Goal: Task Accomplishment & Management: Manage account settings

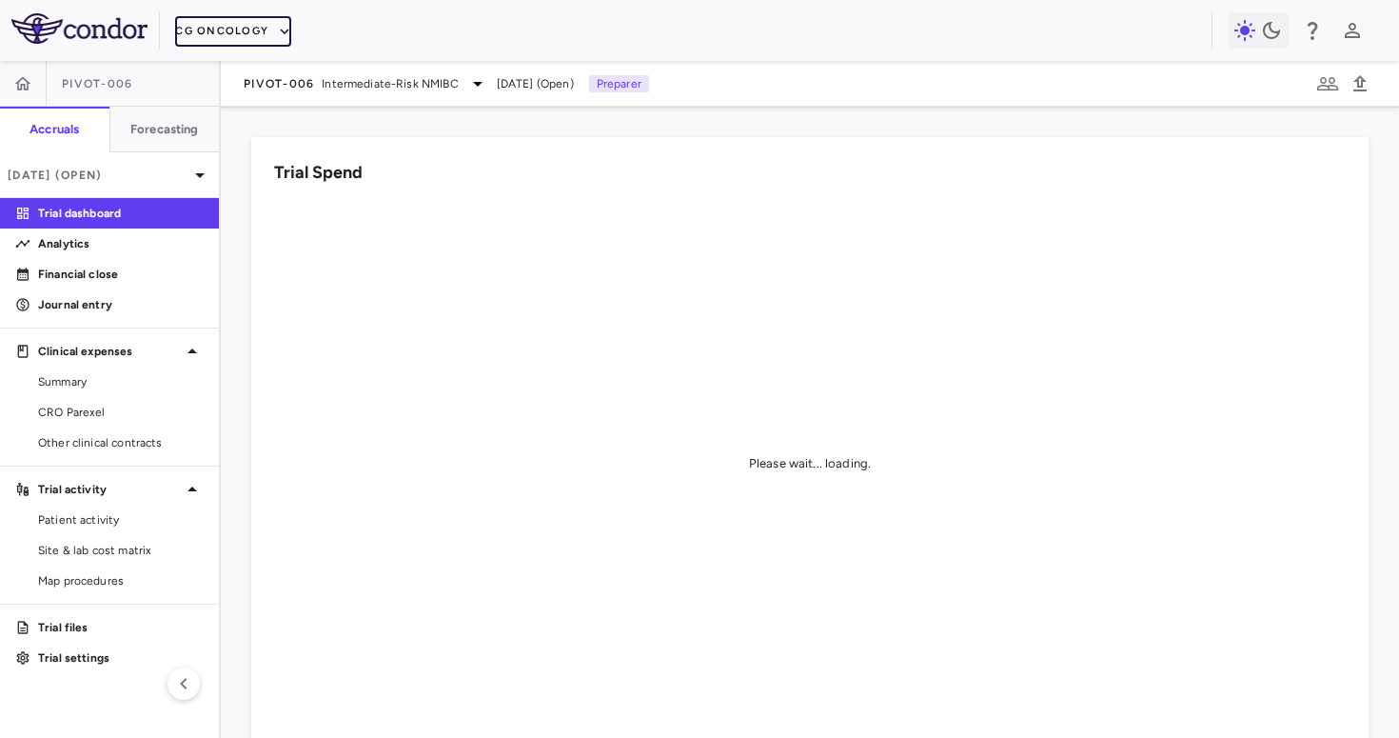
click at [248, 40] on button "CG Oncology" at bounding box center [233, 31] width 116 height 30
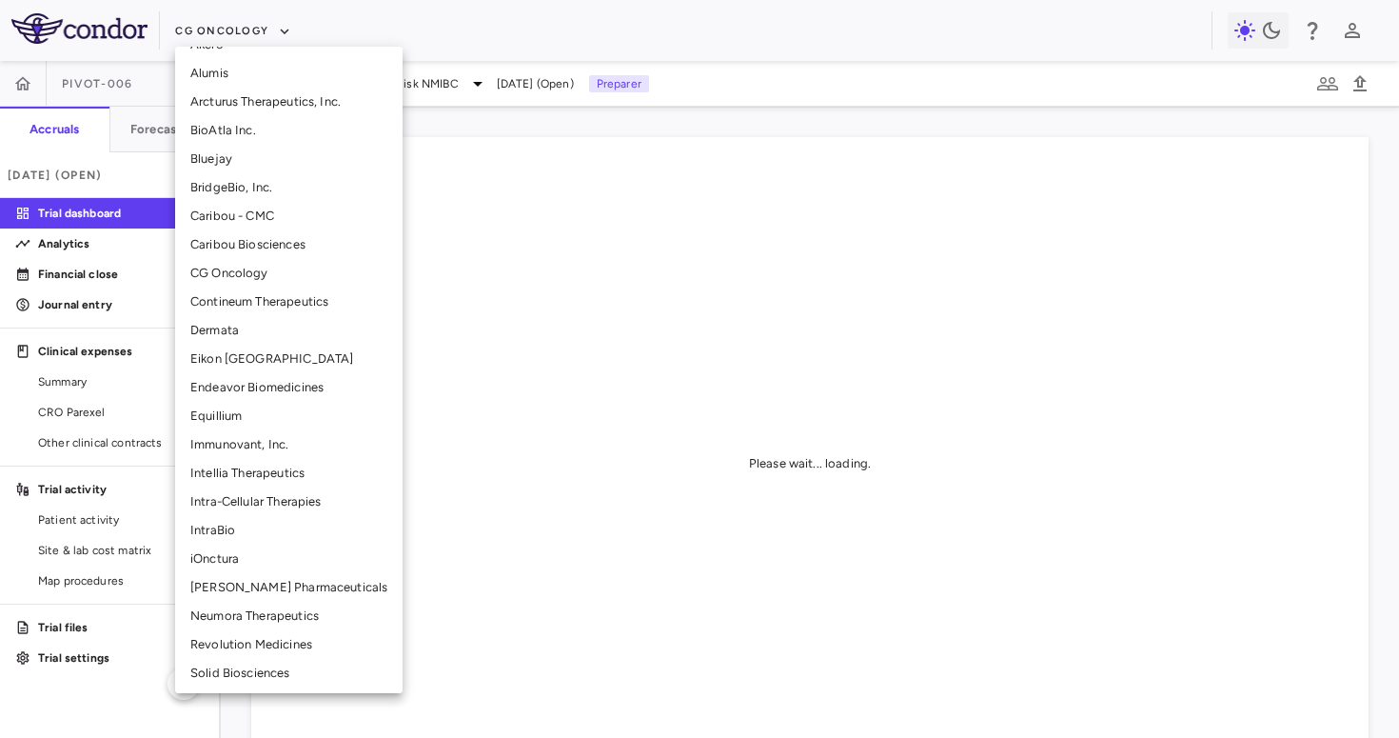
scroll to position [203, 0]
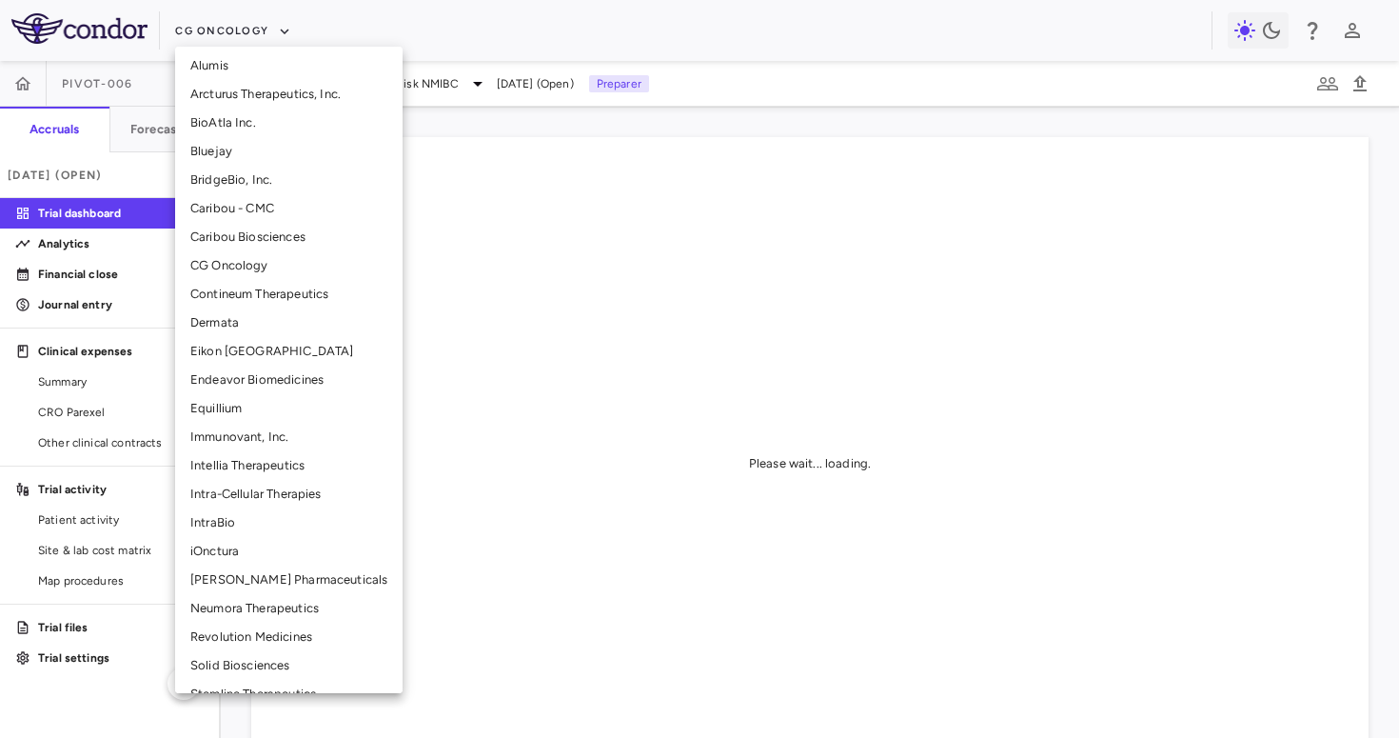
click at [253, 606] on li "Neumora Therapeutics" at bounding box center [289, 608] width 228 height 29
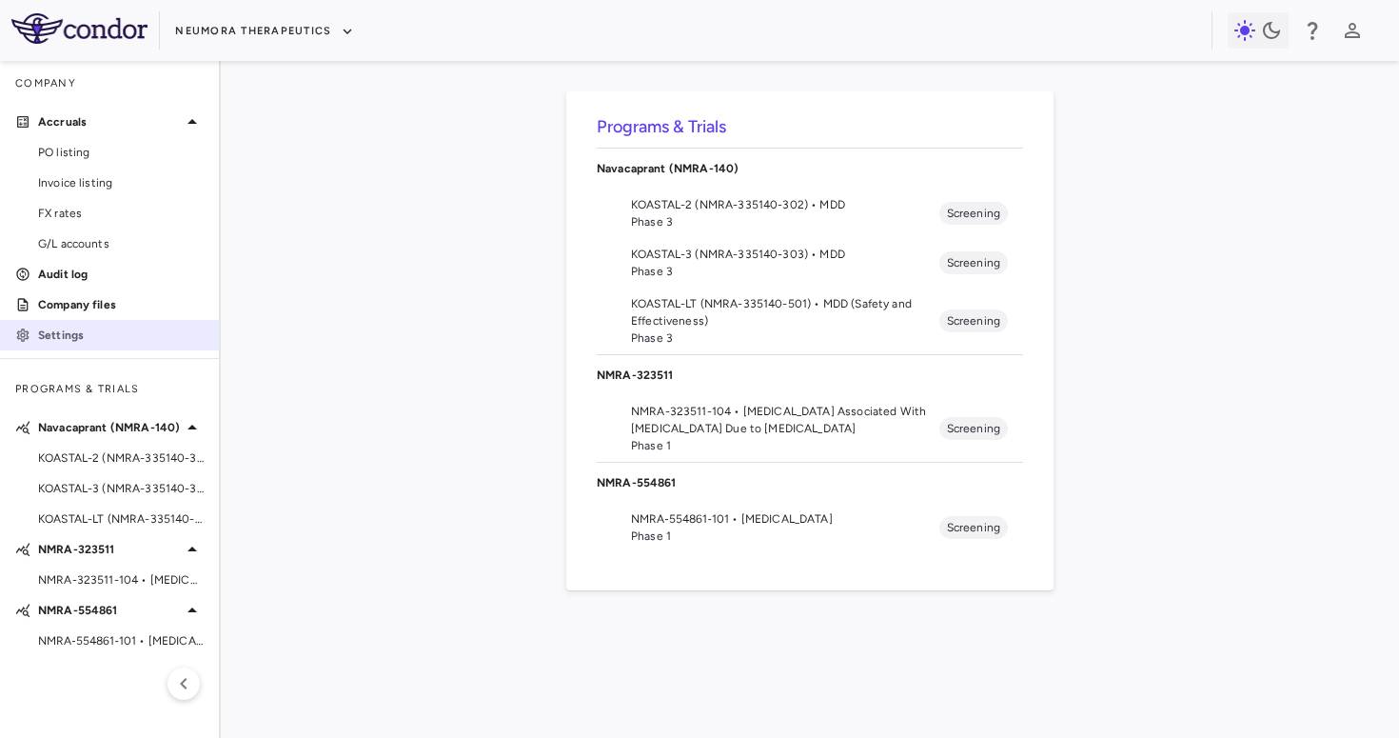
click at [92, 339] on p "Settings" at bounding box center [121, 335] width 166 height 17
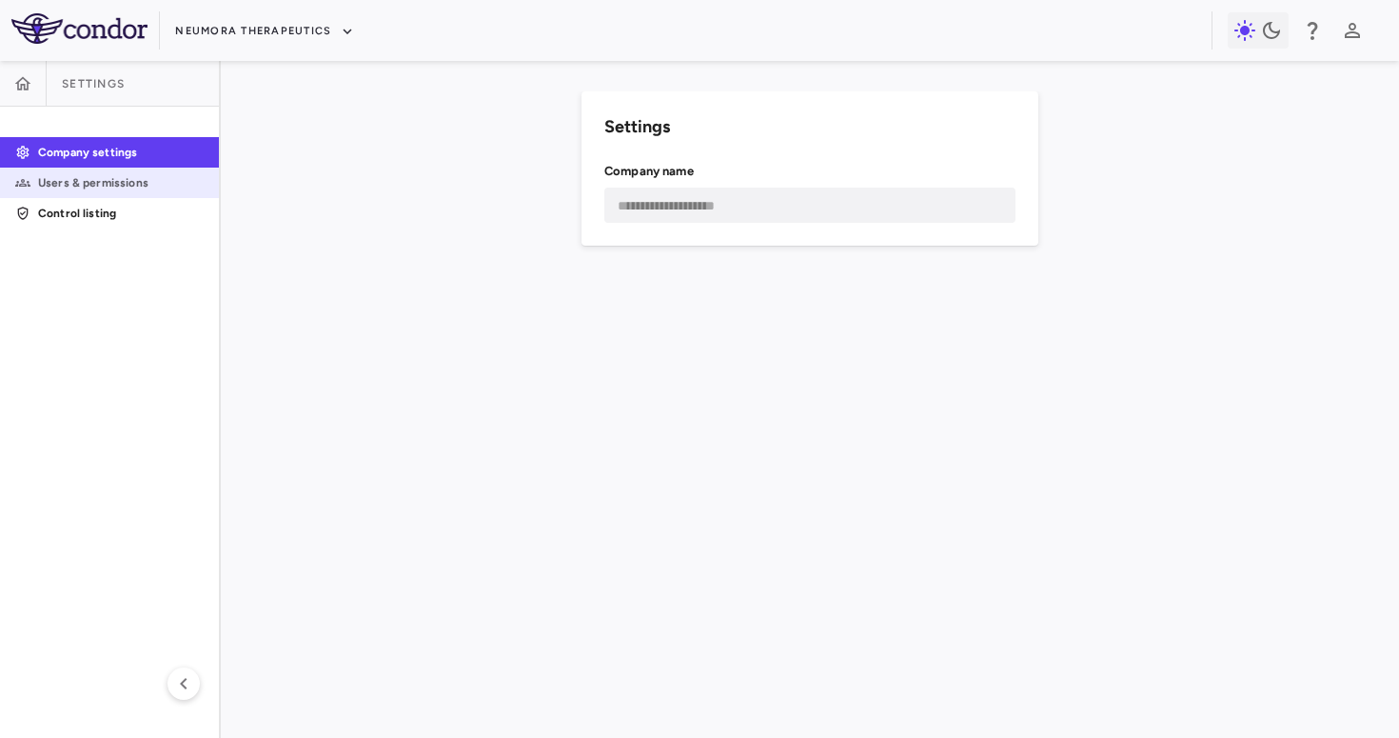
click at [152, 186] on p "Users & permissions" at bounding box center [121, 182] width 166 height 17
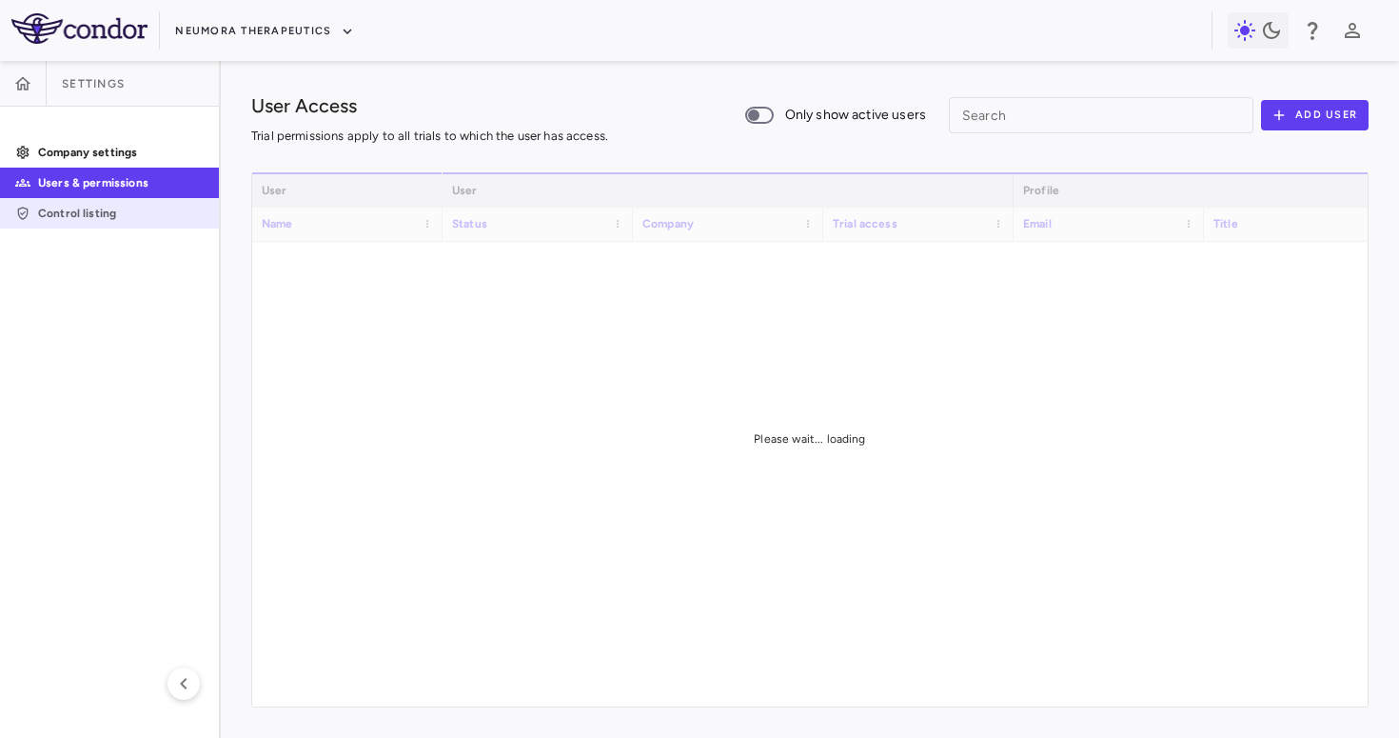
click at [130, 218] on p "Control listing" at bounding box center [121, 213] width 166 height 17
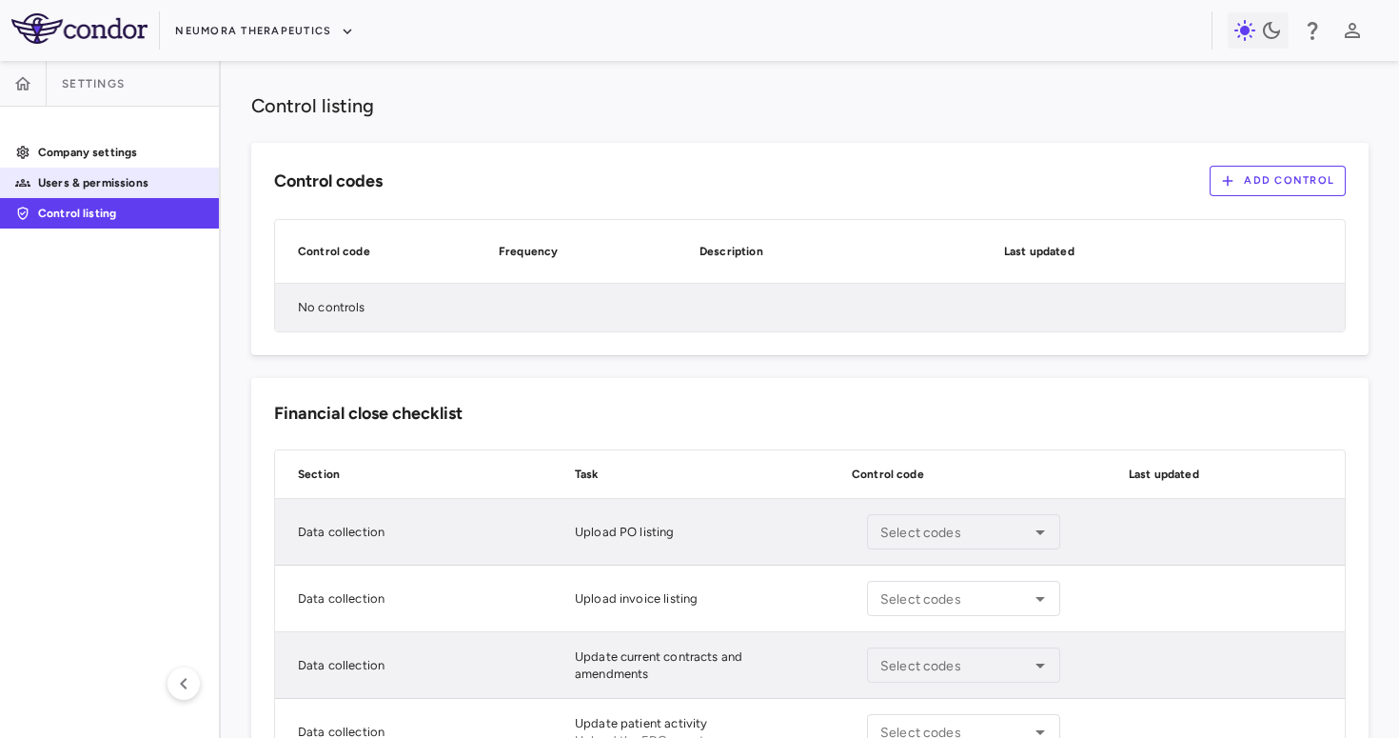
click at [123, 183] on p "Users & permissions" at bounding box center [121, 182] width 166 height 17
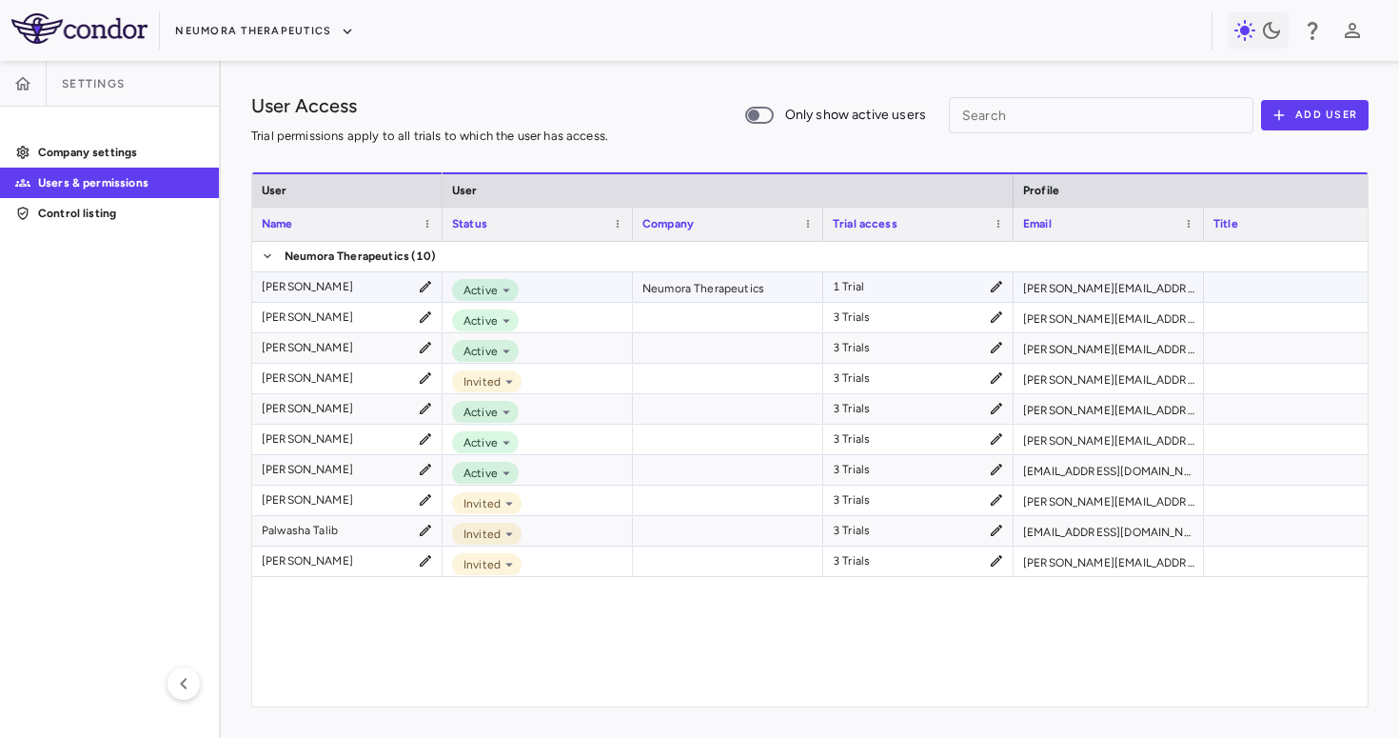
click at [1001, 285] on icon at bounding box center [996, 286] width 15 height 15
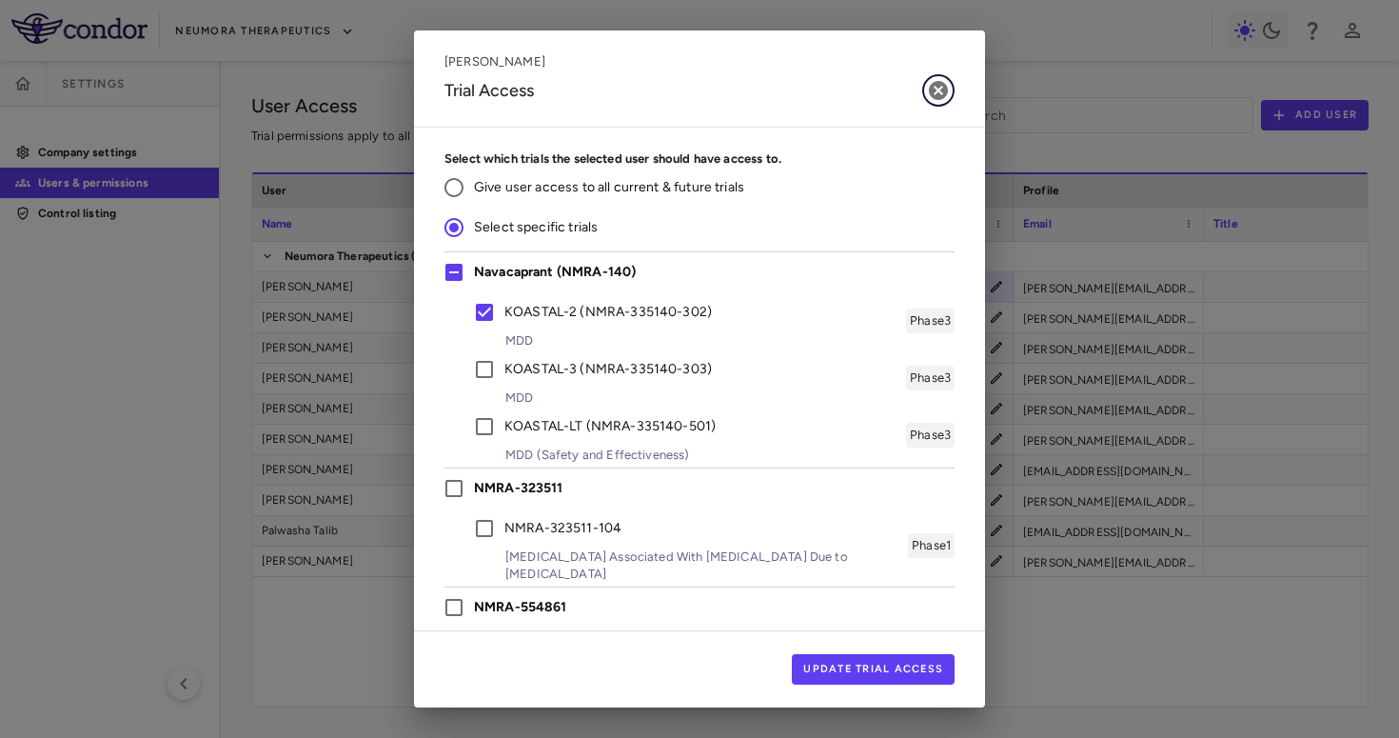
click at [937, 82] on icon "button" at bounding box center [938, 90] width 19 height 19
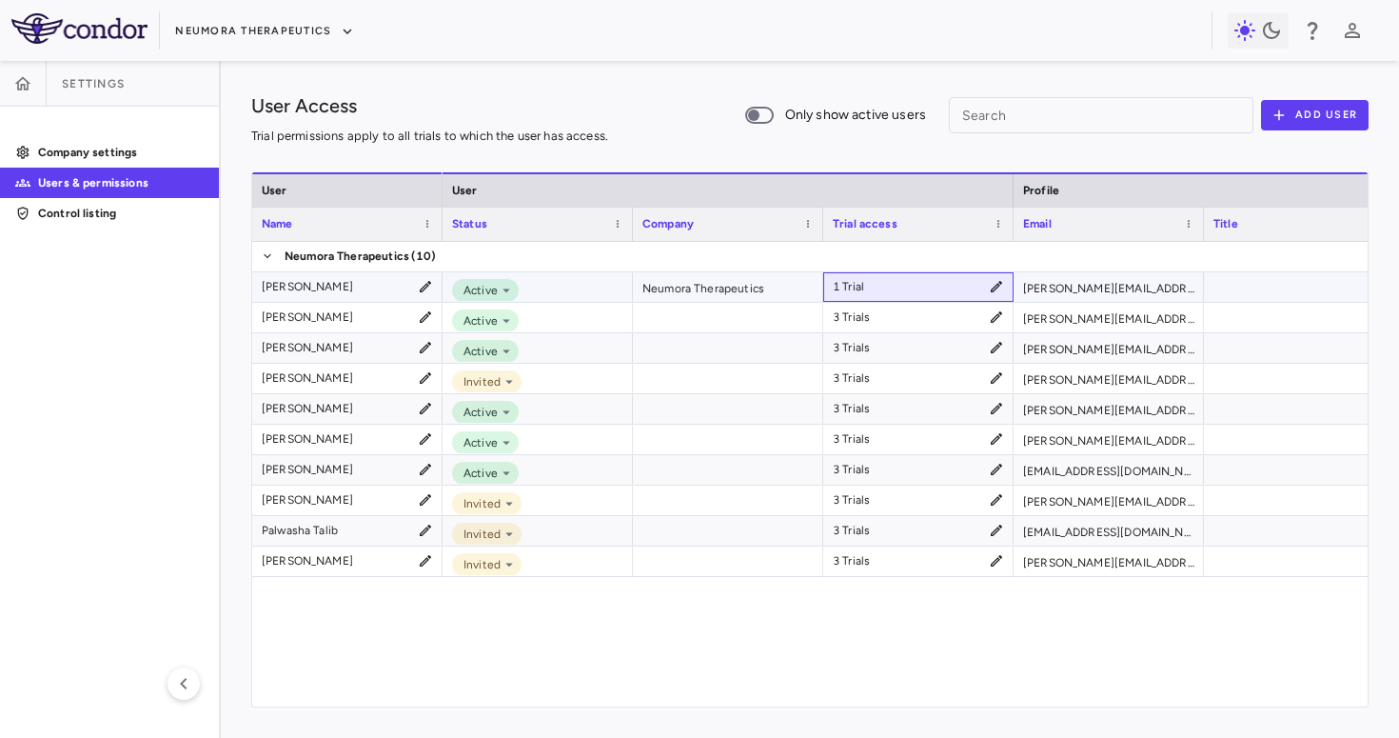
click at [990, 288] on icon at bounding box center [996, 286] width 15 height 15
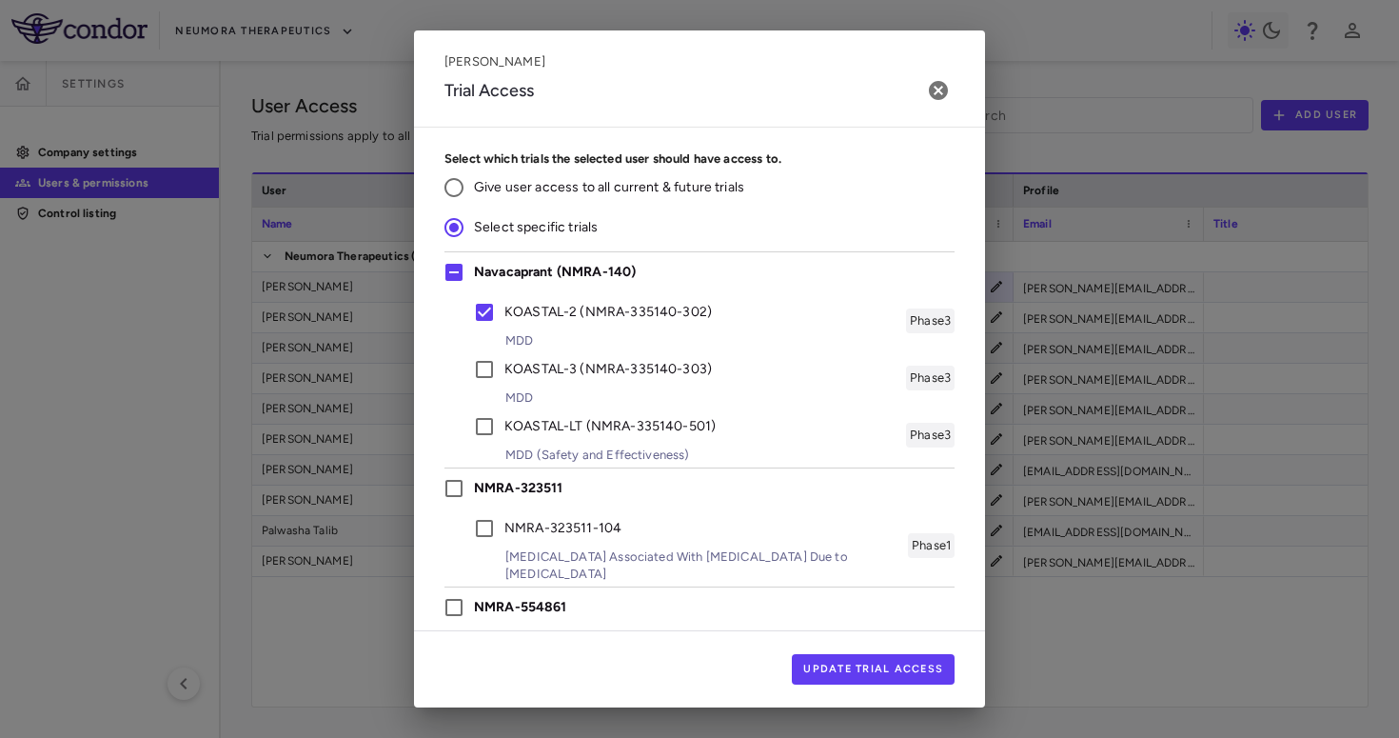
scroll to position [60, 0]
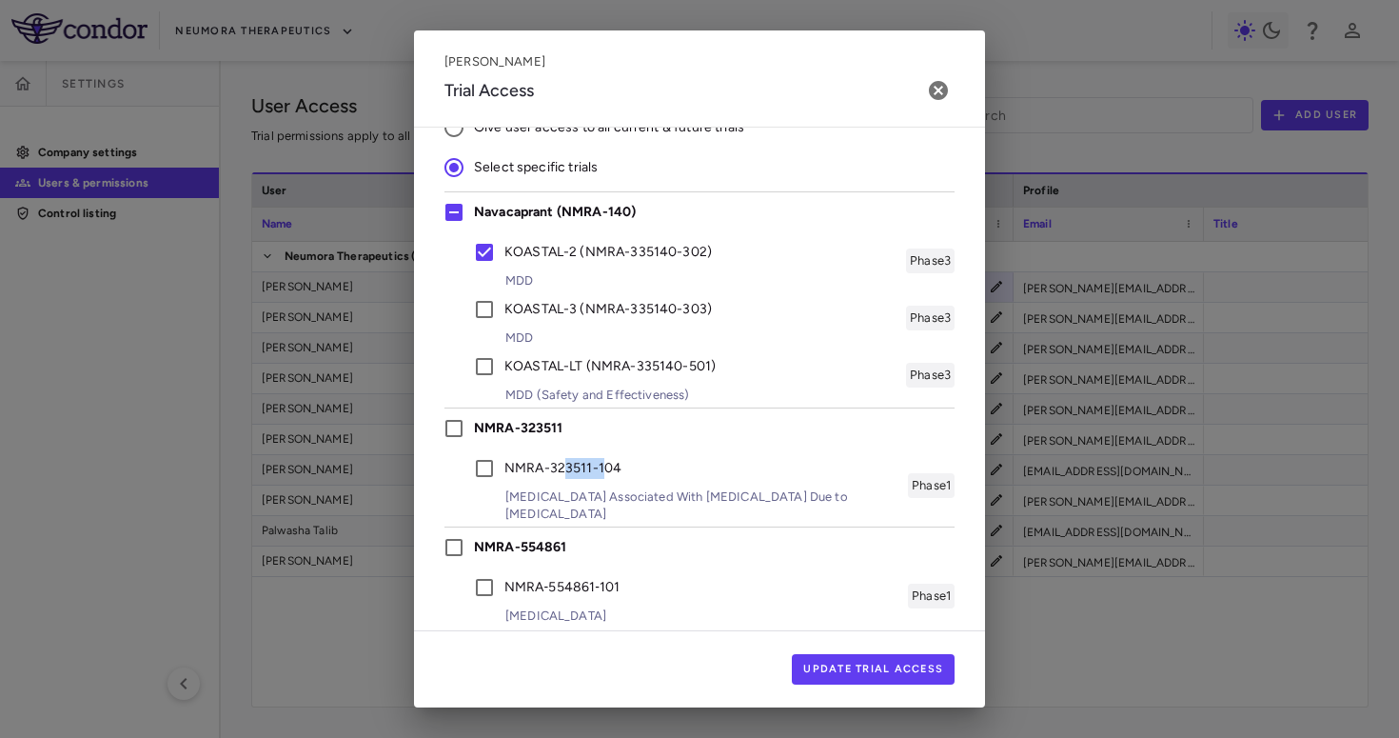
drag, startPoint x: 605, startPoint y: 466, endPoint x: 564, endPoint y: 458, distance: 42.8
click at [564, 458] on span "NMRA-323511-104" at bounding box center [563, 468] width 117 height 21
click at [469, 429] on div "NMRA-323511 NMRA-323511-104 Agitation Associated With Dementia Due to Alzheimer…" at bounding box center [700, 463] width 510 height 119
copy span "NMRA-323511"
drag, startPoint x: 572, startPoint y: 529, endPoint x: 474, endPoint y: 530, distance: 98.1
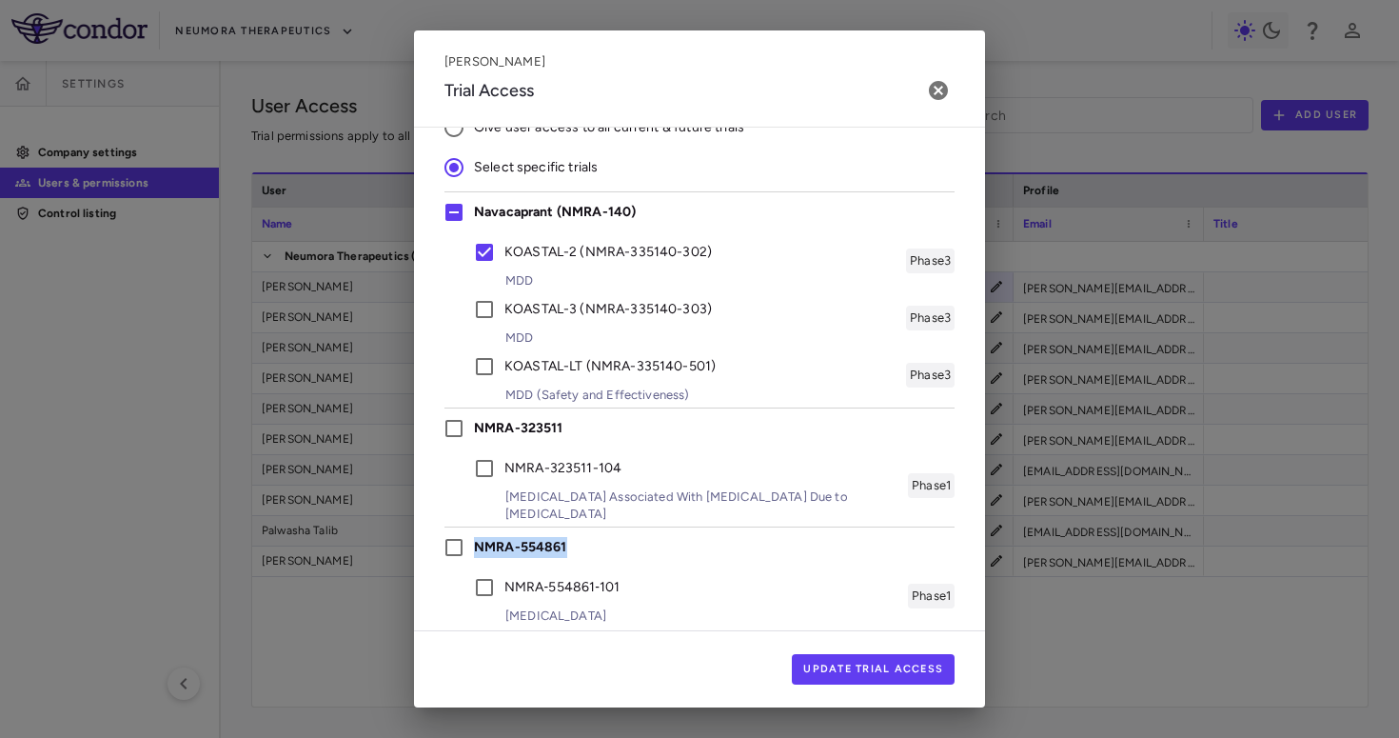
click at [474, 530] on div "NMRA-554861 NMRA‐554861‐101 Schizophrenia Phase 1" at bounding box center [700, 574] width 510 height 102
copy span "NMRA-554861"
click at [936, 96] on icon "button" at bounding box center [938, 90] width 19 height 19
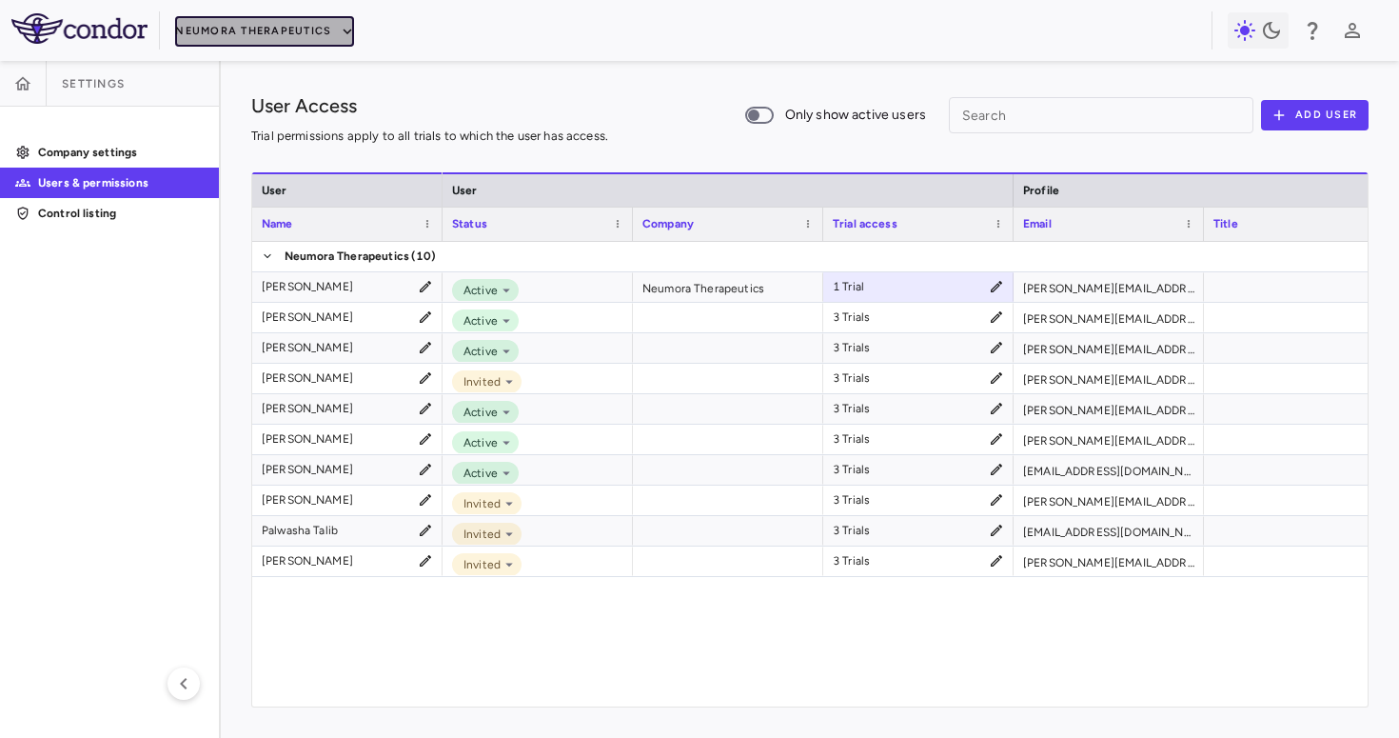
click at [284, 34] on button "Neumora Therapeutics" at bounding box center [264, 31] width 179 height 30
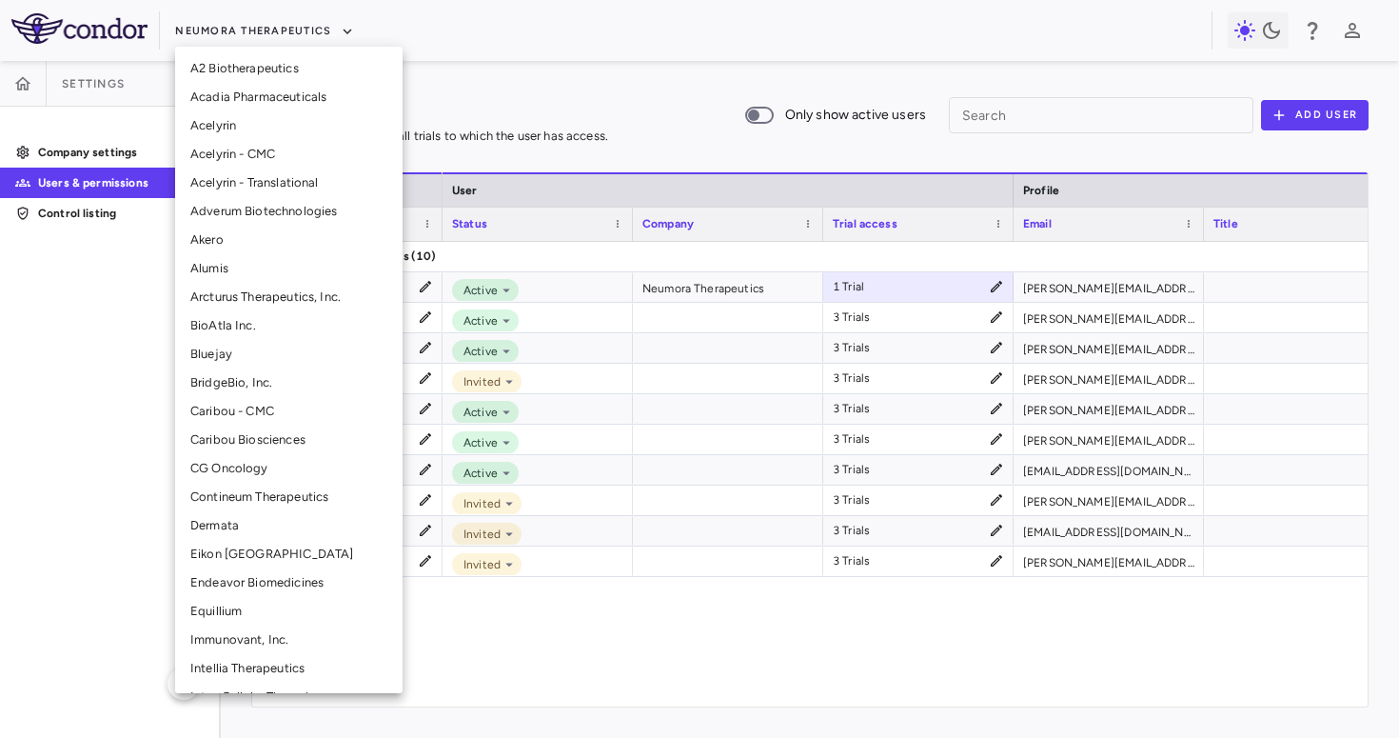
click at [228, 669] on li "Intellia Therapeutics" at bounding box center [289, 668] width 228 height 29
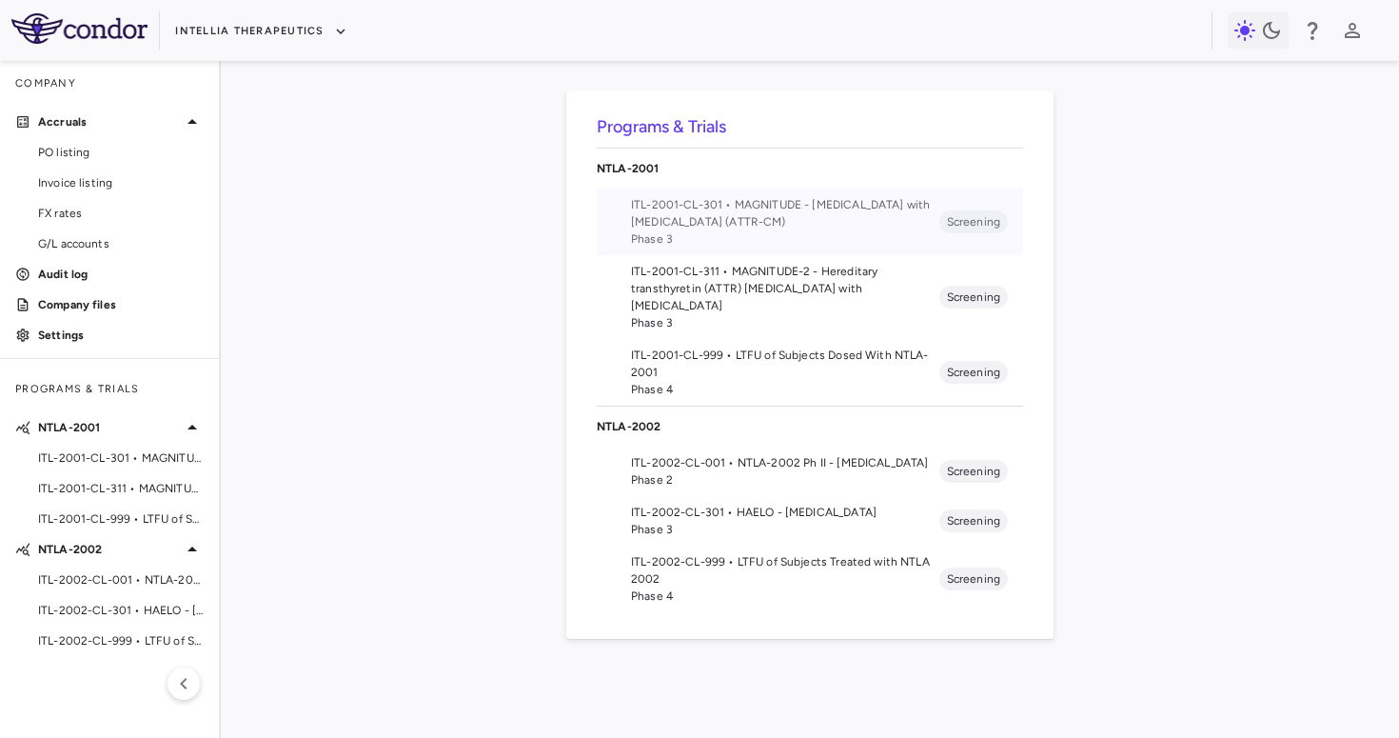
click at [763, 205] on span "ITL-2001-CL-301 • MAGNITUDE - Transthyretin Amyloidosis with Cardiomyopathy (AT…" at bounding box center [785, 213] width 308 height 34
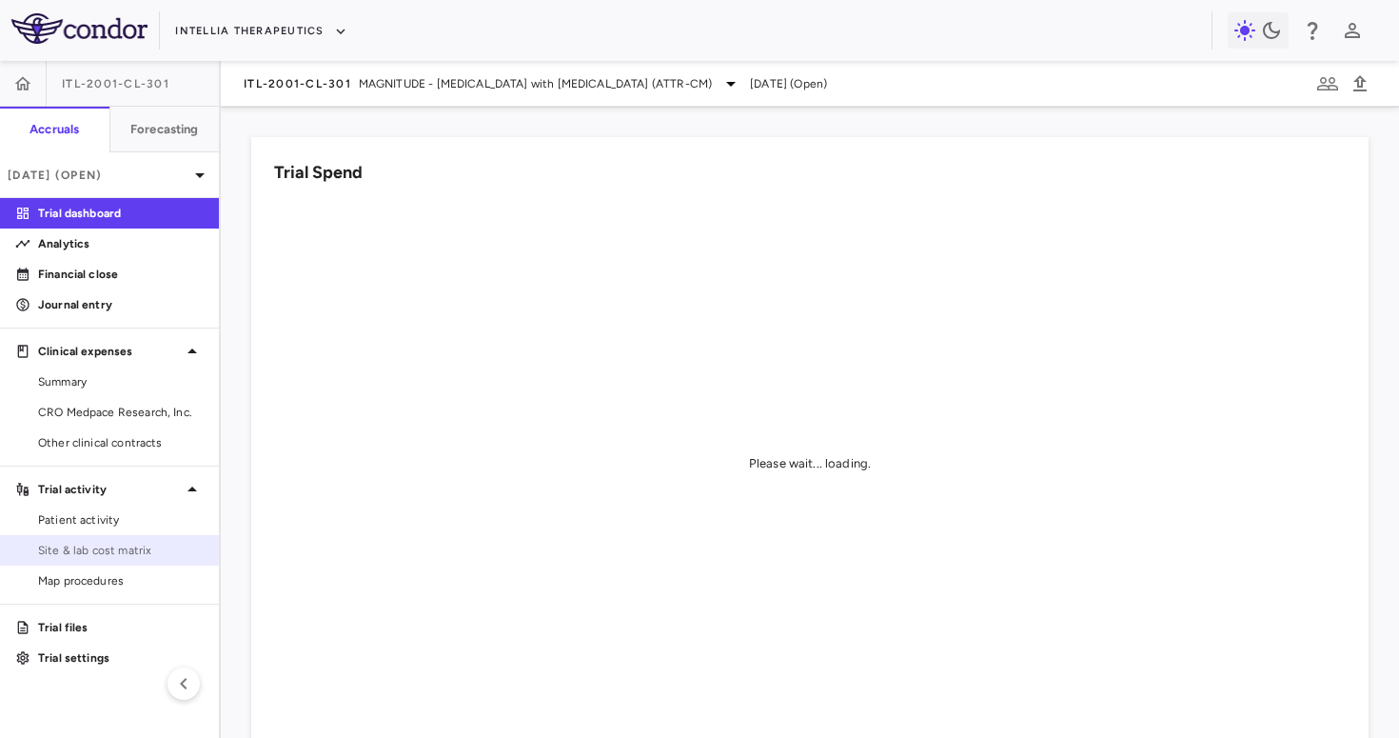
click at [126, 542] on span "Site & lab cost matrix" at bounding box center [121, 550] width 166 height 17
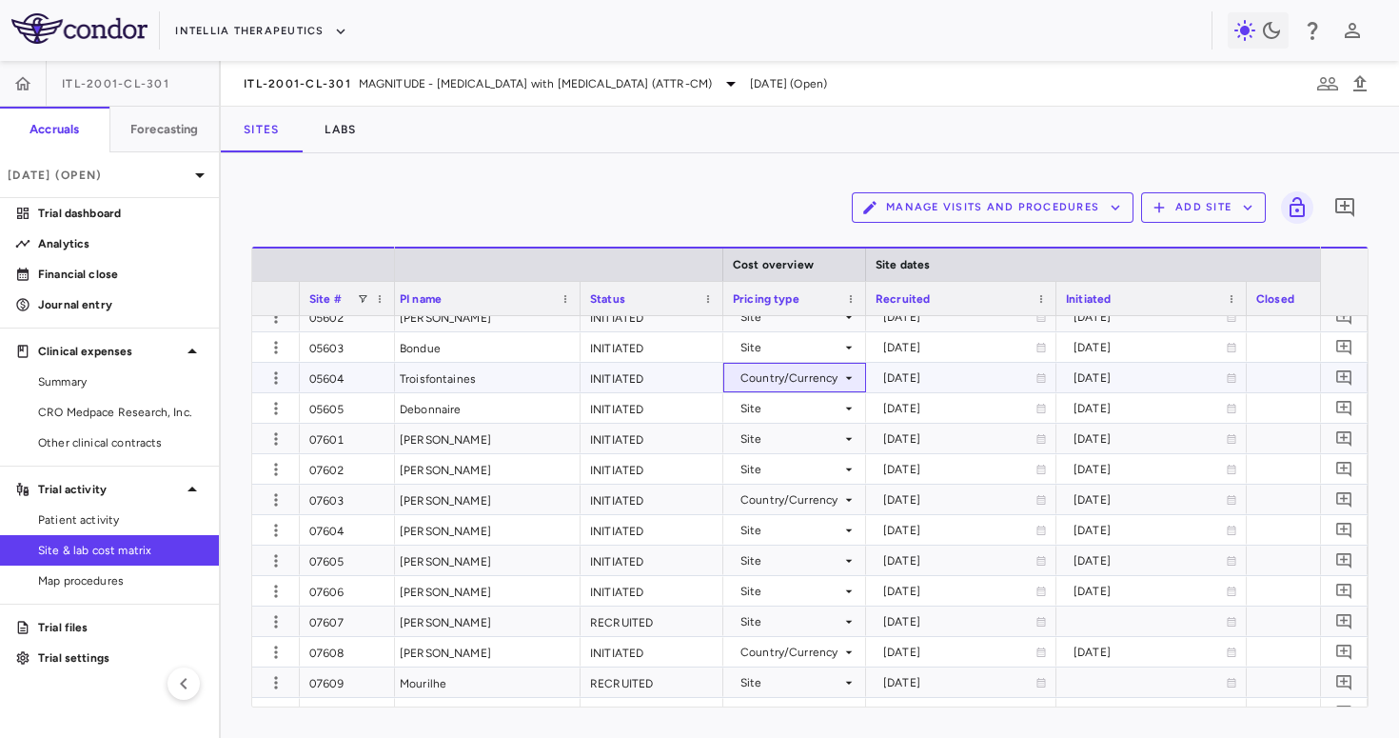
click at [784, 379] on div "Country/Currency" at bounding box center [791, 378] width 101 height 30
click at [788, 407] on div "Site" at bounding box center [774, 413] width 30 height 17
click at [796, 496] on div "Country/Currency" at bounding box center [791, 500] width 101 height 30
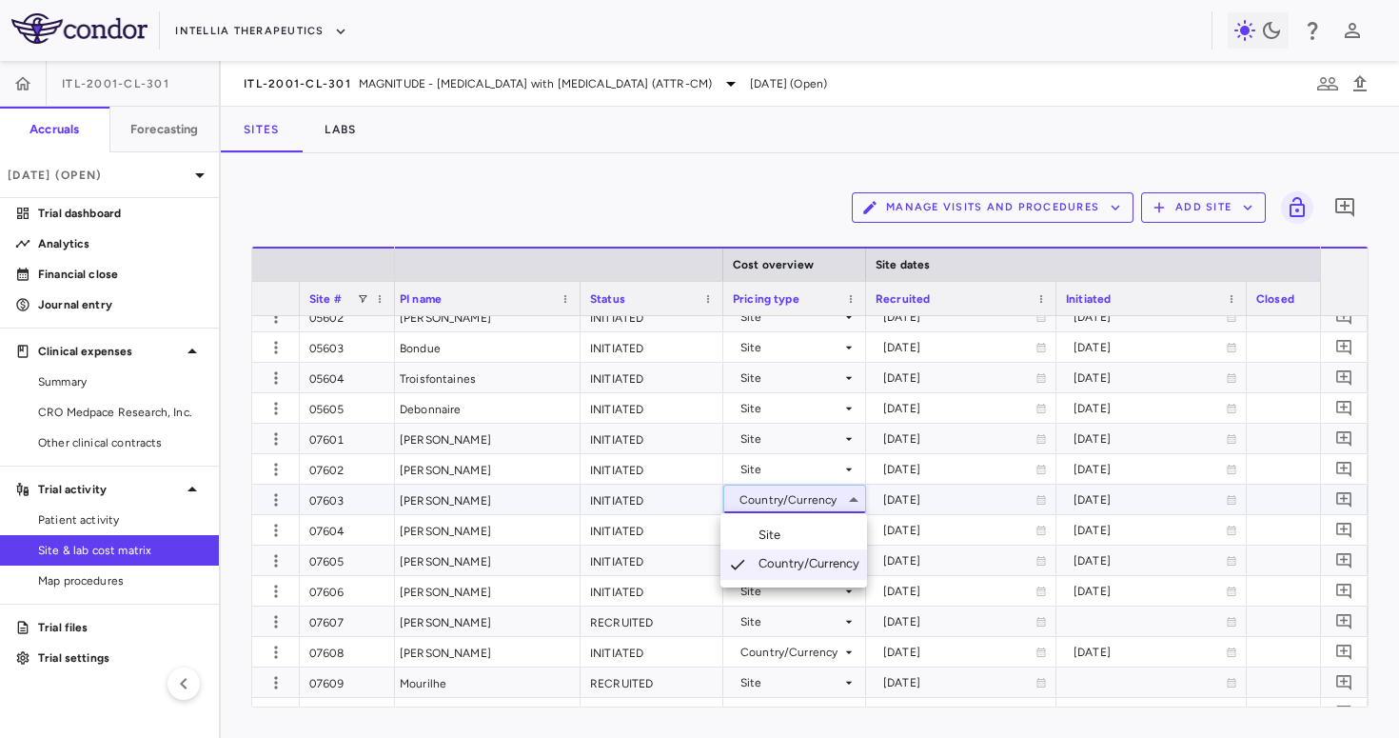
click at [793, 528] on li "Site" at bounding box center [794, 535] width 147 height 29
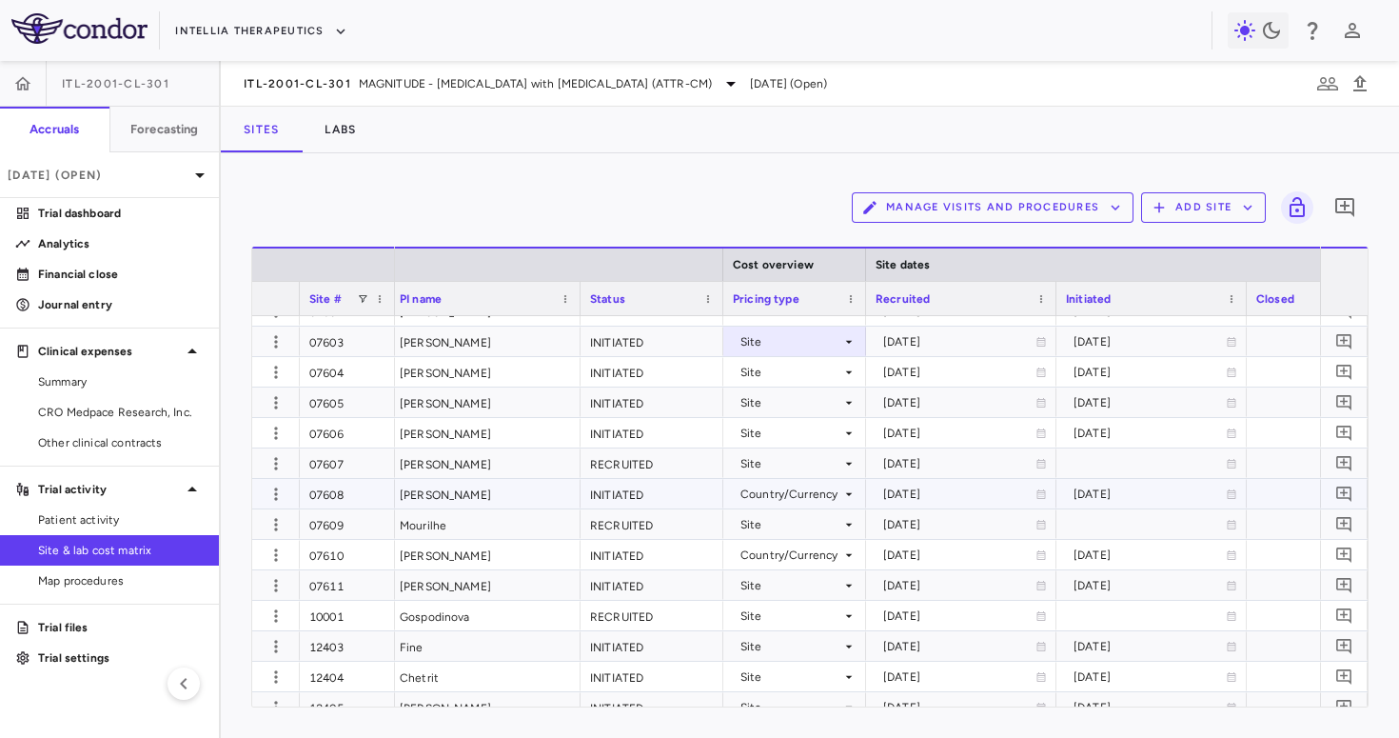
click at [796, 488] on div "Country/Currency" at bounding box center [791, 494] width 101 height 30
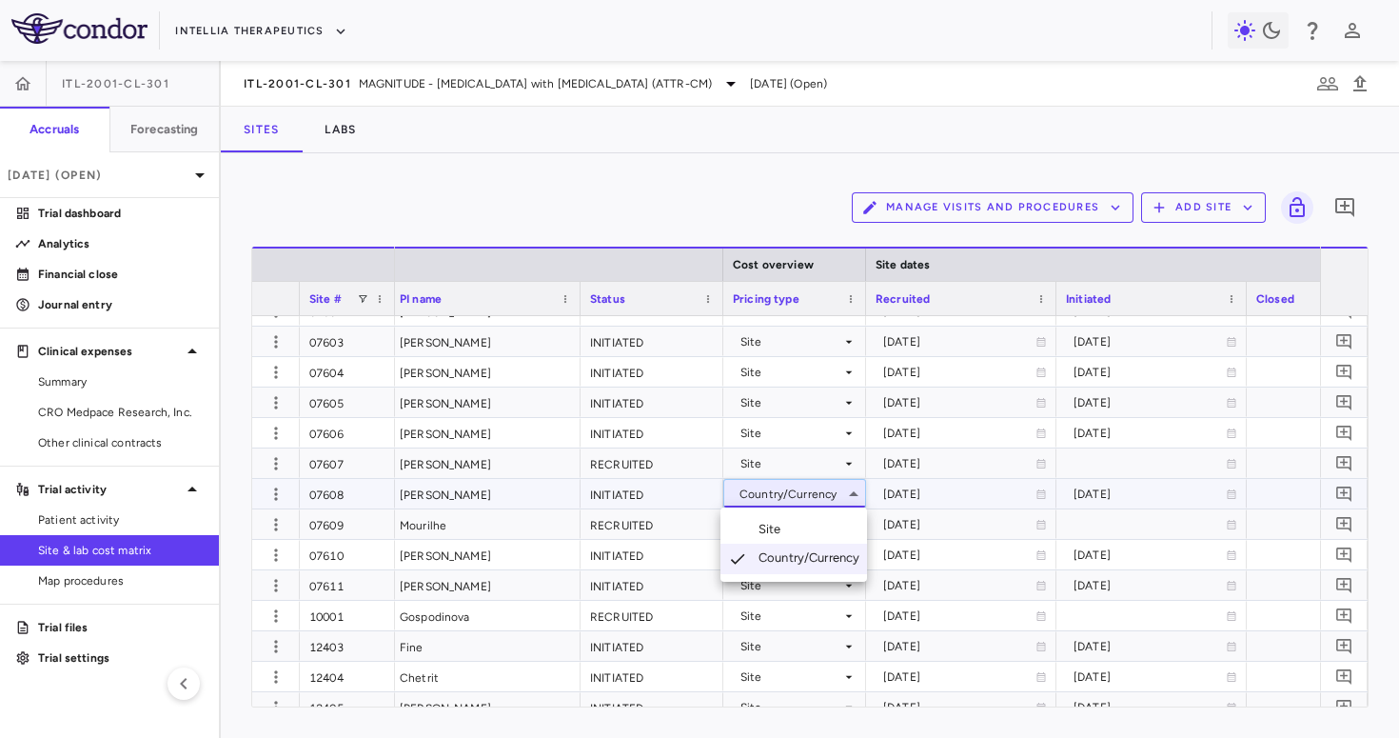
click at [793, 515] on li "Site" at bounding box center [794, 529] width 147 height 29
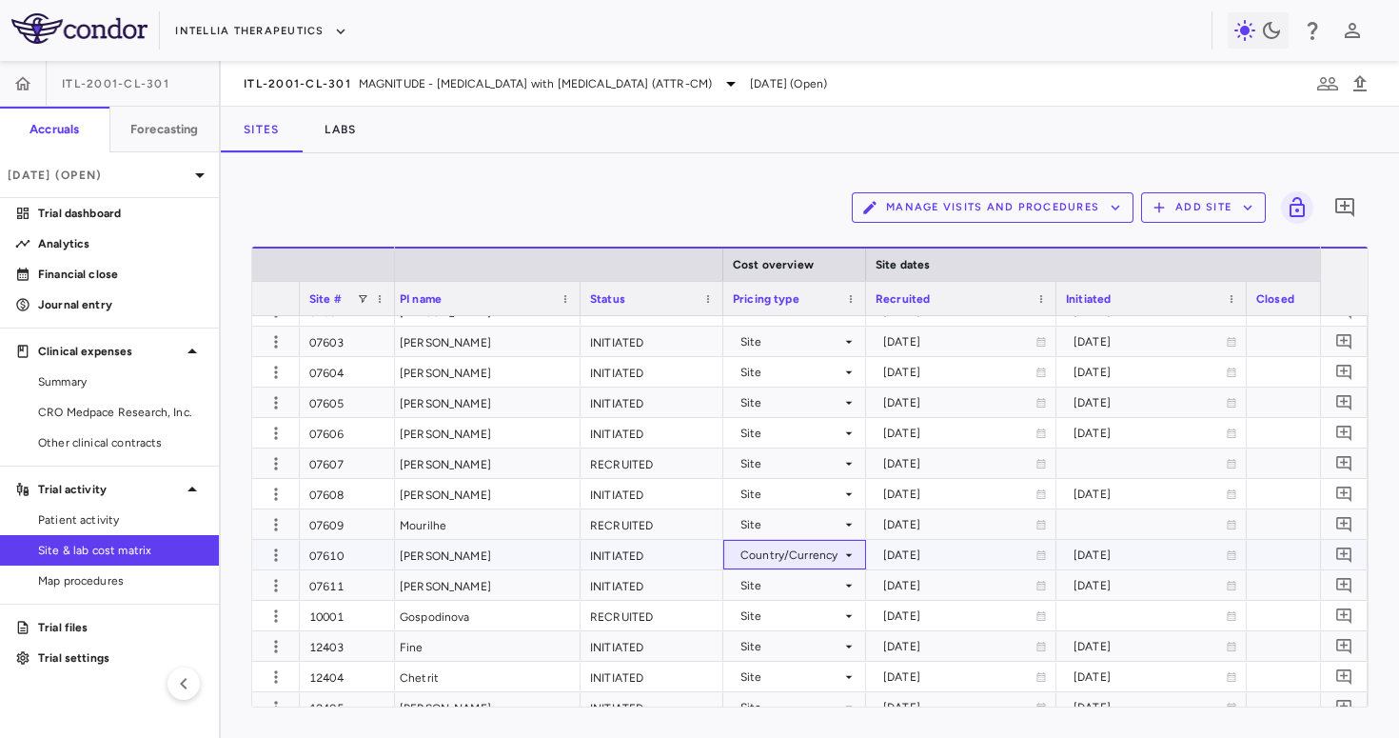
click at [795, 558] on div "Country/Currency" at bounding box center [791, 555] width 101 height 30
click at [795, 585] on li "Site" at bounding box center [794, 590] width 147 height 29
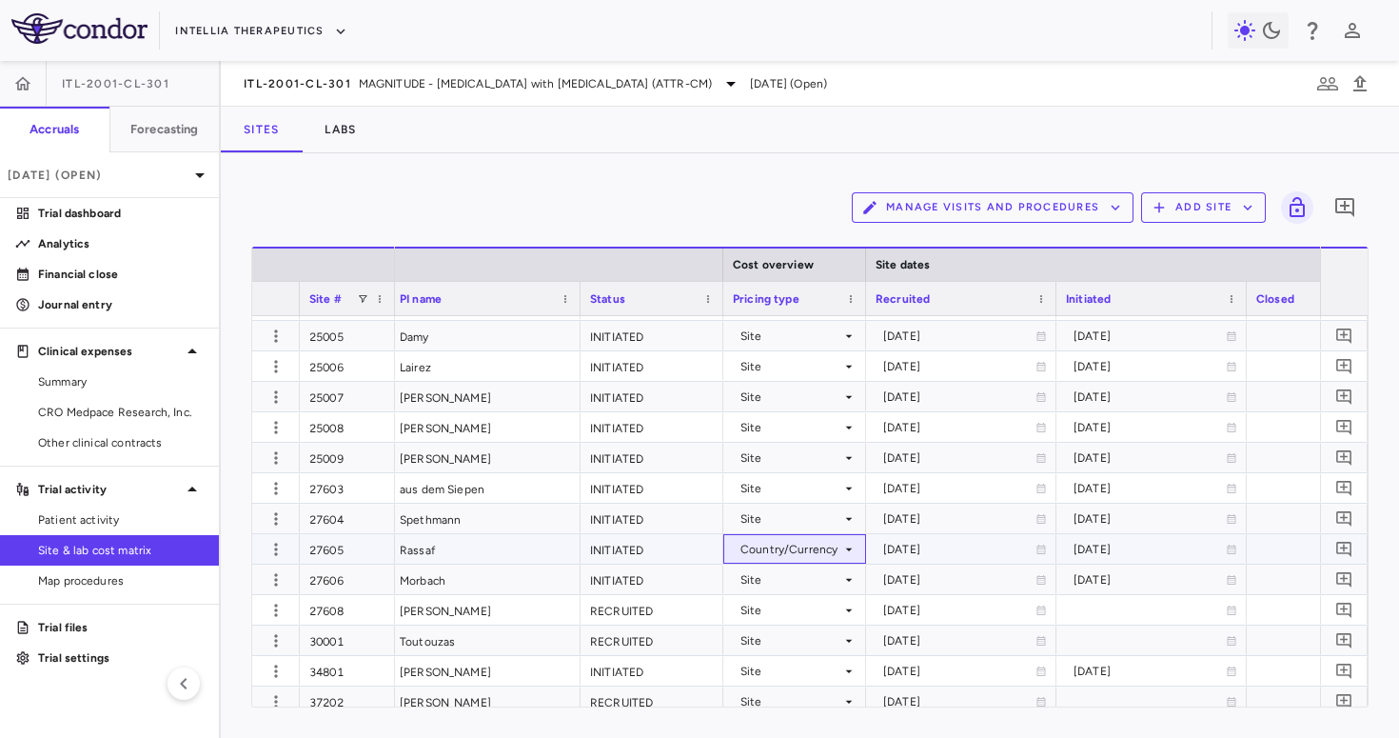
click at [799, 557] on div "Country/Currency" at bounding box center [791, 549] width 101 height 30
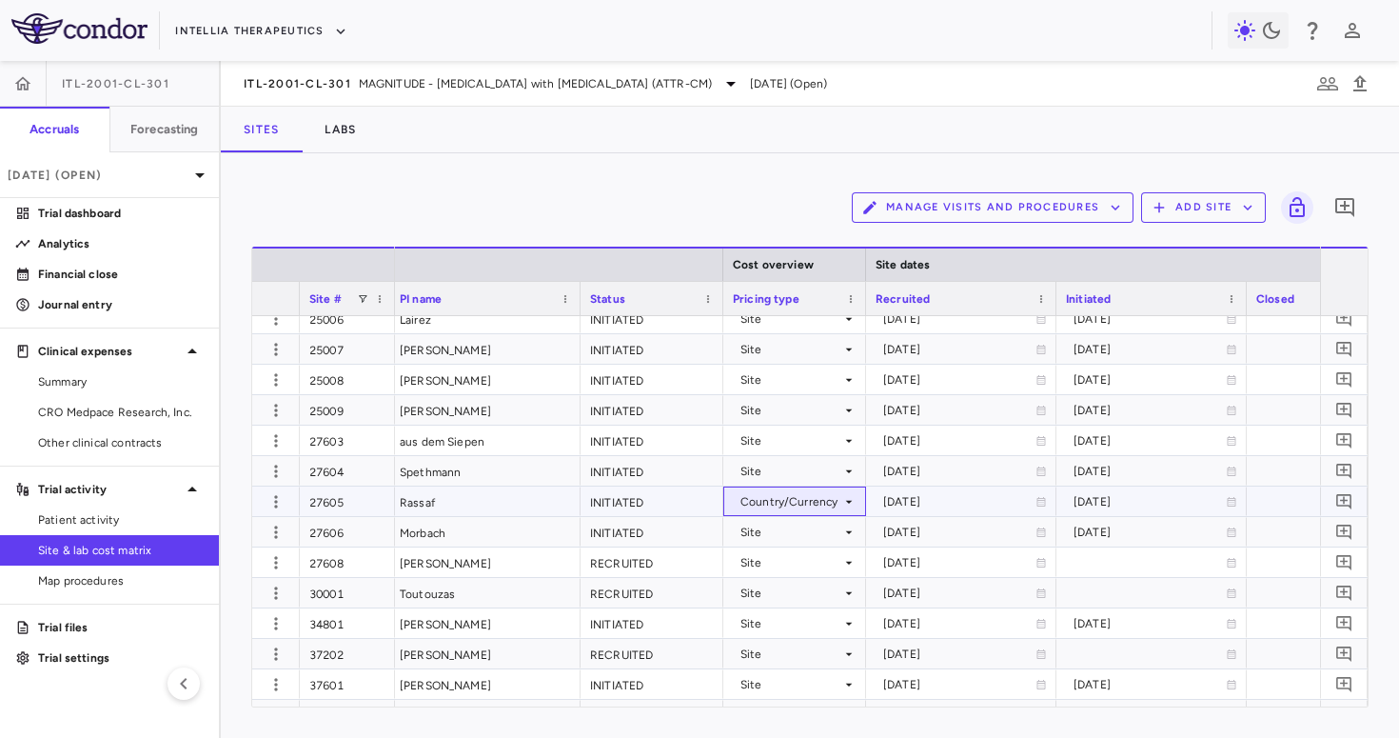
click at [783, 505] on div "Country/Currency" at bounding box center [791, 501] width 101 height 30
click at [786, 532] on div "Site" at bounding box center [774, 536] width 30 height 17
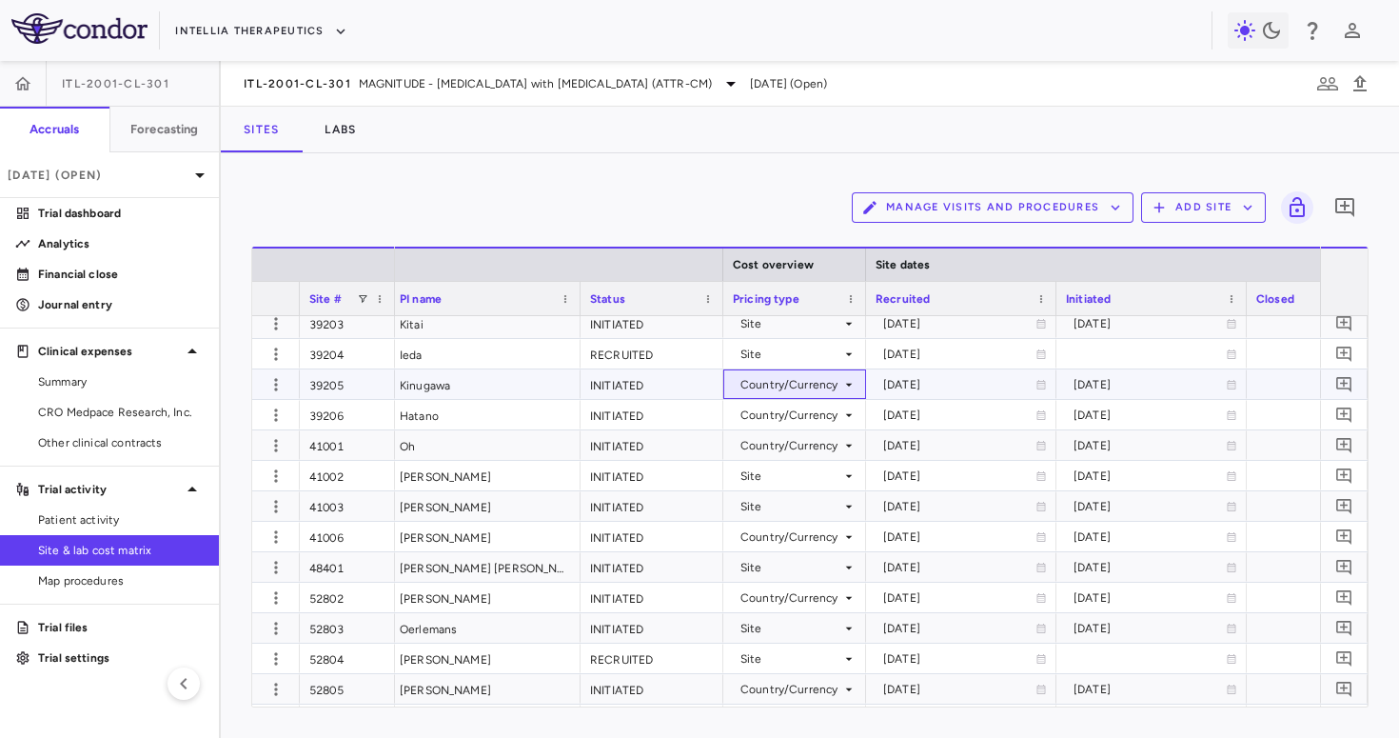
click at [817, 378] on div "Country/Currency" at bounding box center [791, 384] width 101 height 30
click at [805, 417] on li "Site" at bounding box center [794, 420] width 147 height 29
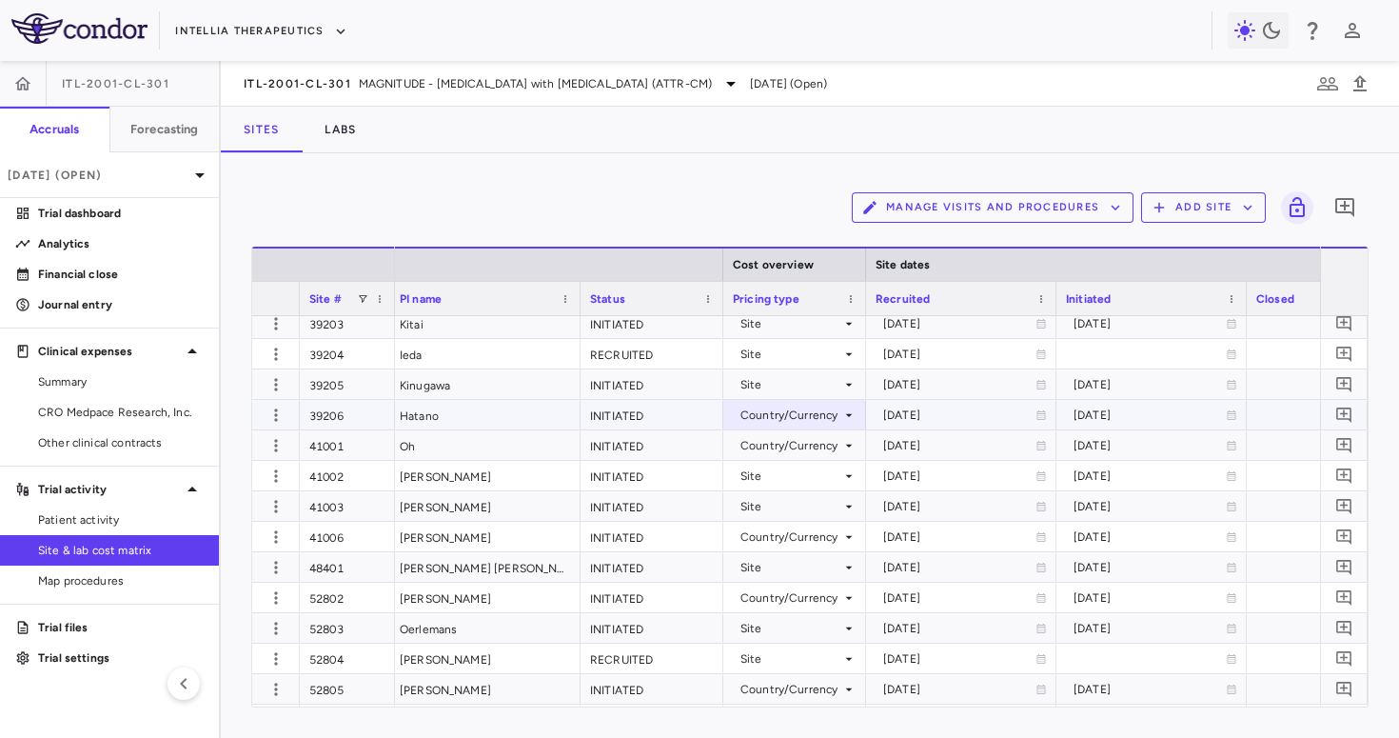
click at [802, 420] on div "Country/Currency" at bounding box center [791, 415] width 101 height 30
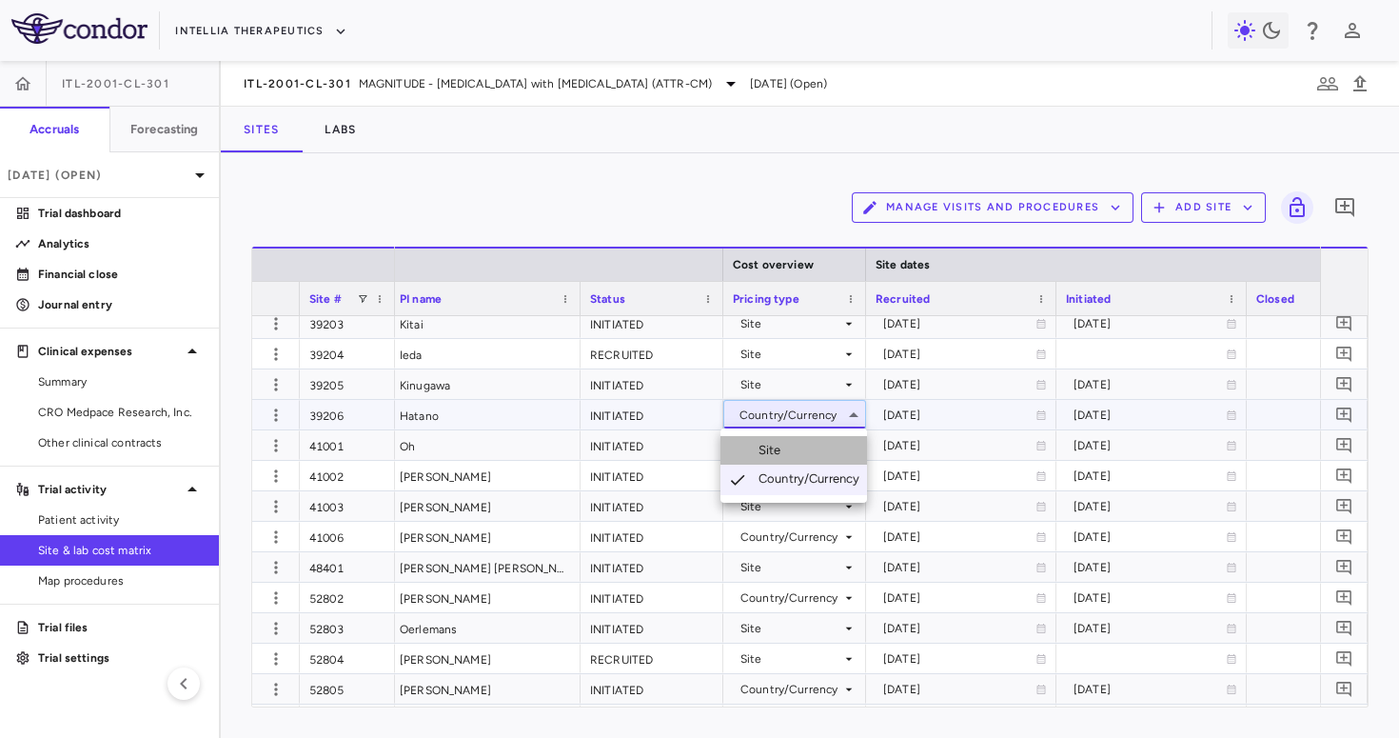
click at [796, 453] on li "Site" at bounding box center [794, 450] width 147 height 29
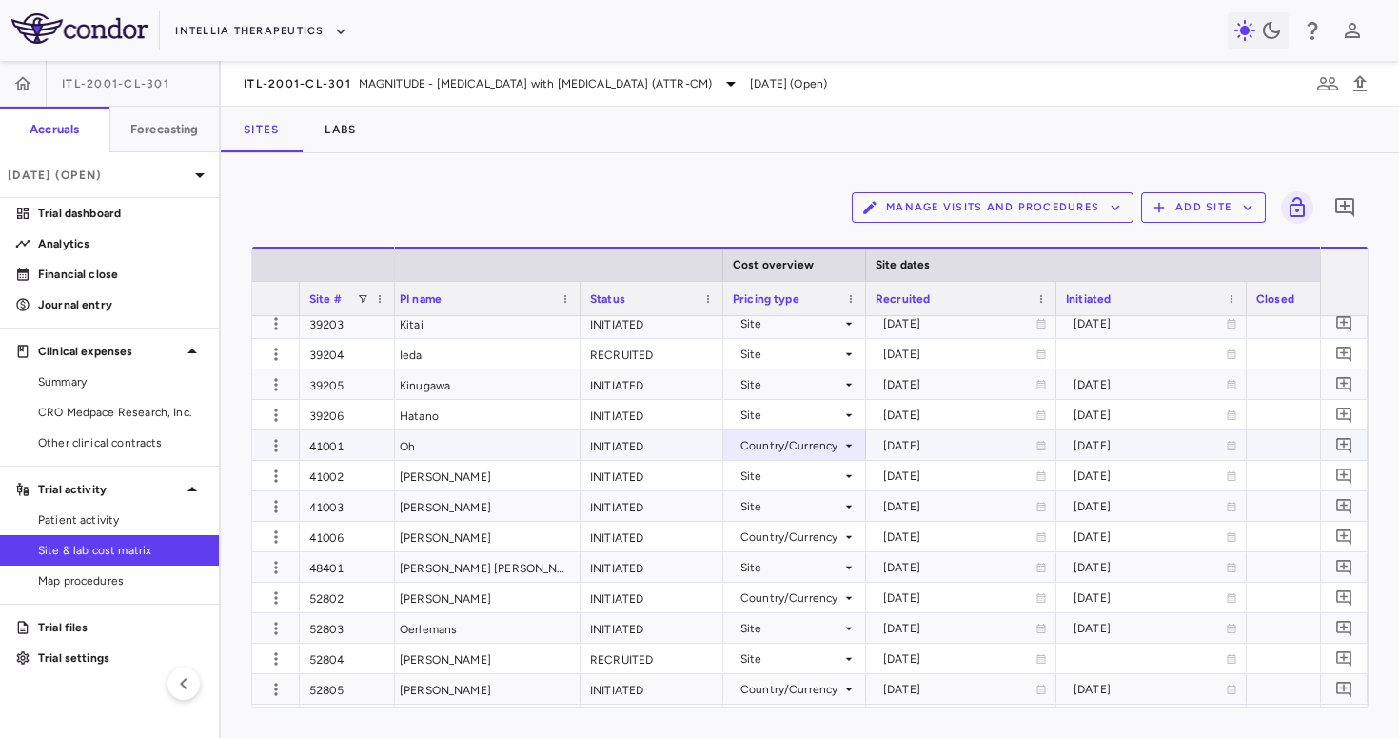
click at [797, 445] on div "Country/Currency" at bounding box center [791, 445] width 101 height 30
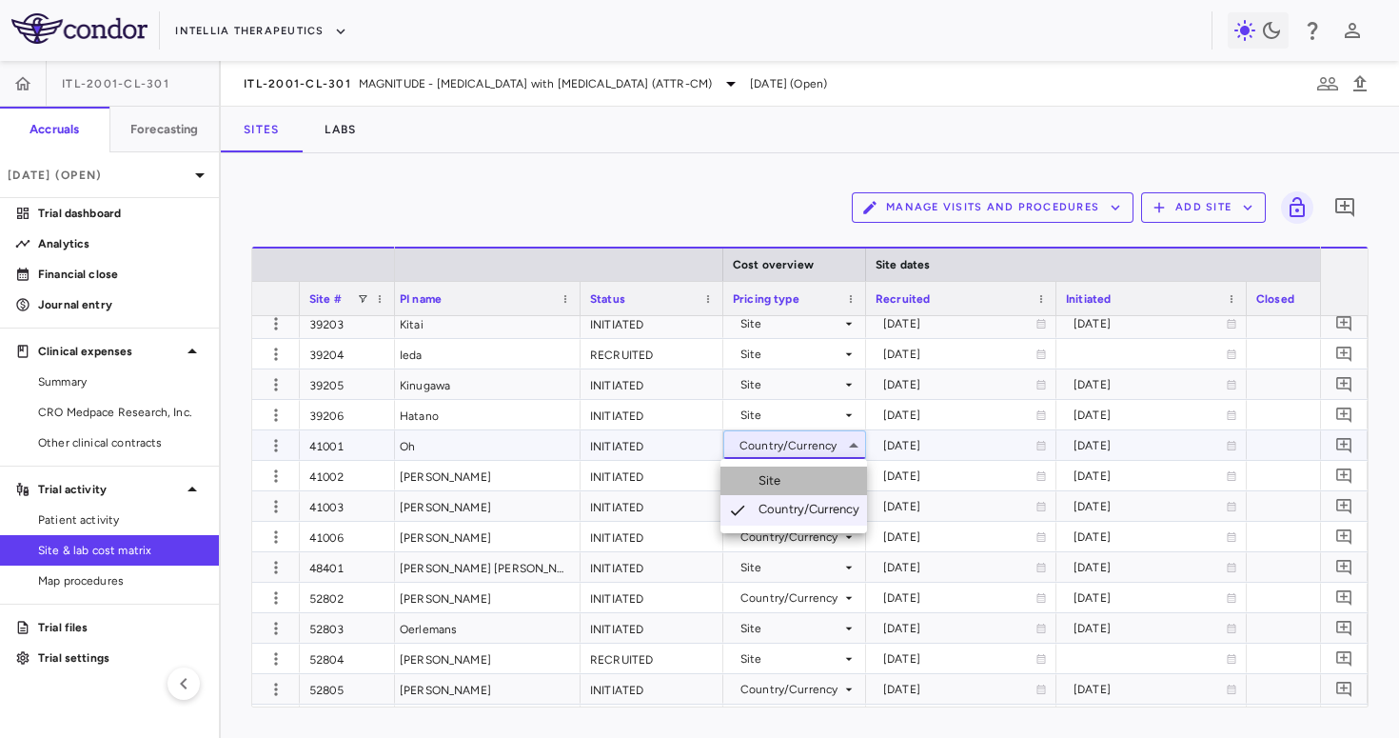
click at [787, 474] on div "Site" at bounding box center [774, 480] width 30 height 17
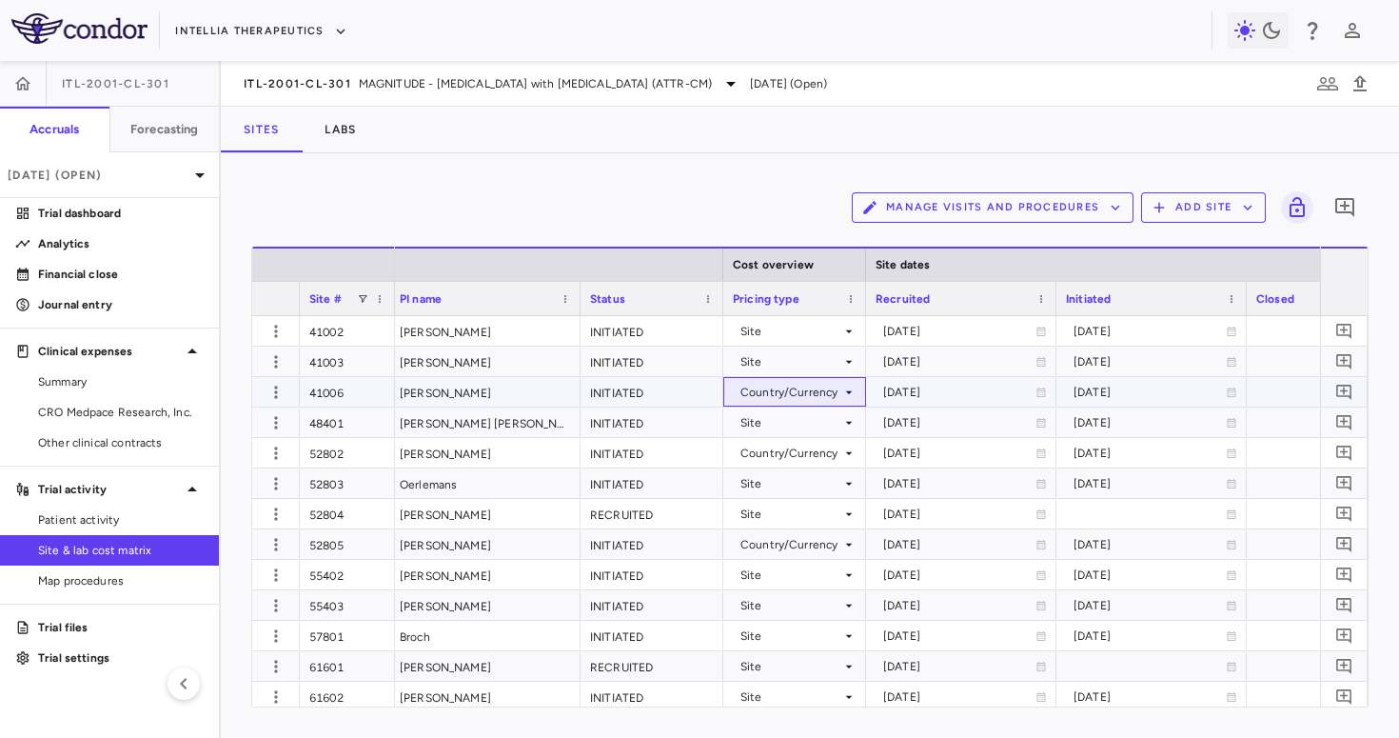
click at [795, 387] on div "Country/Currency" at bounding box center [791, 392] width 101 height 30
click at [793, 424] on li "Site" at bounding box center [794, 427] width 147 height 29
click at [799, 453] on div "Country/Currency" at bounding box center [791, 453] width 101 height 30
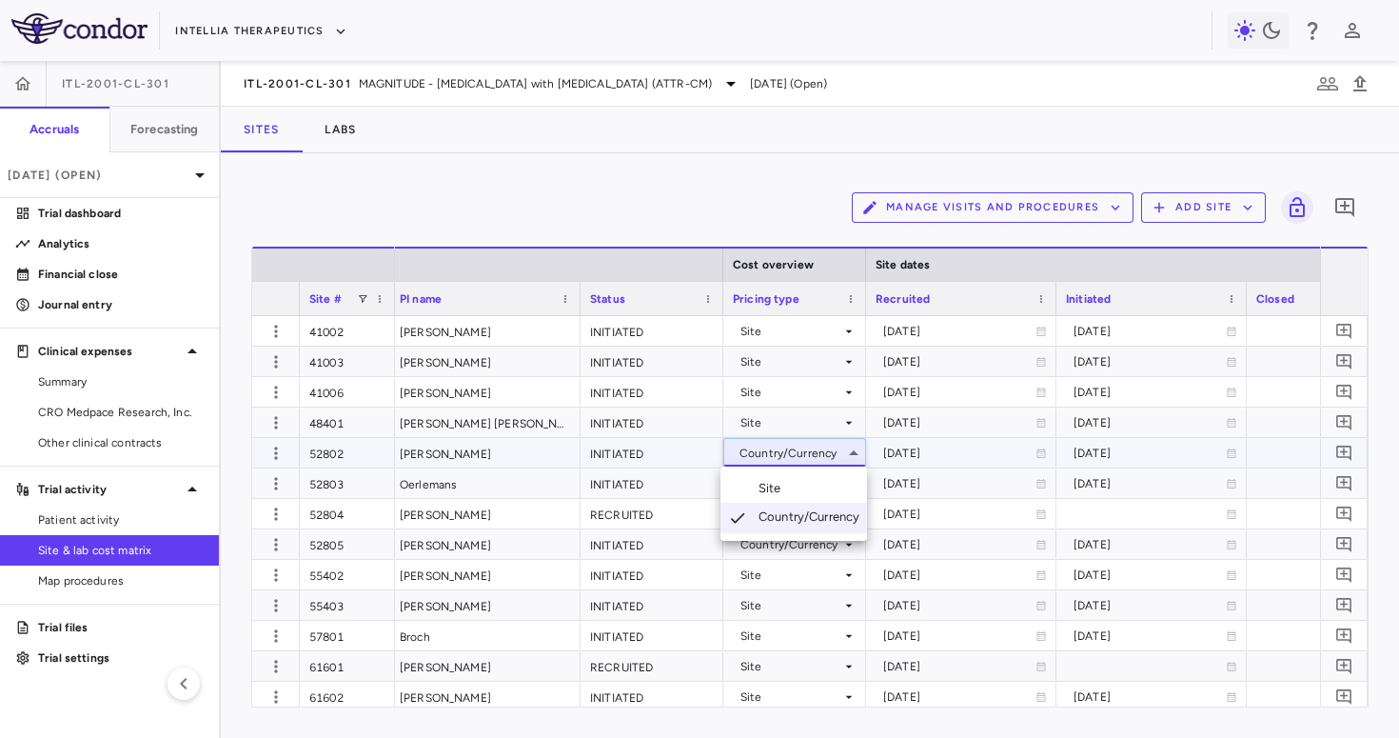
click at [799, 486] on li "Site" at bounding box center [794, 488] width 147 height 29
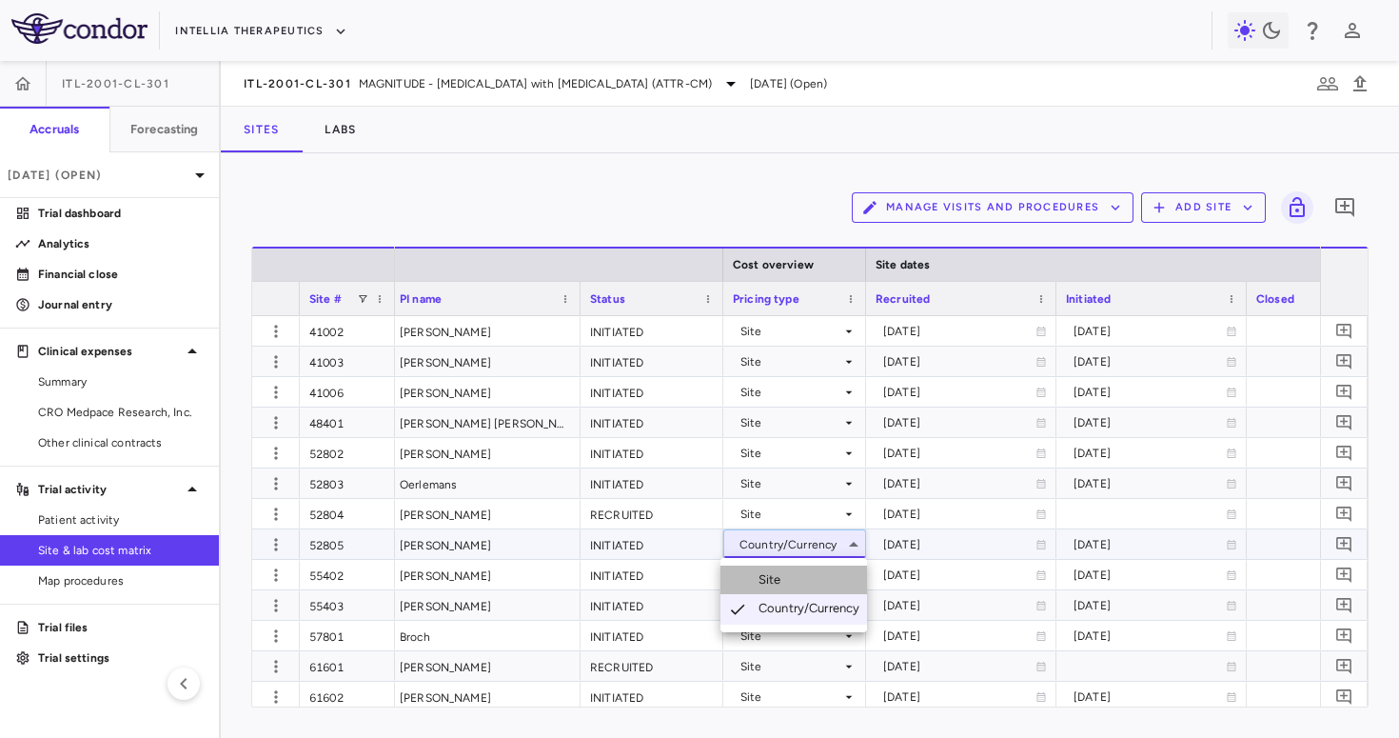
click at [791, 577] on li "Site" at bounding box center [794, 579] width 147 height 29
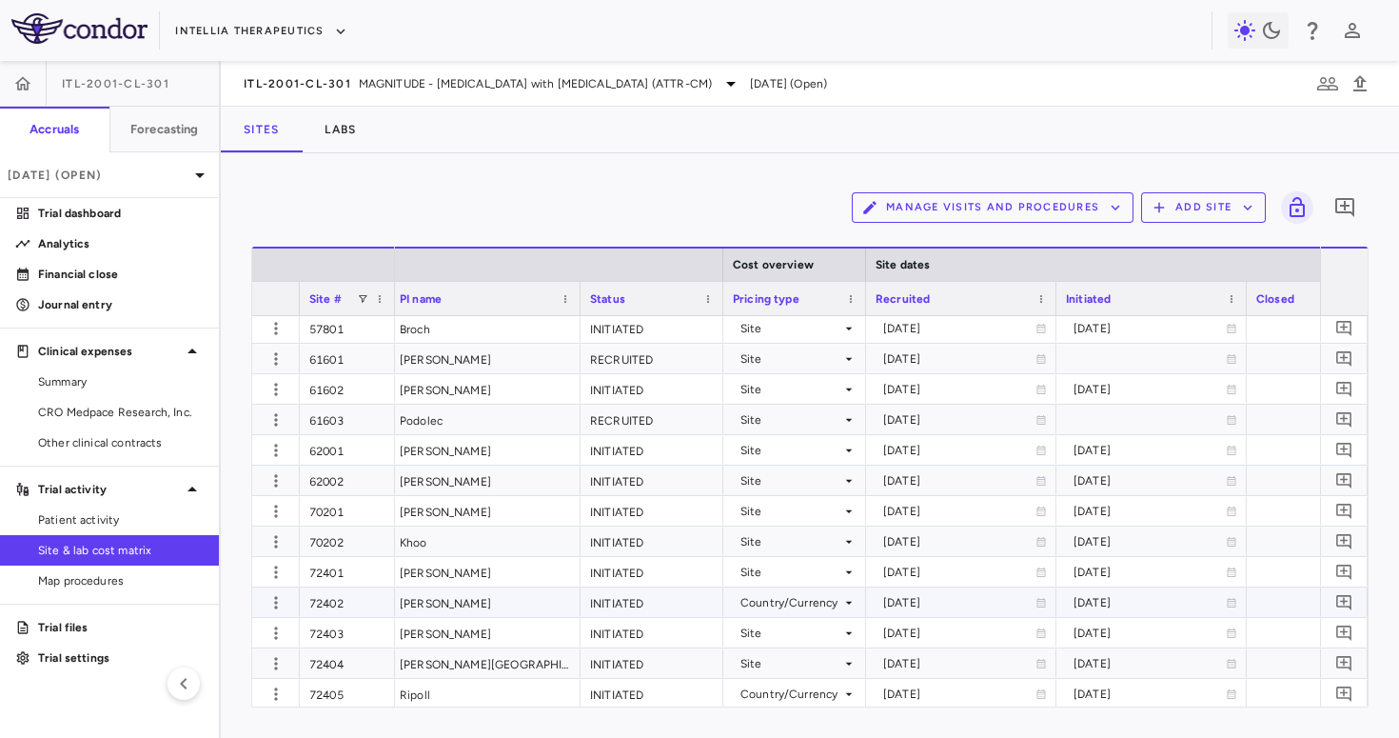
click at [793, 605] on div "Country/Currency" at bounding box center [791, 602] width 101 height 30
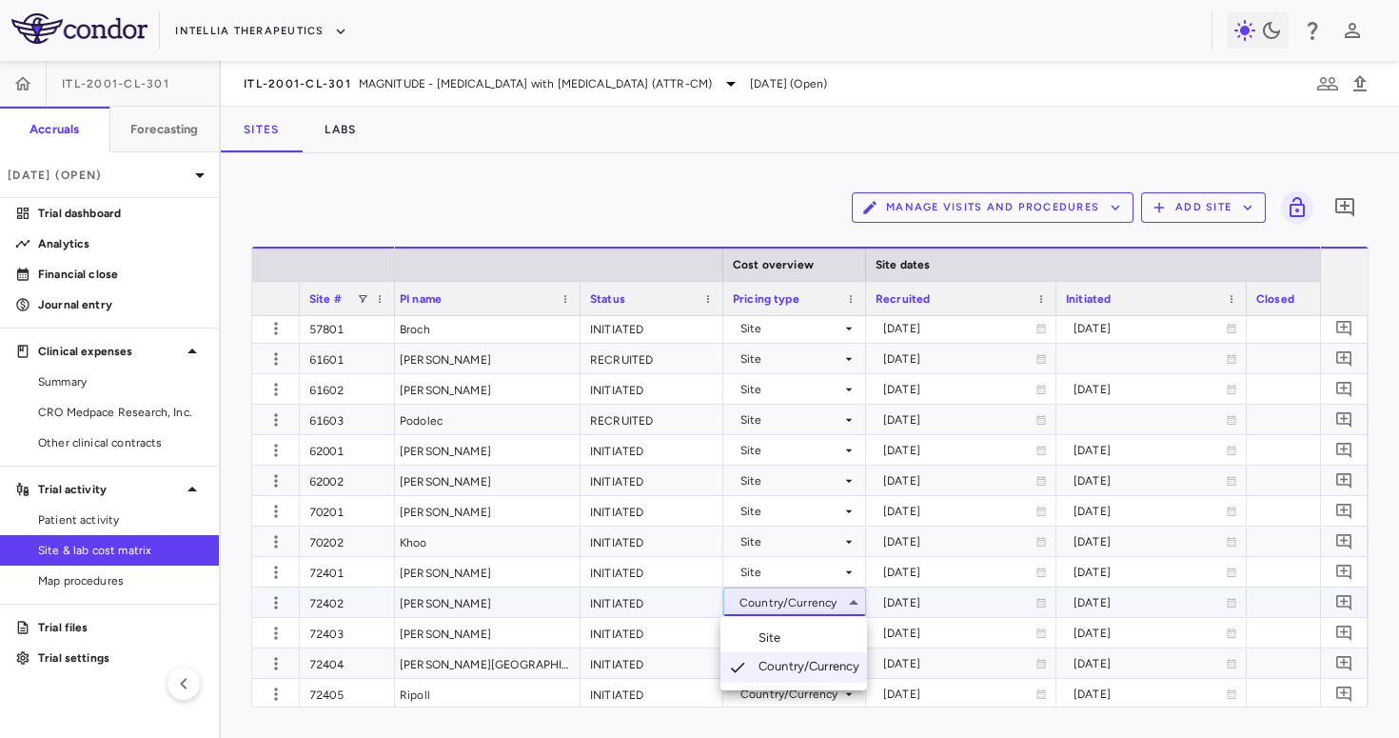
click at [792, 630] on li "Site" at bounding box center [794, 638] width 147 height 29
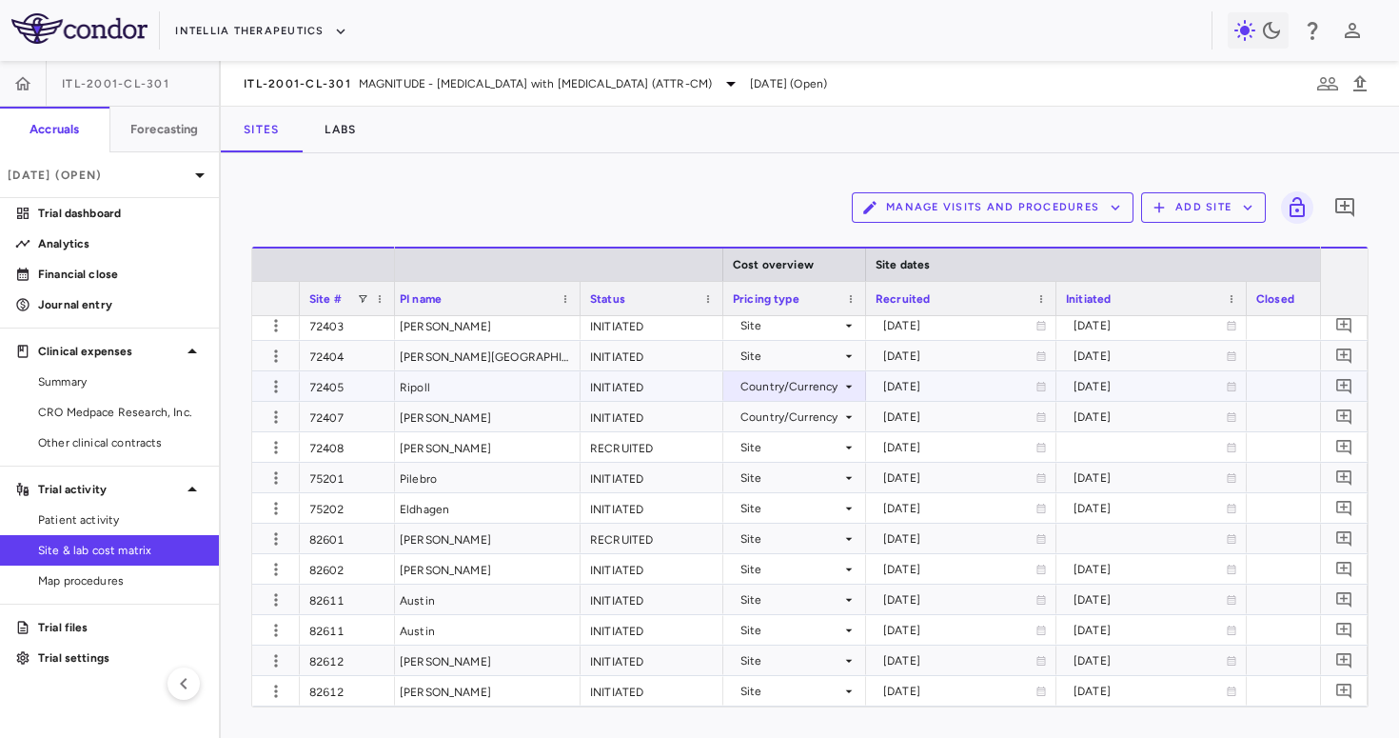
click at [809, 387] on div "Country/Currency" at bounding box center [791, 386] width 101 height 30
click at [803, 411] on li "Site" at bounding box center [794, 421] width 147 height 29
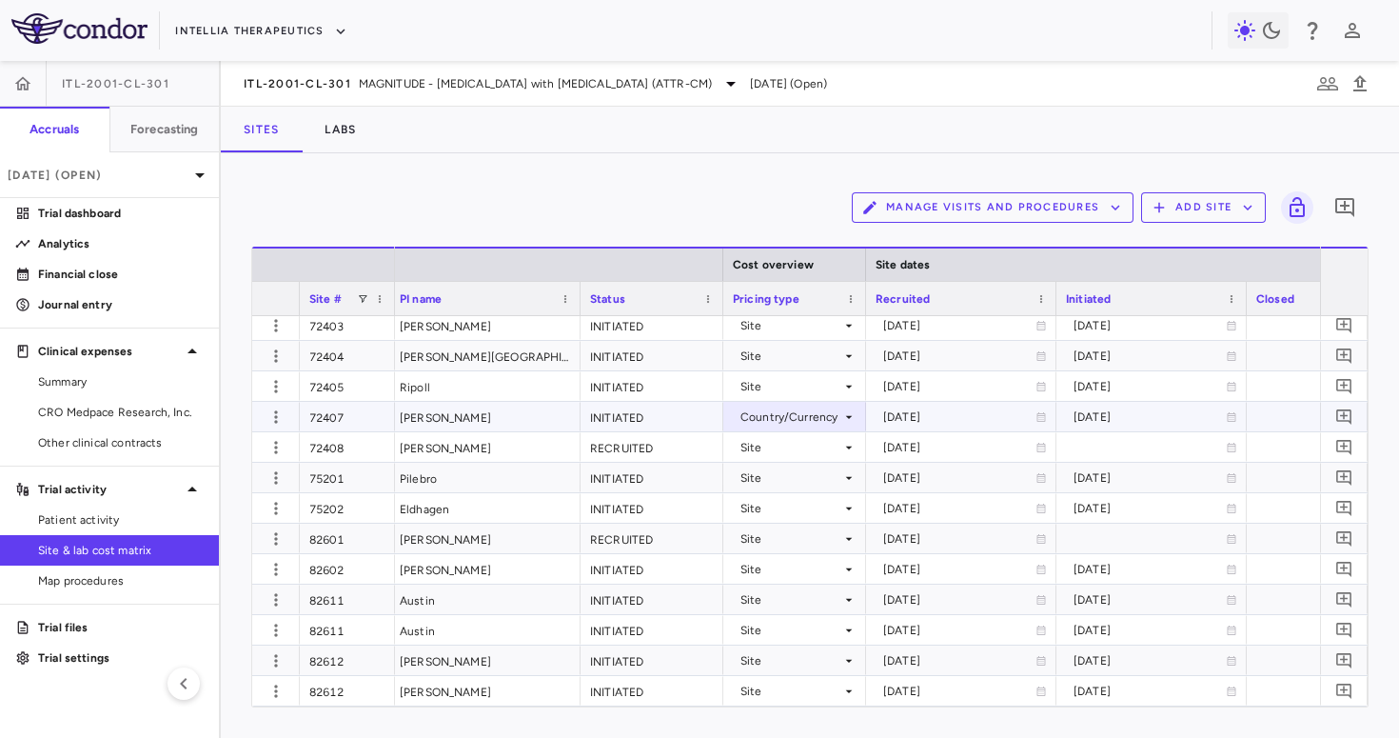
click at [808, 413] on div "Country/Currency" at bounding box center [791, 417] width 101 height 30
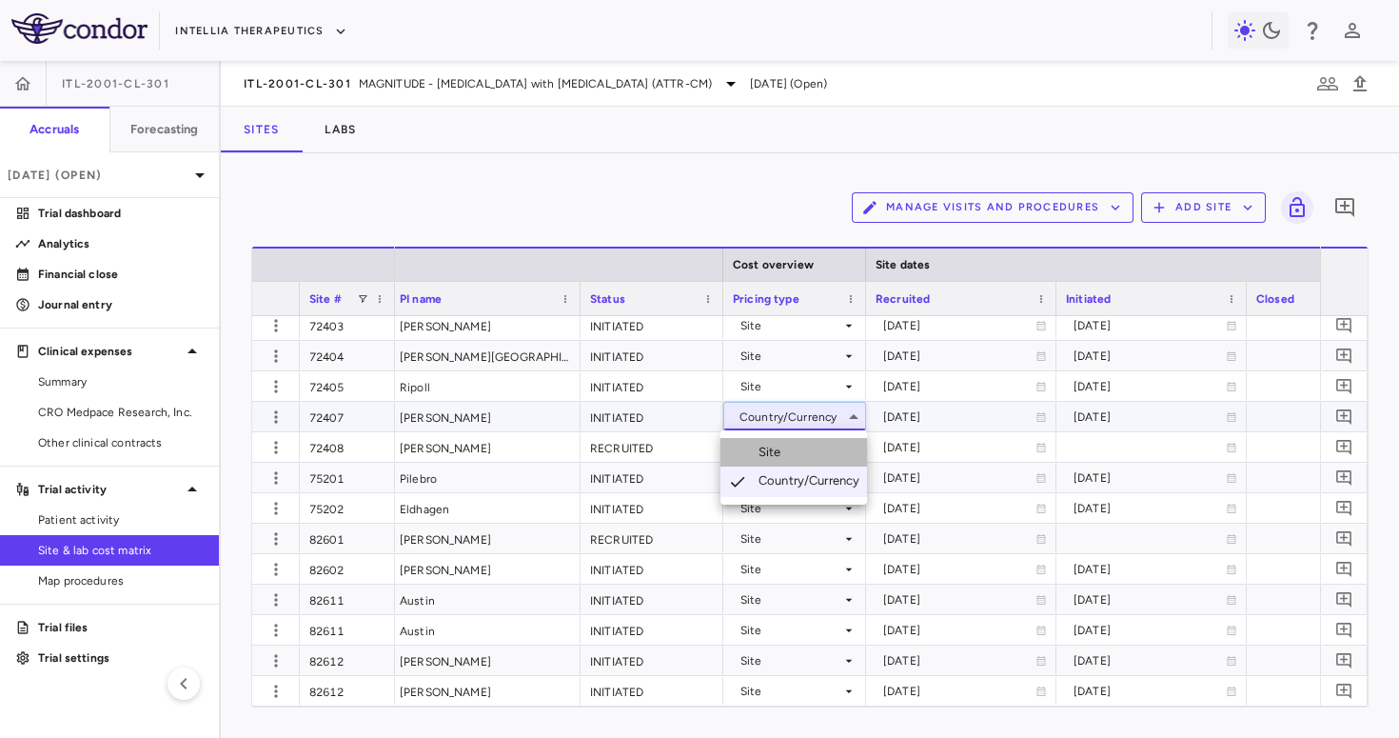
click at [807, 448] on li "Site" at bounding box center [794, 452] width 147 height 29
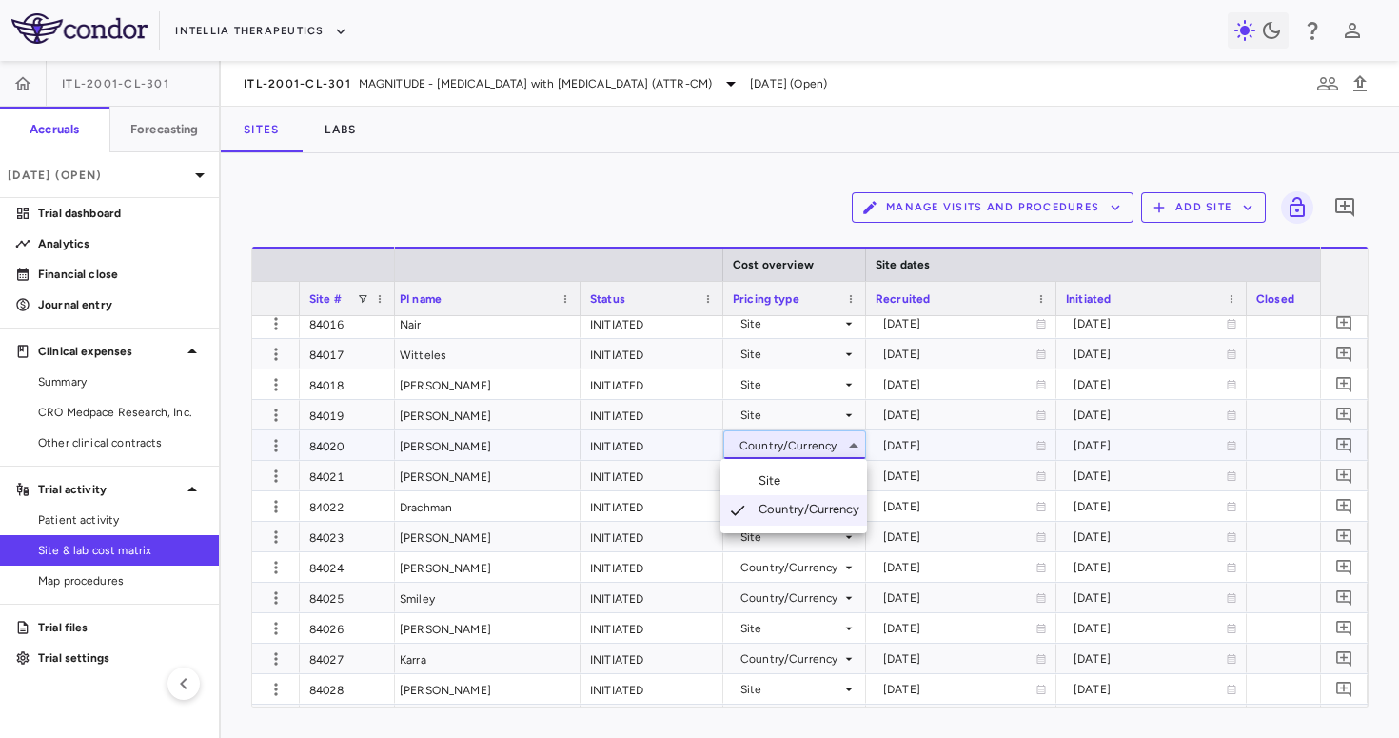
click at [806, 471] on li "Site" at bounding box center [794, 480] width 147 height 29
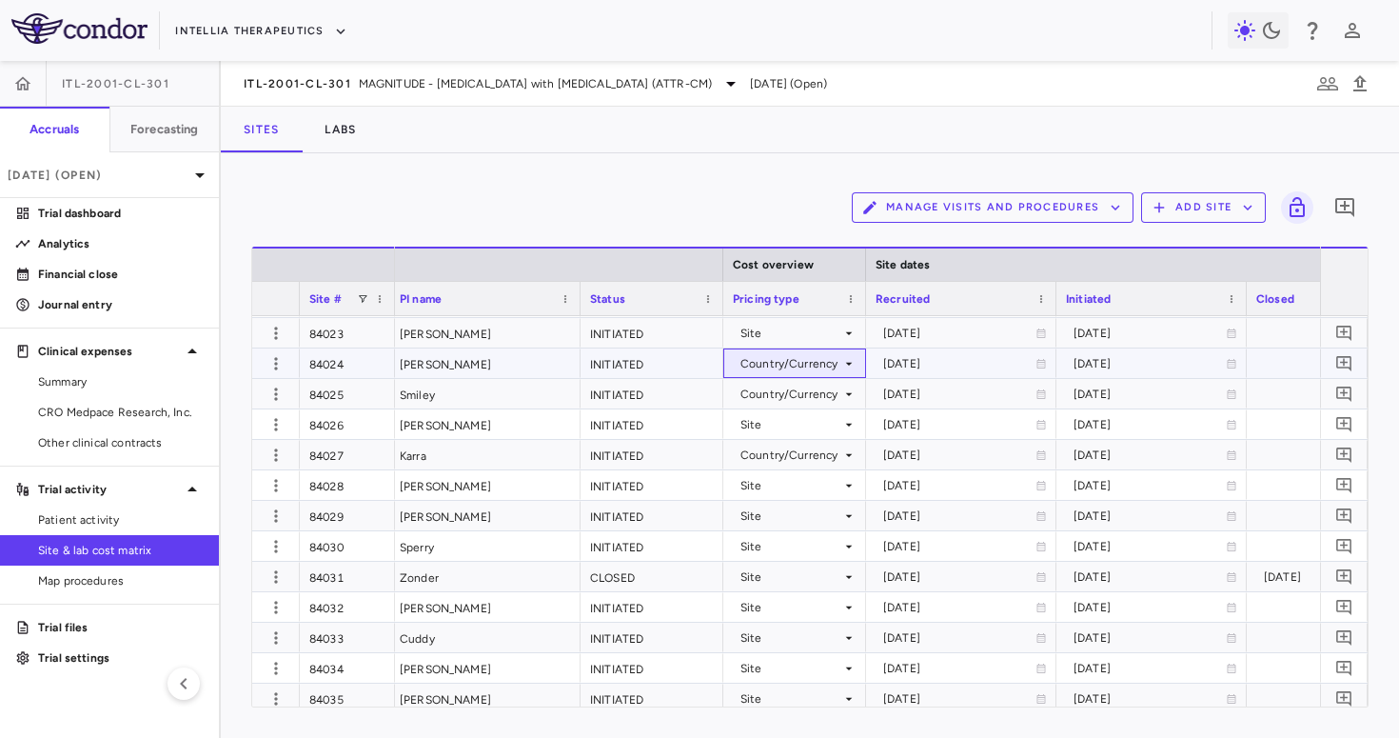
click at [848, 356] on icon at bounding box center [849, 363] width 15 height 15
click at [838, 389] on li "Site" at bounding box center [794, 399] width 147 height 29
click at [823, 387] on div "Country/Currency" at bounding box center [791, 394] width 101 height 30
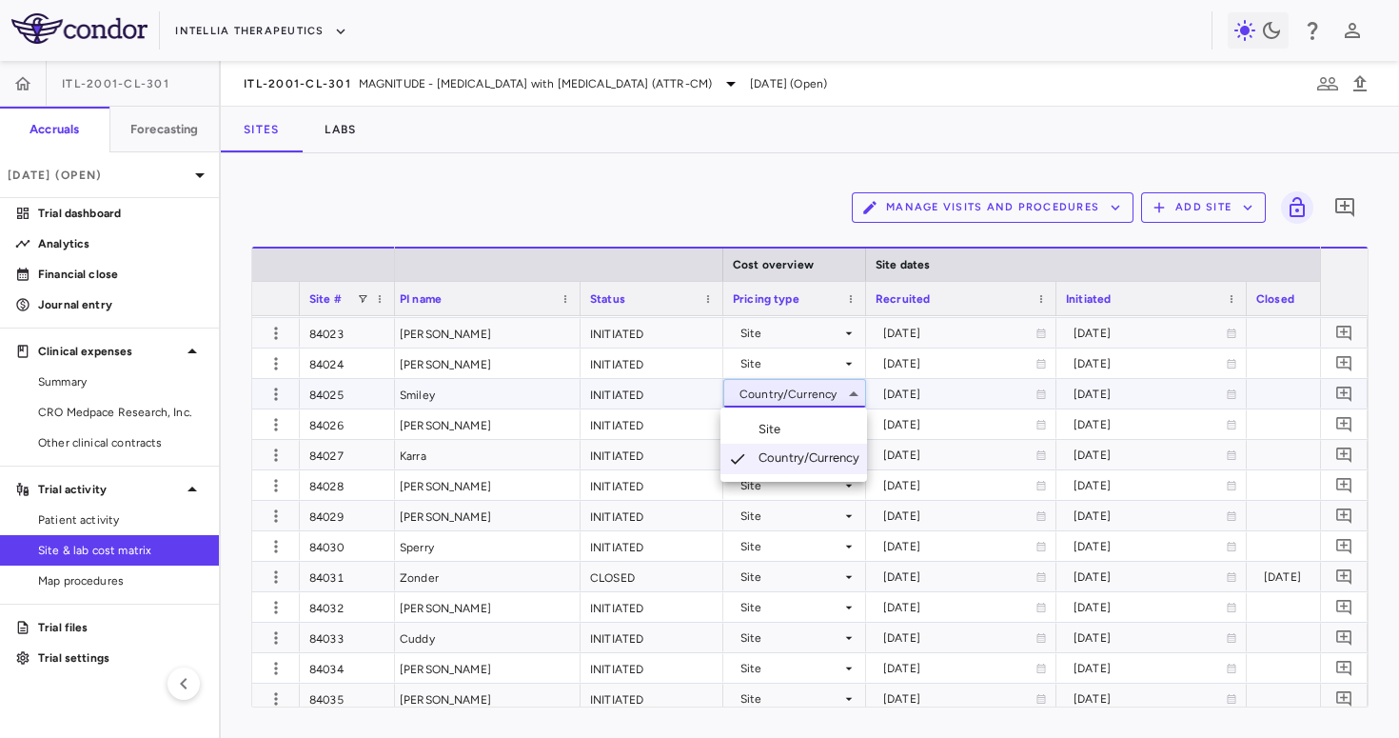
click at [808, 429] on li "Site" at bounding box center [794, 429] width 147 height 29
click at [808, 454] on div "Country/Currency" at bounding box center [791, 455] width 101 height 30
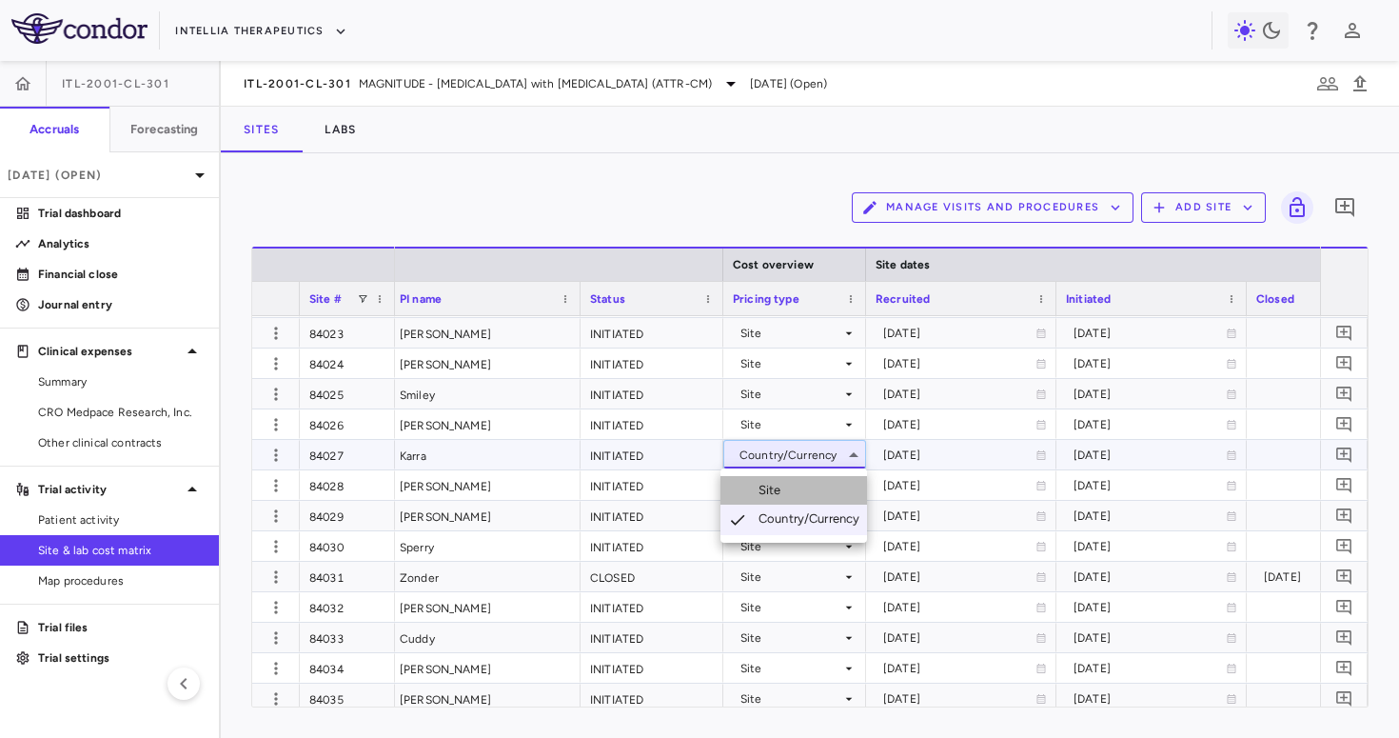
click at [796, 486] on li "Site" at bounding box center [794, 490] width 147 height 29
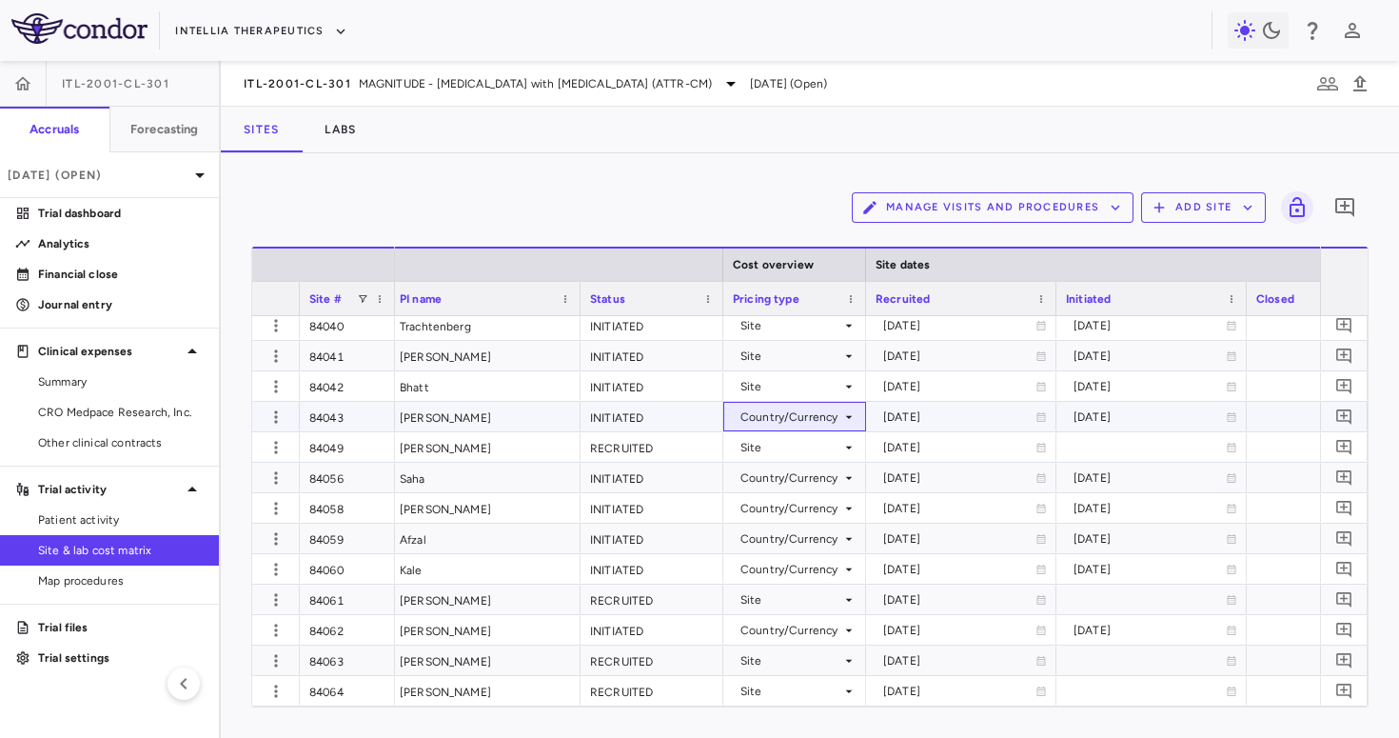
click at [813, 419] on div "Country/Currency" at bounding box center [791, 417] width 101 height 30
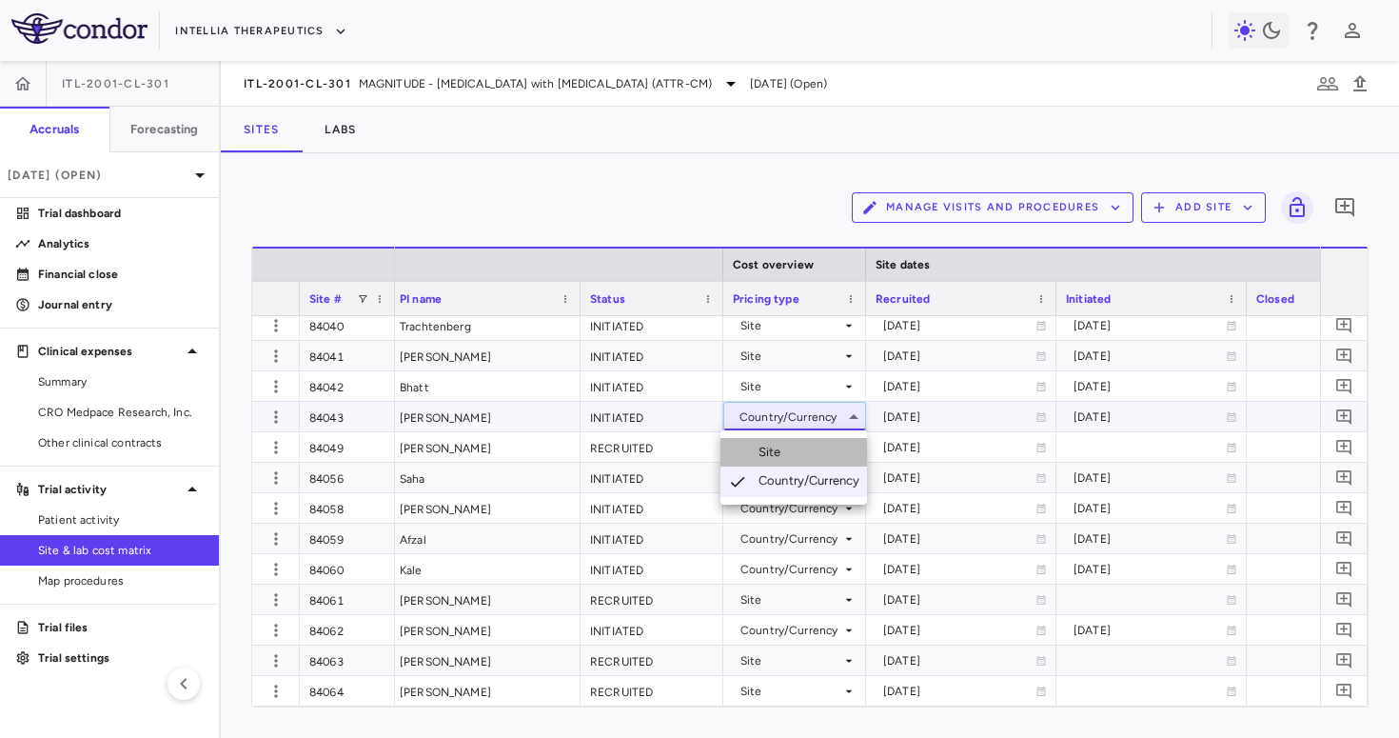
click at [808, 442] on li "Site" at bounding box center [794, 452] width 147 height 29
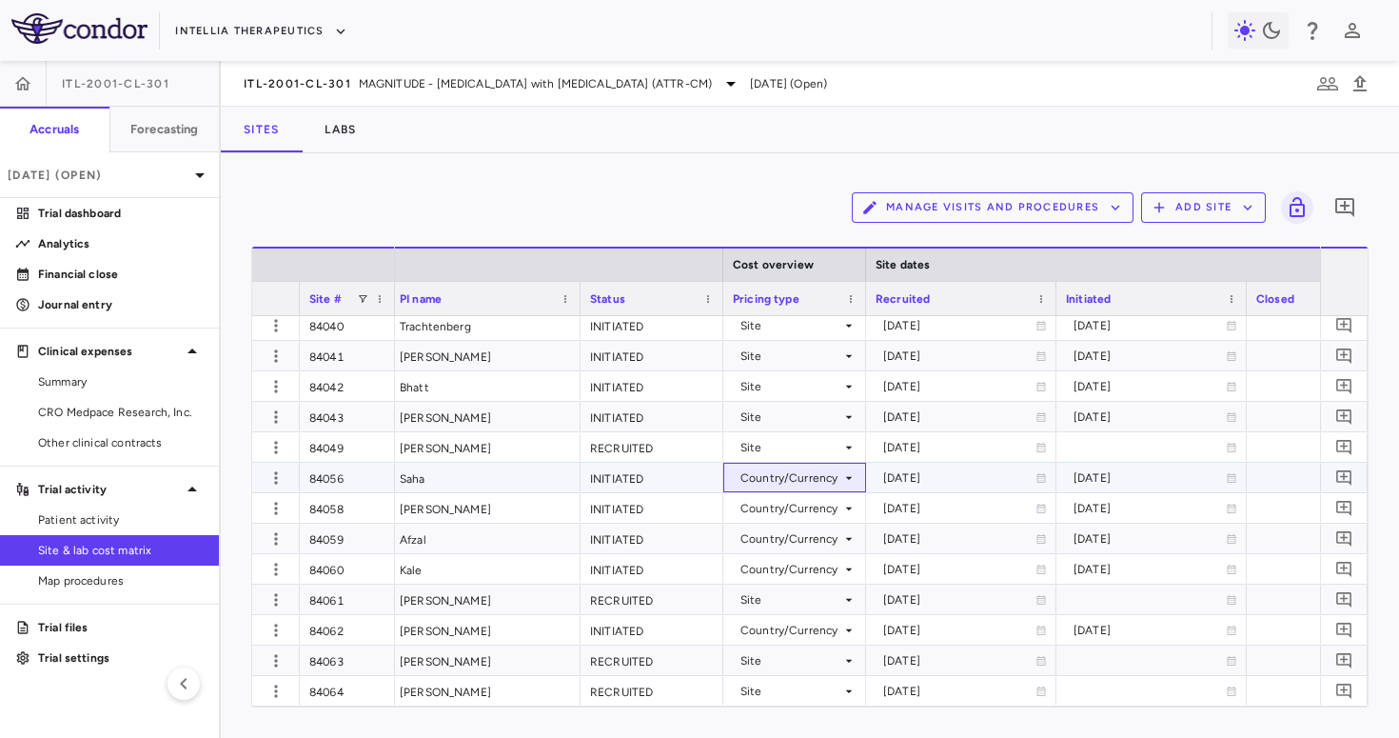
click at [811, 477] on div "Country/Currency" at bounding box center [791, 478] width 101 height 30
click at [809, 504] on li "Site" at bounding box center [794, 513] width 147 height 29
click at [809, 504] on div "Country/Currency" at bounding box center [791, 508] width 101 height 30
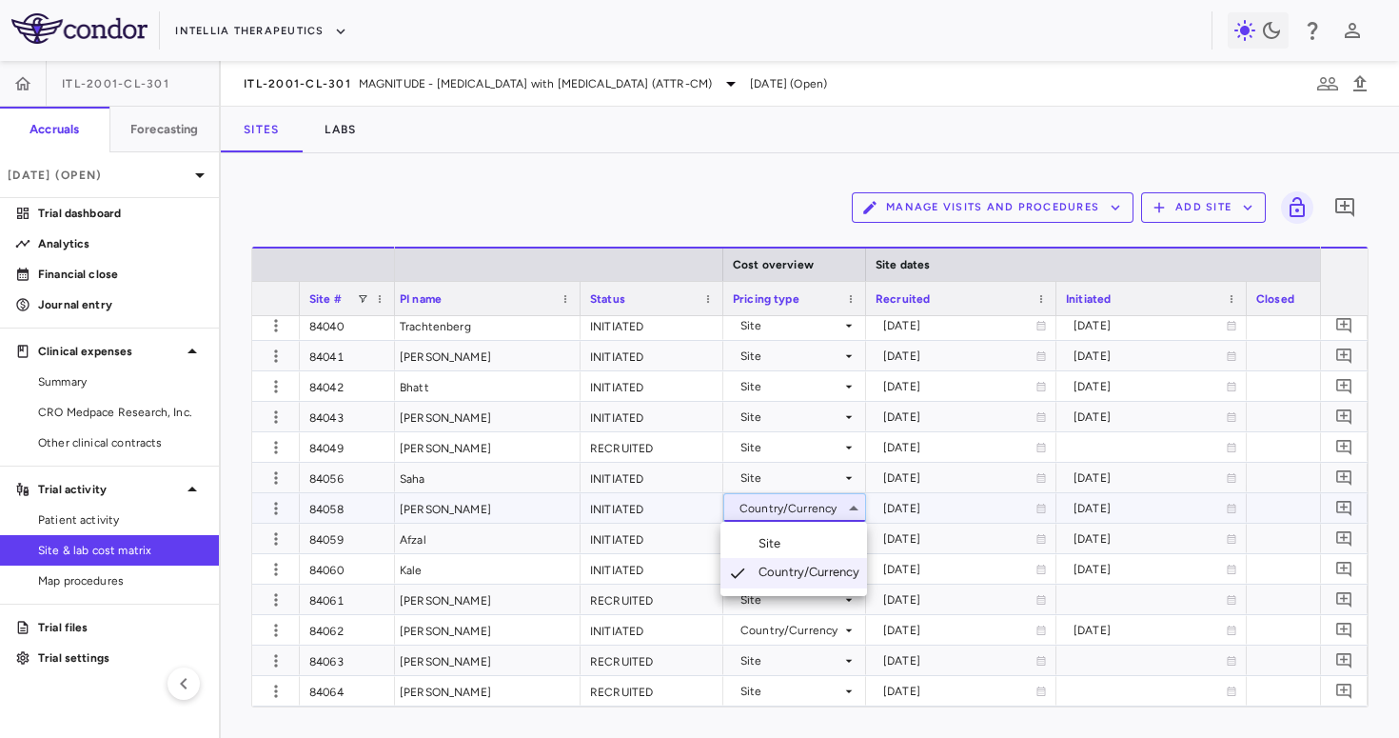
click at [802, 541] on li "Site" at bounding box center [794, 543] width 147 height 29
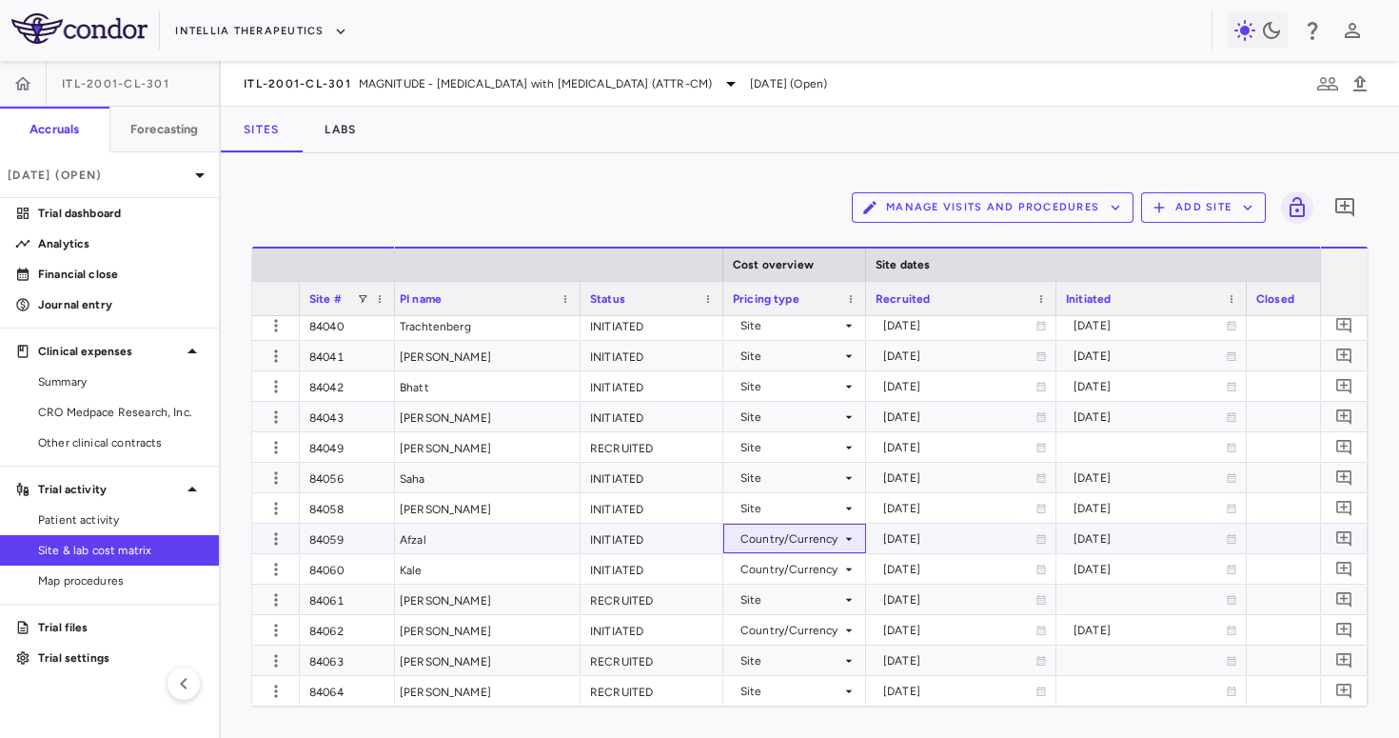
click at [802, 538] on div "Country/Currency" at bounding box center [791, 539] width 101 height 30
click at [795, 572] on li "Site" at bounding box center [794, 574] width 147 height 29
click at [803, 567] on div "Country/Currency" at bounding box center [791, 569] width 101 height 30
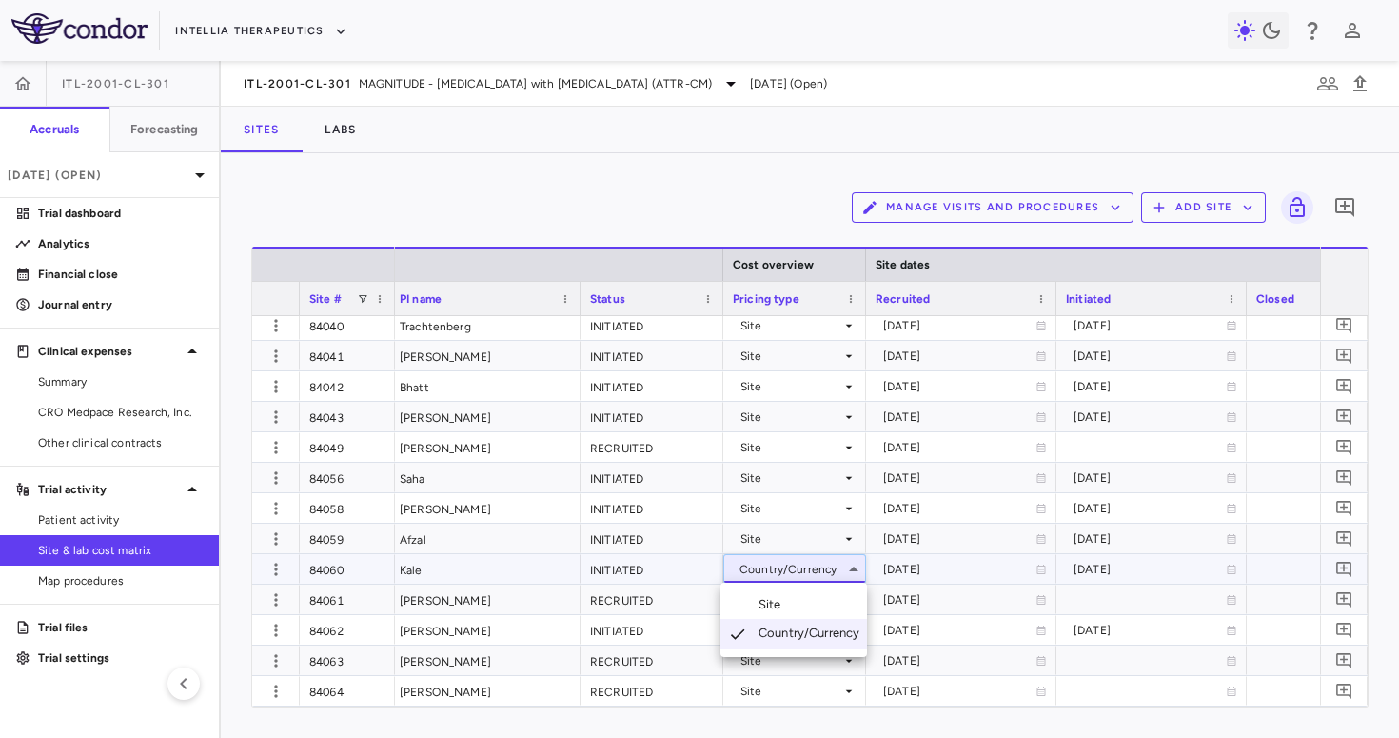
click at [796, 595] on li "Site" at bounding box center [794, 604] width 147 height 29
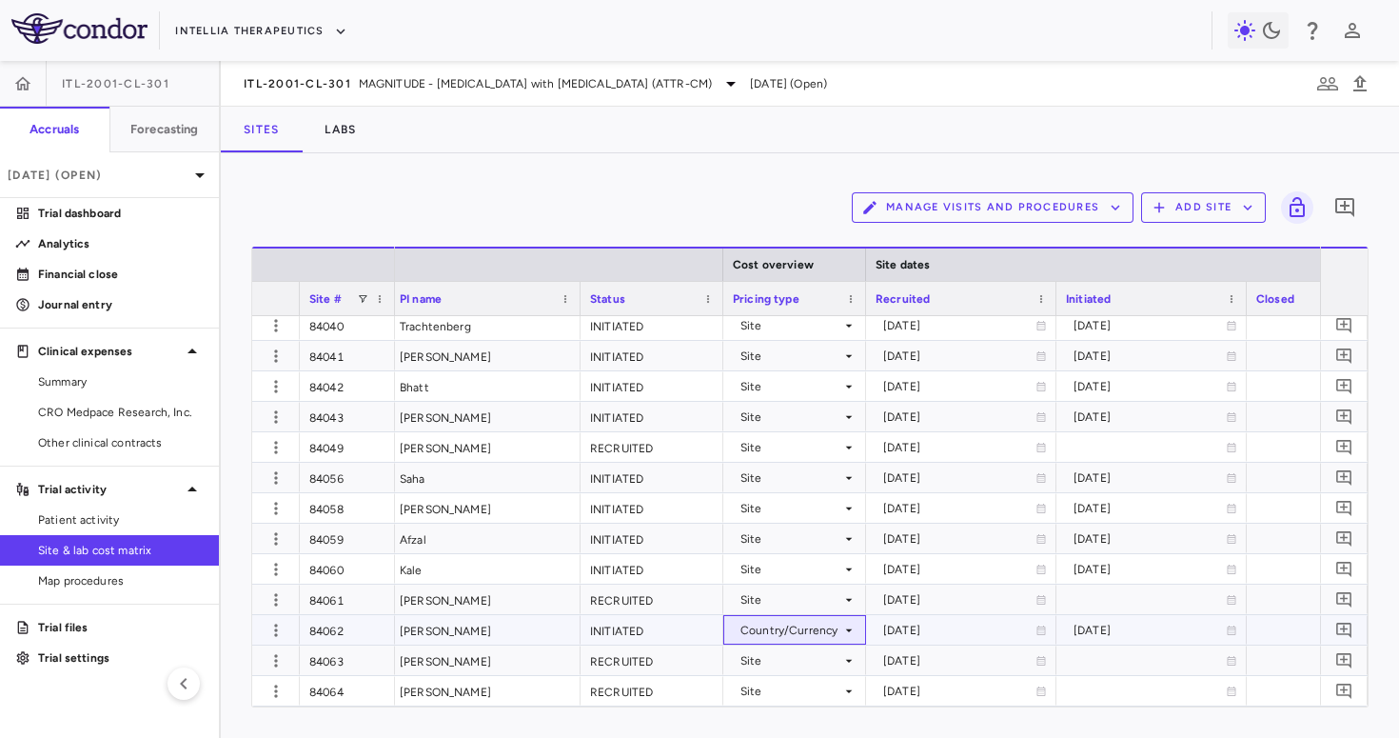
click at [796, 623] on div "Country/Currency" at bounding box center [791, 630] width 101 height 30
click at [794, 659] on li "Site" at bounding box center [794, 665] width 147 height 29
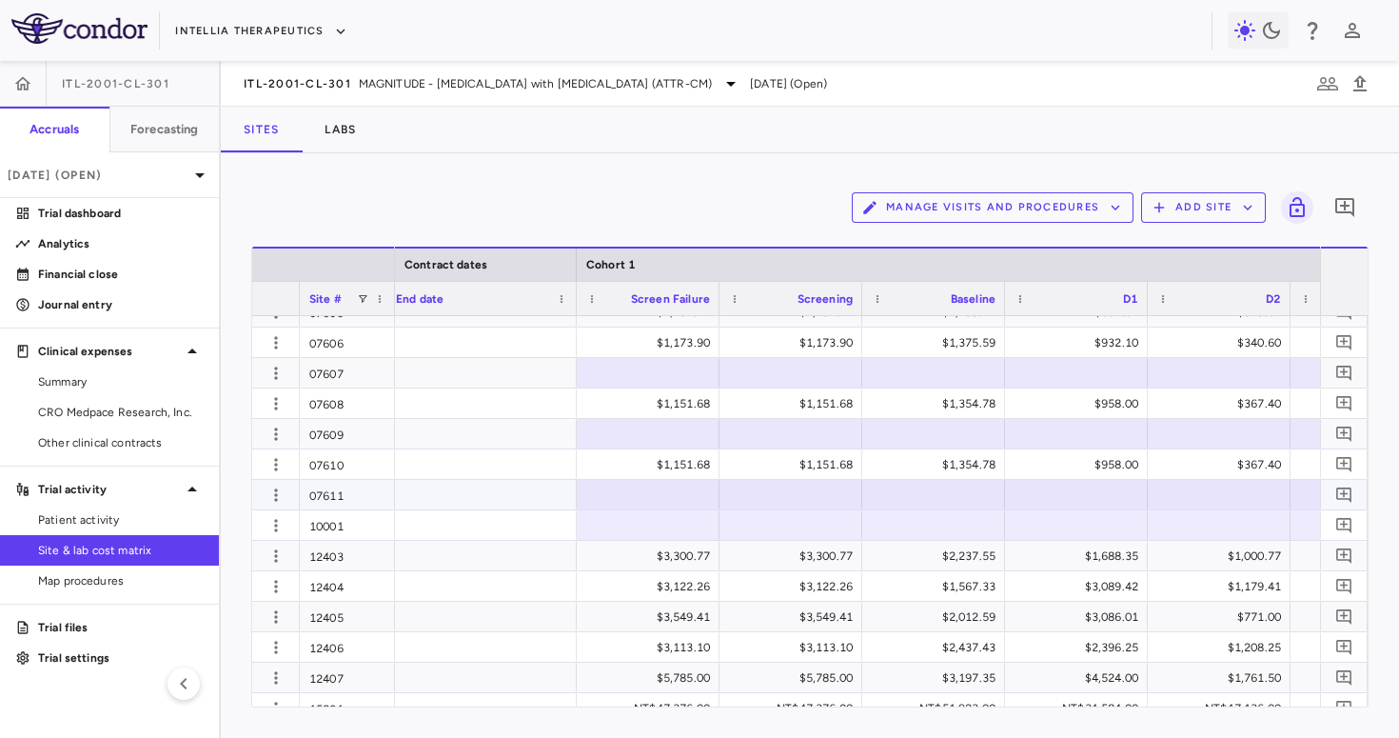
scroll to position [769, 0]
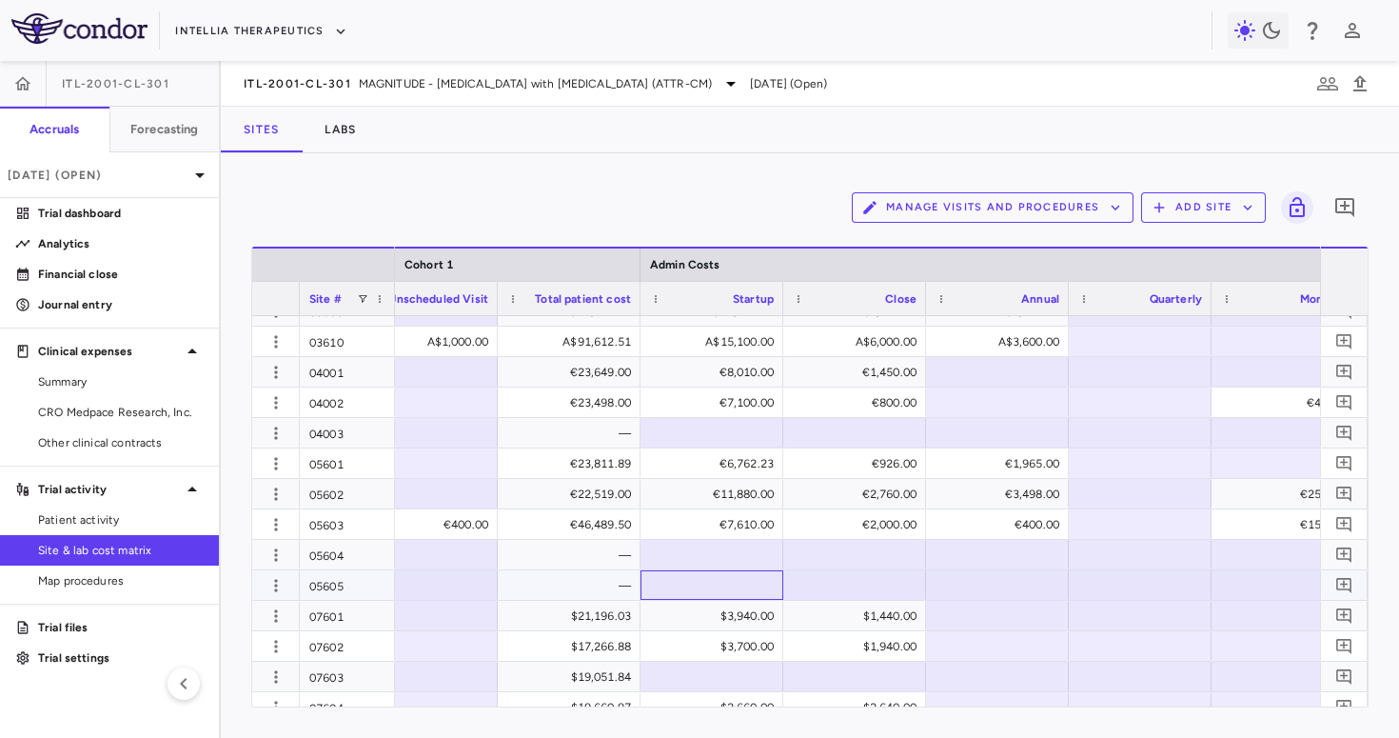
click at [654, 585] on div at bounding box center [712, 585] width 124 height 28
type input "****"
click at [992, 583] on div at bounding box center [998, 585] width 124 height 28
type input "*"
type input "****"
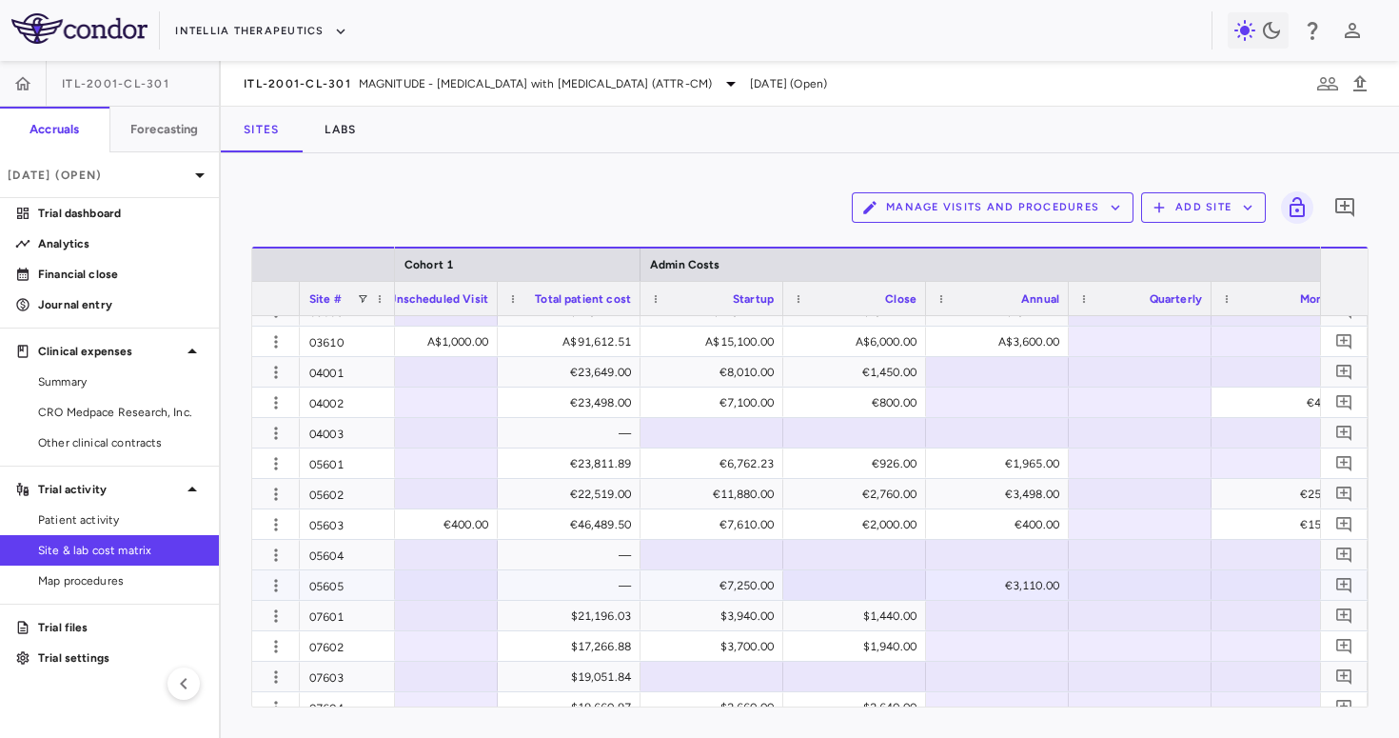
click at [859, 583] on div at bounding box center [855, 585] width 124 height 28
type input "****"
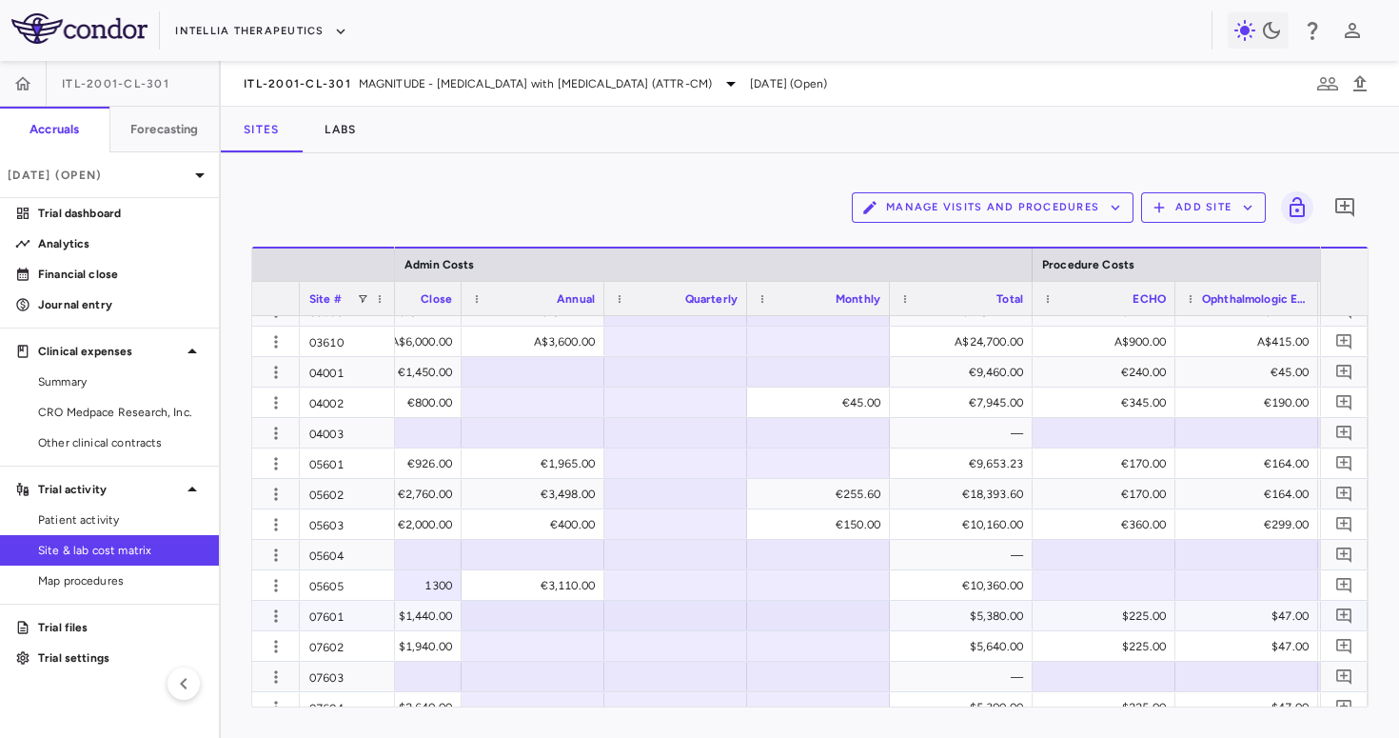
scroll to position [0, 6671]
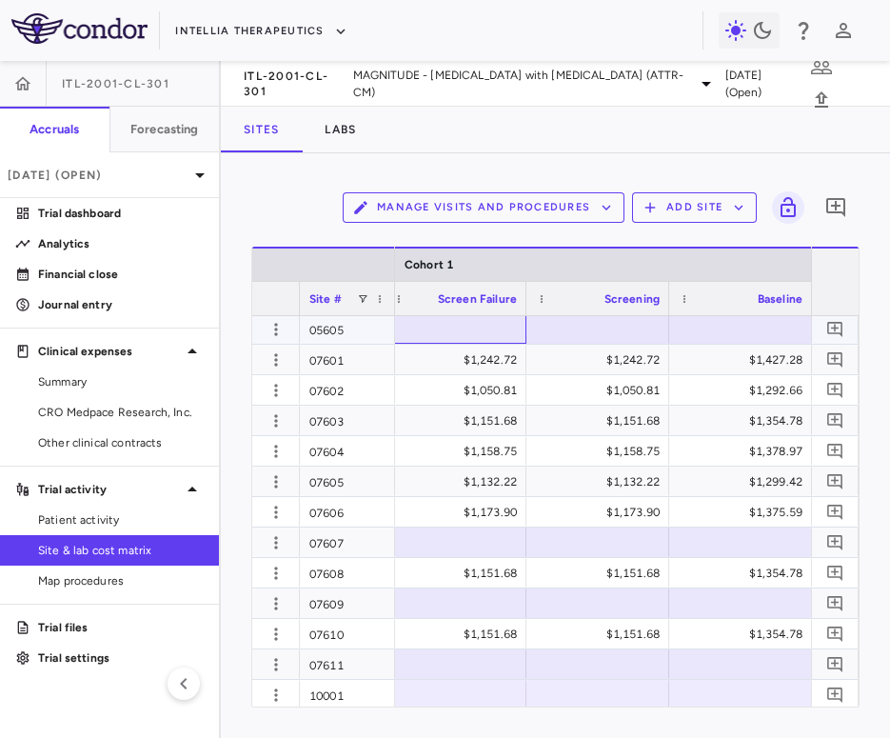
click at [472, 343] on div at bounding box center [455, 329] width 143 height 30
type input "****"
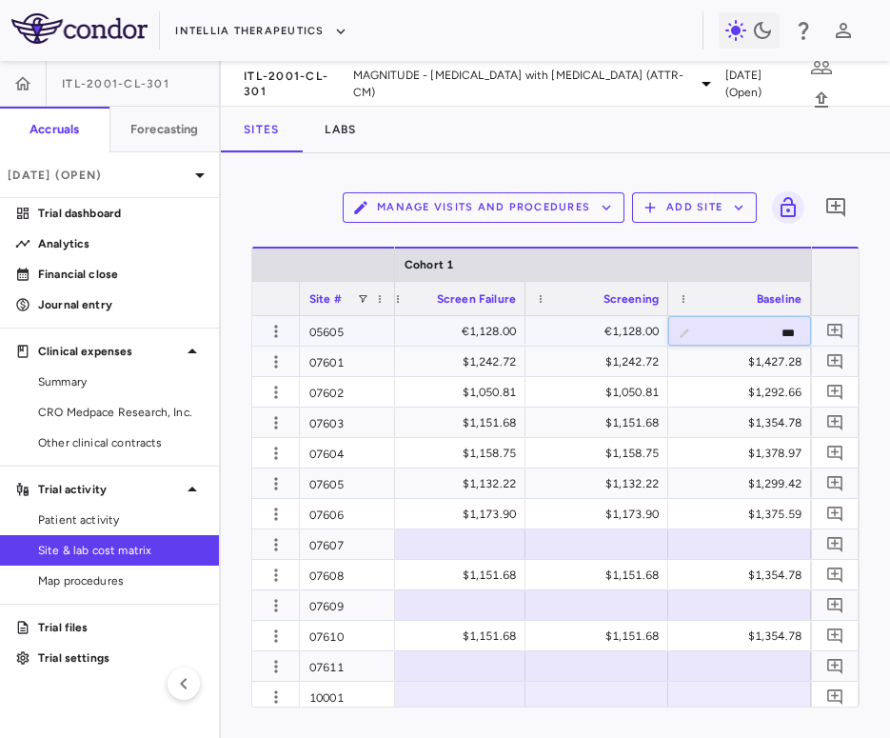
type input "****"
type input "***"
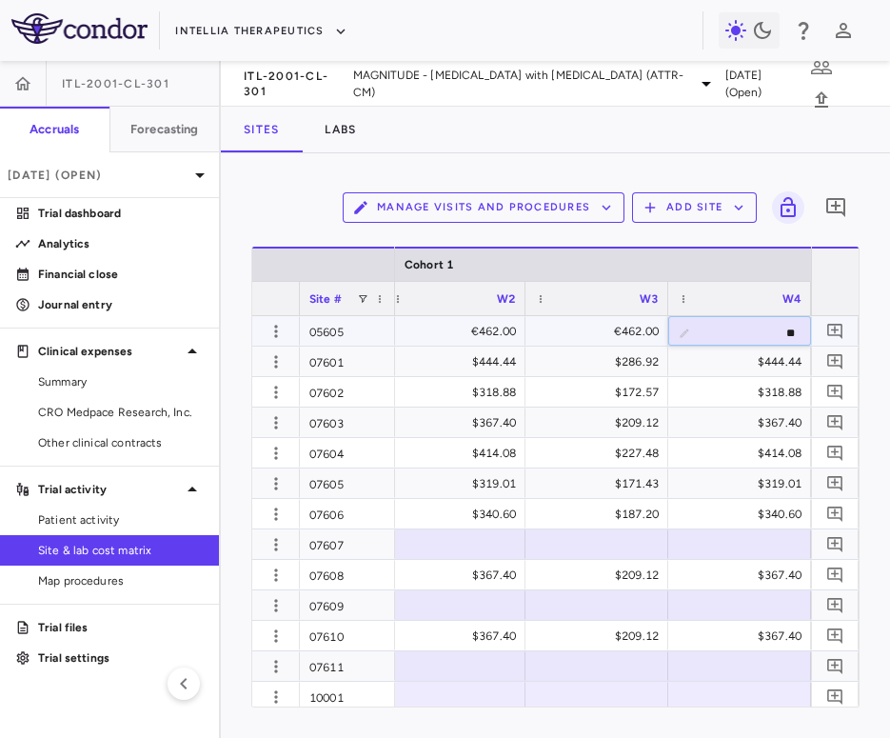
type input "***"
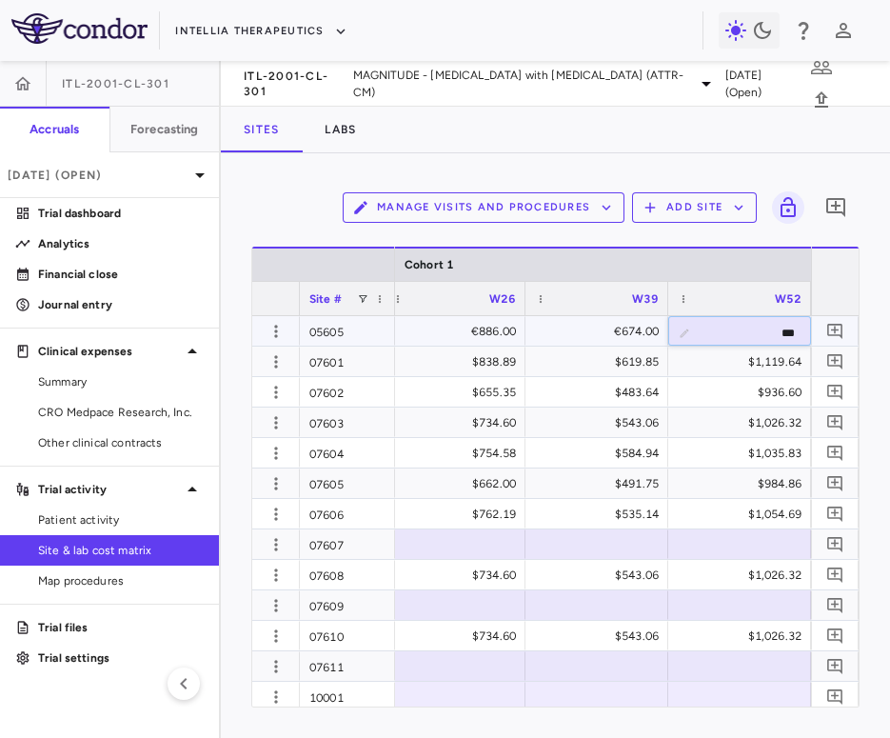
type input "****"
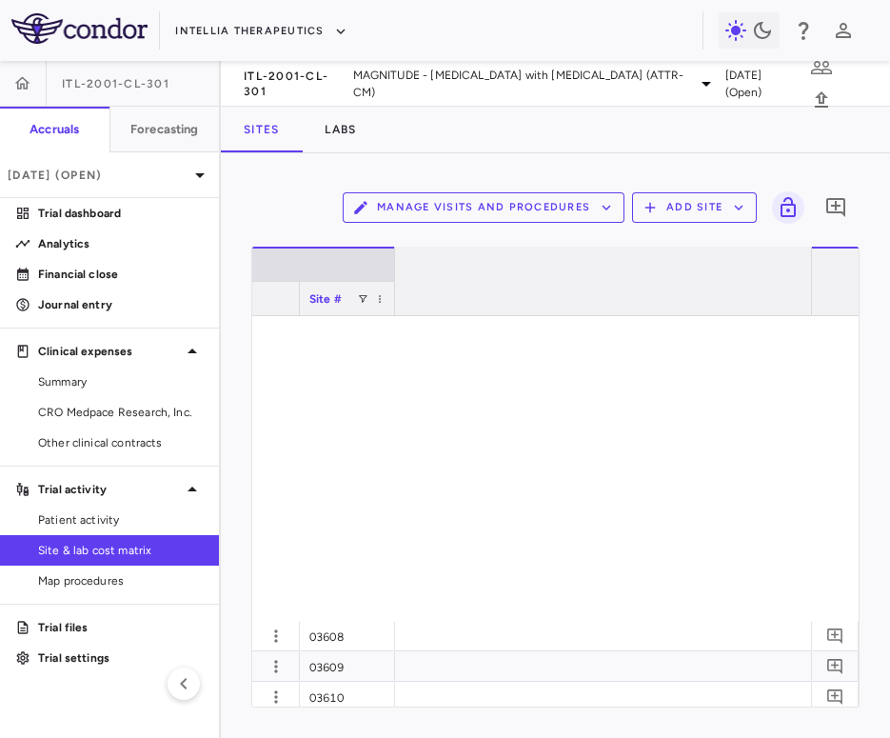
scroll to position [0, 6029]
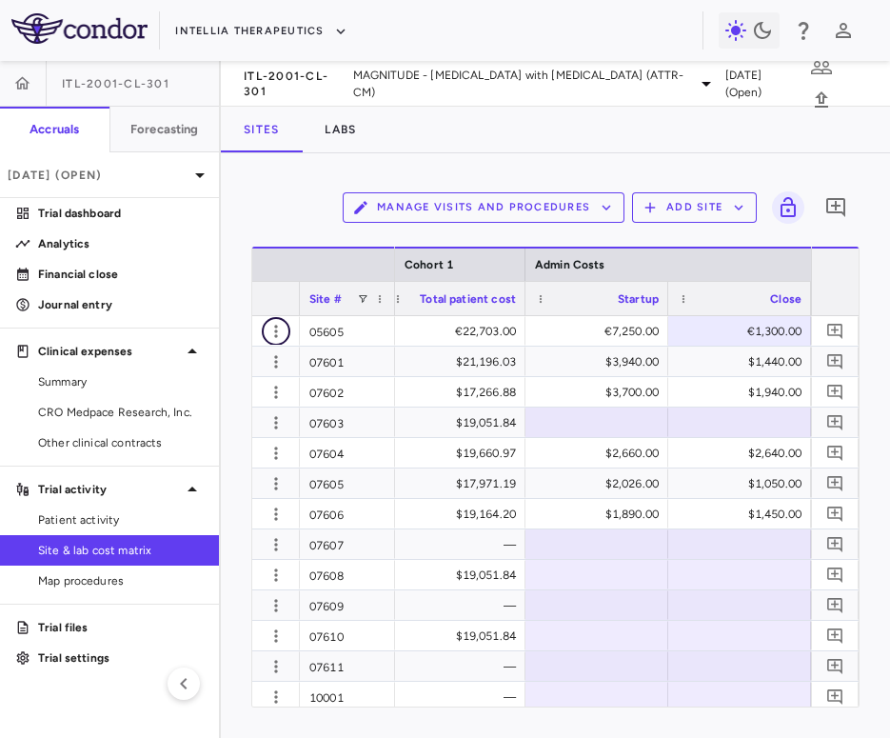
click at [268, 335] on icon "button" at bounding box center [276, 331] width 19 height 19
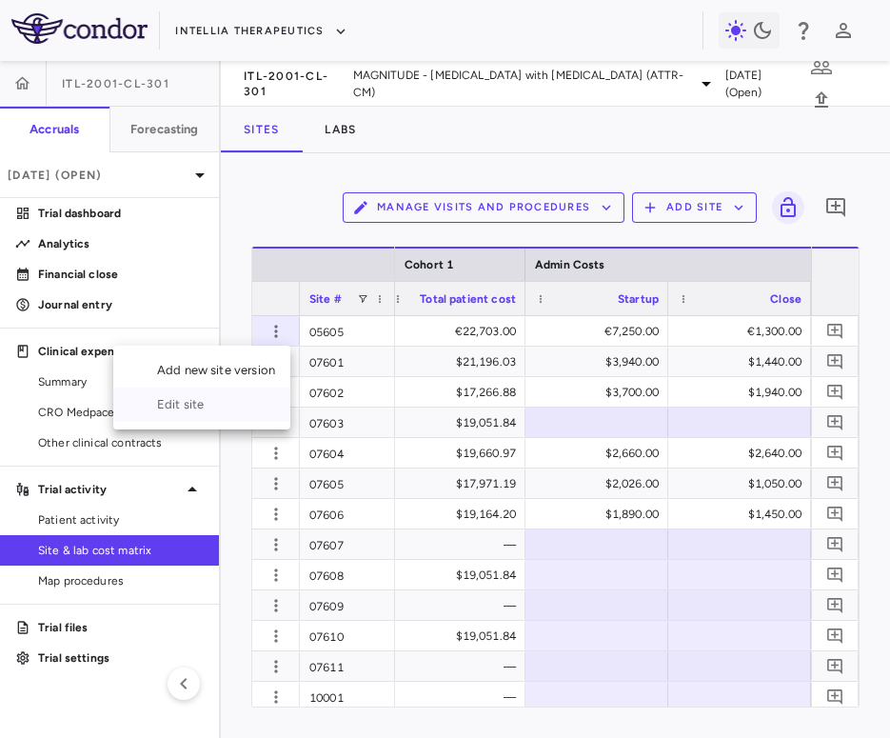
click at [236, 406] on div "Edit site" at bounding box center [201, 404] width 177 height 34
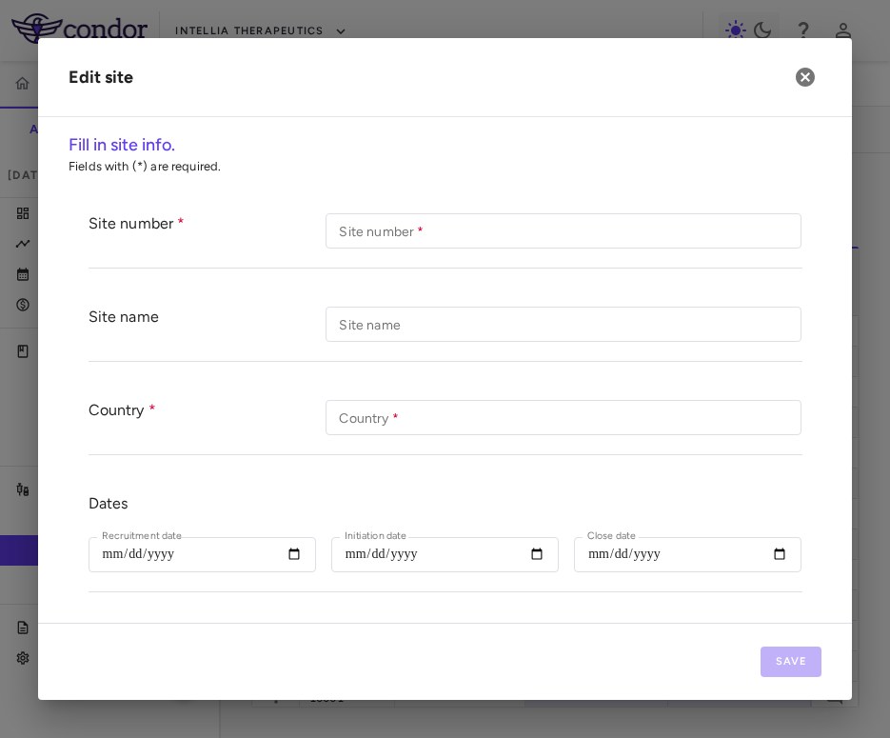
type input "*****"
type input "*******"
type input "**********"
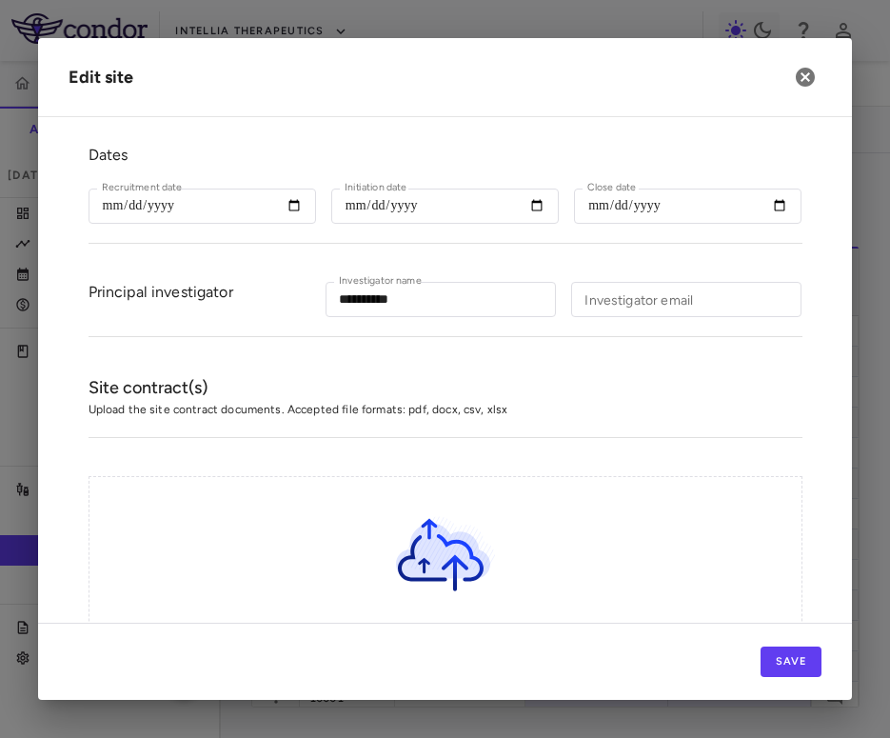
scroll to position [512, 0]
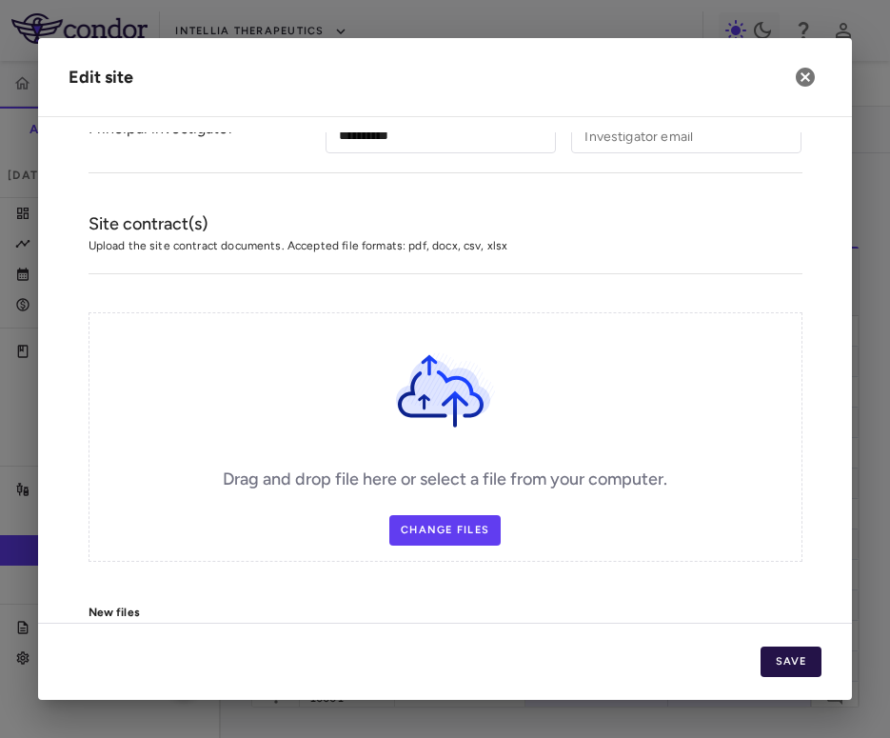
click at [782, 658] on button "Save" at bounding box center [791, 661] width 61 height 30
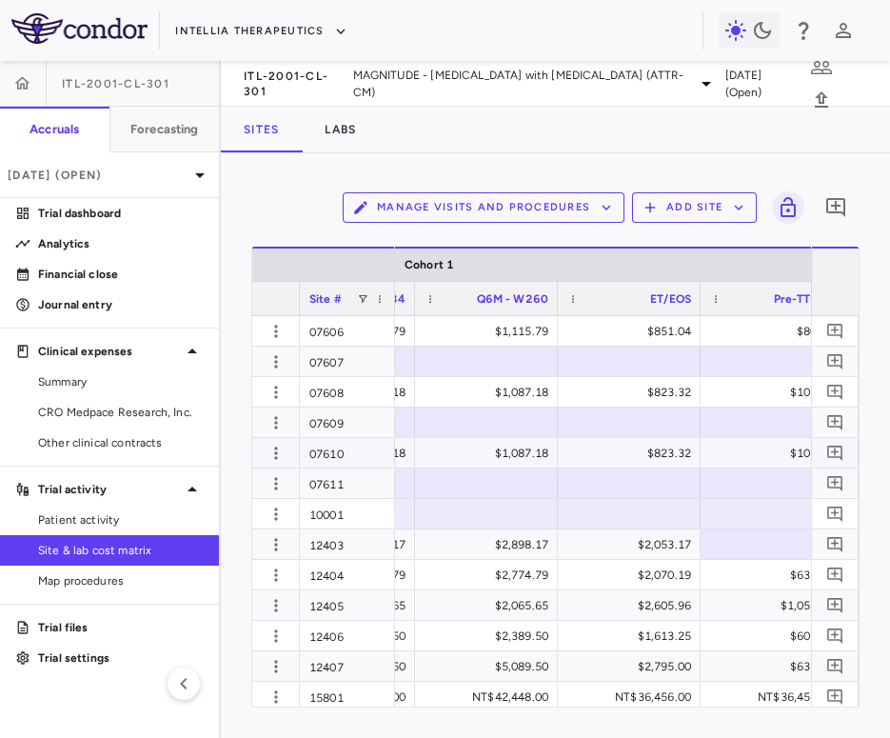
scroll to position [0, 4838]
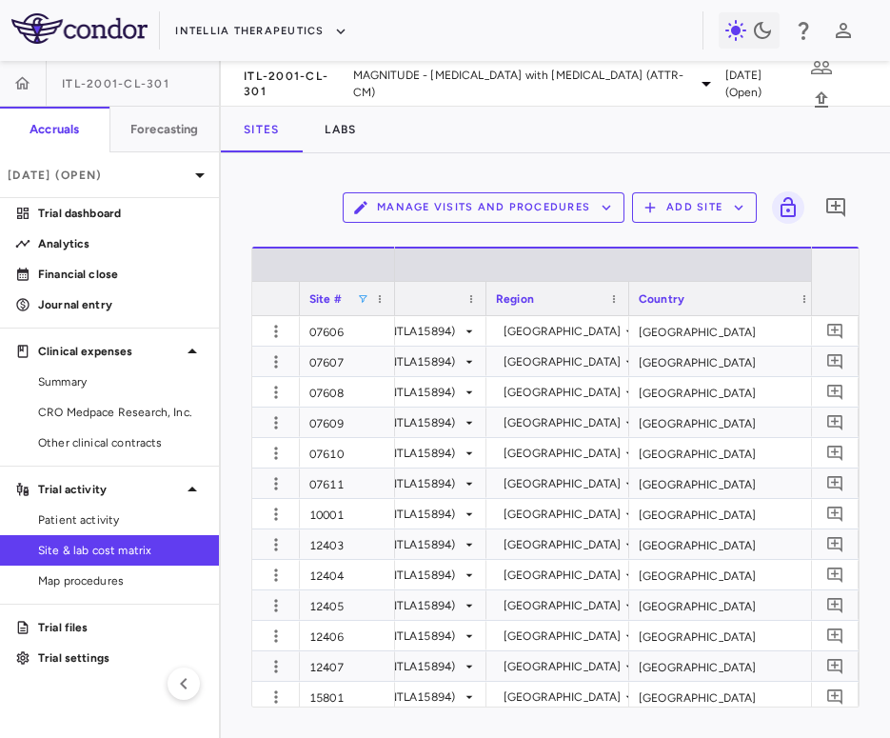
click at [364, 296] on span at bounding box center [362, 298] width 11 height 11
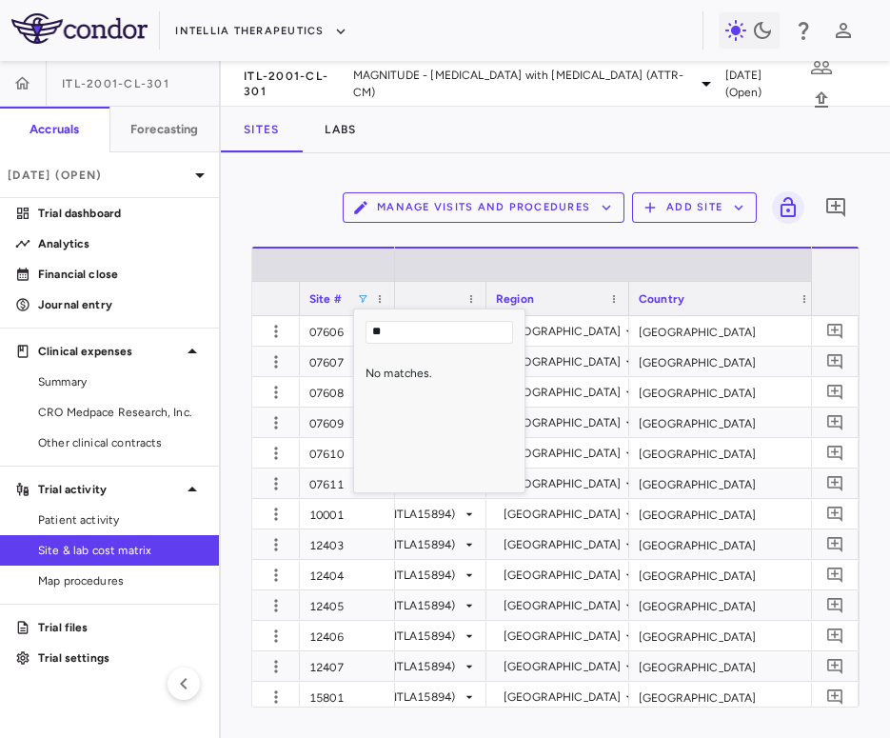
type input "*"
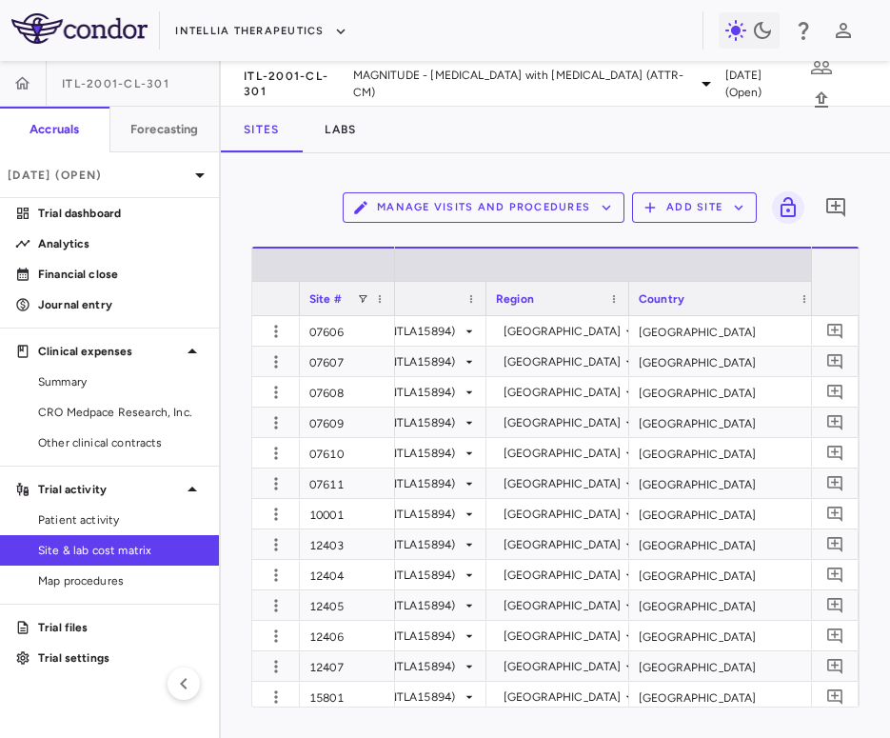
click at [274, 226] on div "Manage Visits and Procedures Add Site 0" at bounding box center [555, 208] width 608 height 48
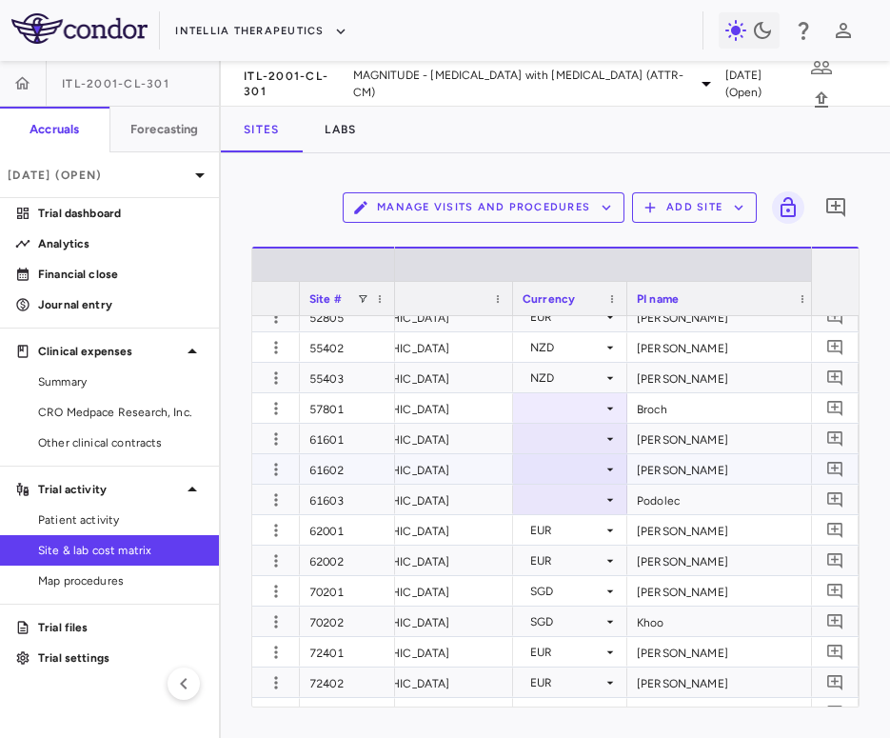
scroll to position [0, 530]
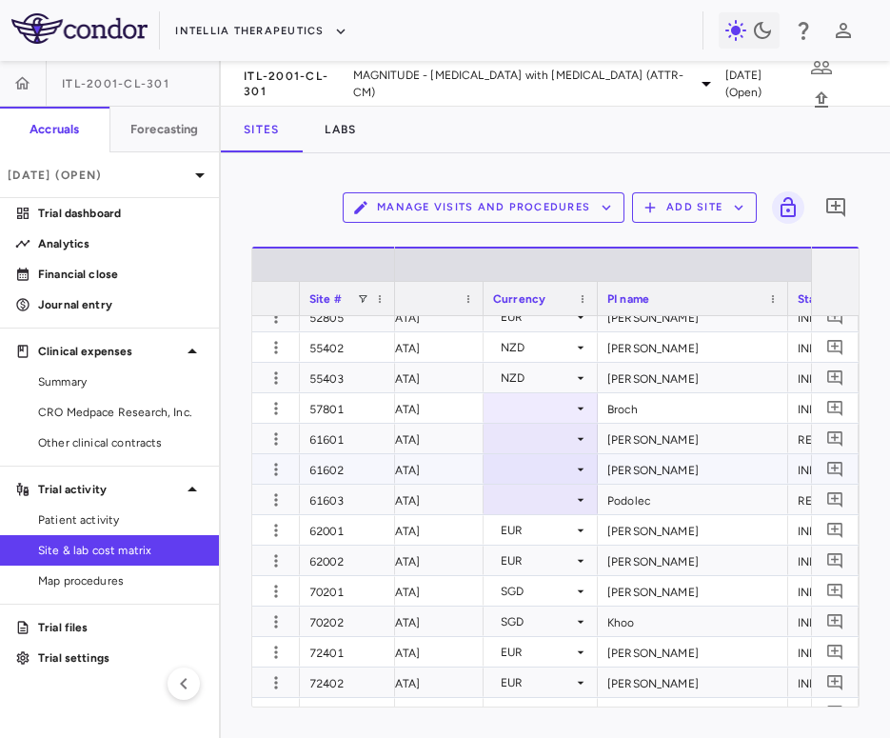
click at [536, 467] on div at bounding box center [540, 469] width 95 height 28
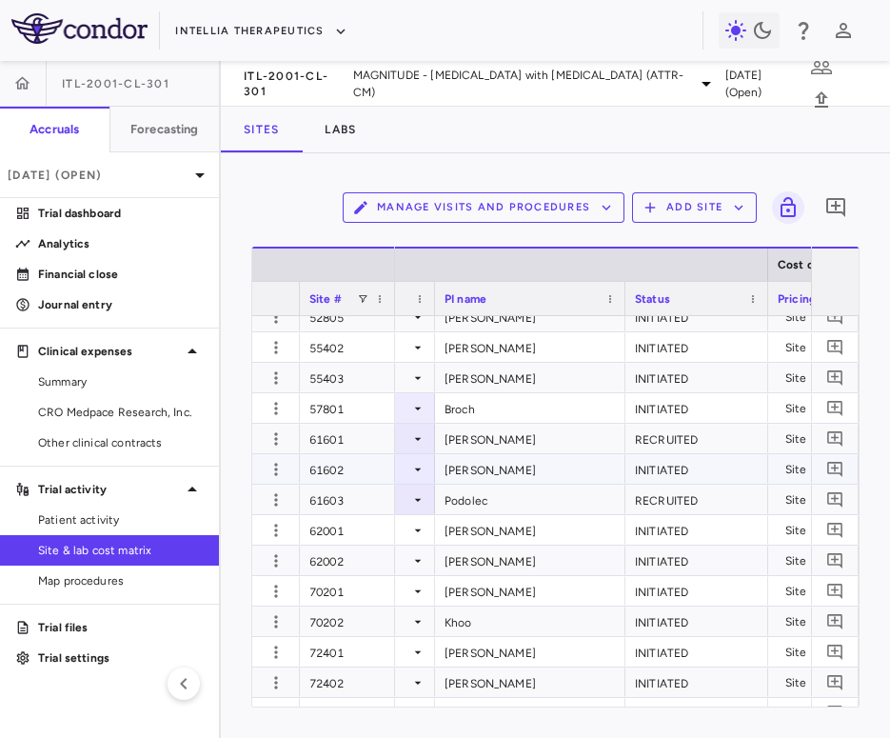
scroll to position [0, 768]
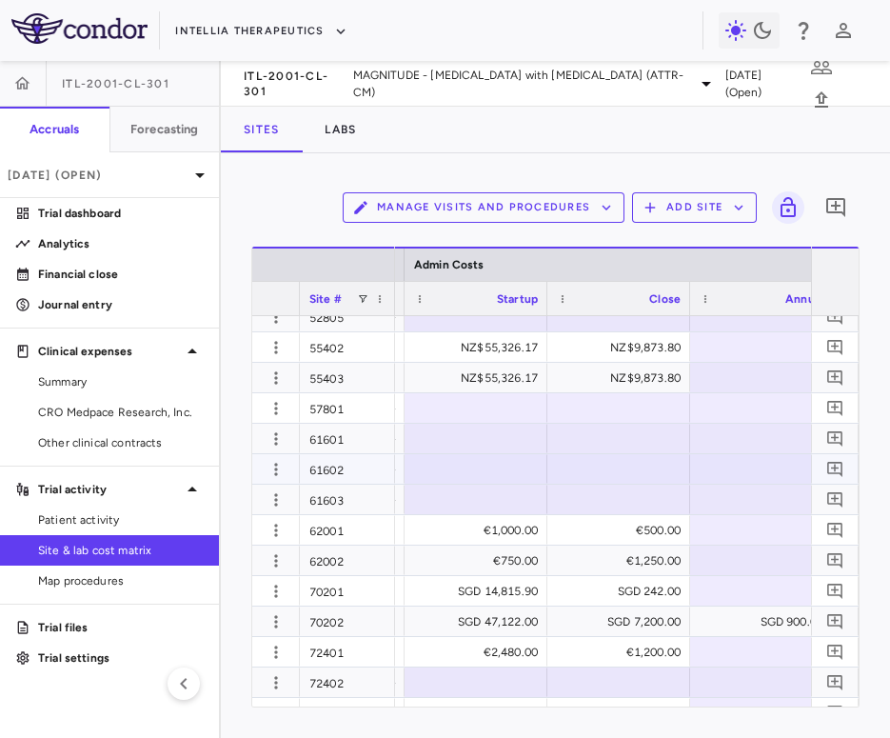
click at [508, 472] on div at bounding box center [476, 469] width 124 height 28
type input "****"
click at [562, 466] on div at bounding box center [619, 469] width 124 height 28
type input "****"
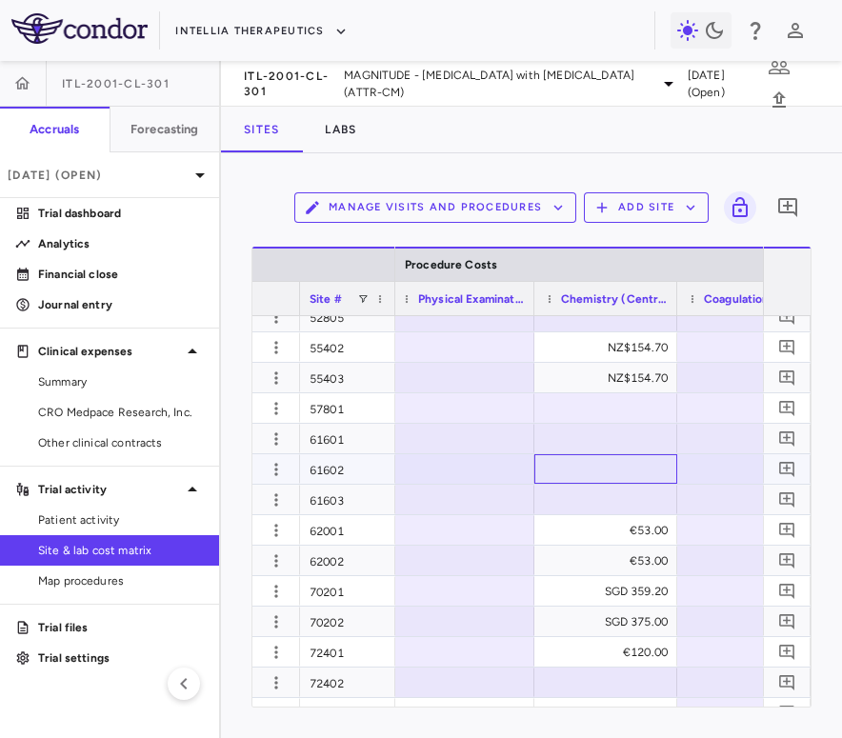
click at [611, 468] on div at bounding box center [606, 469] width 124 height 28
type input "***"
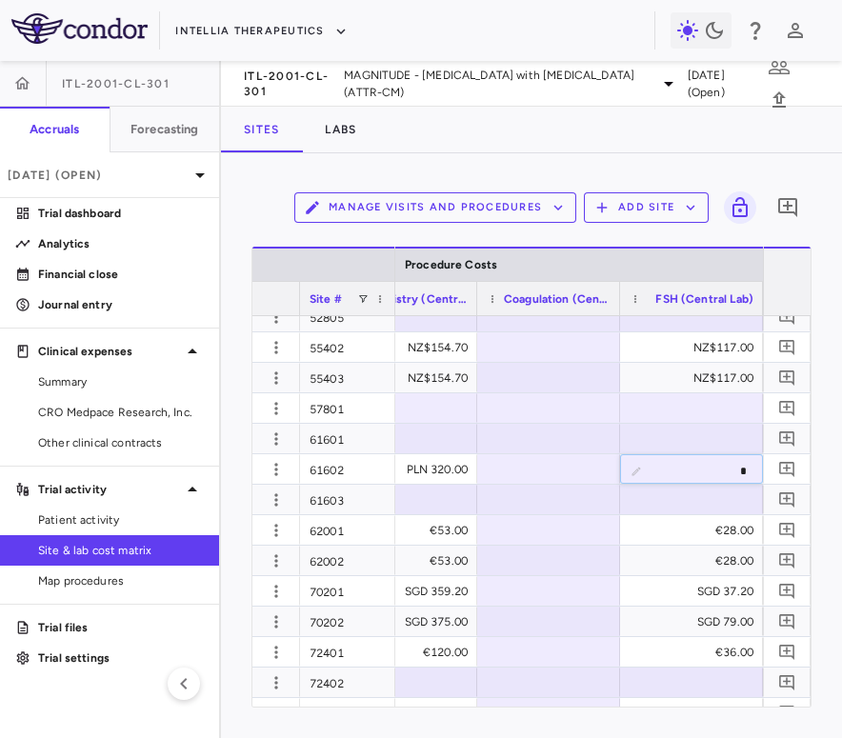
type input "**"
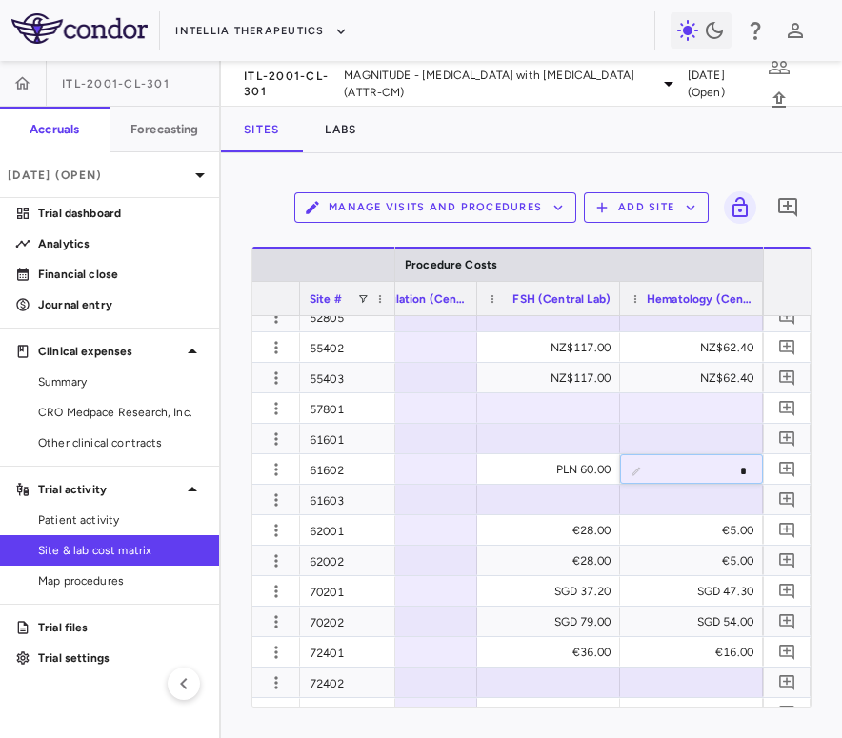
type input "**"
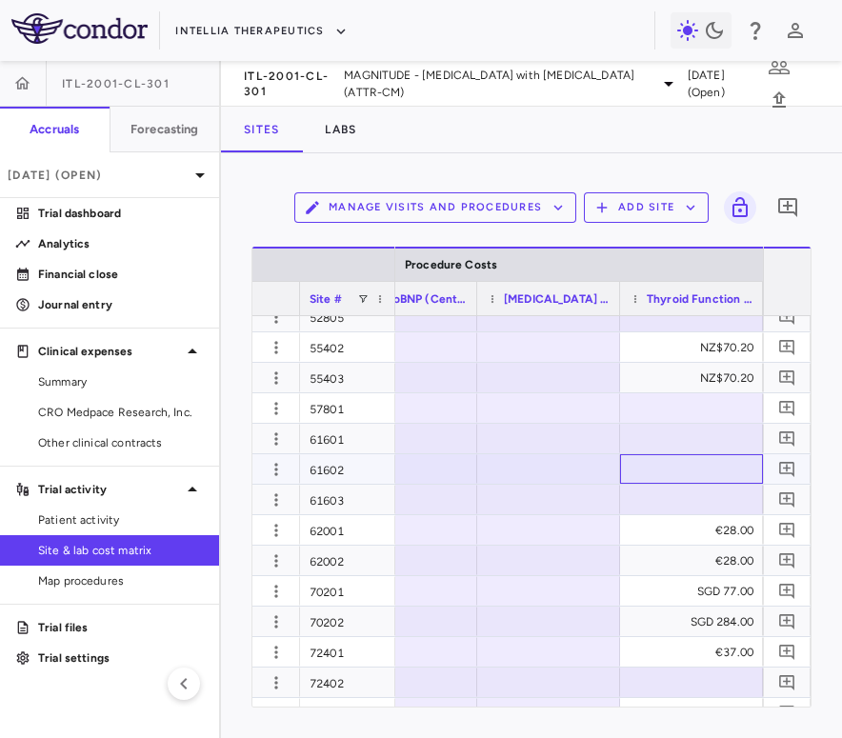
click at [697, 472] on div at bounding box center [691, 469] width 124 height 28
type input "***"
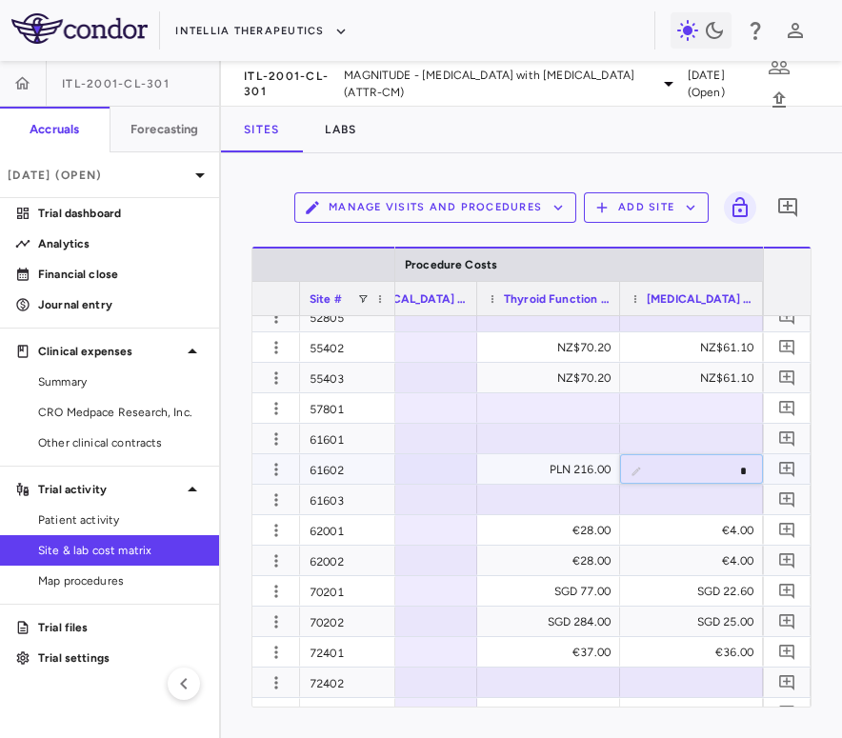
type input "**"
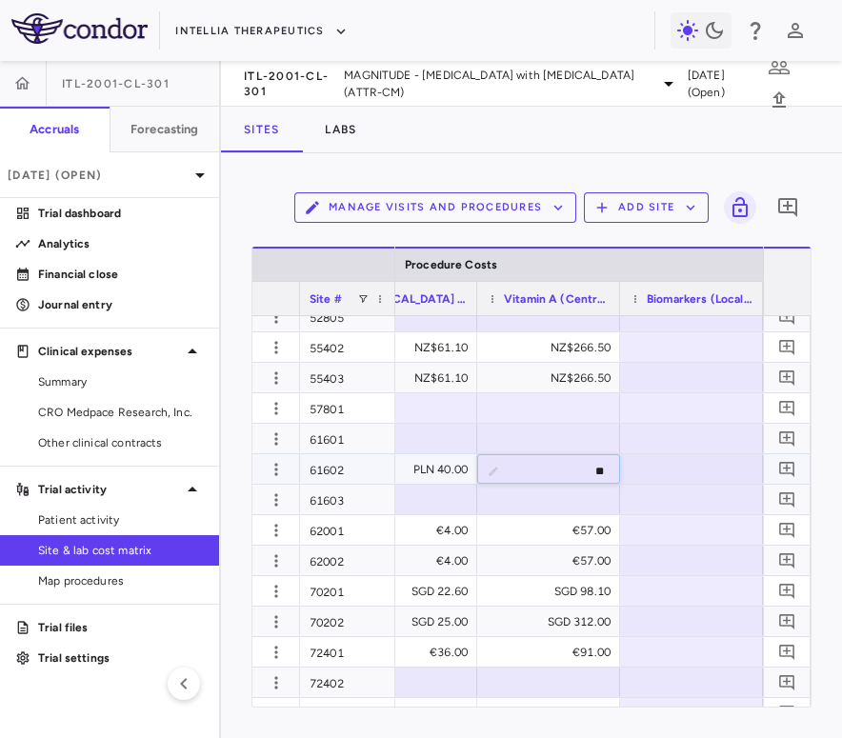
type input "***"
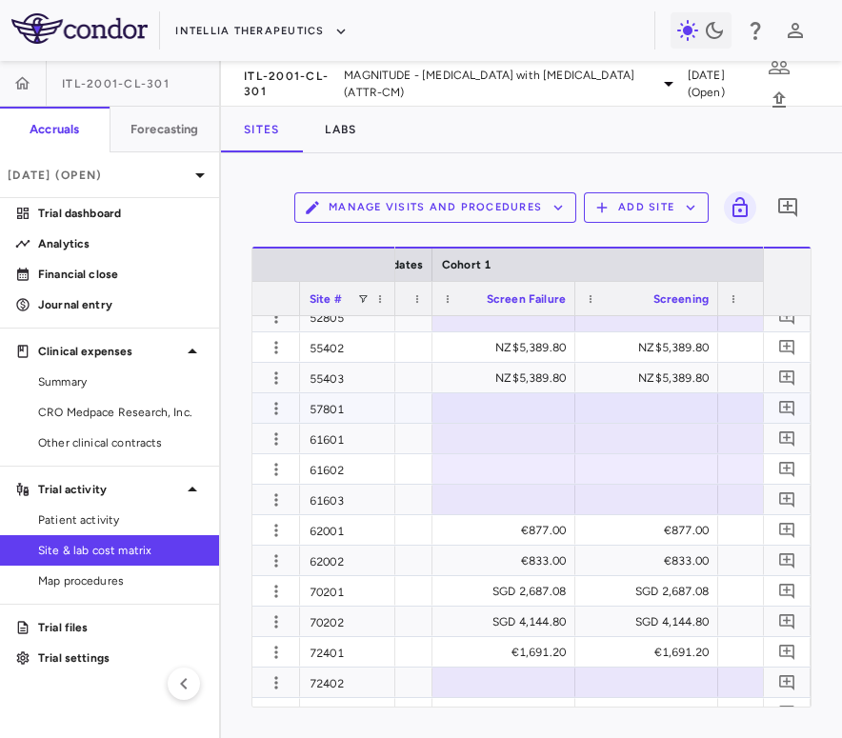
click at [507, 404] on div at bounding box center [504, 408] width 124 height 28
click at [506, 474] on div at bounding box center [504, 469] width 124 height 28
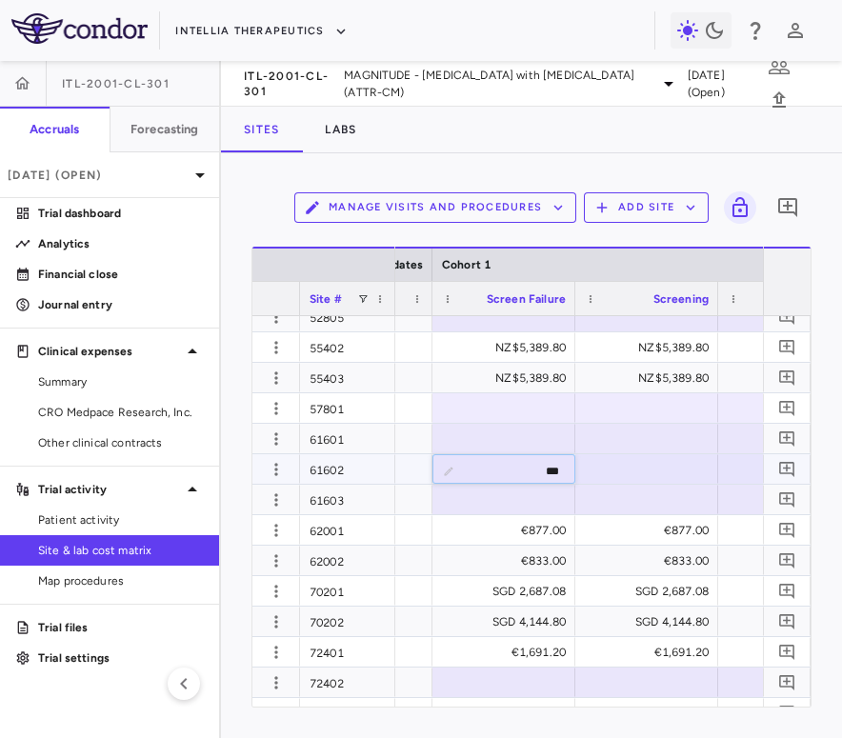
type input "****"
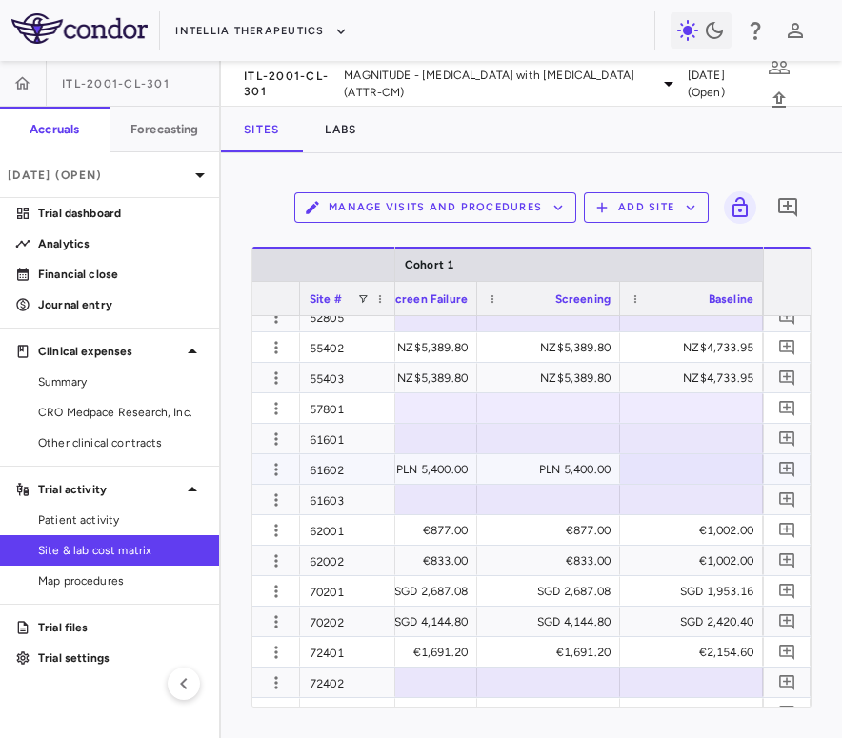
click at [664, 469] on div at bounding box center [691, 469] width 124 height 28
type input "****"
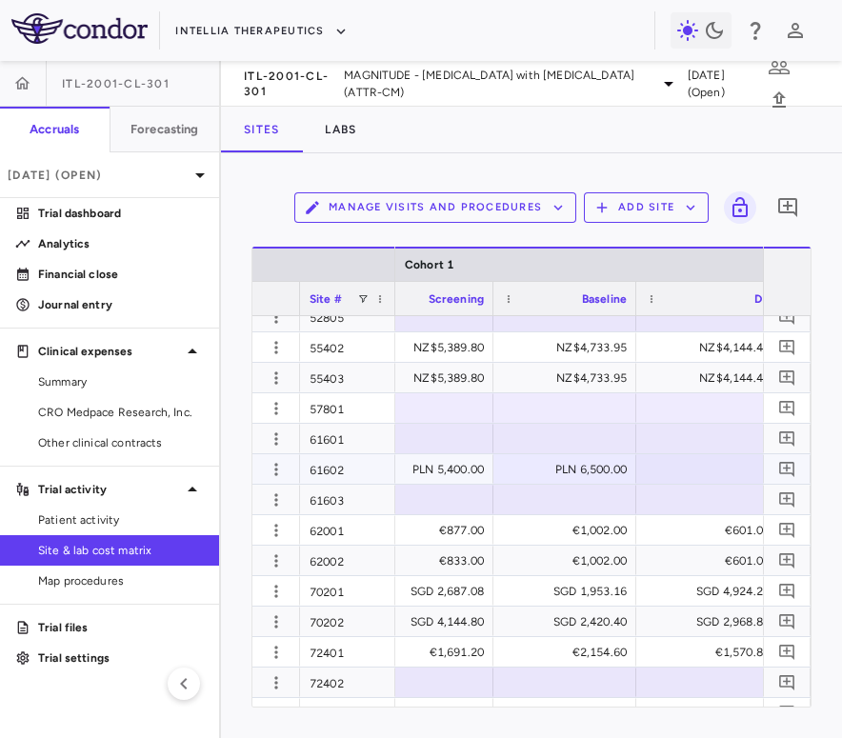
click at [704, 466] on div at bounding box center [707, 469] width 124 height 28
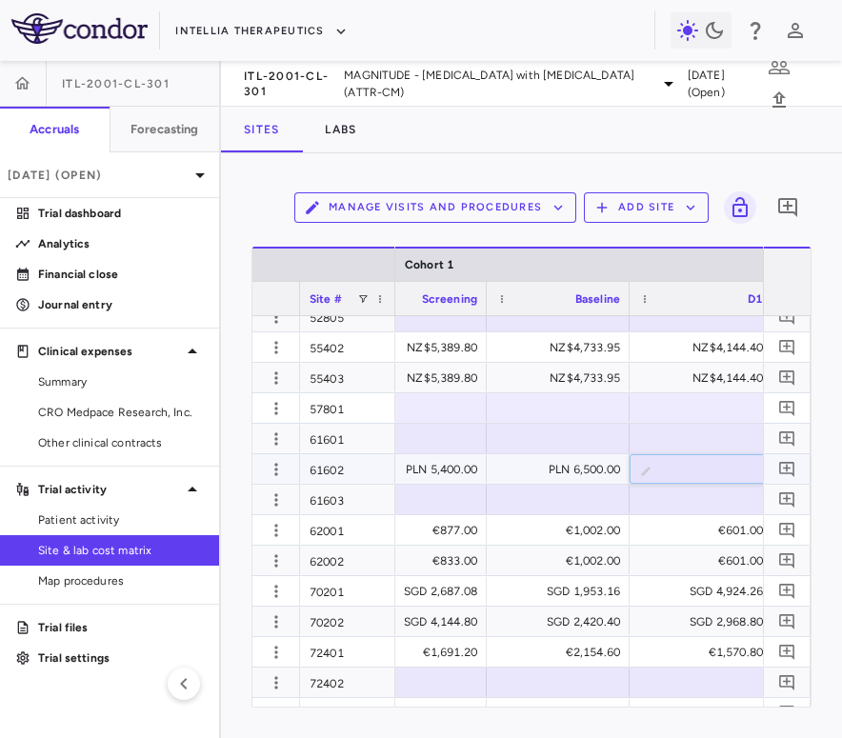
click at [693, 474] on input "text" at bounding box center [715, 470] width 112 height 31
type input "****"
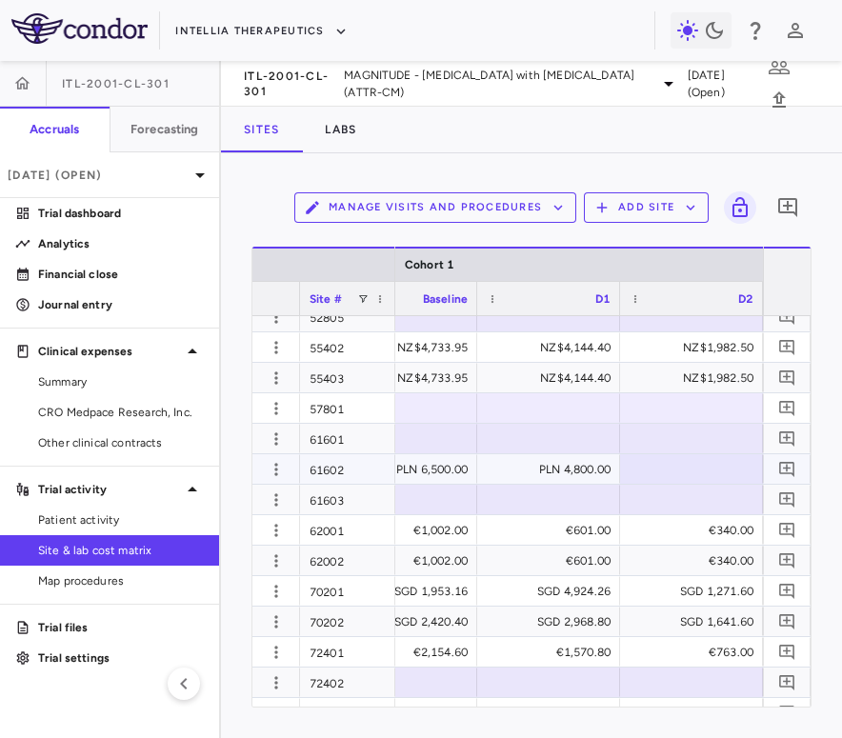
click at [725, 474] on div at bounding box center [691, 469] width 124 height 28
type input "****"
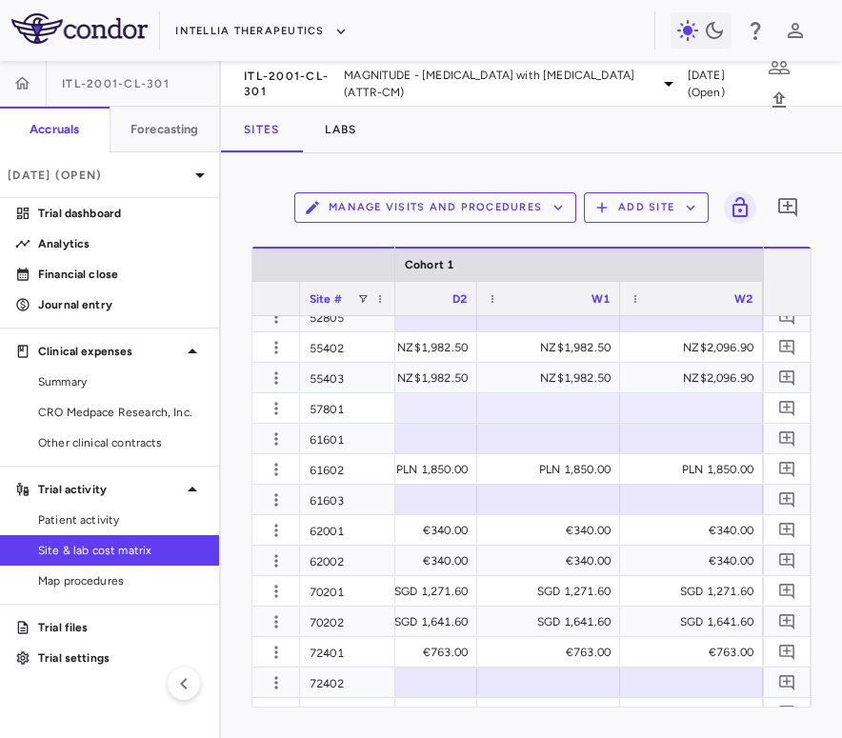
scroll to position [0, 2936]
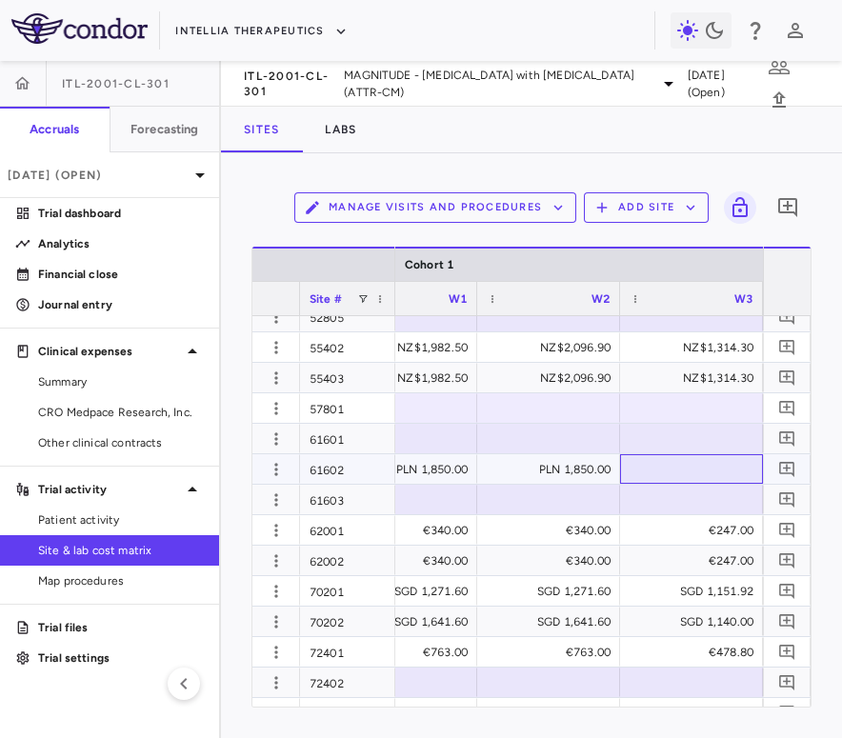
click at [723, 462] on div at bounding box center [691, 469] width 124 height 28
type input "****"
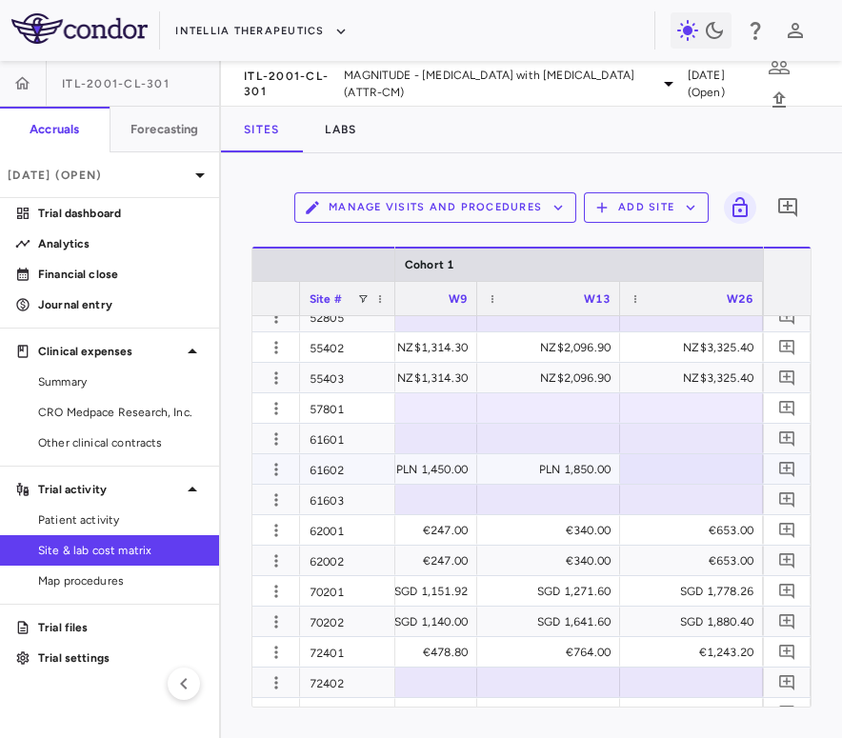
click at [707, 482] on div at bounding box center [691, 469] width 124 height 28
type input "****"
click at [701, 464] on div at bounding box center [691, 469] width 124 height 28
type input "****"
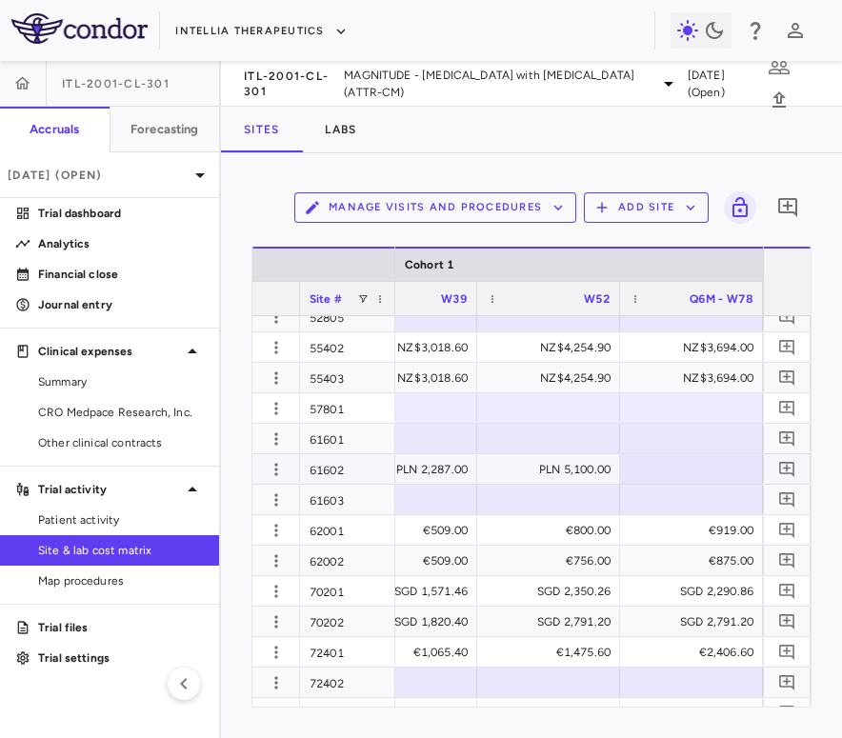
click at [701, 464] on div at bounding box center [691, 469] width 124 height 28
type input "****"
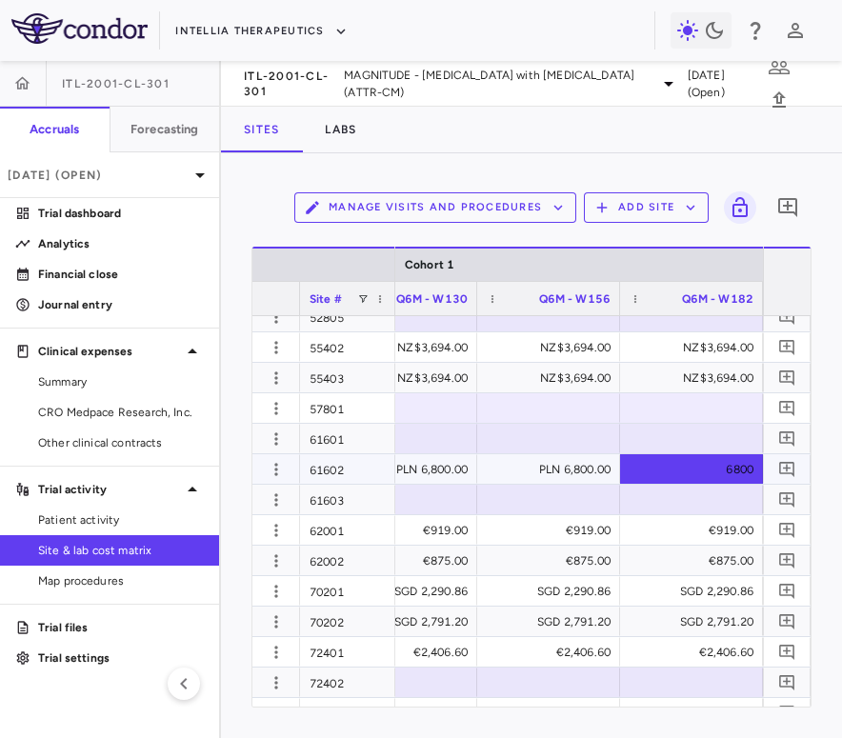
scroll to position [0, 4792]
type input "*"
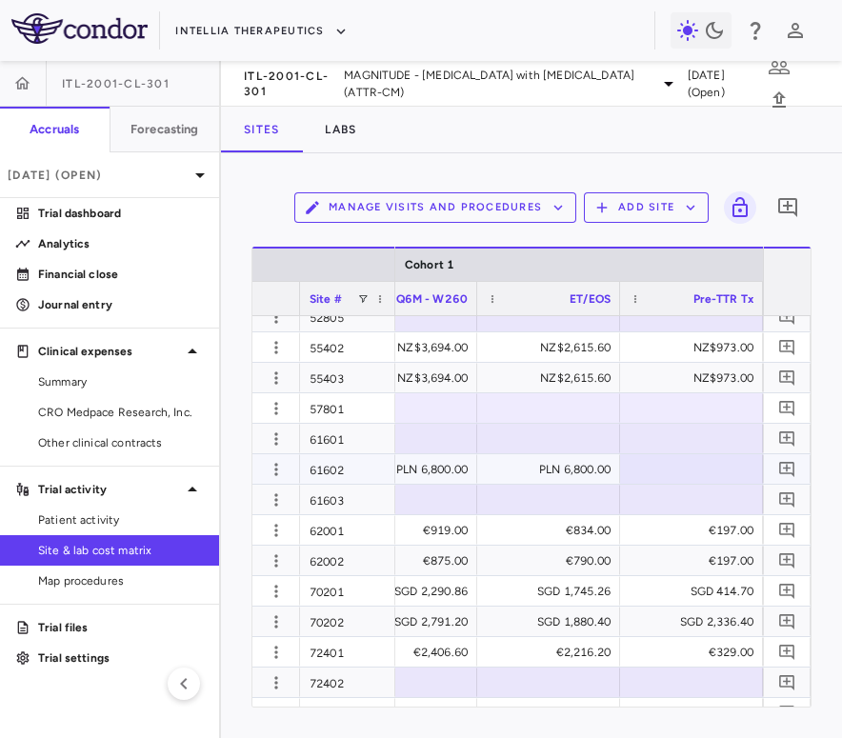
click at [713, 475] on div at bounding box center [691, 469] width 124 height 28
type input "***"
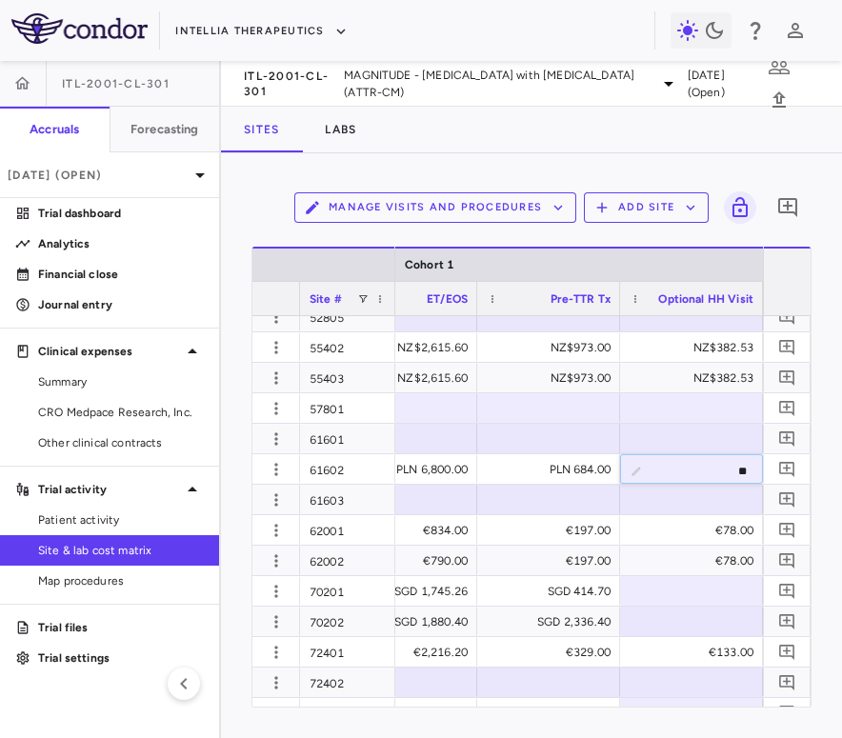
type input "*"
type input "***"
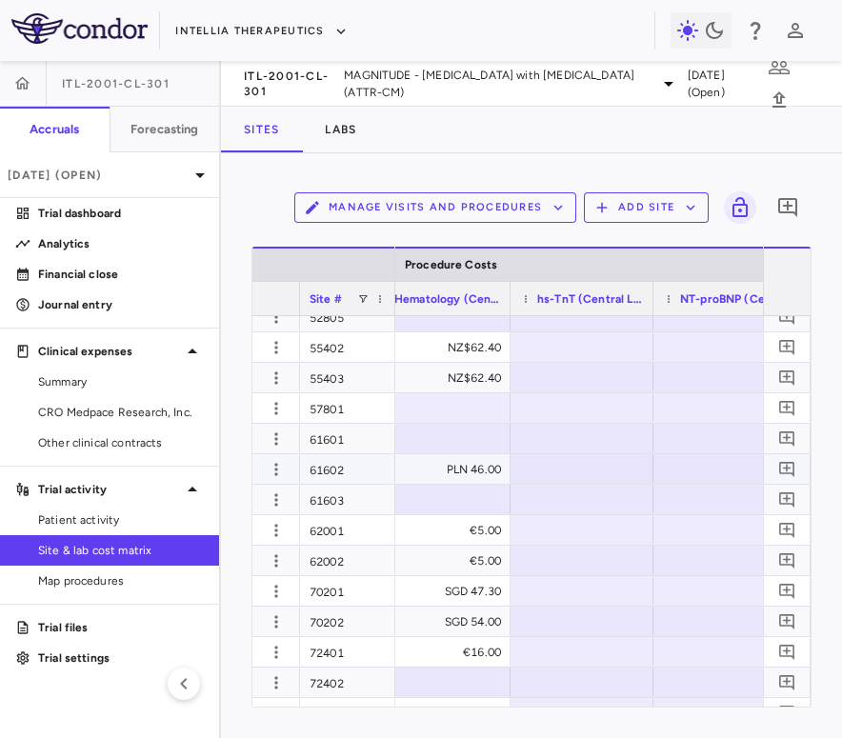
scroll to position [0, 7900]
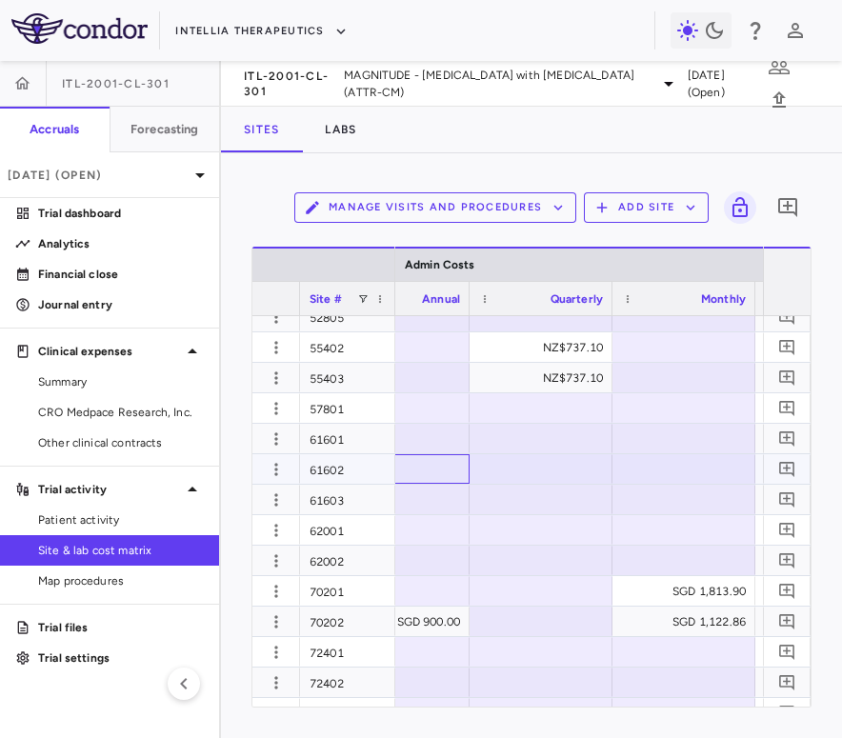
click at [451, 471] on div at bounding box center [398, 469] width 124 height 28
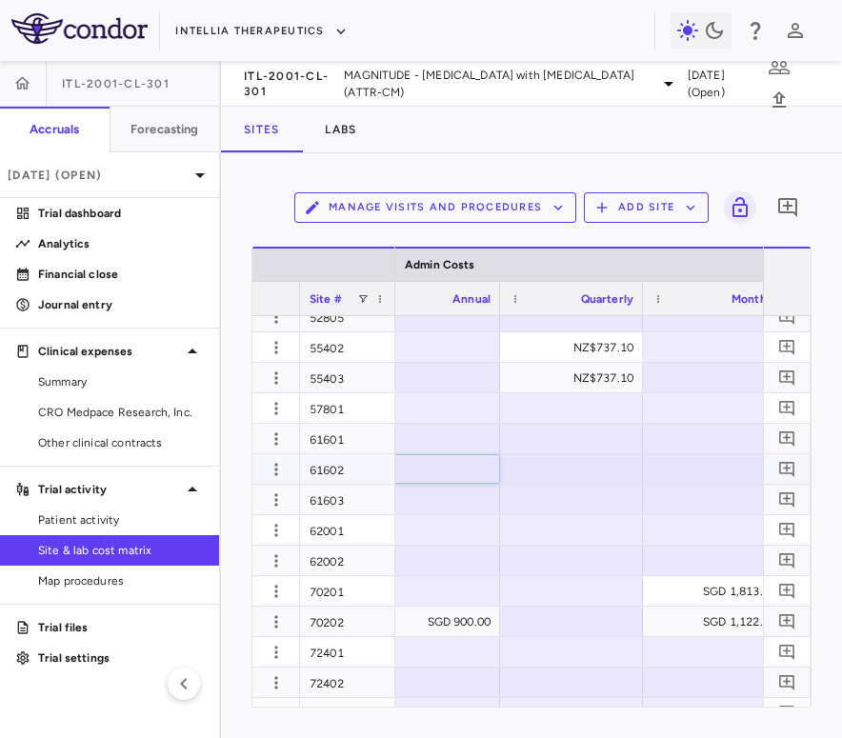
type input "****"
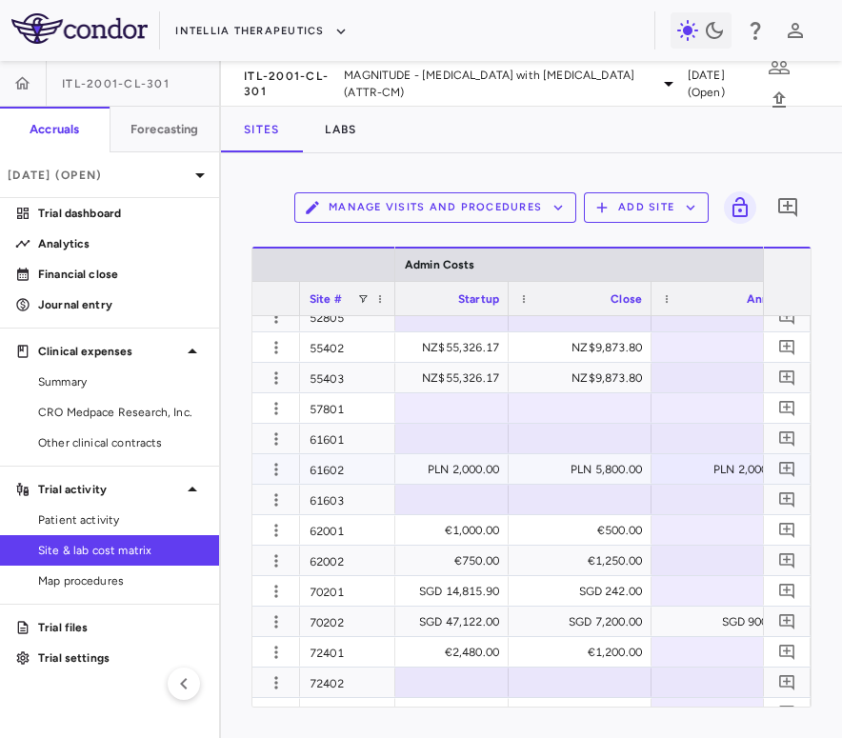
click at [484, 471] on div "PLN 2,000.00" at bounding box center [441, 469] width 116 height 30
click at [469, 471] on input "****" at bounding box center [451, 470] width 112 height 31
type input "*****"
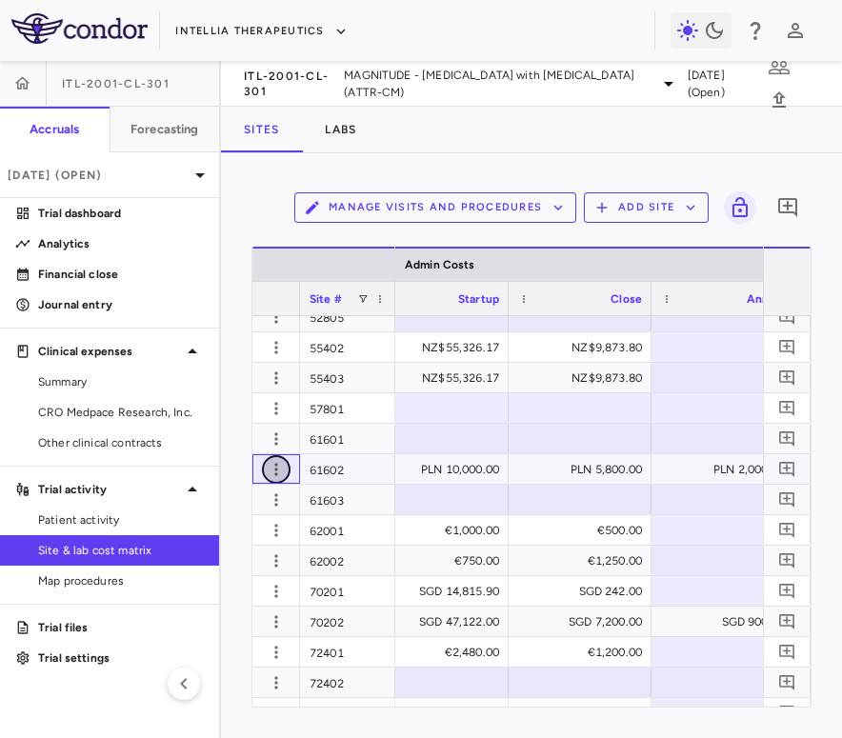
click at [282, 479] on button "button" at bounding box center [276, 469] width 29 height 29
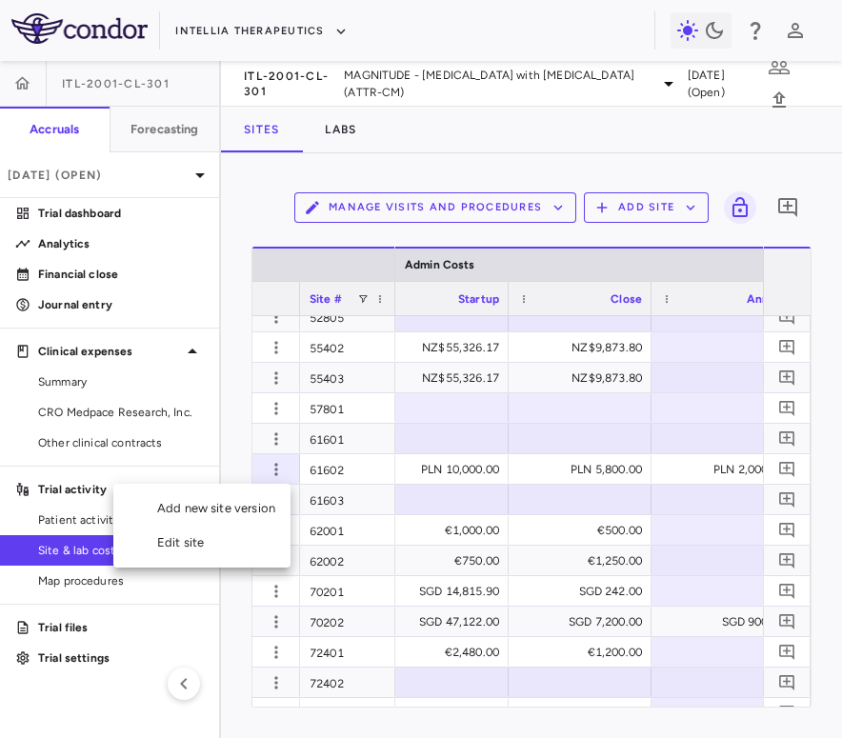
click at [269, 544] on div "Edit site" at bounding box center [201, 542] width 177 height 34
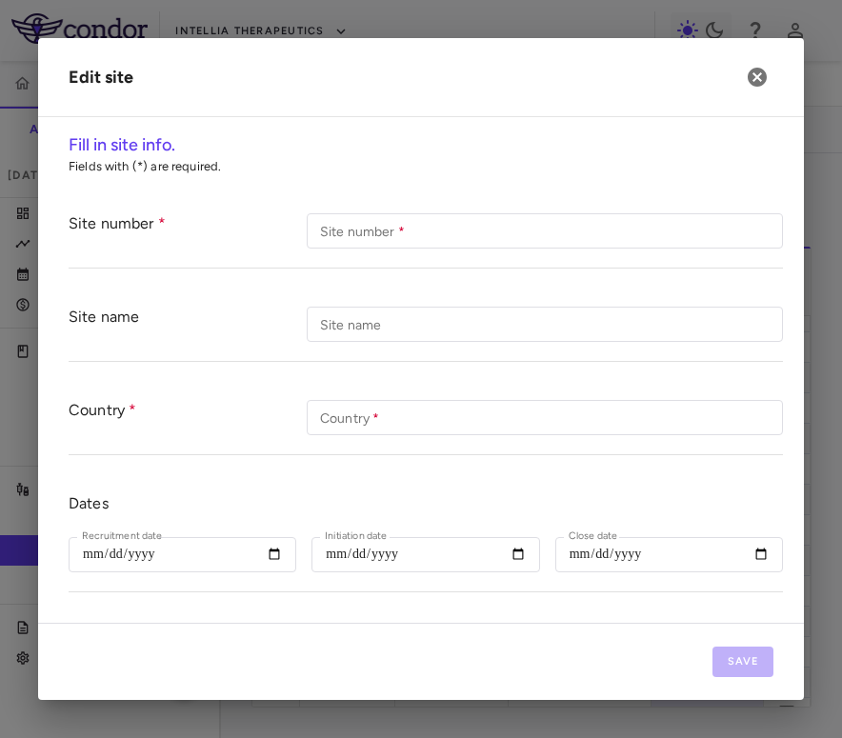
type input "*****"
type input "******"
type input "**********"
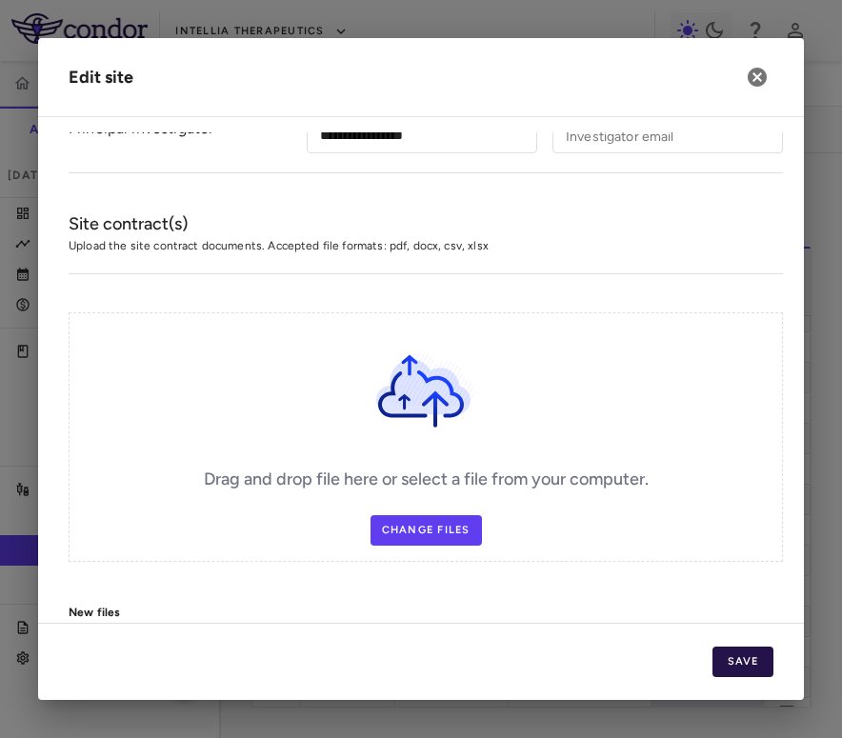
click at [732, 649] on button "Save" at bounding box center [742, 661] width 61 height 30
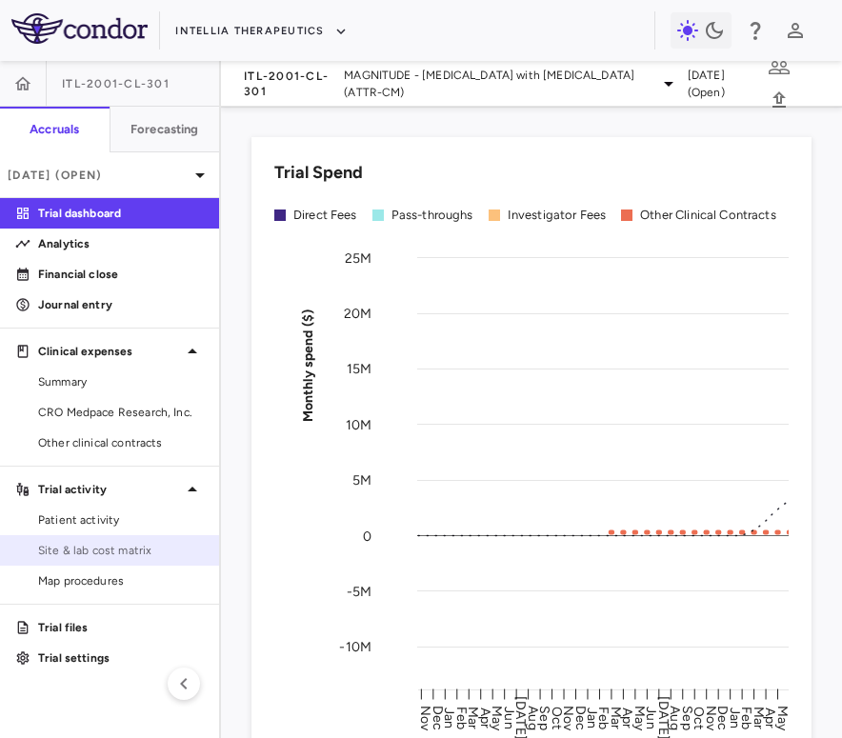
click at [137, 550] on span "Site & lab cost matrix" at bounding box center [121, 550] width 166 height 17
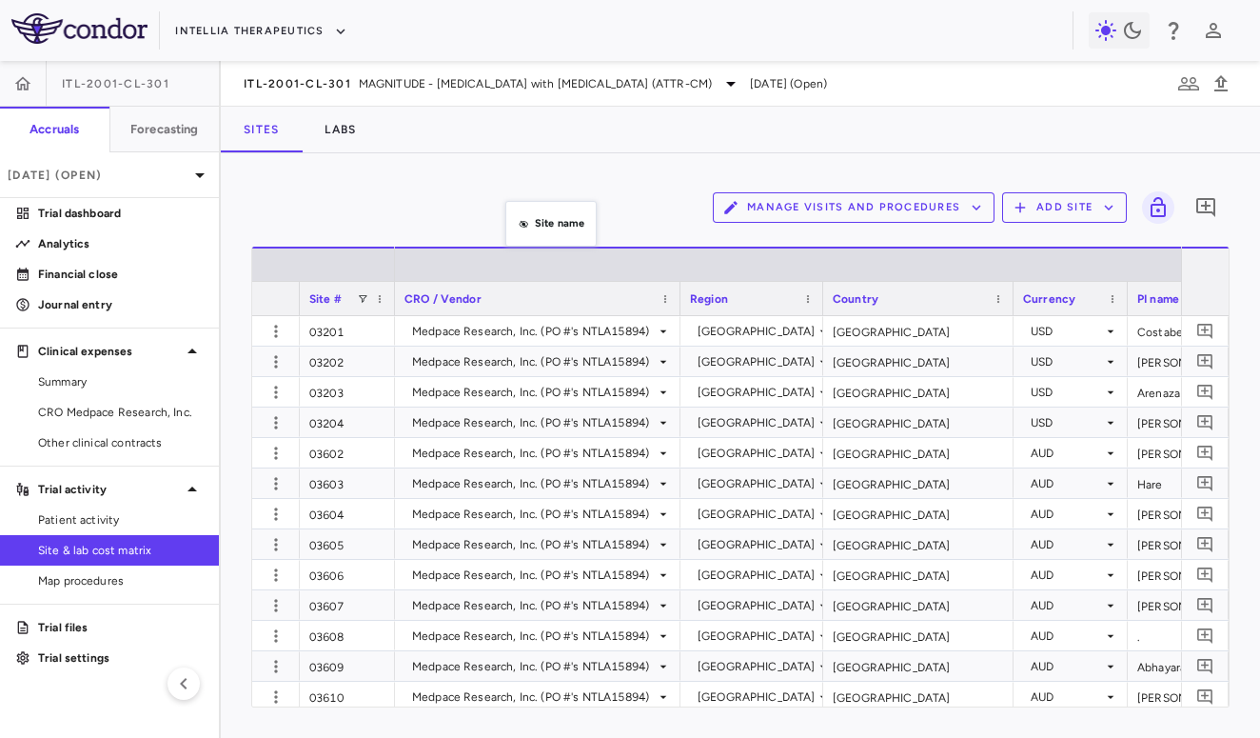
drag, startPoint x: 515, startPoint y: 297, endPoint x: 515, endPoint y: 208, distance: 89.5
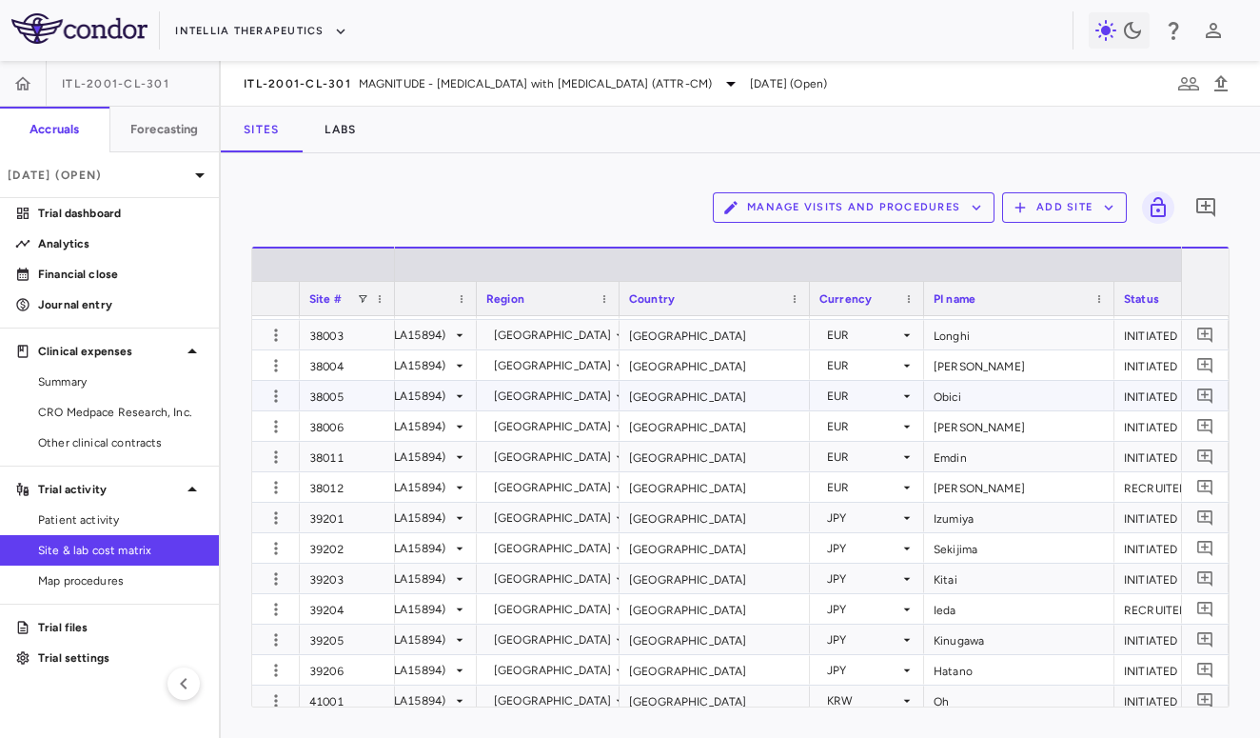
scroll to position [2023, 0]
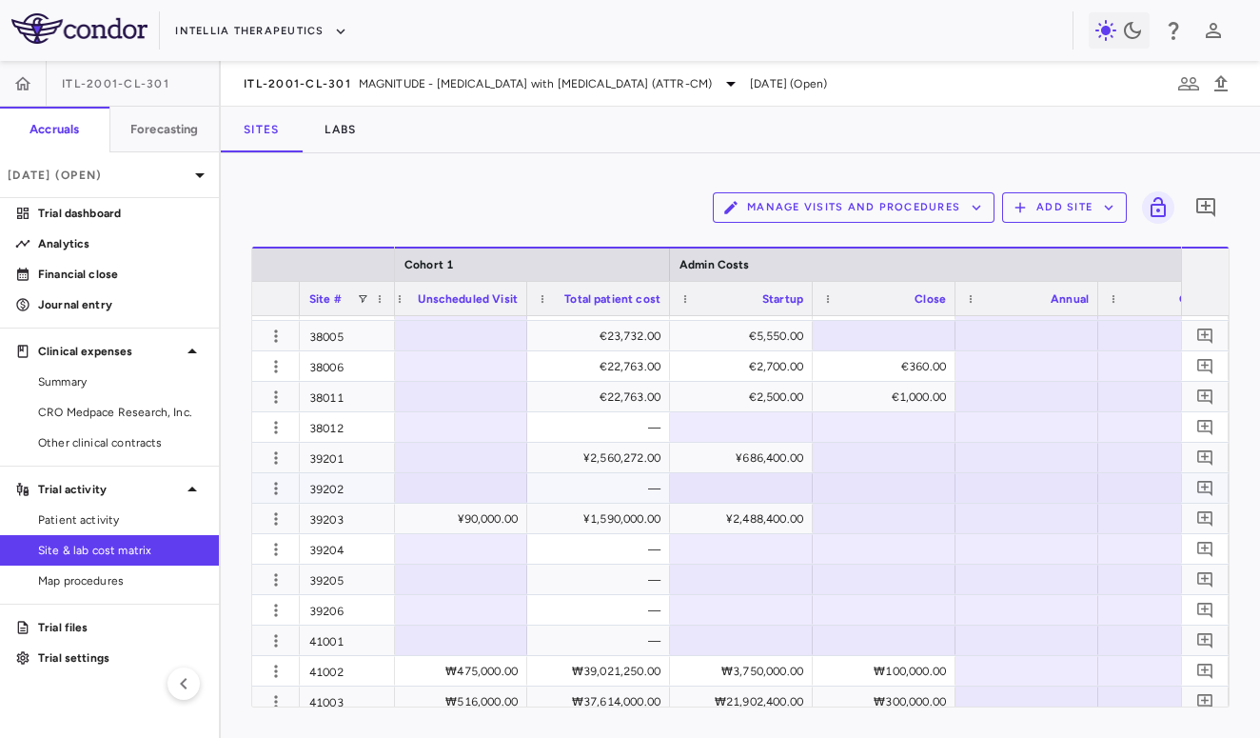
click at [764, 486] on div at bounding box center [742, 488] width 124 height 28
click at [755, 488] on input "number" at bounding box center [756, 489] width 112 height 31
type input "******"
click at [841, 491] on div at bounding box center [885, 488] width 124 height 28
type input "******"
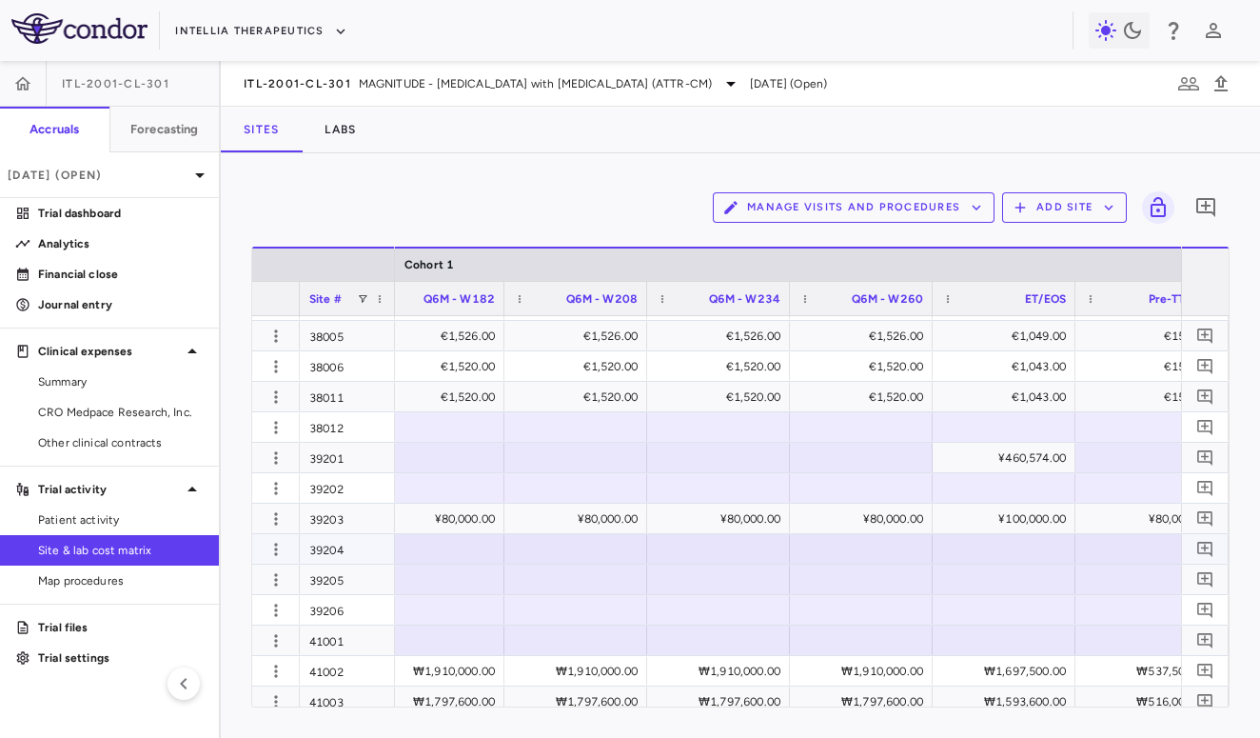
scroll to position [0, 4635]
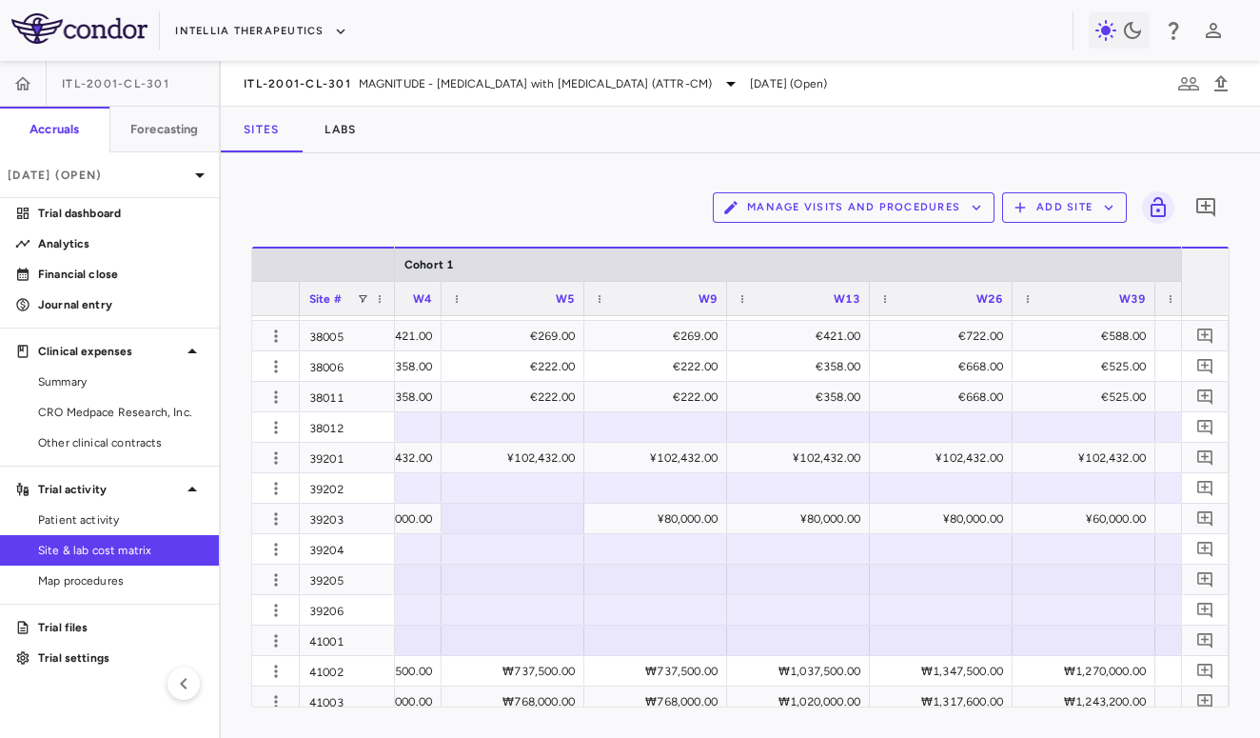
click at [359, 161] on div "Manage Visits and Procedures Add Site 0 Press ENTER to sort. Press ALT DOWN to …" at bounding box center [741, 445] width 1040 height 585
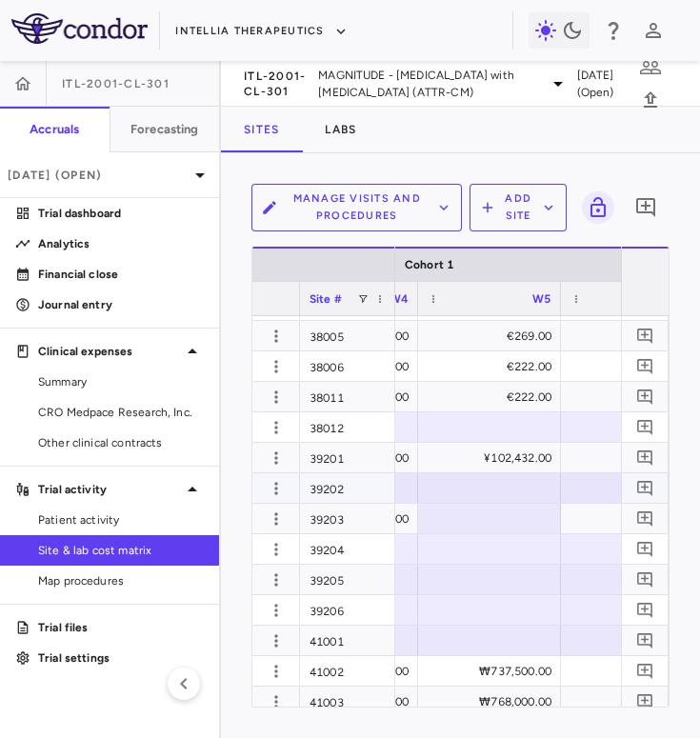
scroll to position [0, 3430]
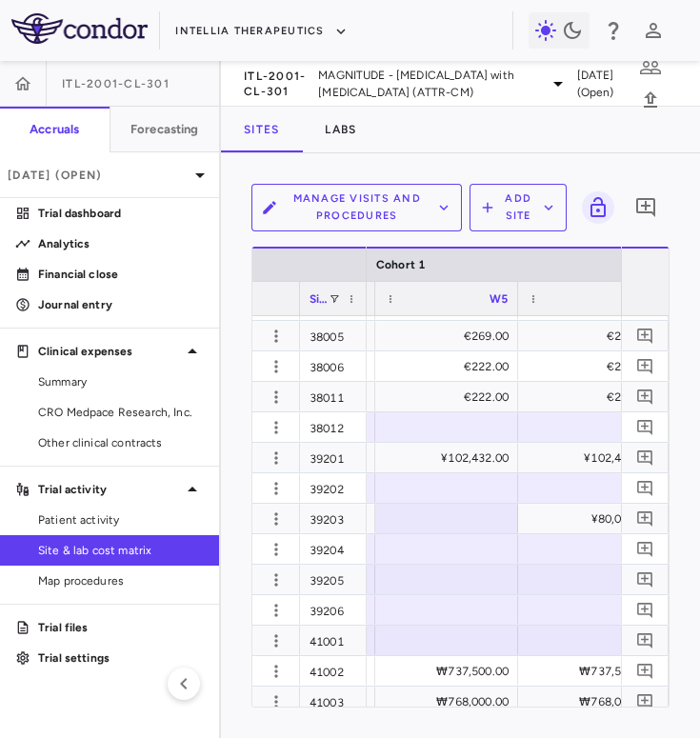
drag, startPoint x: 392, startPoint y: 302, endPoint x: 364, endPoint y: 300, distance: 28.6
click at [364, 300] on div at bounding box center [366, 298] width 8 height 33
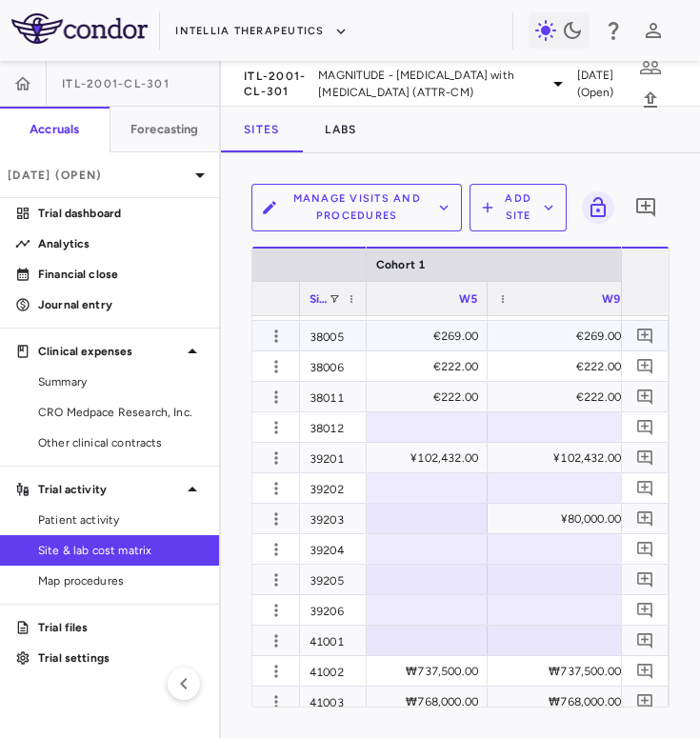
scroll to position [0, 3475]
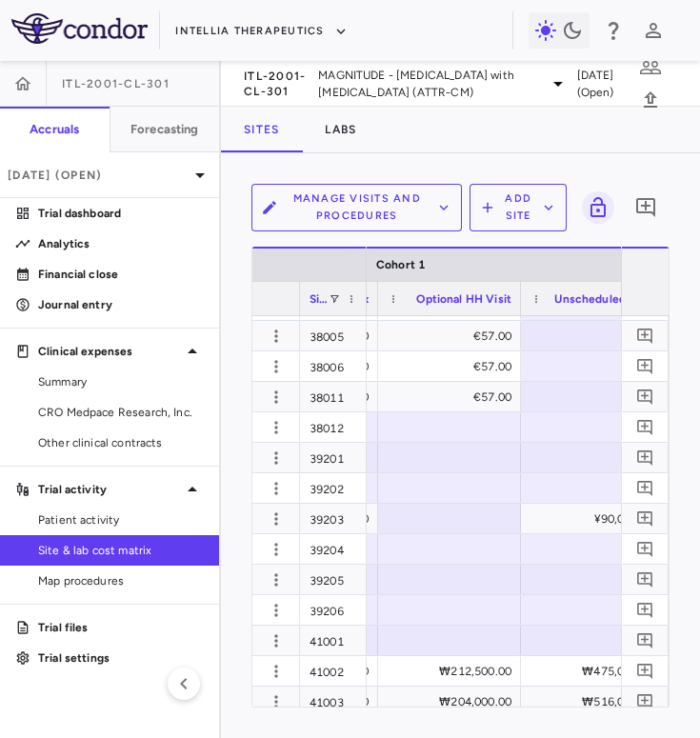
click at [696, 476] on div "Manage Visits and Procedures Add Site 0 Press ENTER to sort. Press ALT DOWN to …" at bounding box center [460, 445] width 479 height 585
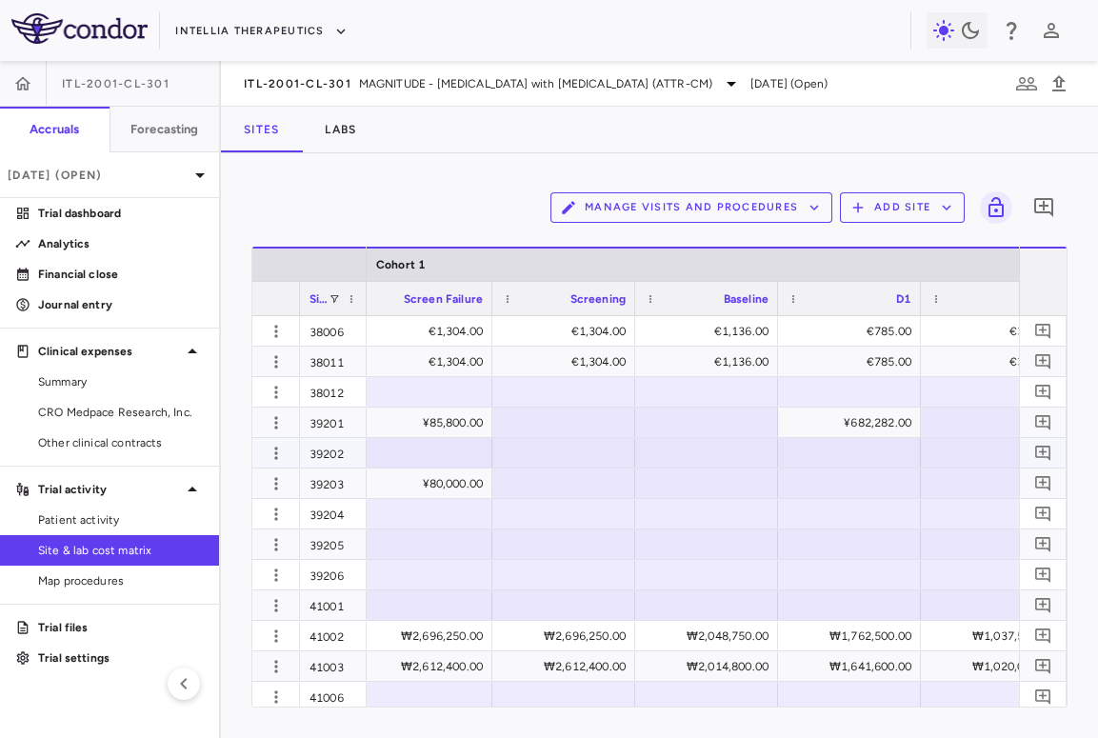
click at [452, 451] on div at bounding box center [421, 453] width 124 height 28
type input "*********"
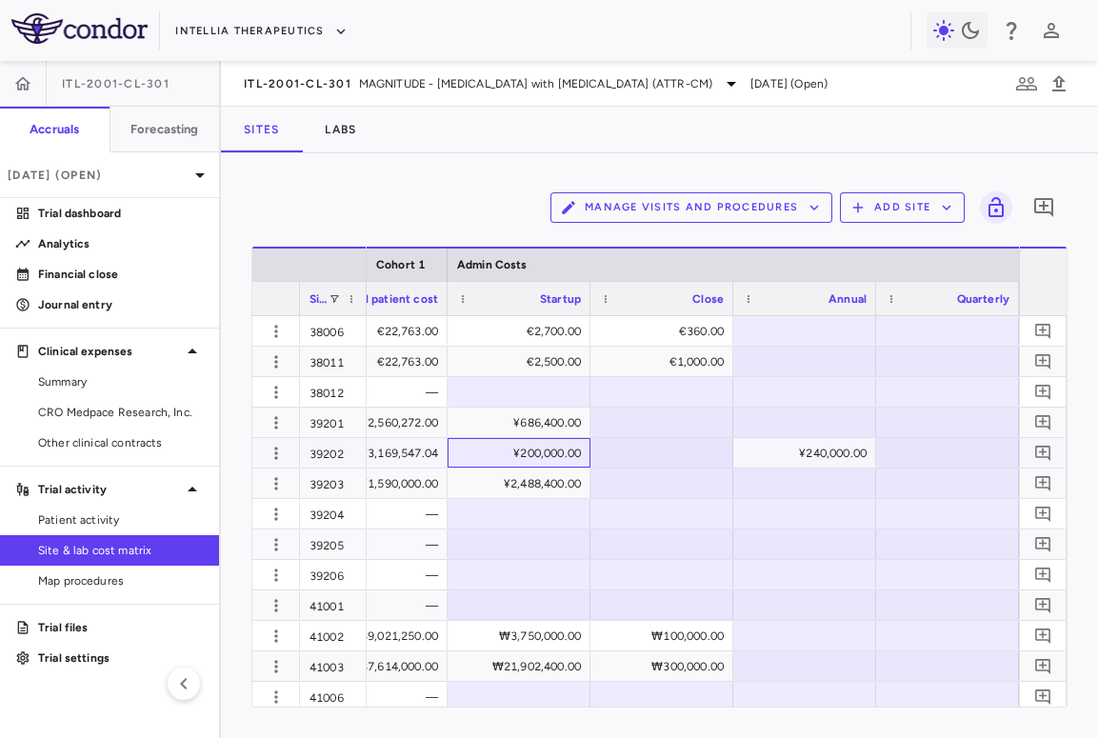
click at [526, 454] on div "¥200,000.00" at bounding box center [523, 453] width 116 height 30
click at [526, 454] on input "******" at bounding box center [533, 454] width 112 height 31
type input "******"
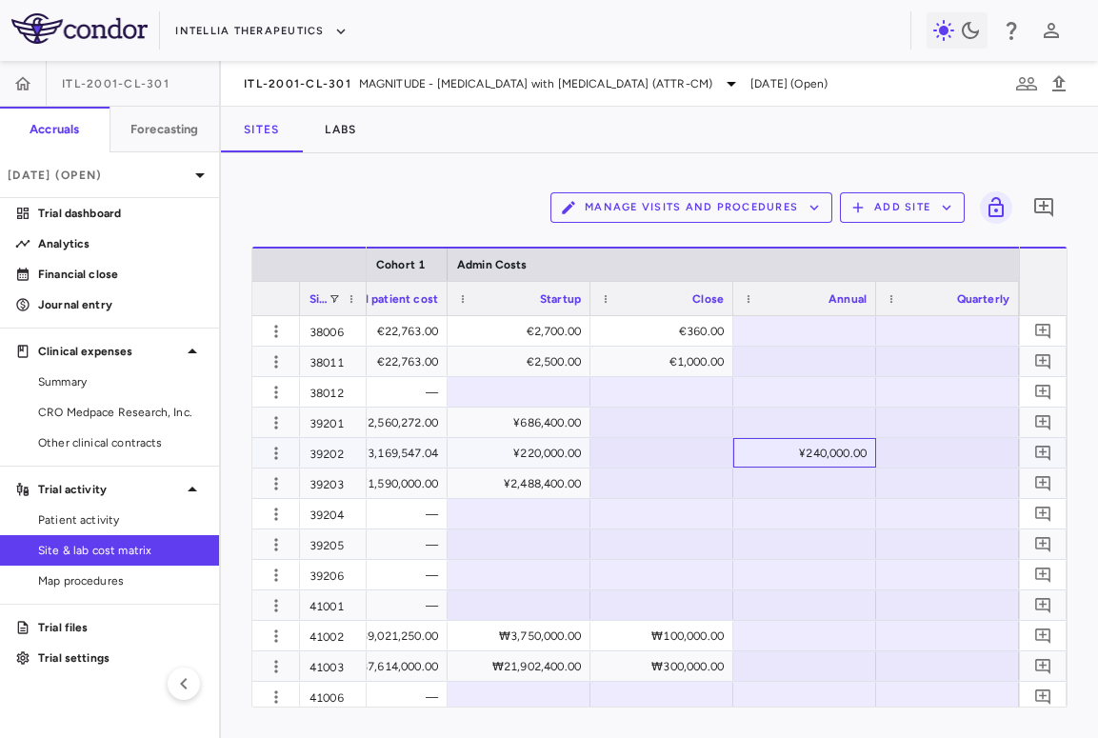
click at [828, 443] on div "¥240,000.00" at bounding box center [808, 453] width 116 height 30
click at [828, 443] on input "******" at bounding box center [819, 454] width 112 height 31
type input "******"
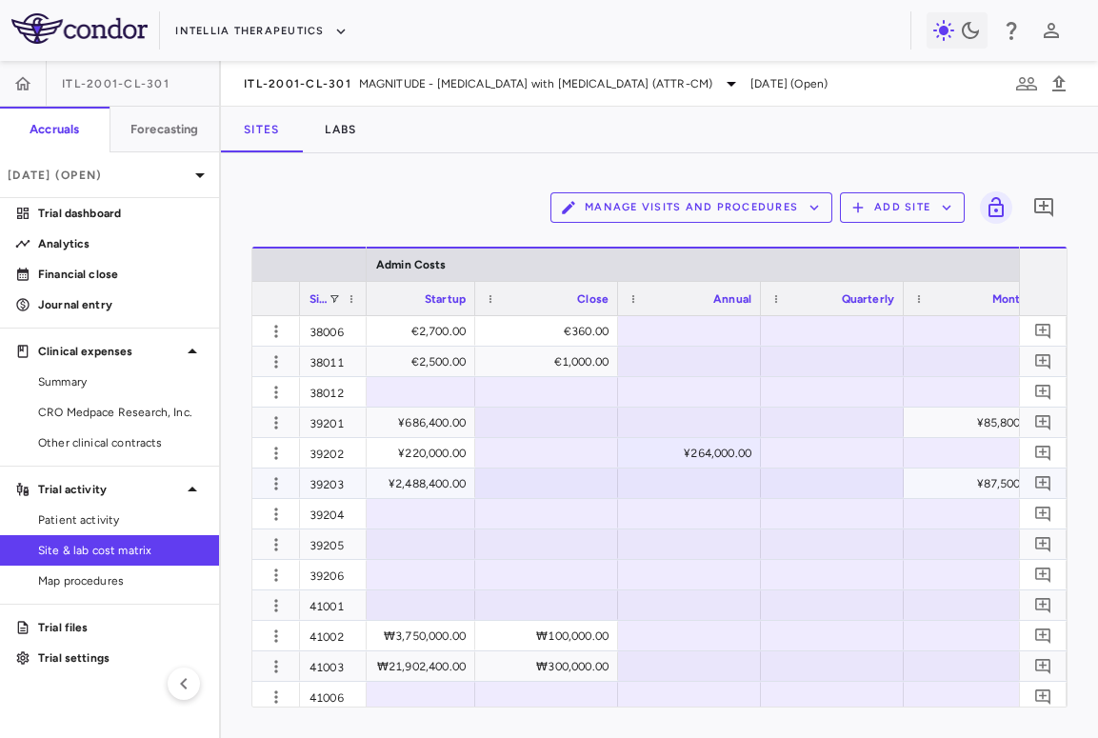
scroll to position [0, 6227]
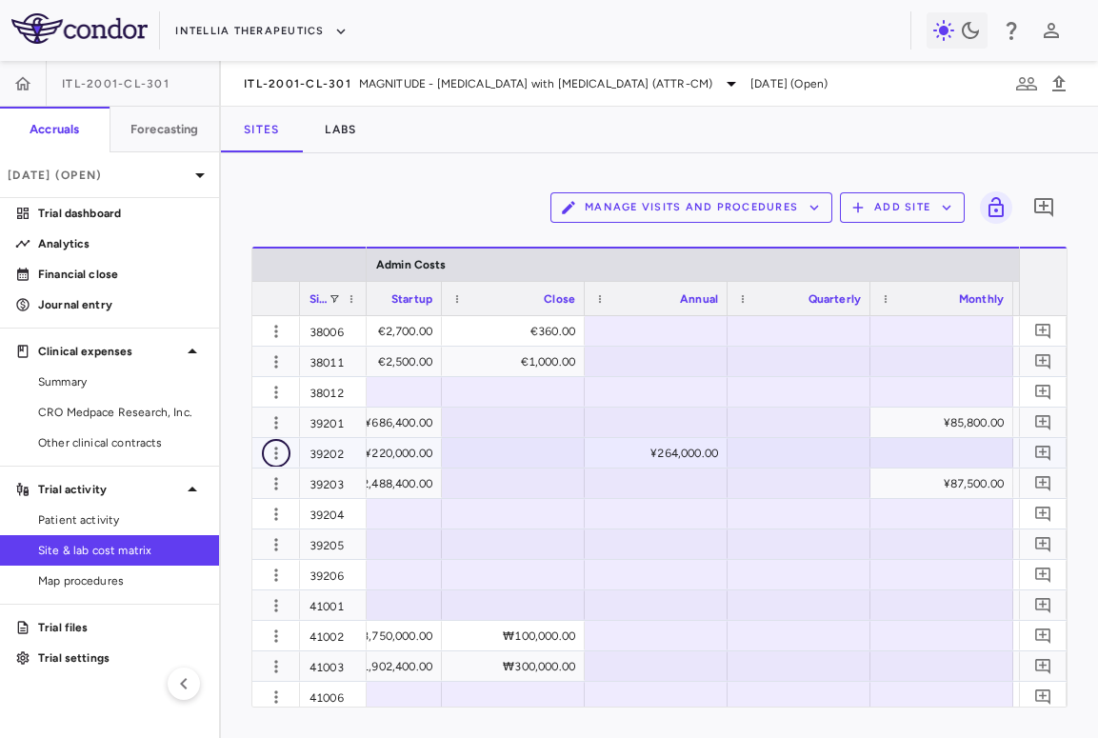
click at [272, 452] on icon "button" at bounding box center [276, 453] width 19 height 19
type input "*****"
type input "**********"
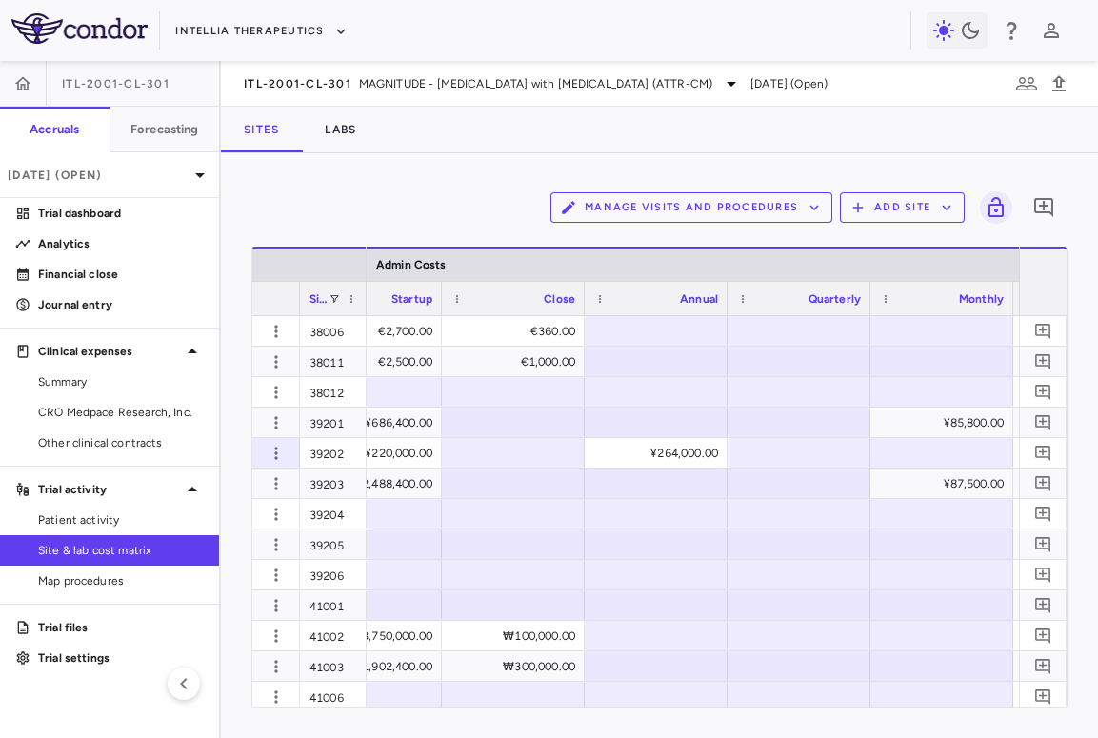
type input "**********"
type input "********"
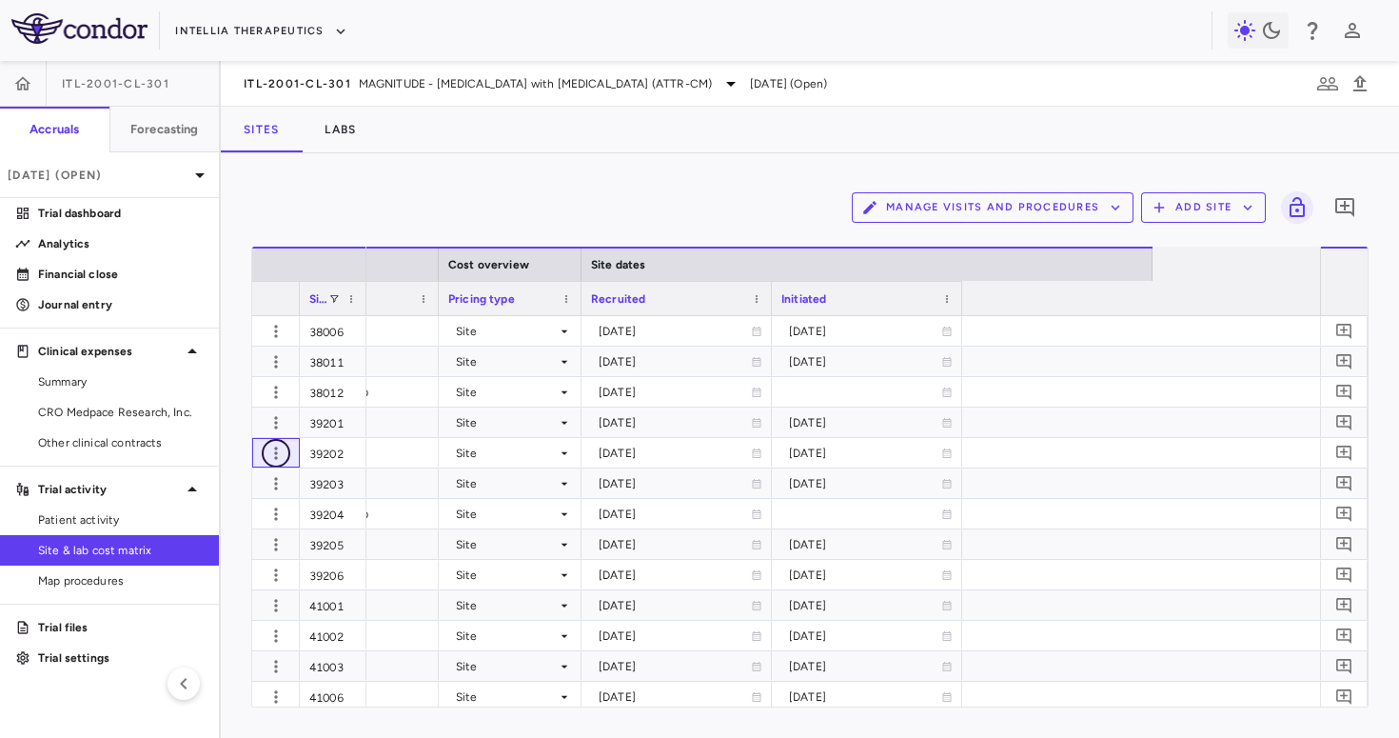
scroll to position [0, 316]
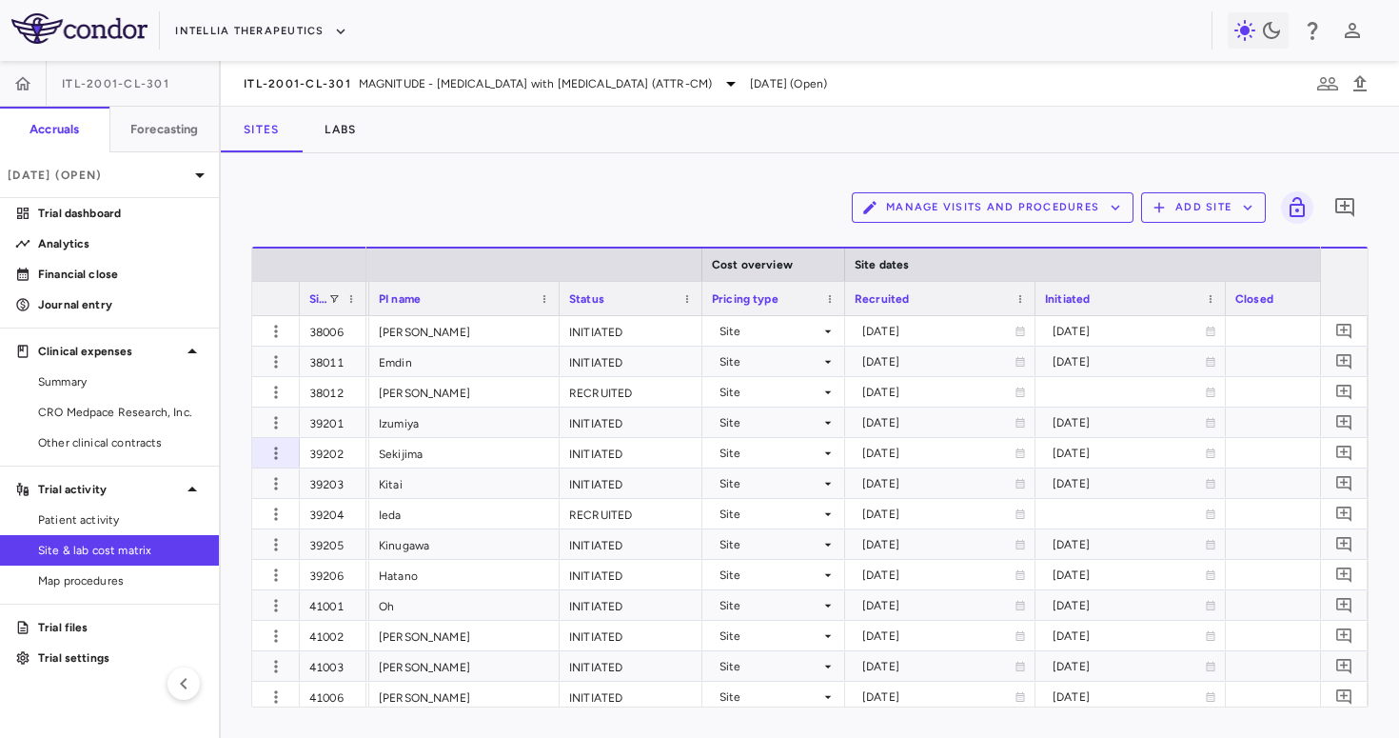
click at [841, 304] on div "Initiated" at bounding box center [1122, 299] width 154 height 24
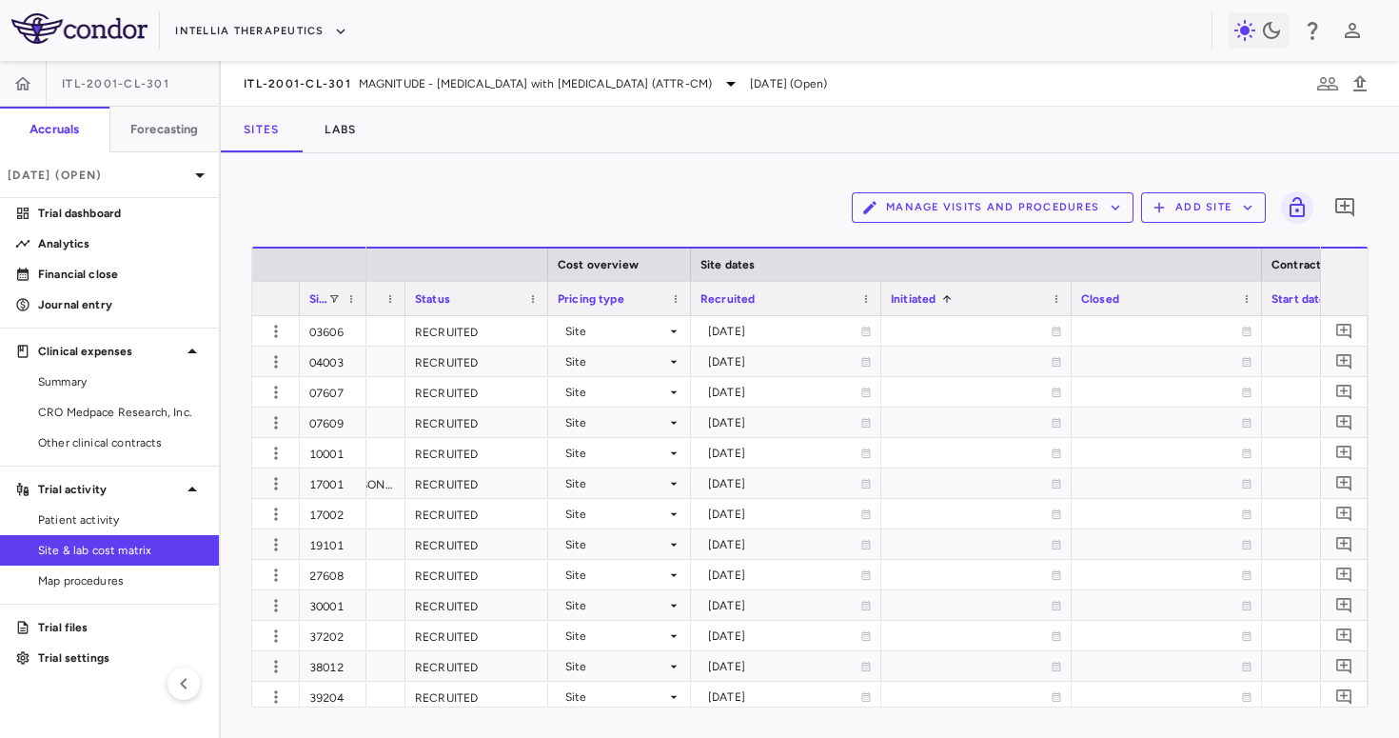
click at [675, 305] on div "Pricing type" at bounding box center [620, 298] width 124 height 33
click at [675, 301] on span at bounding box center [675, 298] width 11 height 11
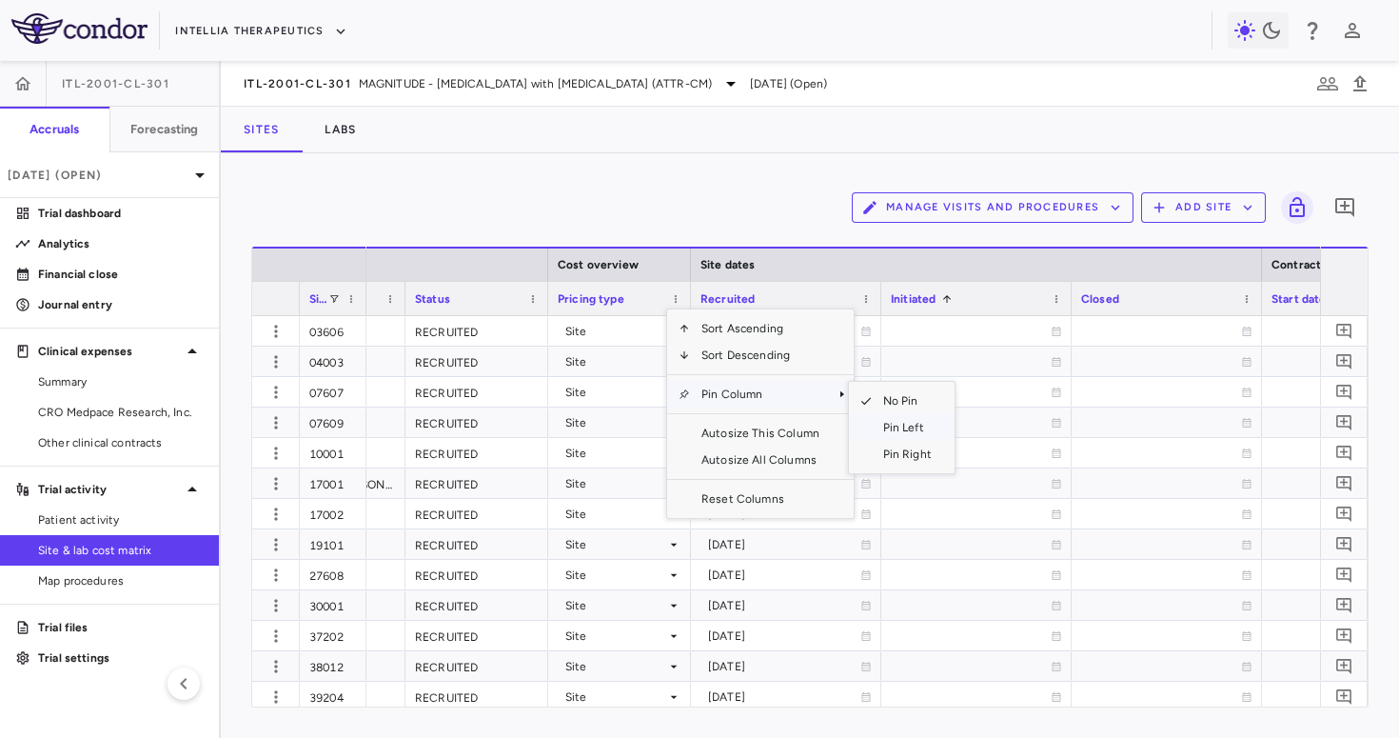
click at [841, 428] on span "Pin Left" at bounding box center [907, 427] width 71 height 27
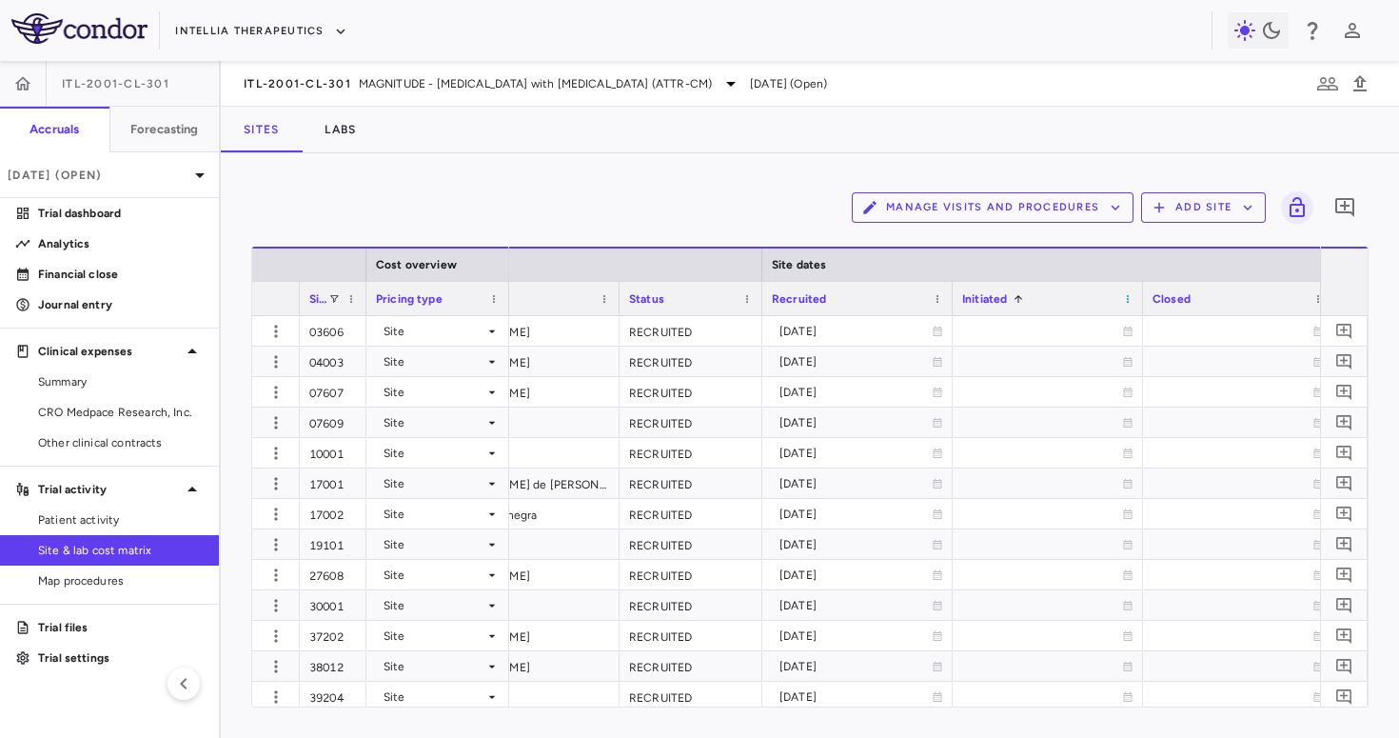
click at [841, 300] on span at bounding box center [1127, 298] width 11 height 11
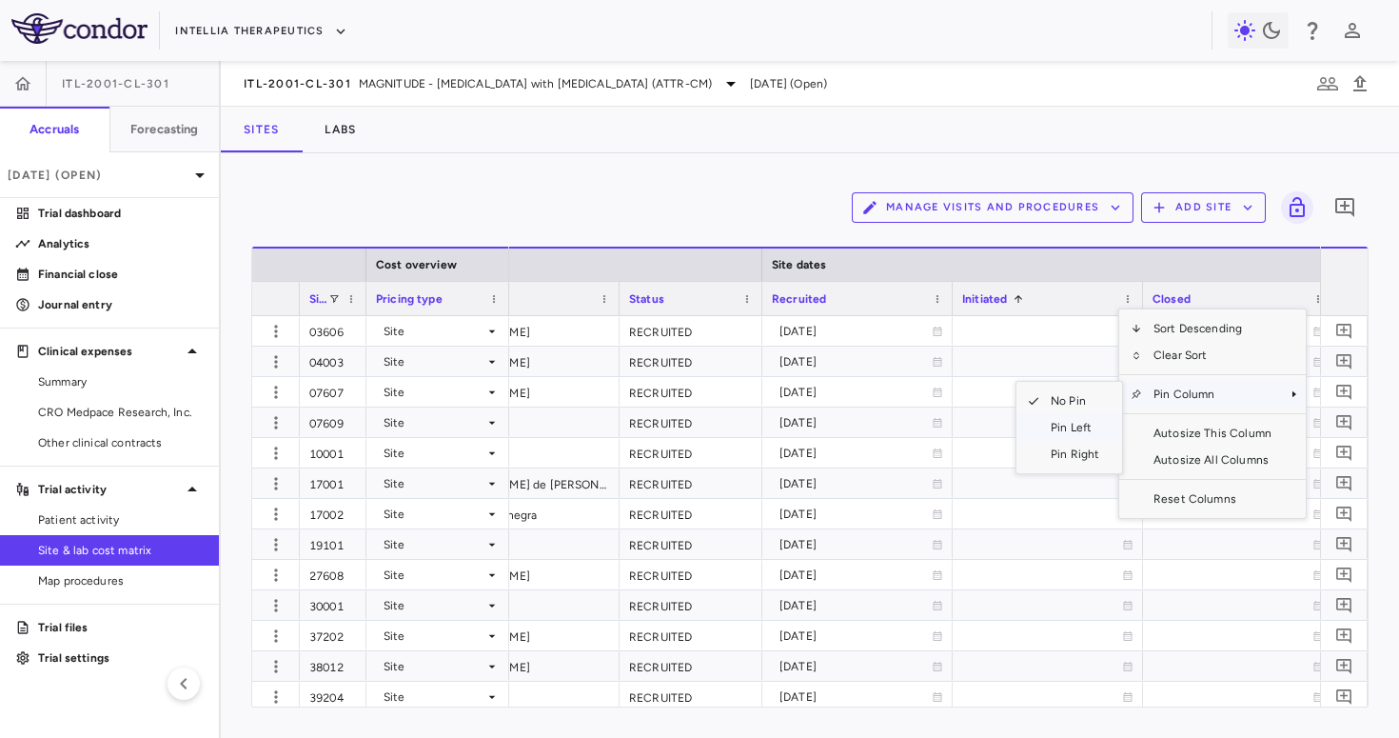
click at [841, 424] on span "Pin Left" at bounding box center [1075, 427] width 71 height 27
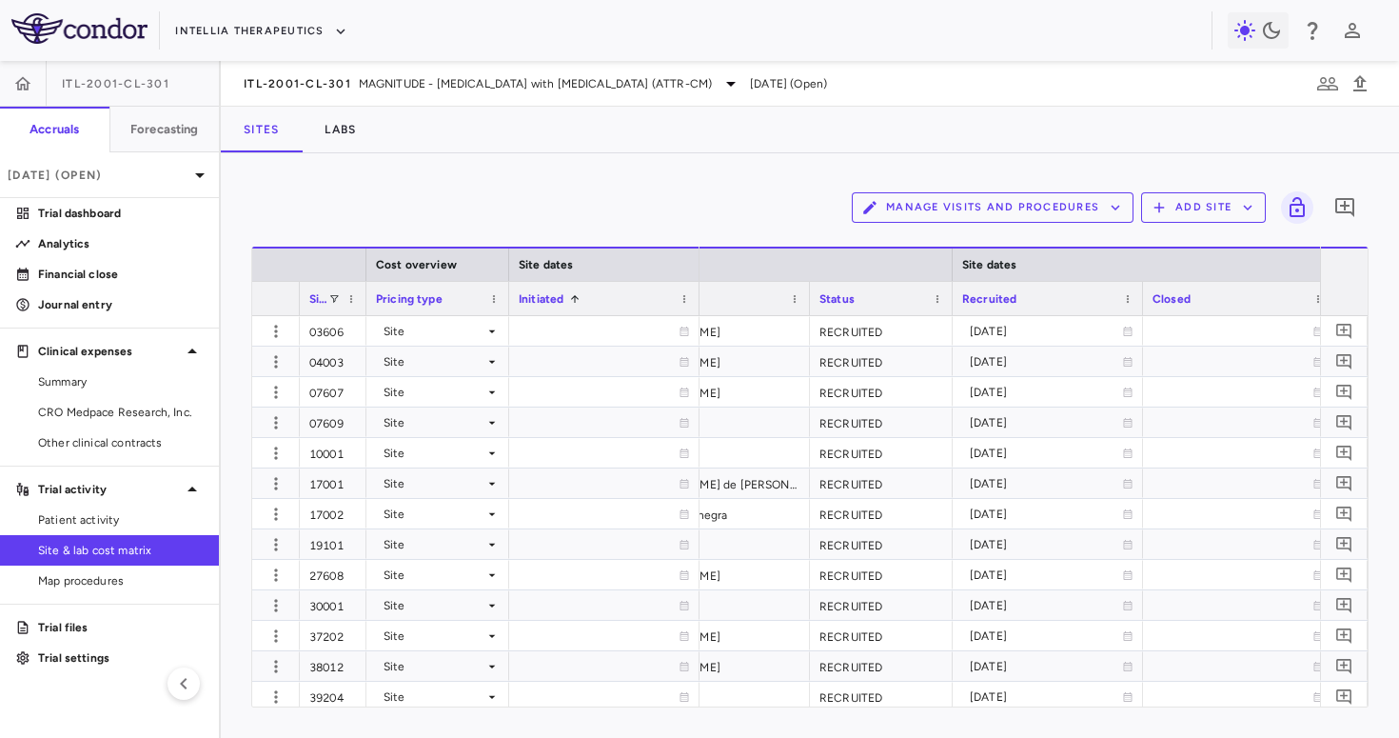
click at [613, 309] on div "Initiated 1" at bounding box center [596, 299] width 154 height 24
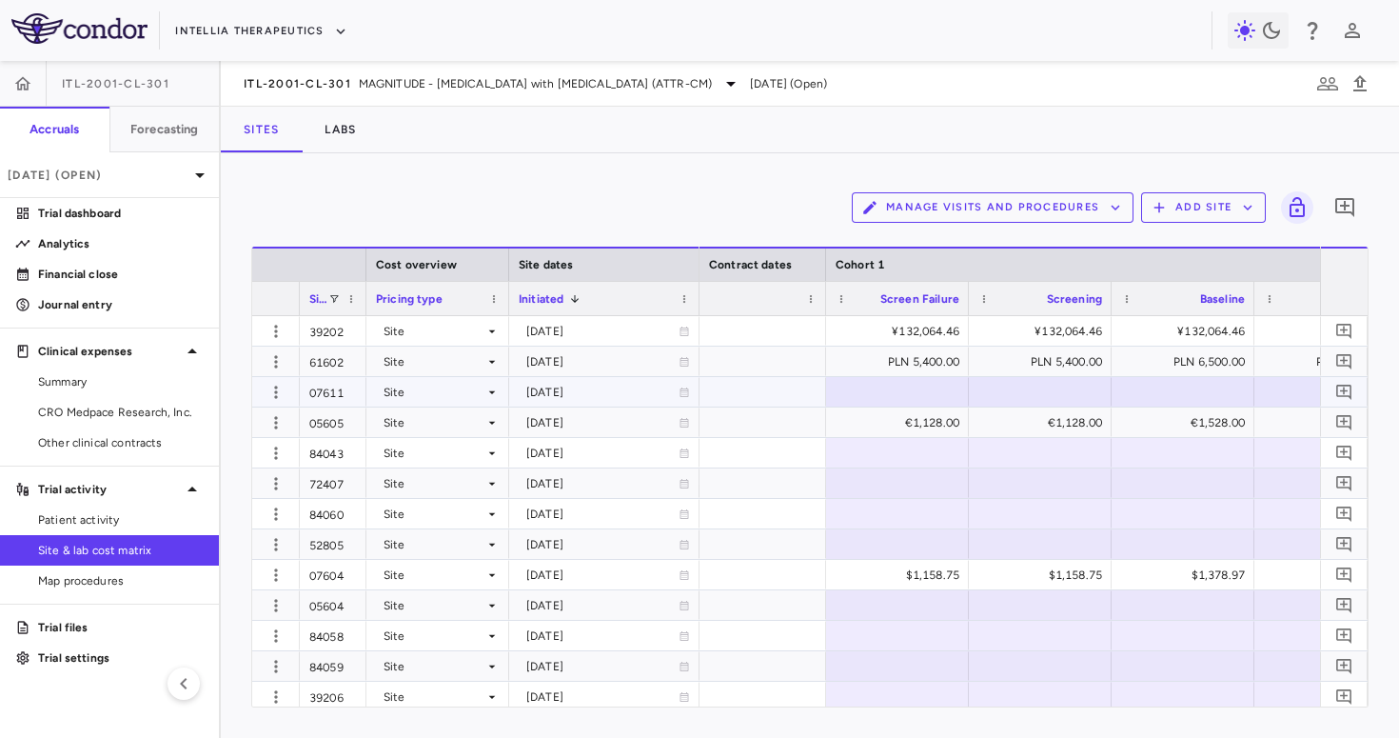
click at [417, 386] on div "Site" at bounding box center [434, 392] width 101 height 30
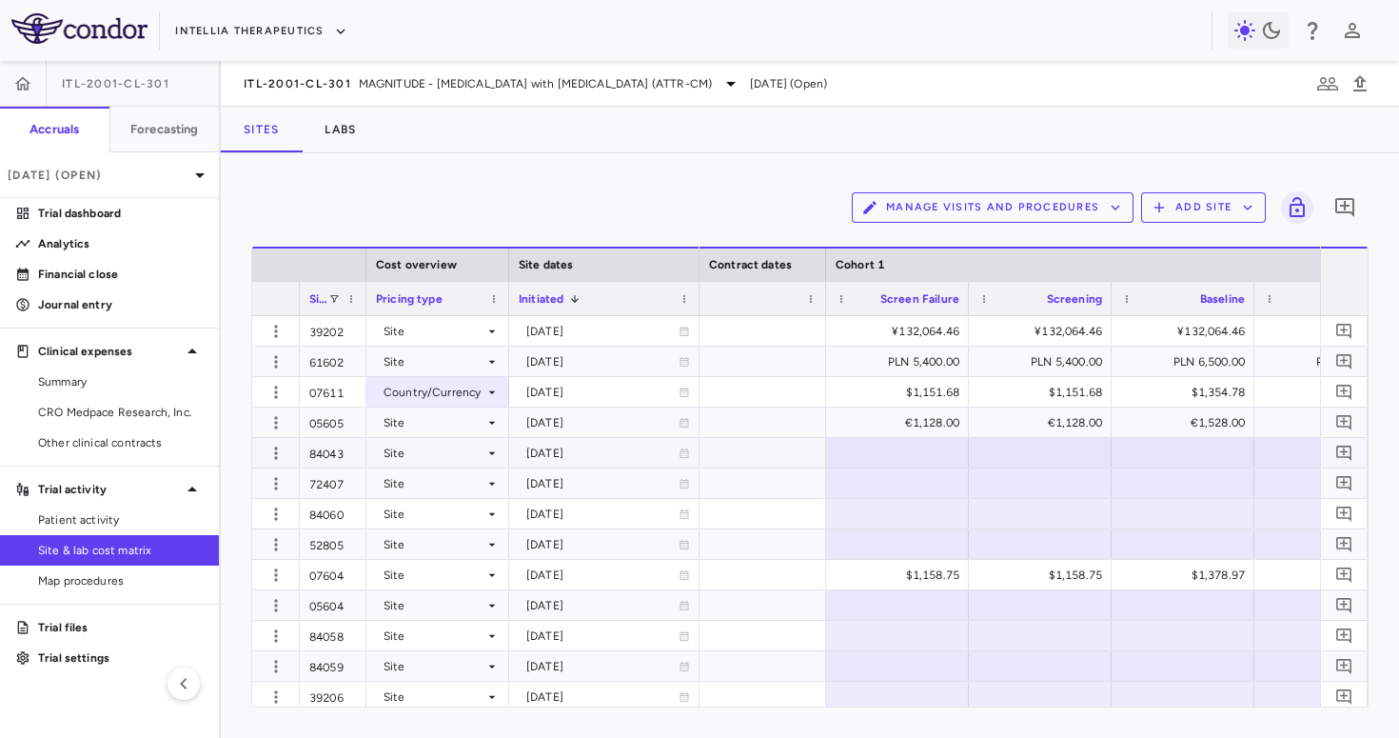
click at [450, 459] on div "Site" at bounding box center [434, 453] width 101 height 30
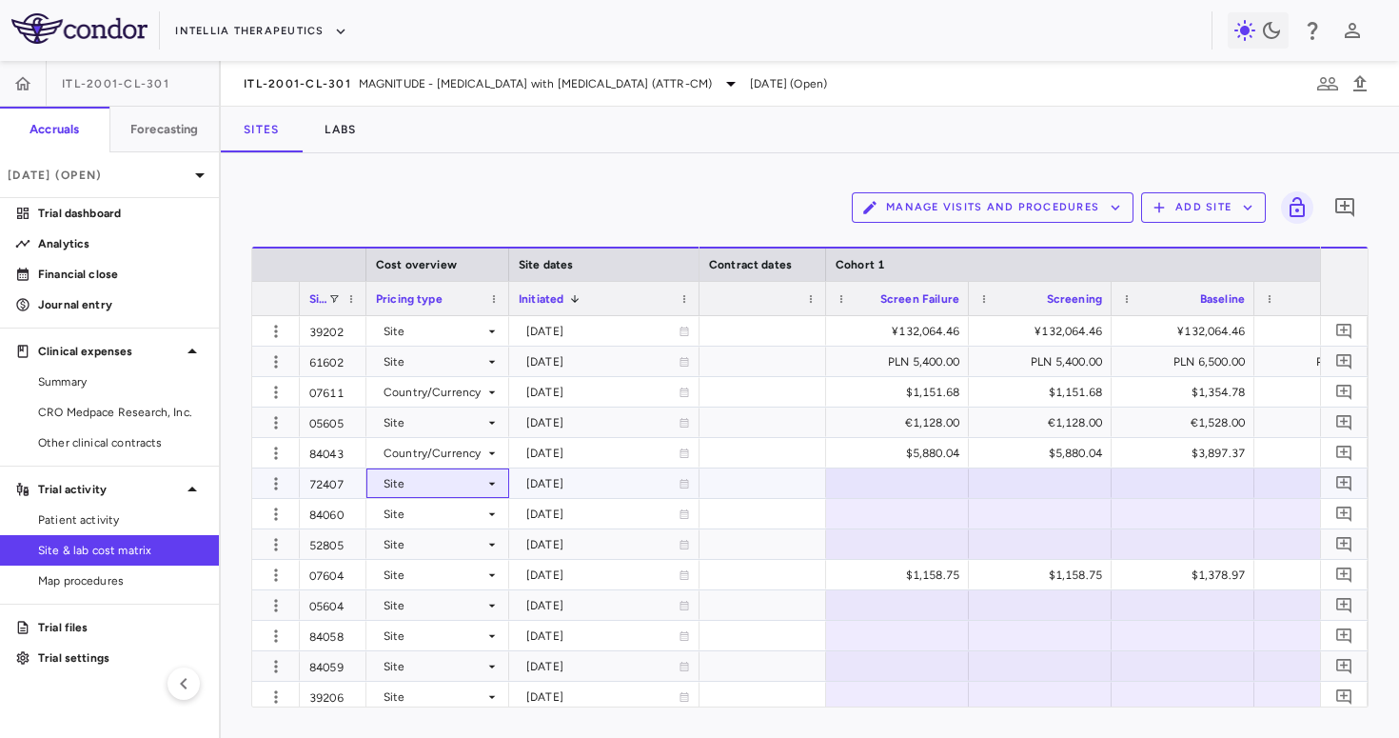
click at [456, 487] on div "Site" at bounding box center [434, 483] width 101 height 30
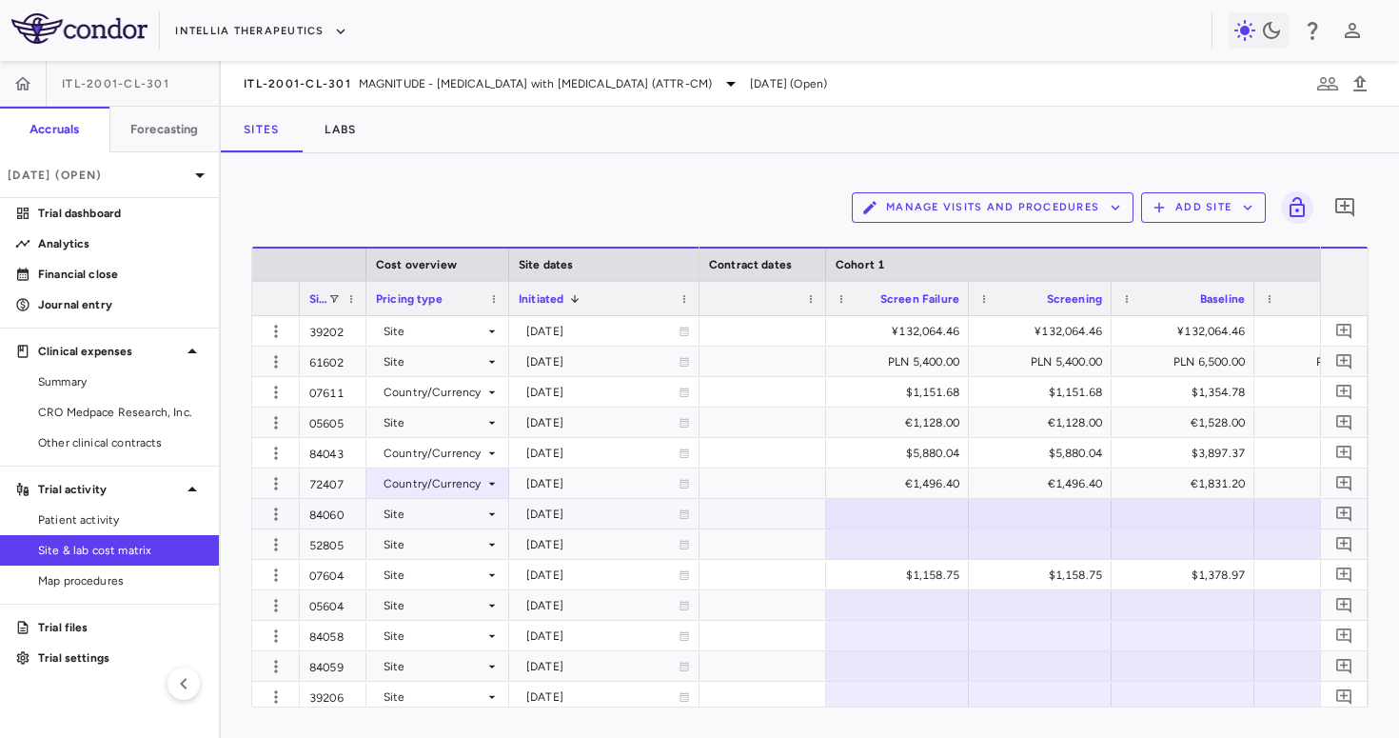
click at [457, 521] on div "Site" at bounding box center [434, 514] width 101 height 30
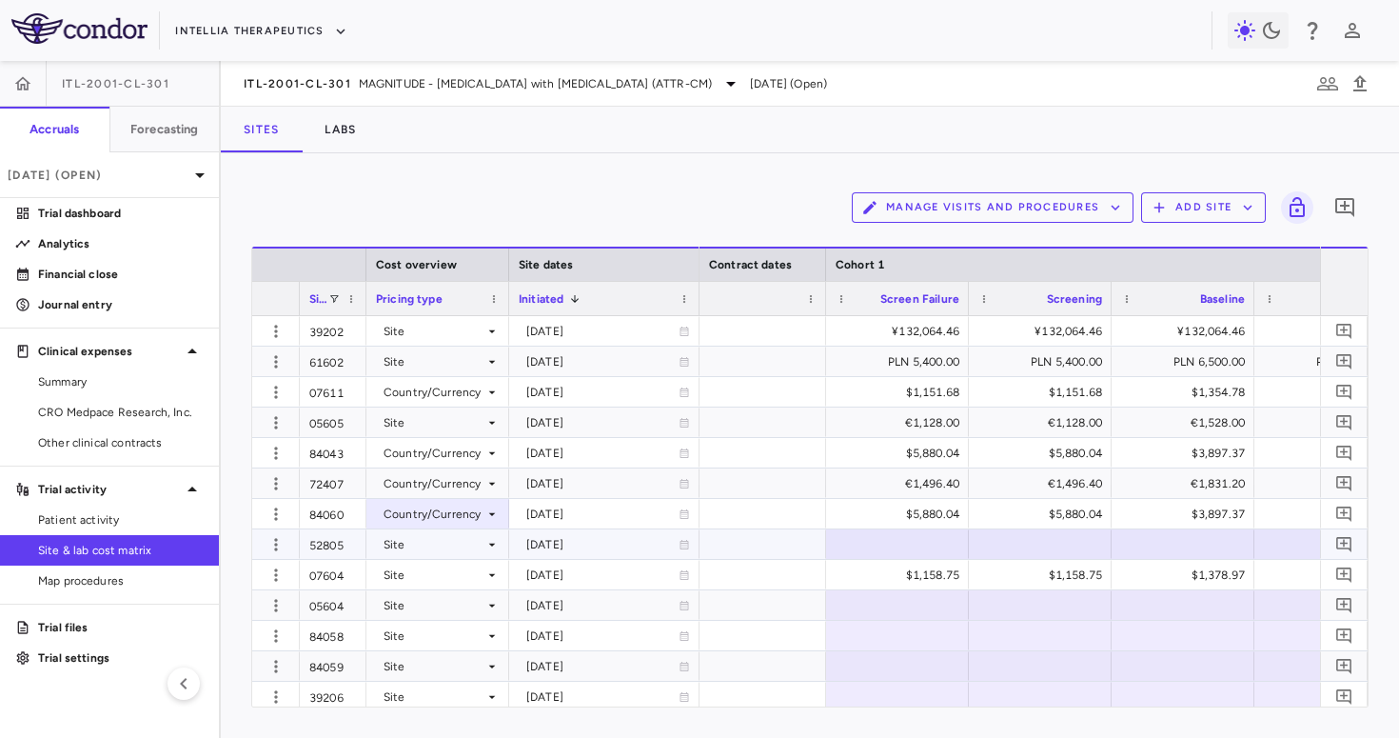
click at [464, 540] on div "Site" at bounding box center [434, 544] width 101 height 30
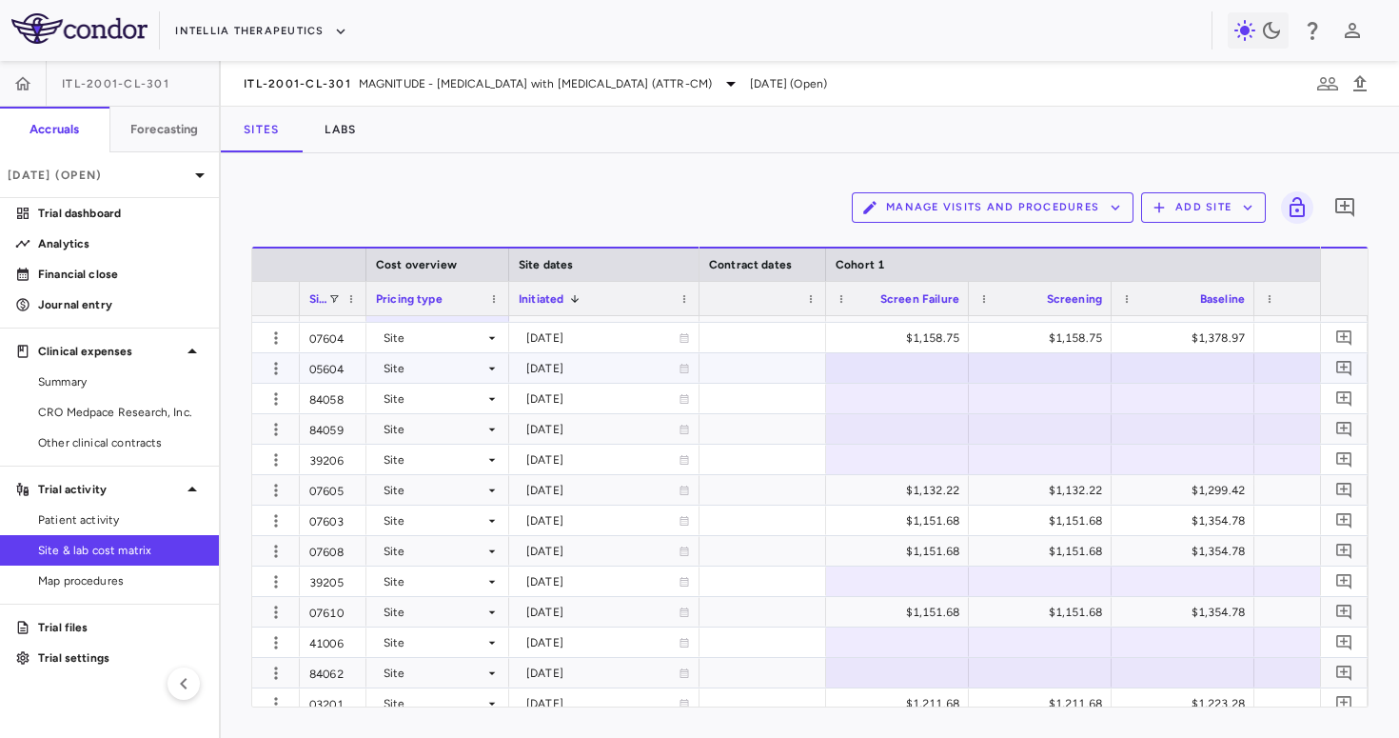
click at [488, 376] on div "Site" at bounding box center [438, 368] width 124 height 28
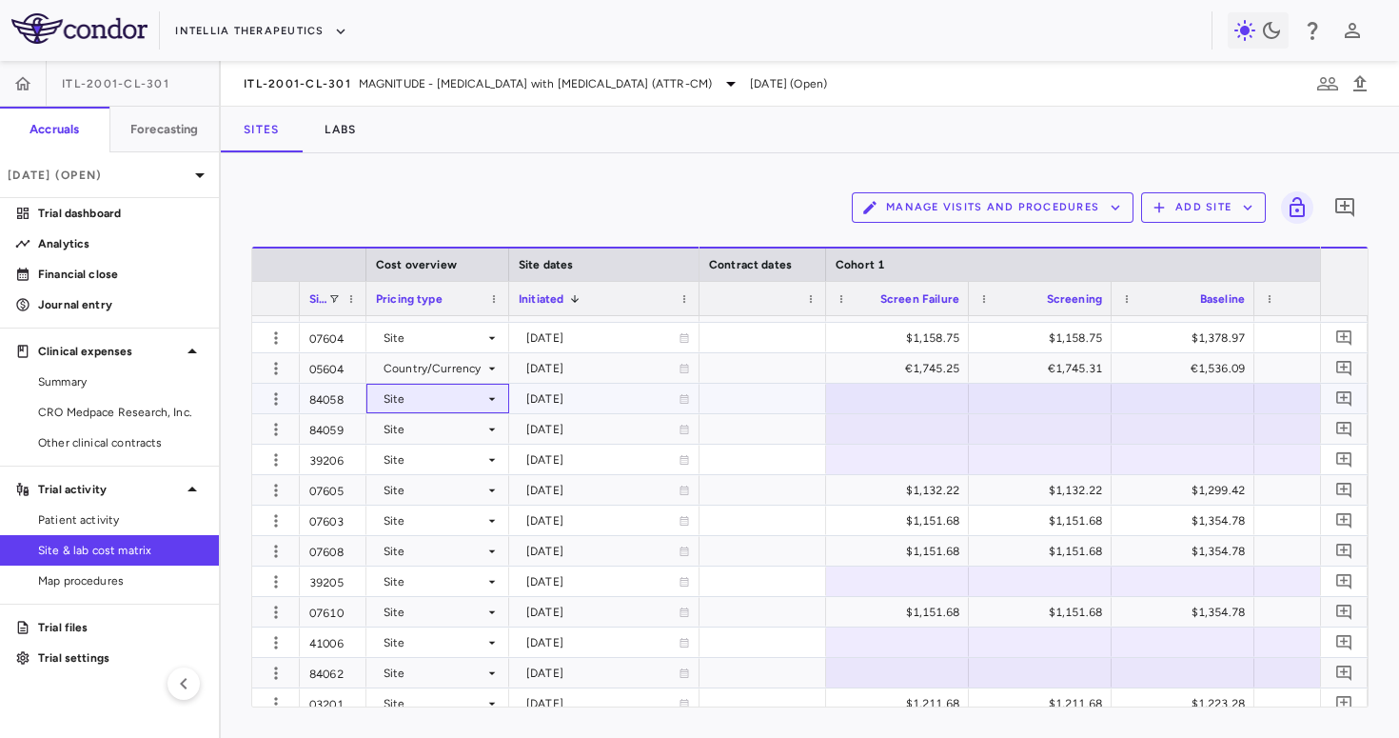
click at [480, 397] on div "Site" at bounding box center [434, 399] width 101 height 30
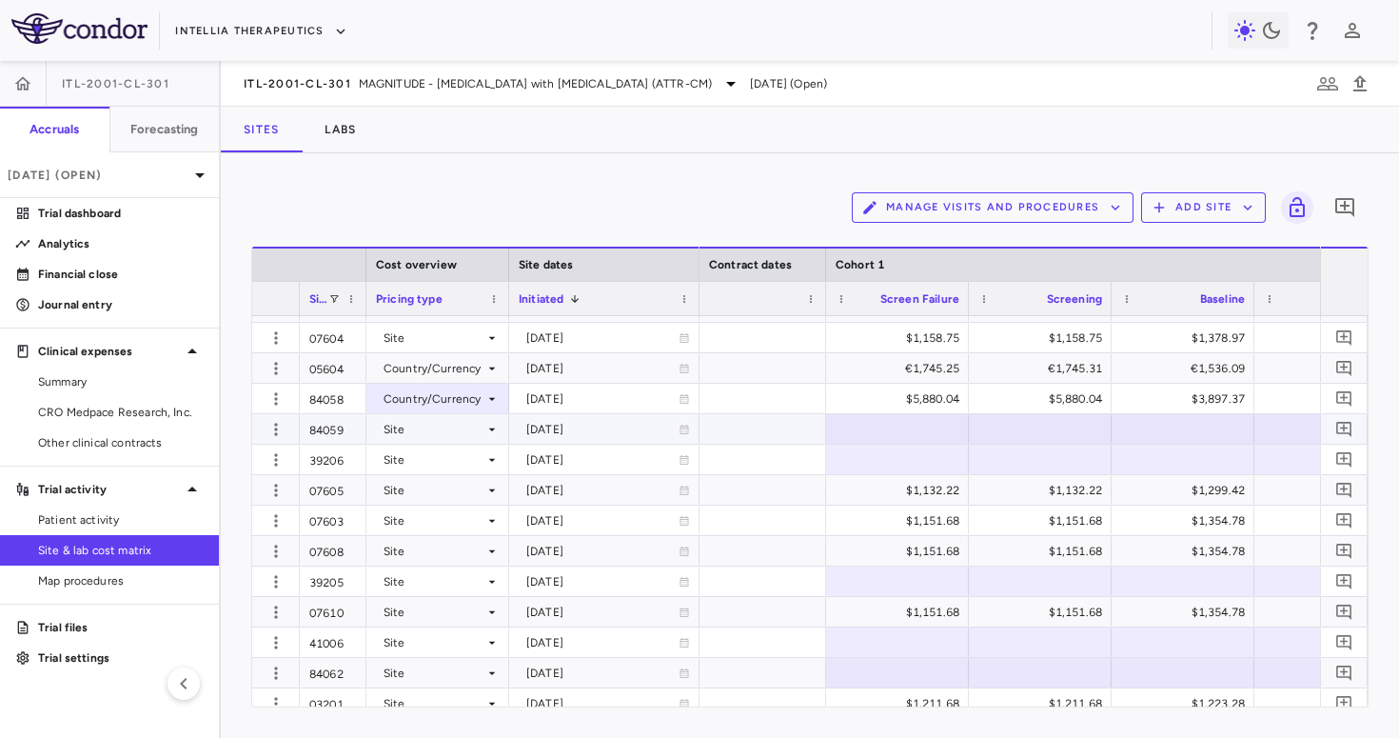
click at [471, 429] on div "Site" at bounding box center [434, 429] width 101 height 30
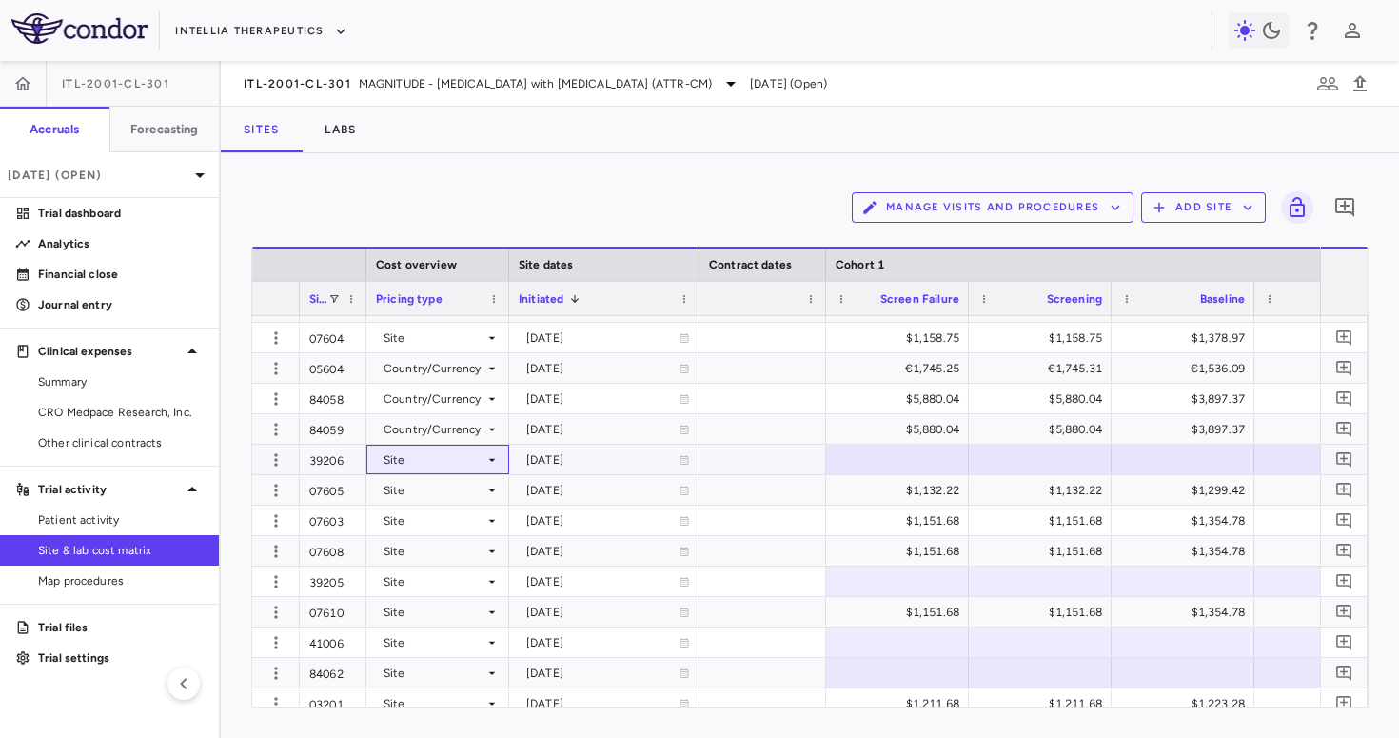
click at [474, 456] on div "Site" at bounding box center [434, 460] width 101 height 30
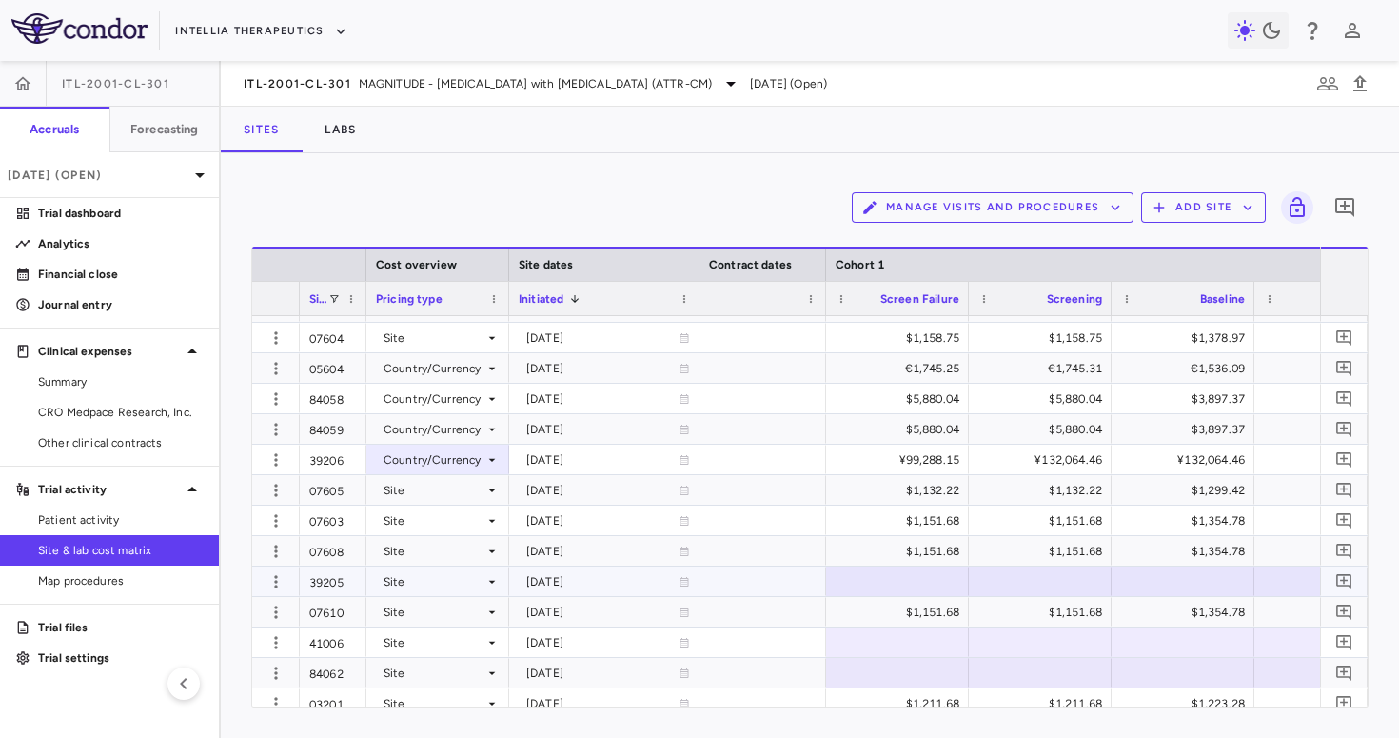
click at [481, 586] on div "Site" at bounding box center [434, 581] width 101 height 30
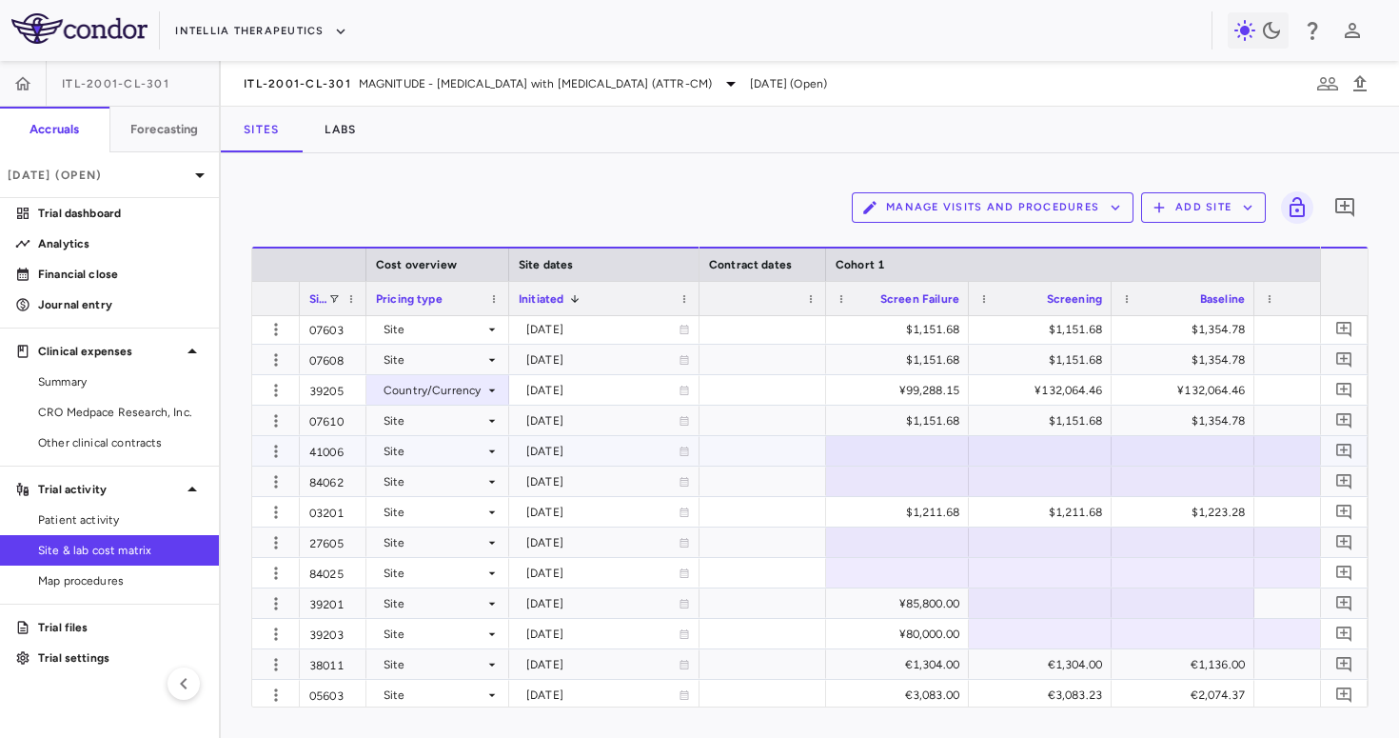
click at [470, 446] on div "Site" at bounding box center [434, 451] width 101 height 30
click at [470, 479] on div "Site" at bounding box center [434, 481] width 101 height 30
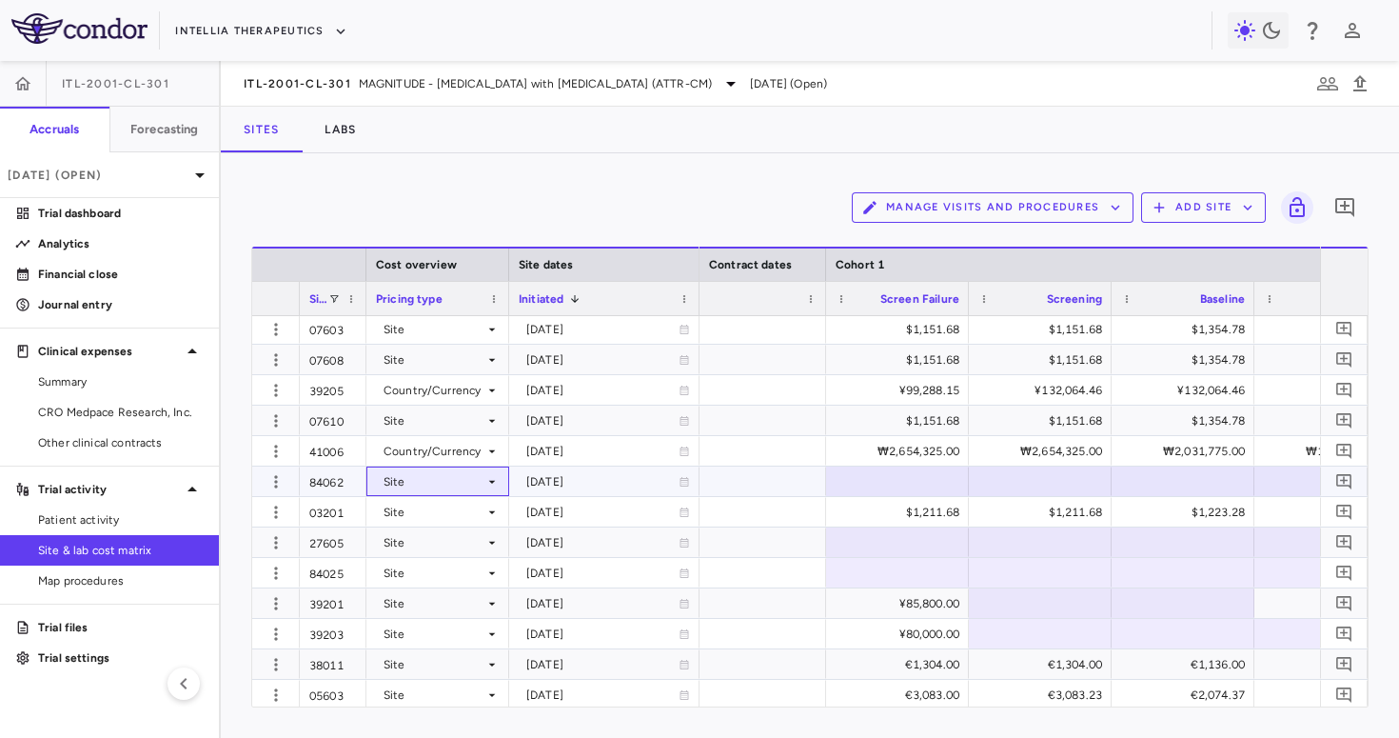
click at [476, 483] on div "Site" at bounding box center [434, 481] width 101 height 30
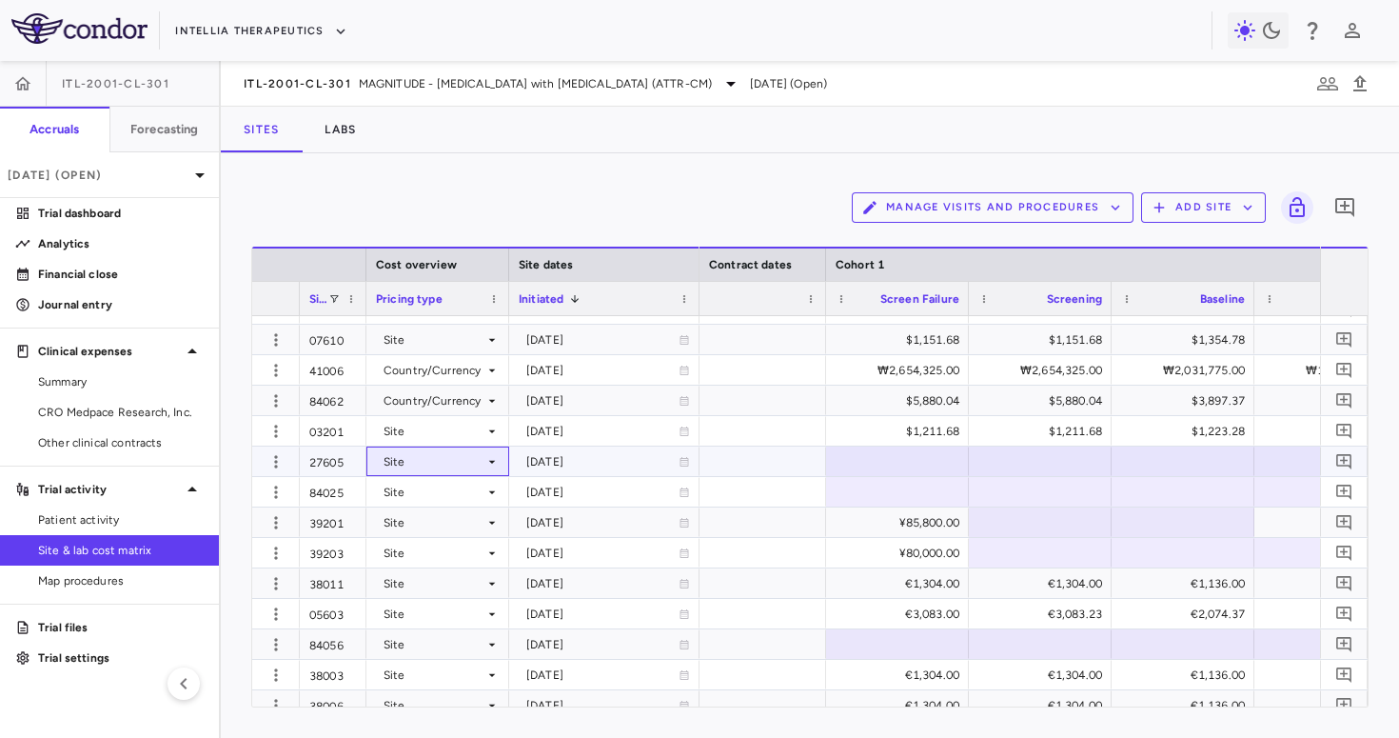
click at [474, 461] on div "Site" at bounding box center [434, 461] width 101 height 30
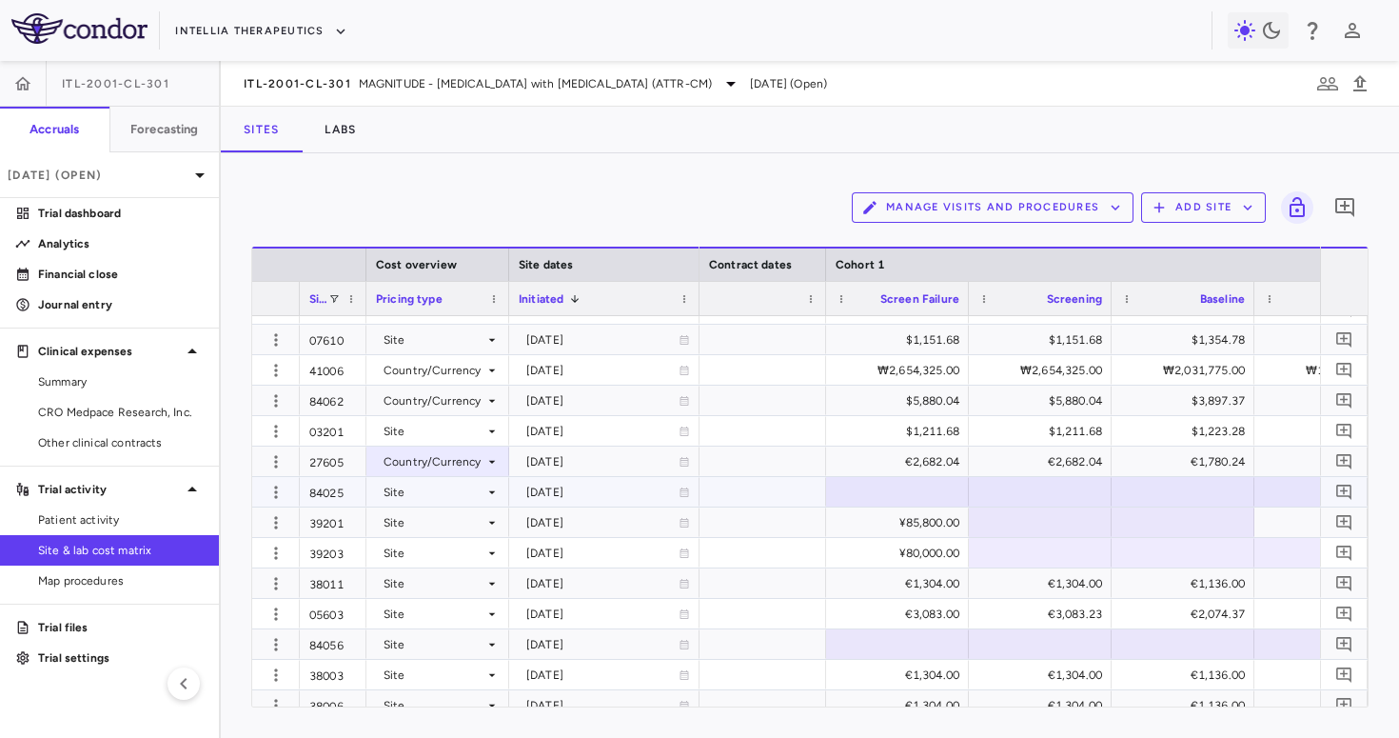
click at [479, 486] on div "Site" at bounding box center [434, 492] width 101 height 30
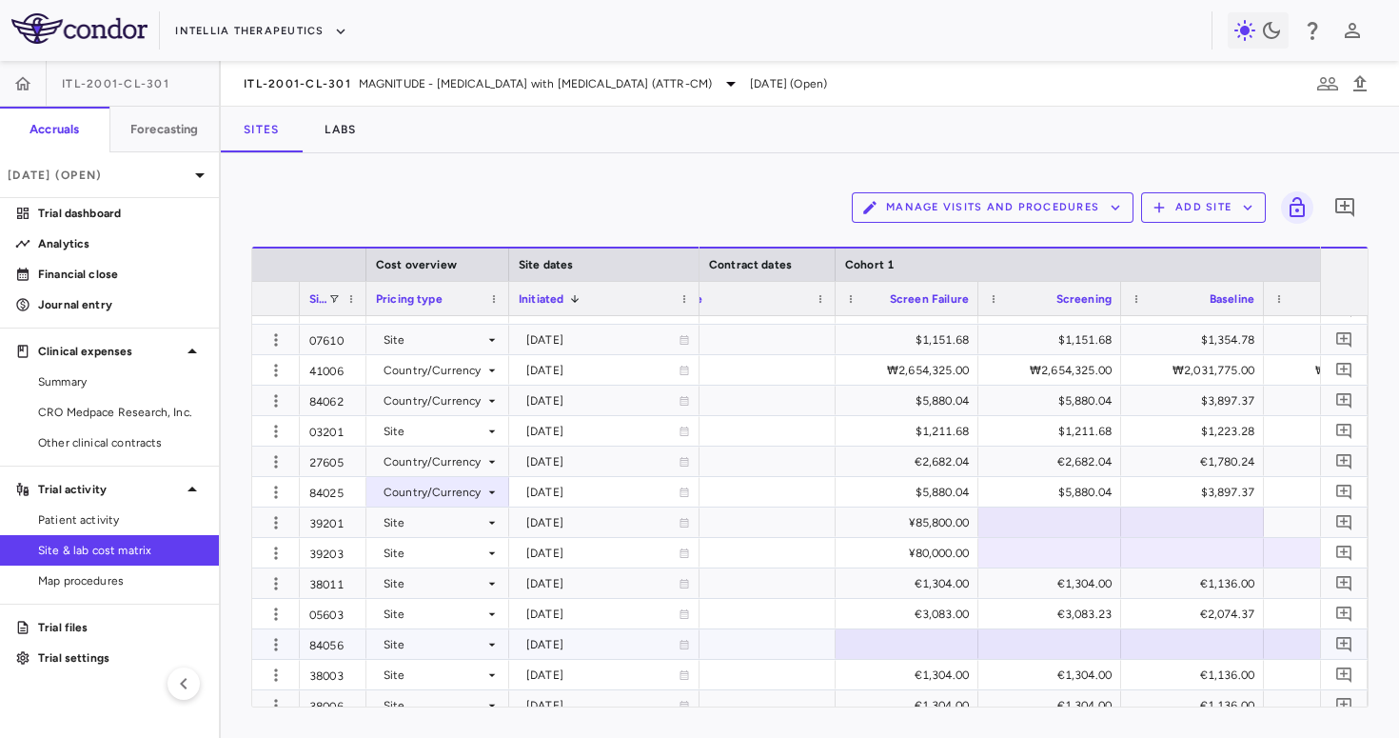
click at [432, 647] on div "Site" at bounding box center [434, 644] width 101 height 30
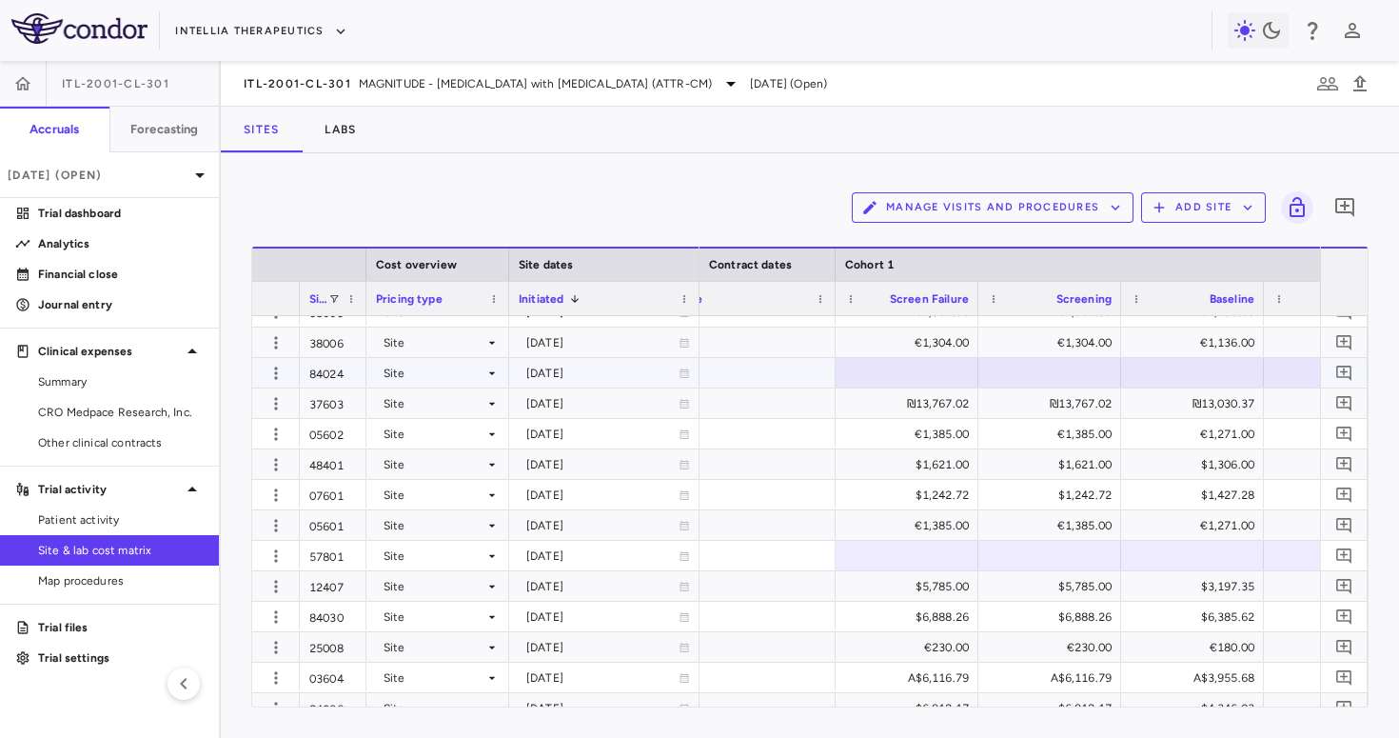
click at [480, 371] on div "Site" at bounding box center [434, 373] width 101 height 30
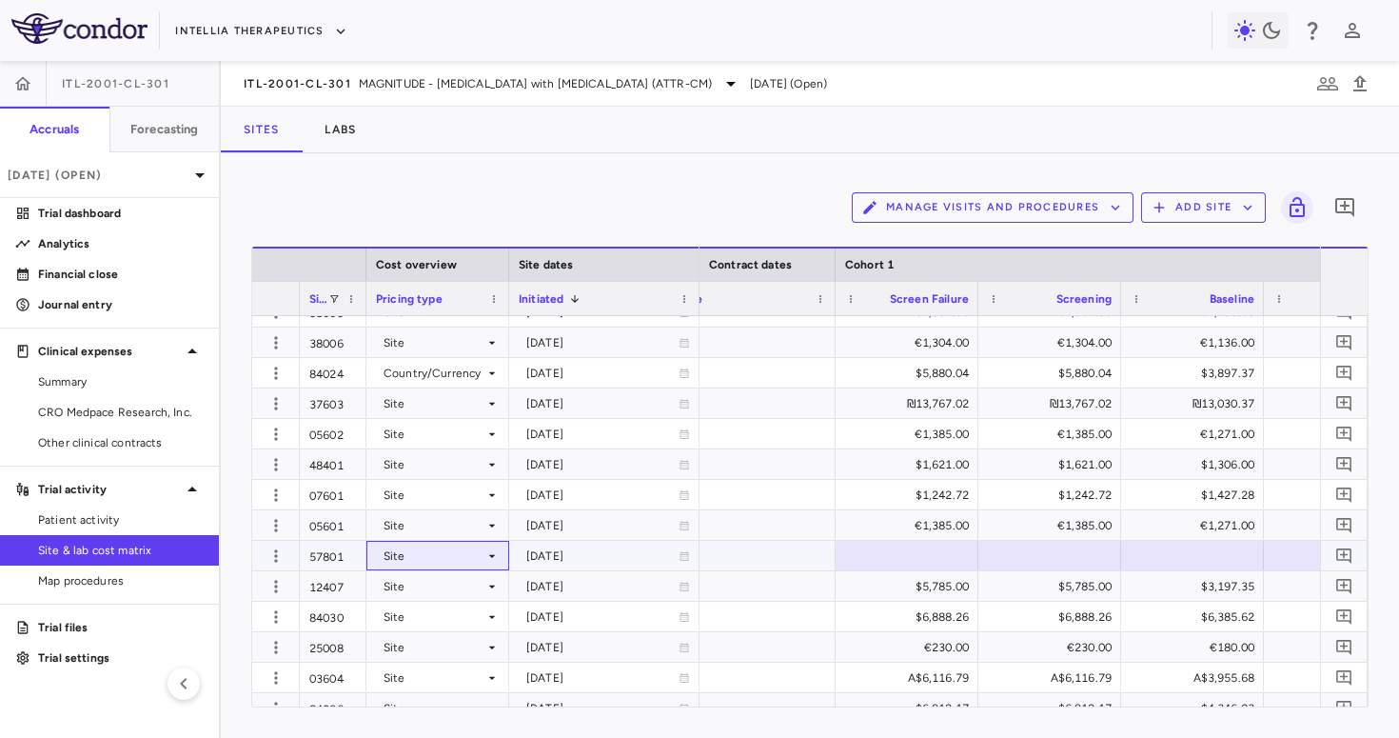
click at [486, 553] on icon at bounding box center [492, 555] width 15 height 15
click at [487, 555] on icon at bounding box center [492, 555] width 15 height 15
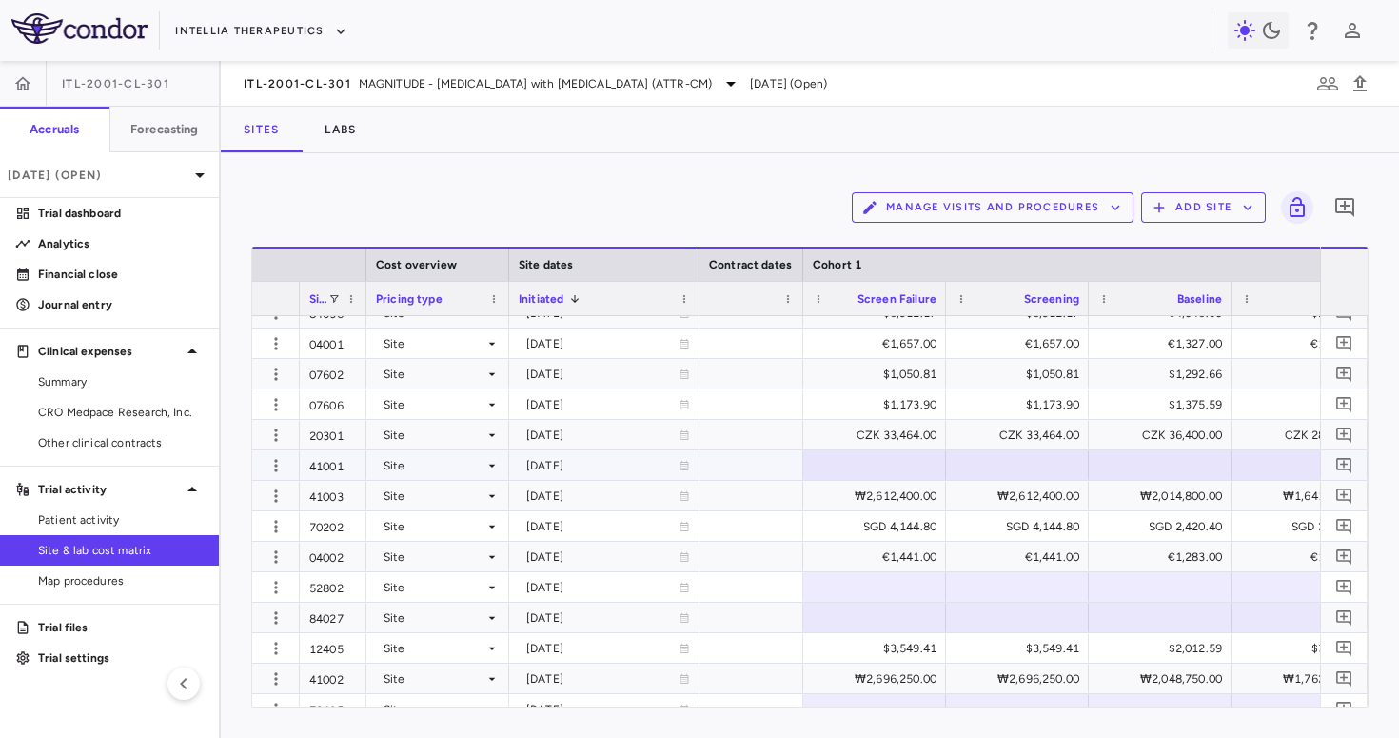
click at [476, 458] on div "Site" at bounding box center [434, 465] width 101 height 30
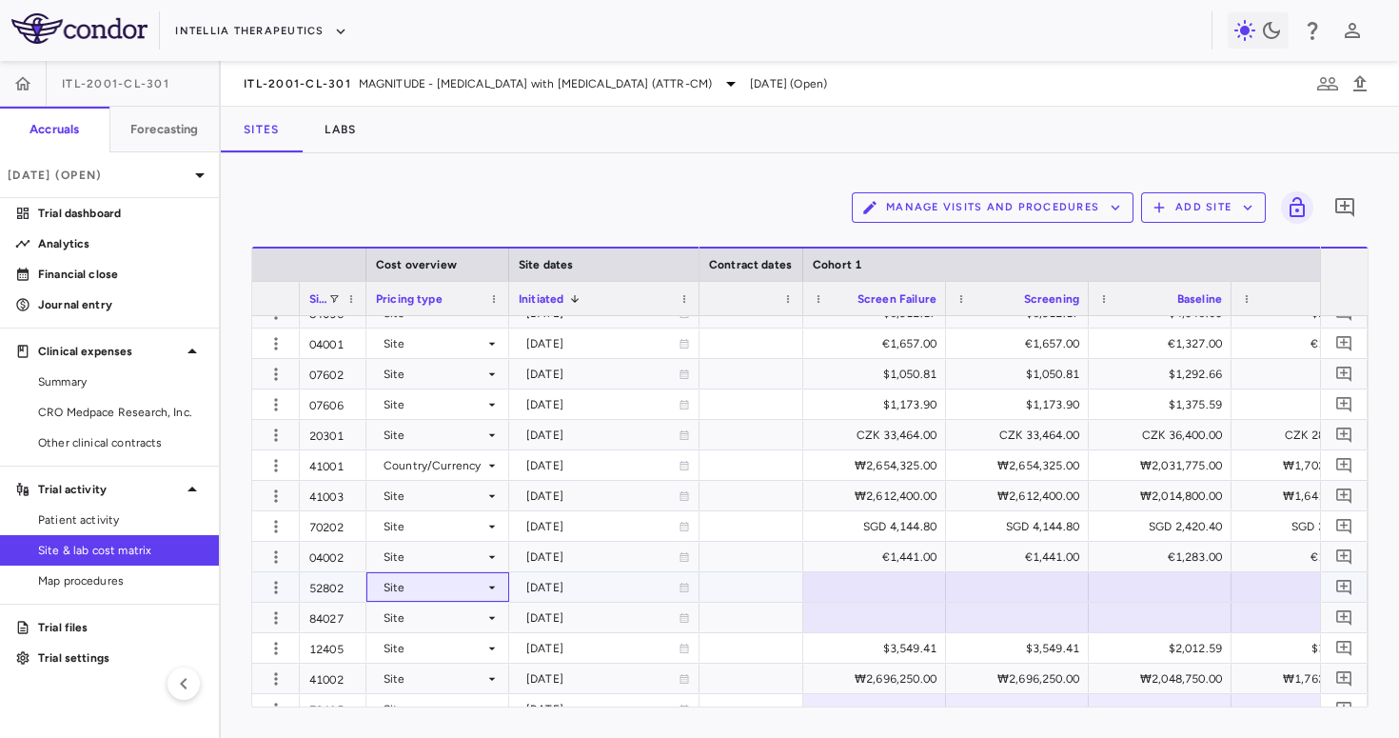
click at [458, 593] on div "Site" at bounding box center [434, 587] width 101 height 30
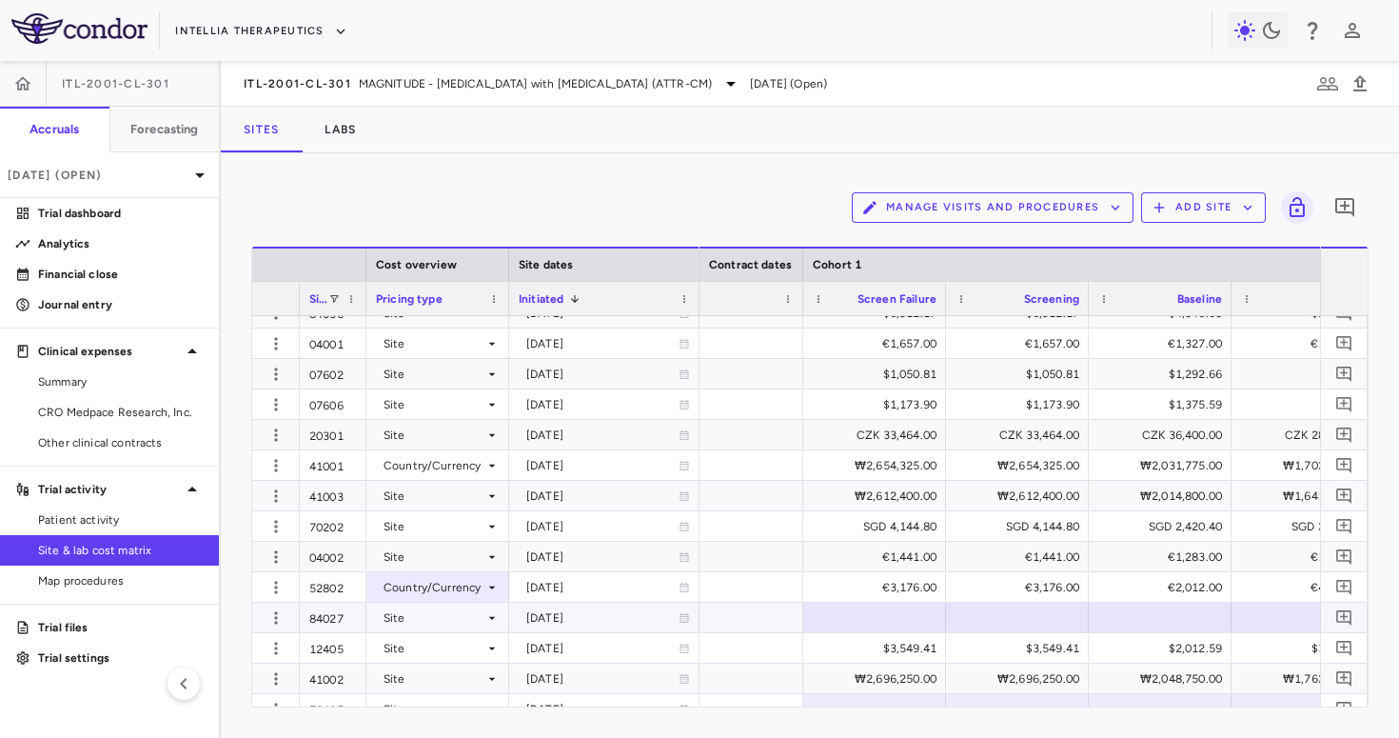
click at [467, 620] on div "Site" at bounding box center [434, 618] width 101 height 30
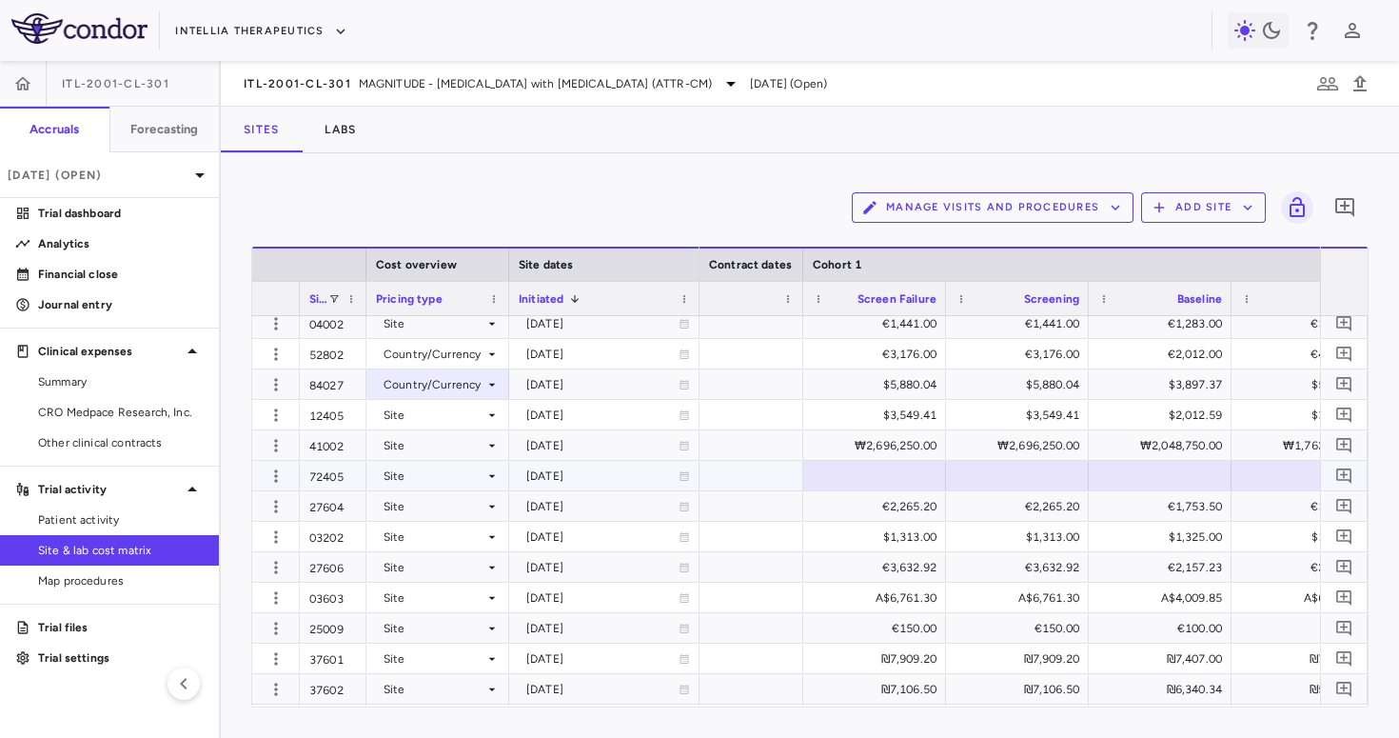
click at [470, 474] on div "Site" at bounding box center [434, 476] width 101 height 30
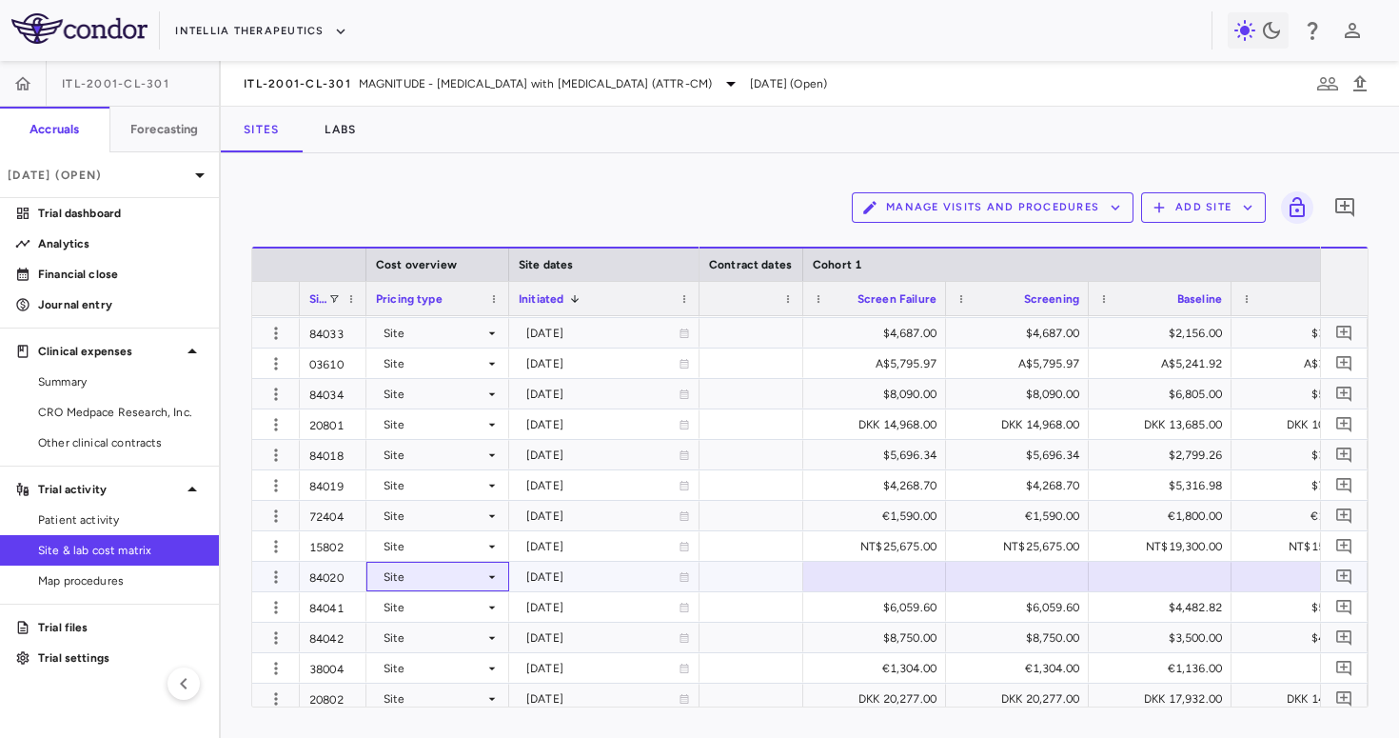
click at [462, 573] on div "Site" at bounding box center [434, 577] width 101 height 30
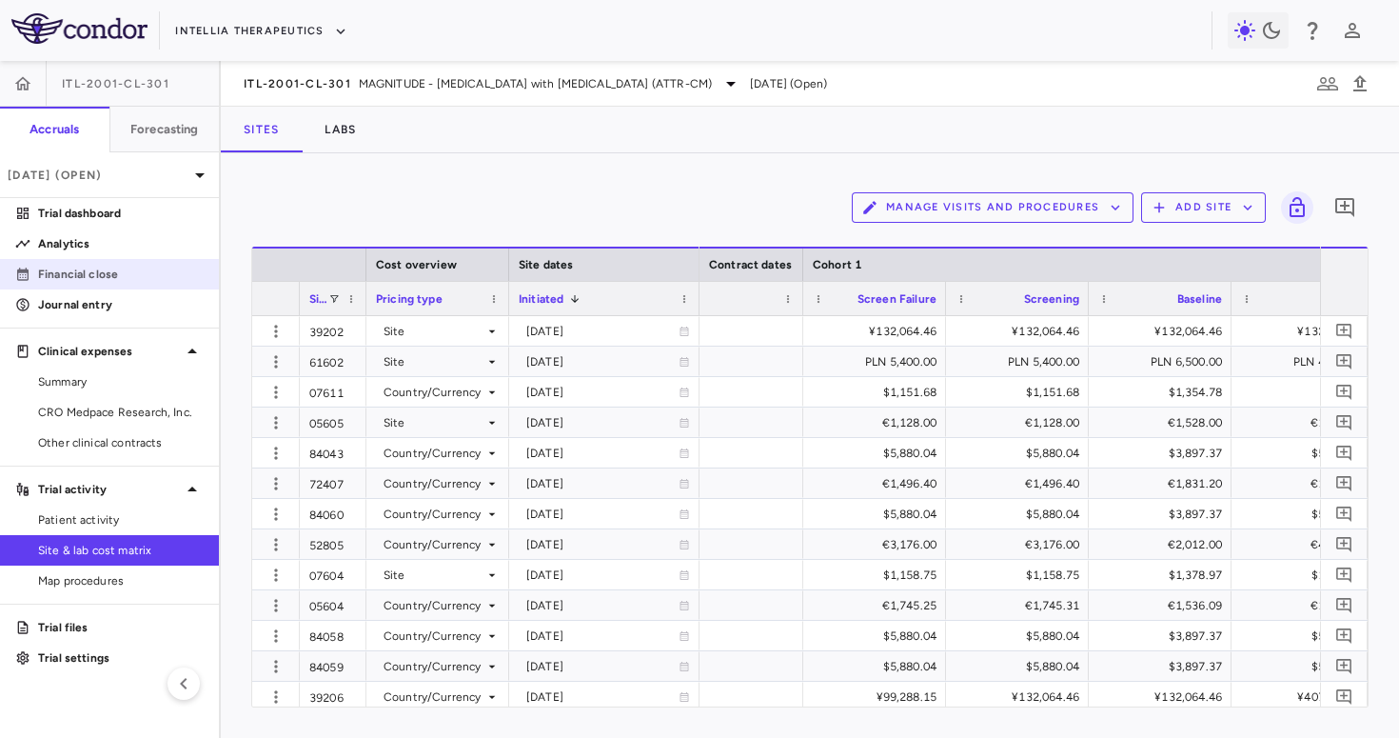
click at [113, 268] on p "Financial close" at bounding box center [121, 274] width 166 height 17
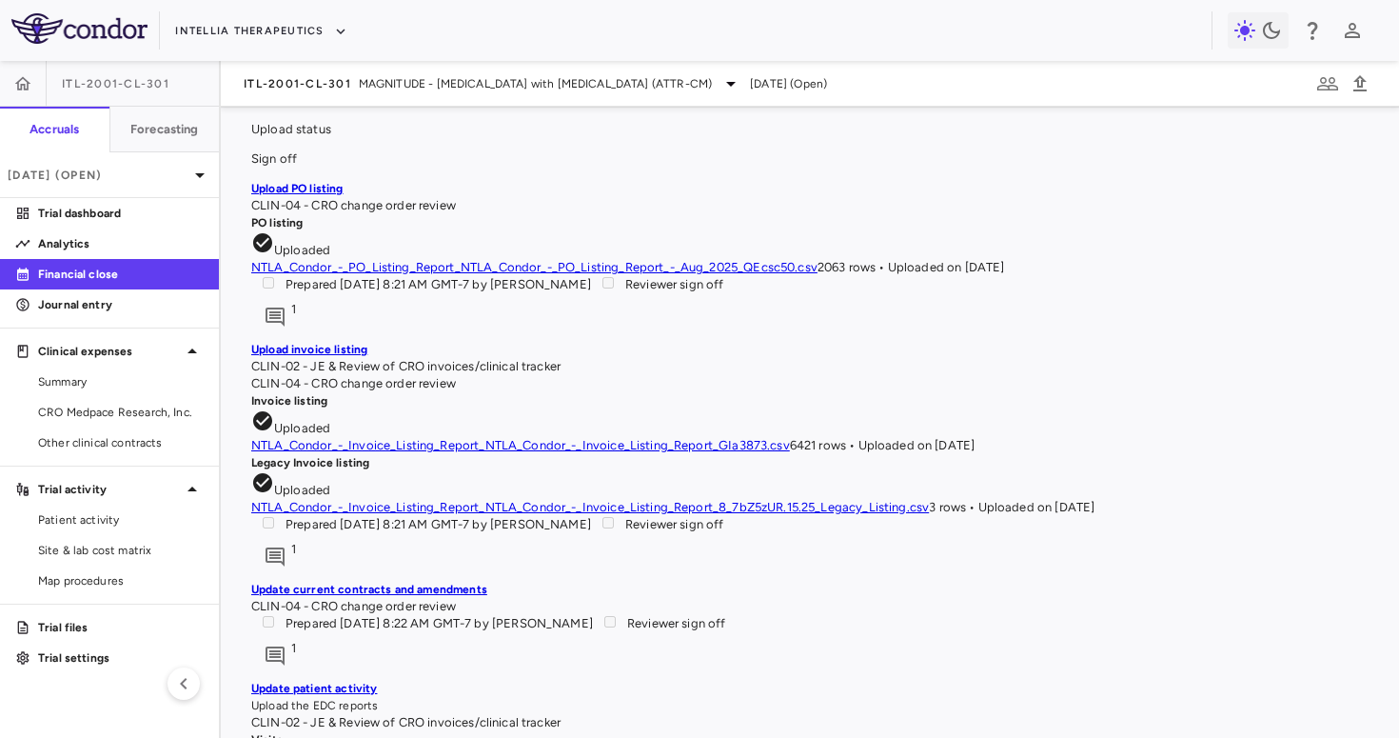
click at [729, 438] on link "NTLA_Condor_-_Invoice_Listing_Report_NTLA_Condor_-_Invoice_Listing_Report_GIa38…" at bounding box center [520, 445] width 539 height 14
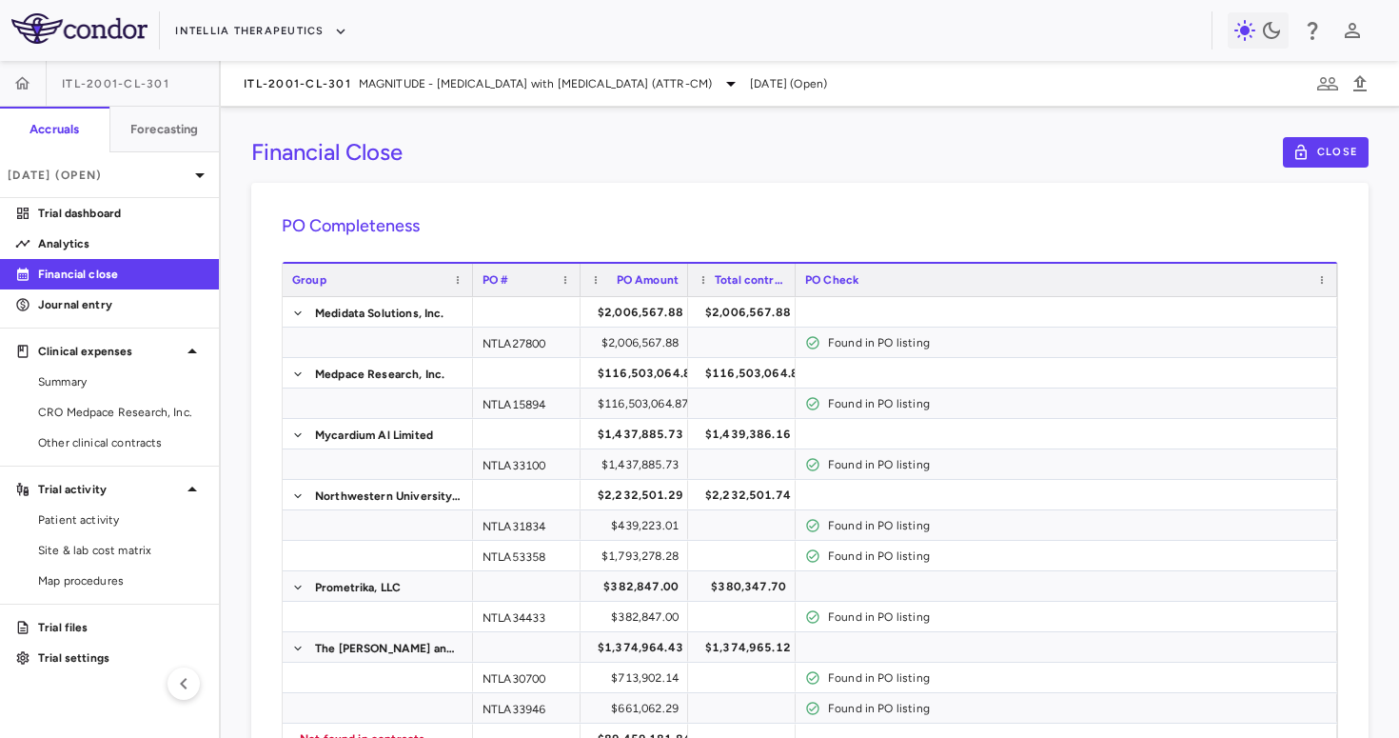
scroll to position [10349, 0]
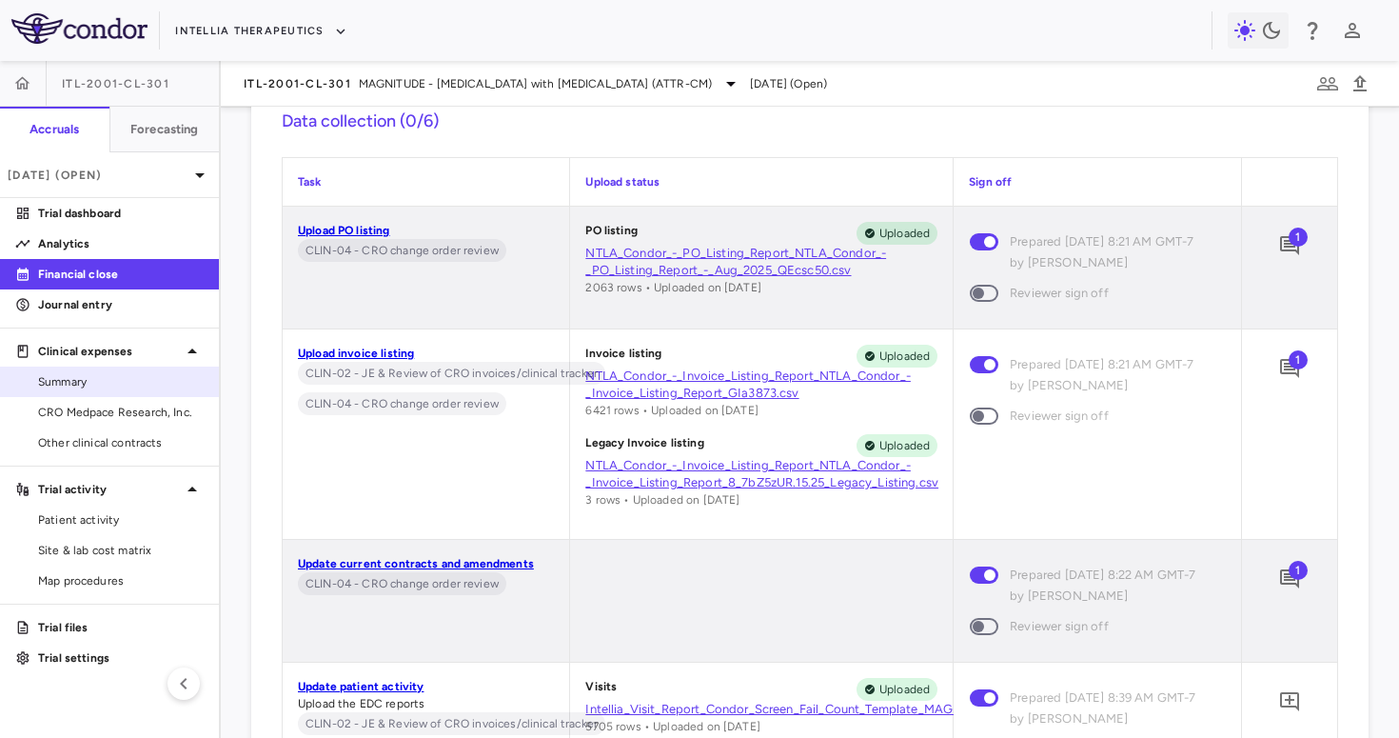
click at [81, 384] on span "Summary" at bounding box center [121, 381] width 166 height 17
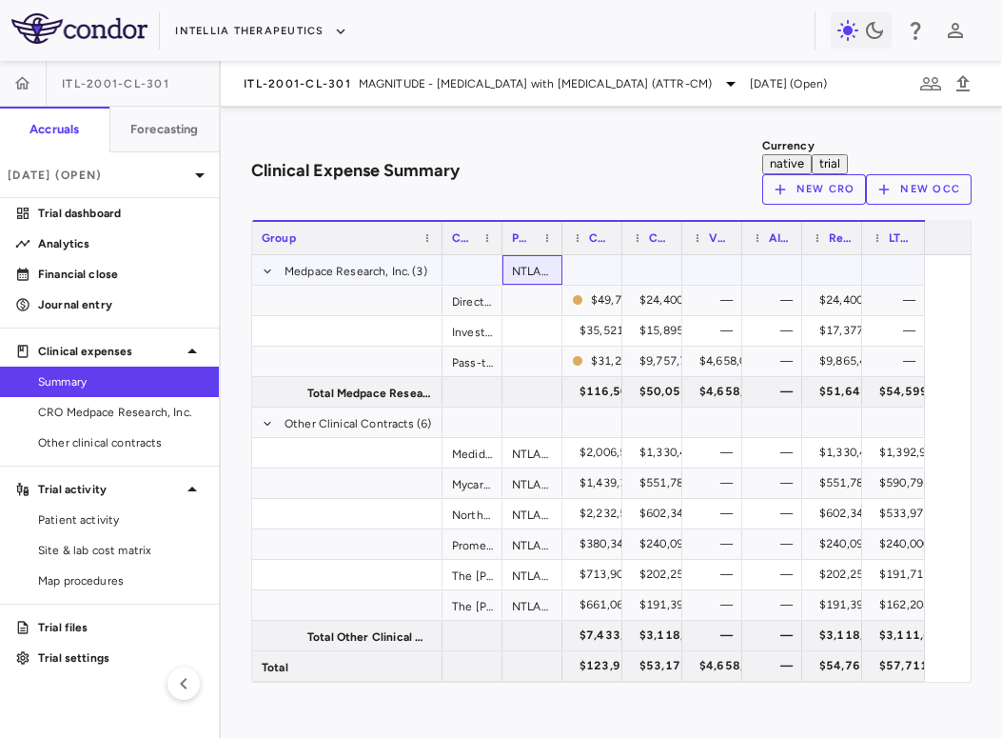
click at [556, 257] on div "NTLA15894" at bounding box center [533, 270] width 60 height 30
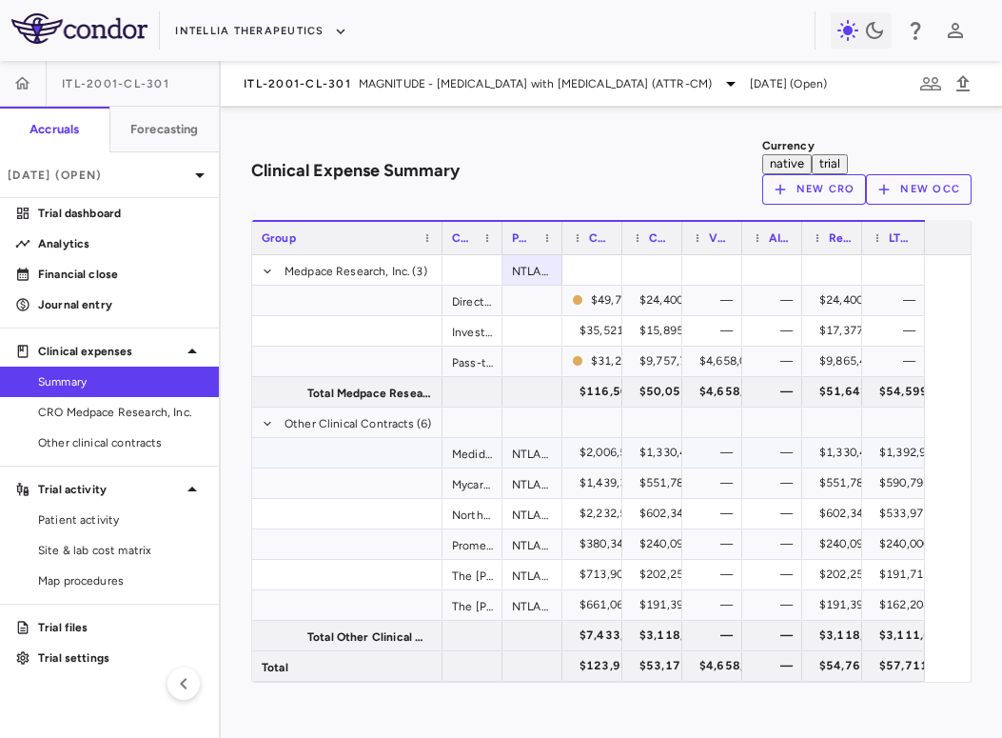
click at [553, 444] on div "NTLA27800" at bounding box center [533, 453] width 60 height 30
click at [551, 469] on div "NTLA33100" at bounding box center [533, 483] width 60 height 30
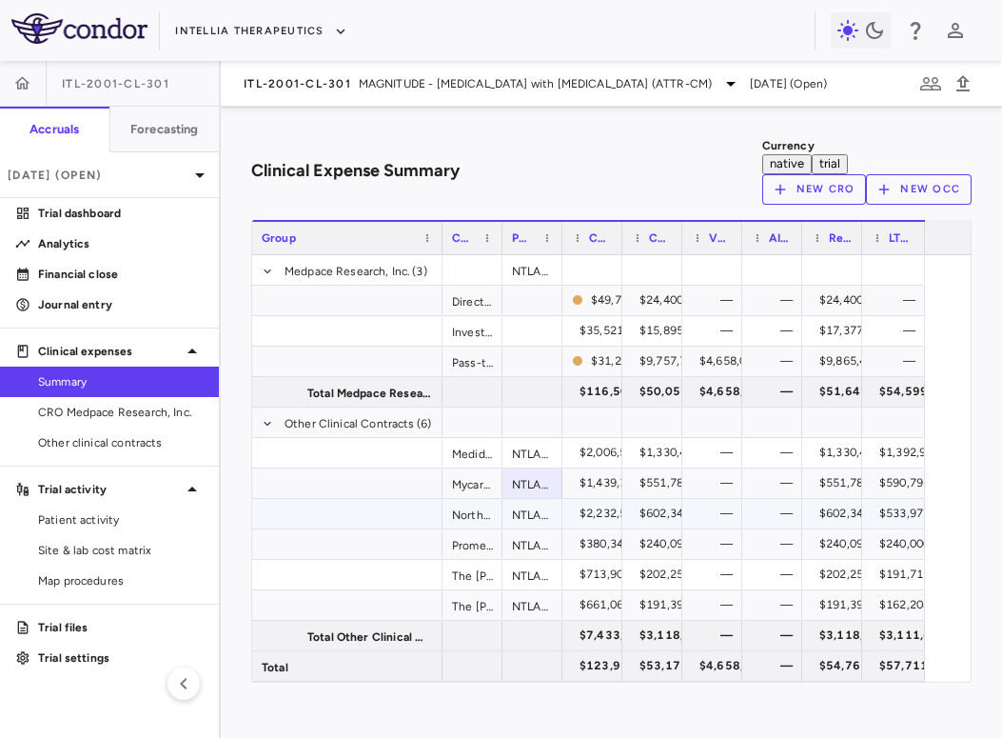
click at [563, 500] on div "NTLA31834, NTLA53358" at bounding box center [533, 514] width 60 height 30
click at [563, 529] on div "NTLA34433" at bounding box center [533, 544] width 60 height 30
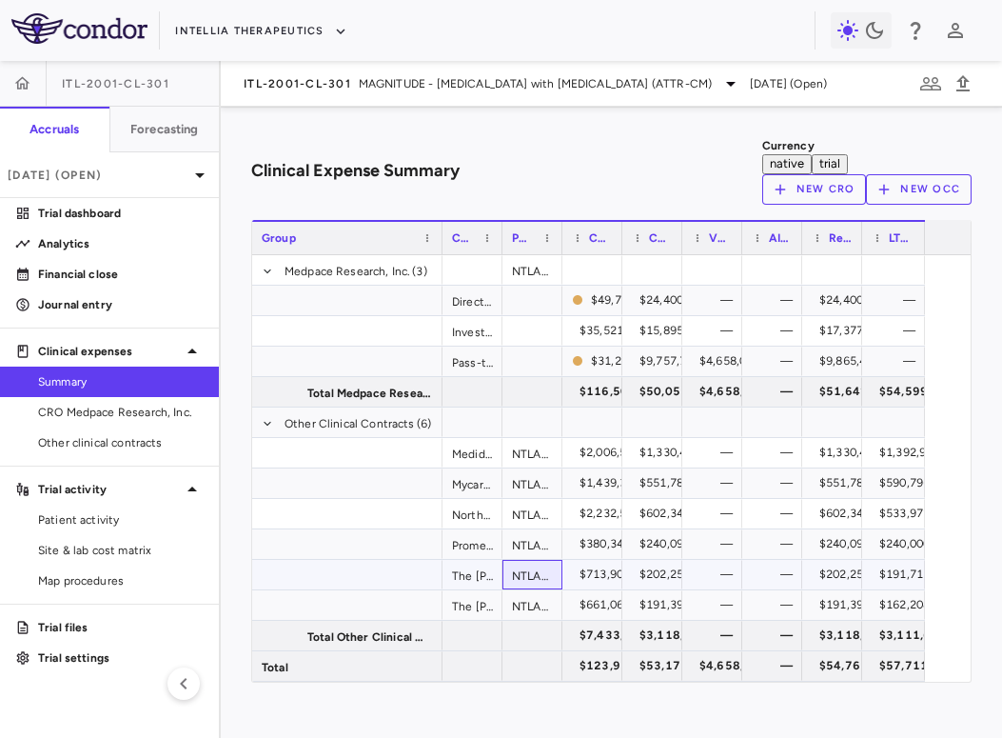
click at [542, 560] on div "NTLA30700" at bounding box center [533, 575] width 60 height 30
click at [526, 590] on div "NTLA33946" at bounding box center [533, 605] width 60 height 30
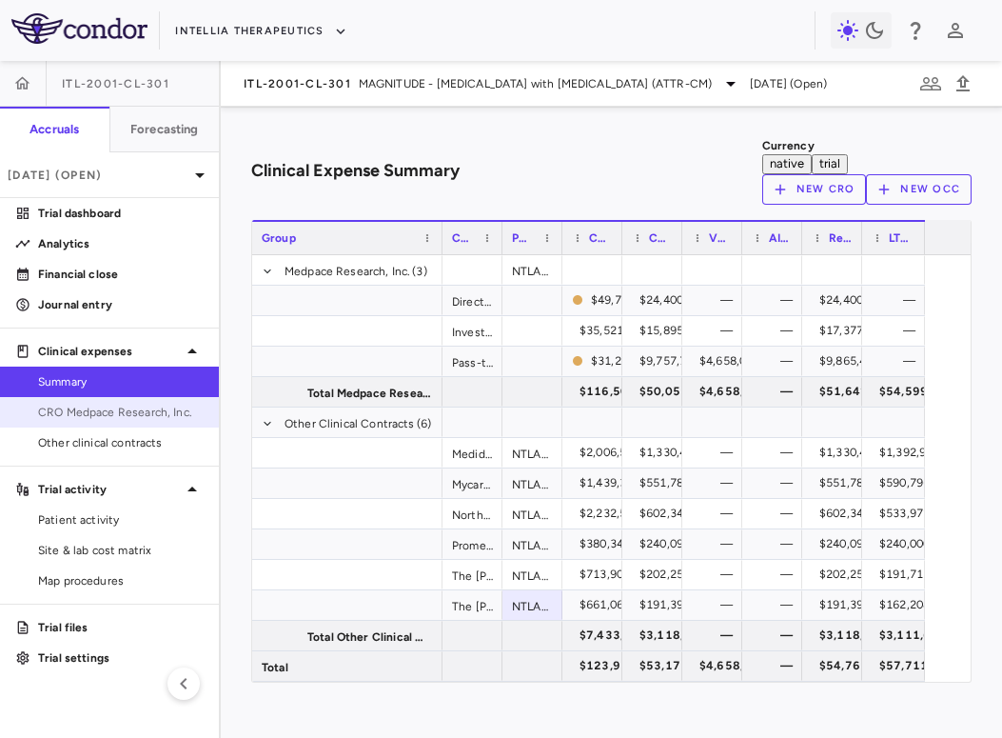
click at [105, 422] on link "CRO Medpace Research, Inc." at bounding box center [109, 412] width 219 height 29
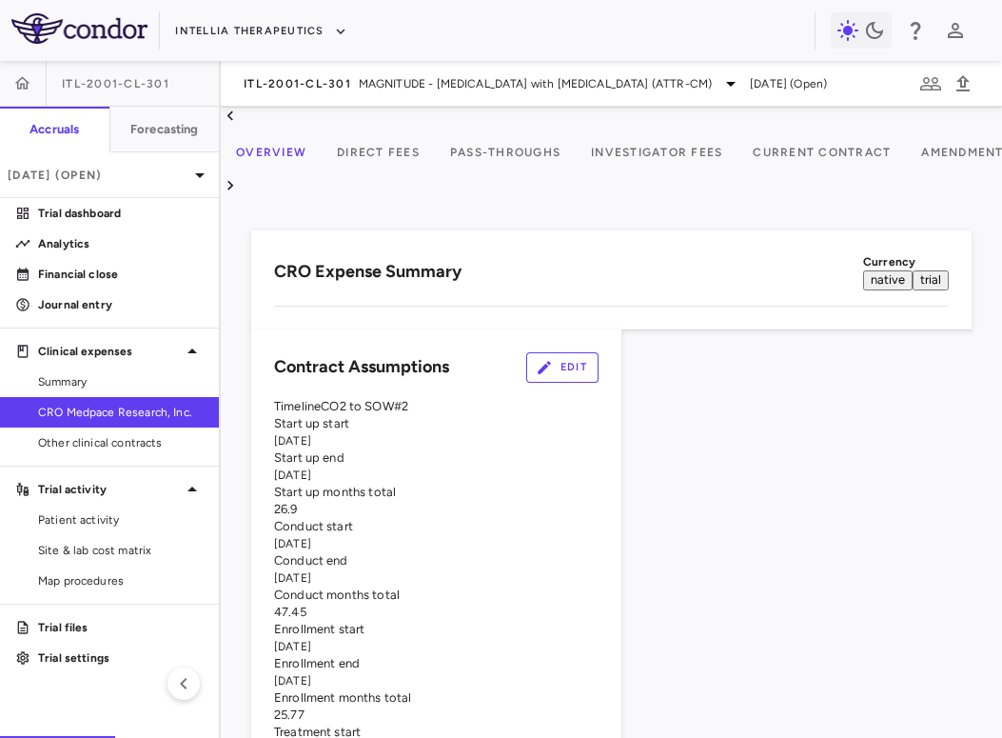
click at [554, 130] on button "Pass-Throughs" at bounding box center [505, 153] width 141 height 46
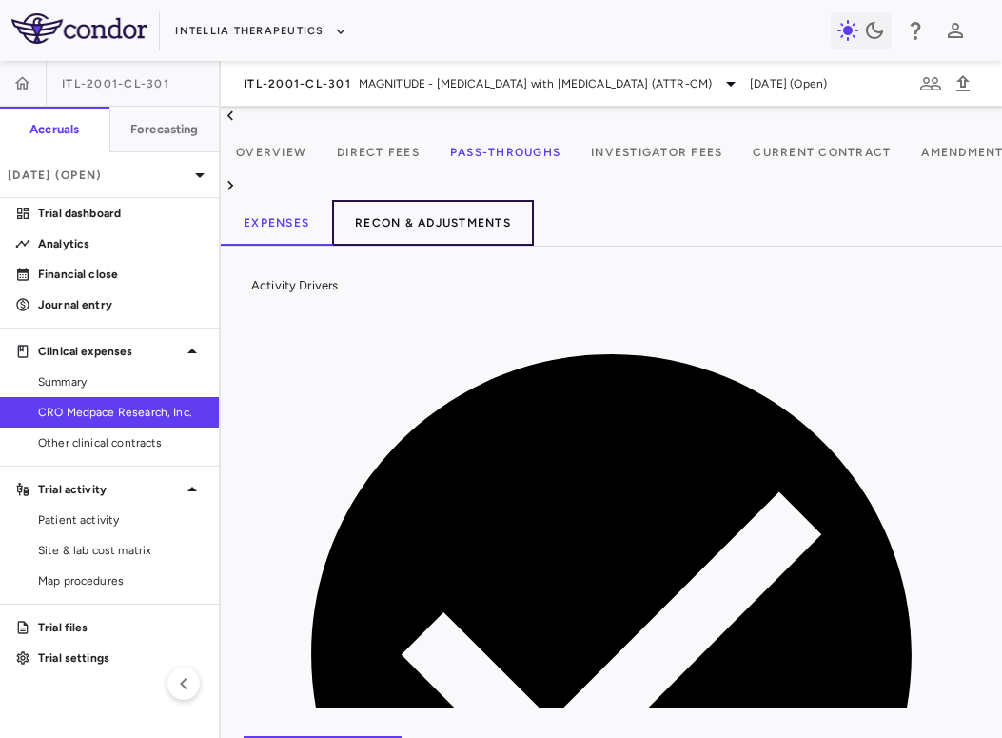
click at [463, 200] on button "Recon & Adjustments" at bounding box center [433, 223] width 202 height 46
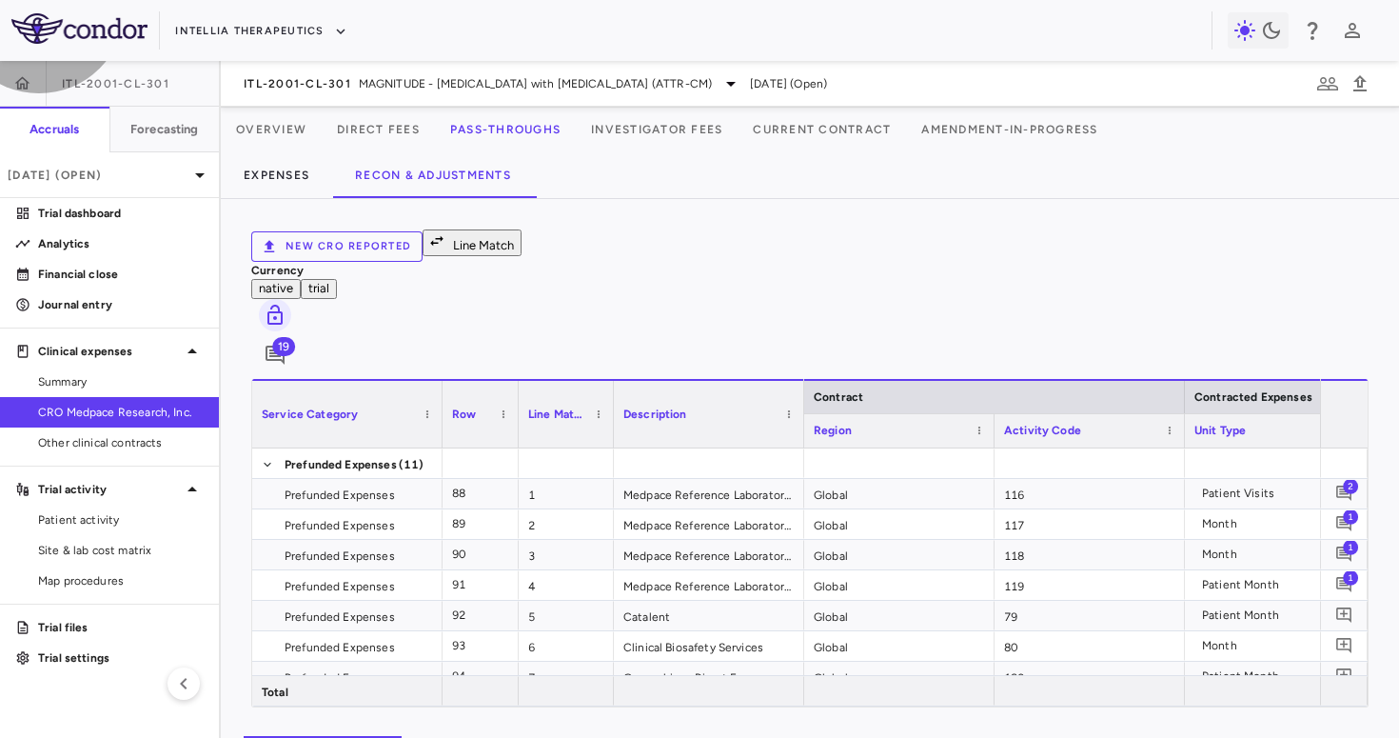
click at [476, 247] on button "Line Match" at bounding box center [472, 242] width 99 height 27
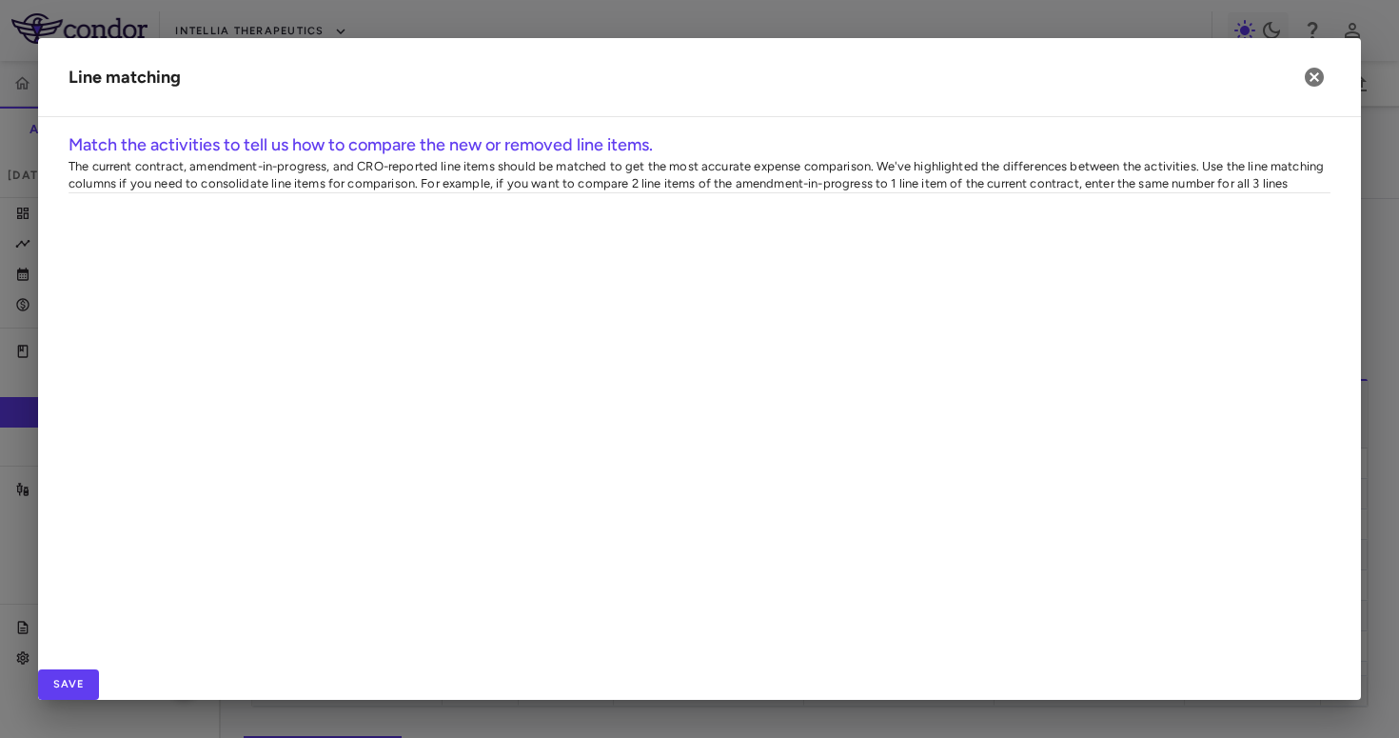
scroll to position [0, 162]
click at [1312, 76] on icon "button" at bounding box center [1314, 77] width 19 height 19
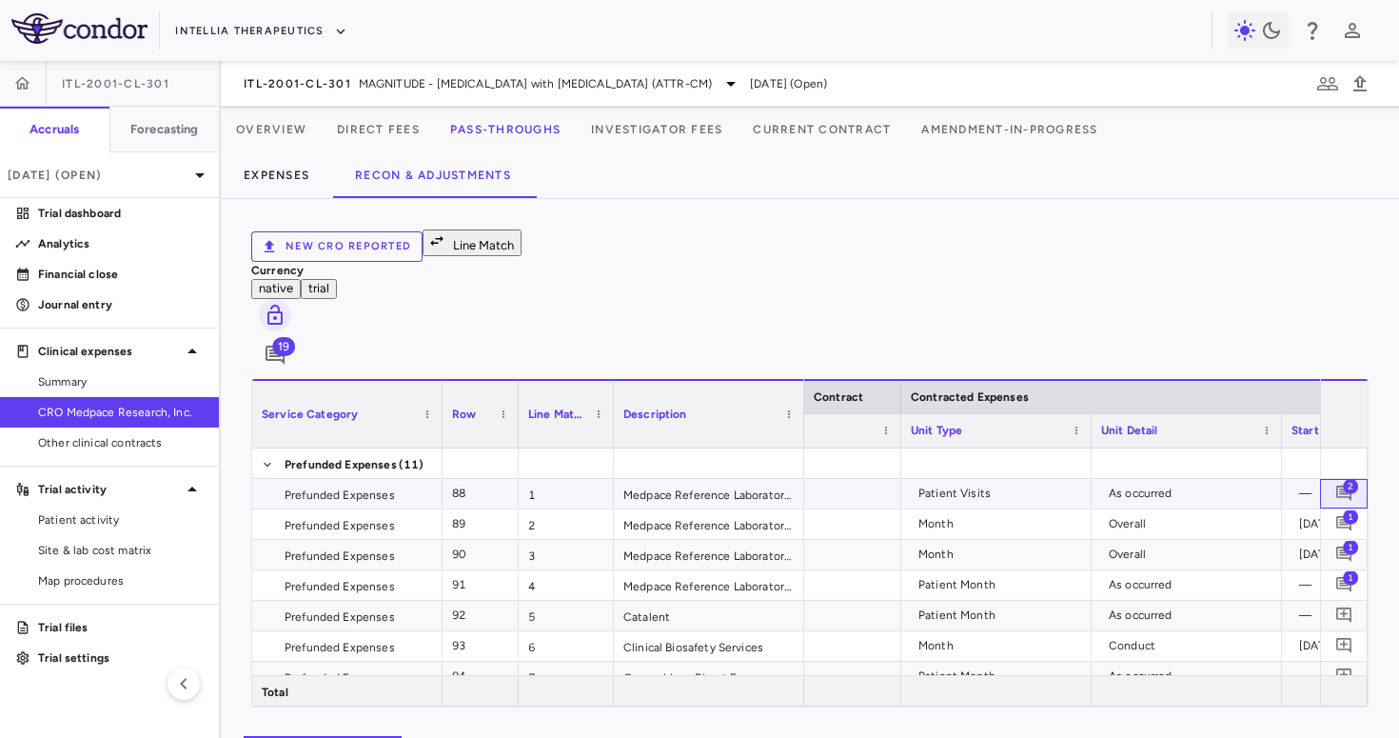
click at [1348, 479] on span "2" at bounding box center [1350, 486] width 15 height 15
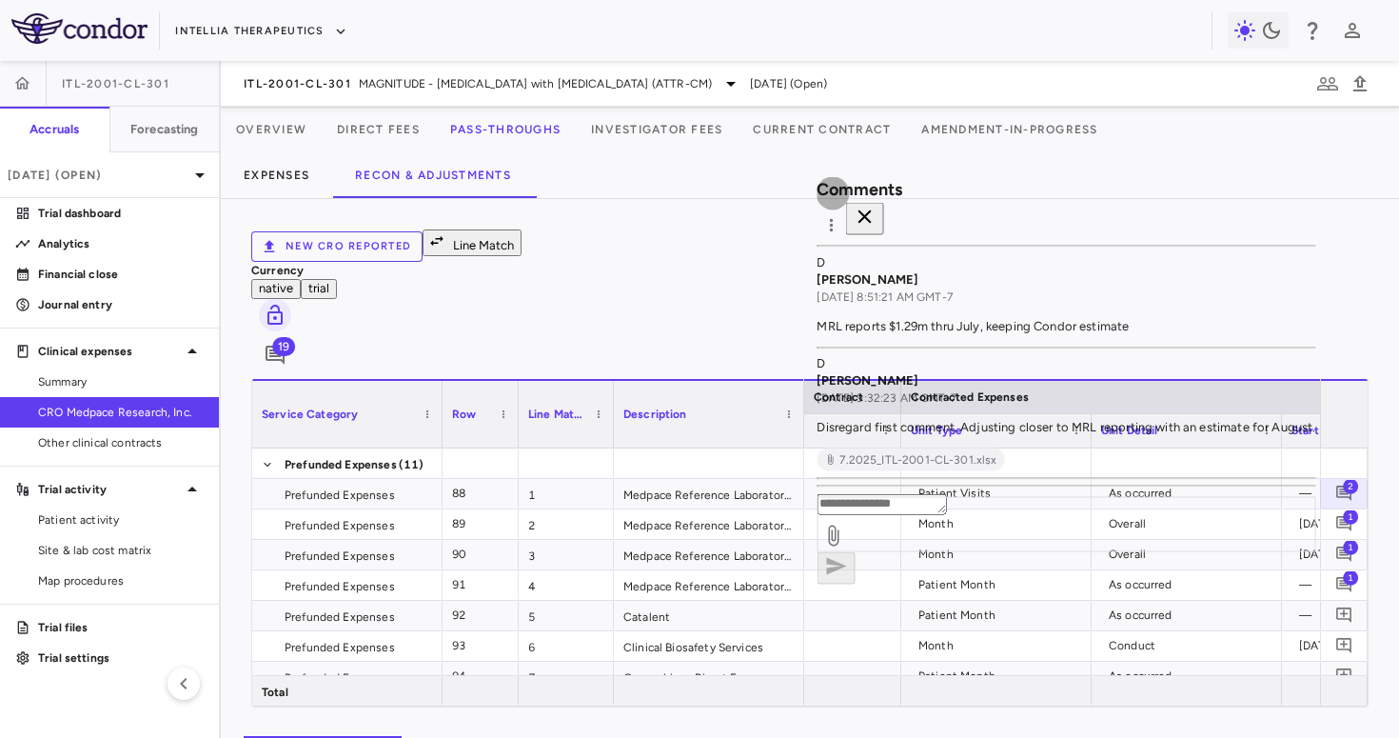
click at [876, 206] on icon "button" at bounding box center [864, 217] width 23 height 23
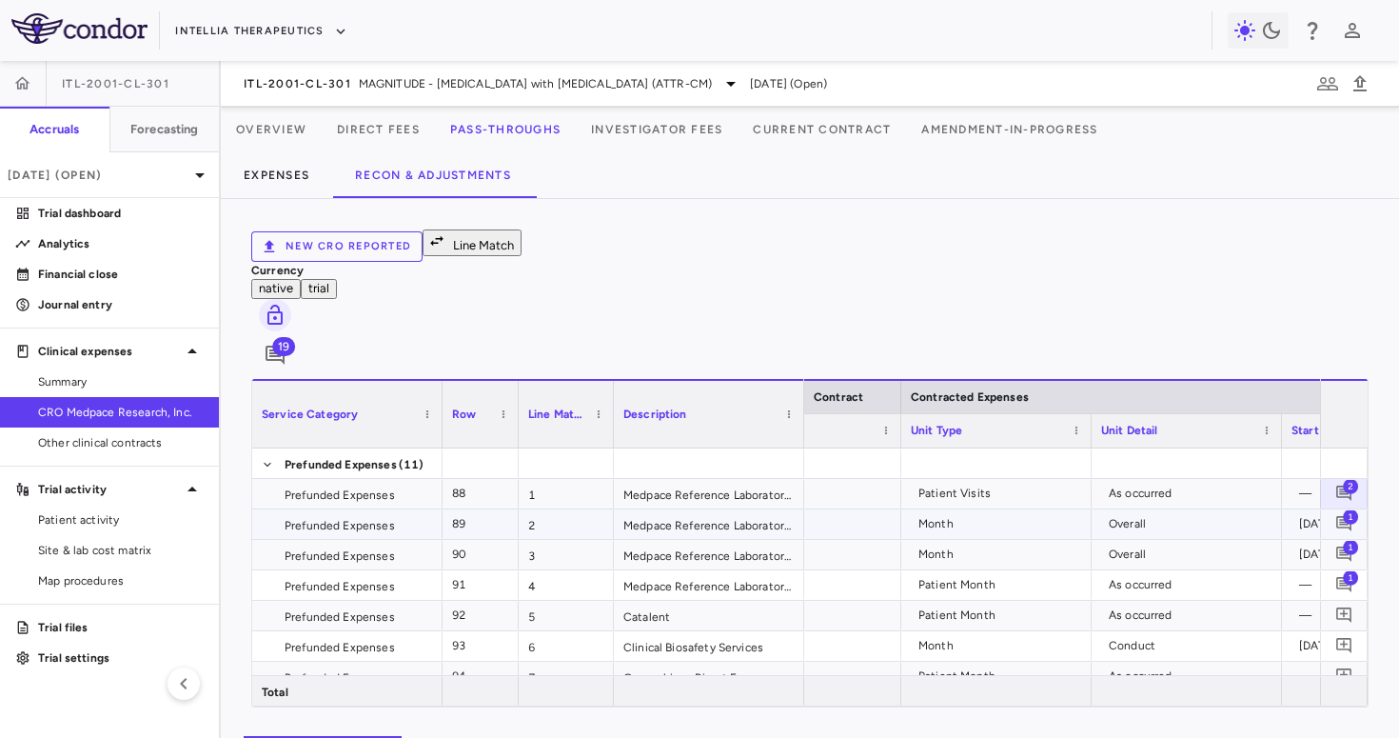
click at [1344, 509] on span "1" at bounding box center [1350, 516] width 15 height 15
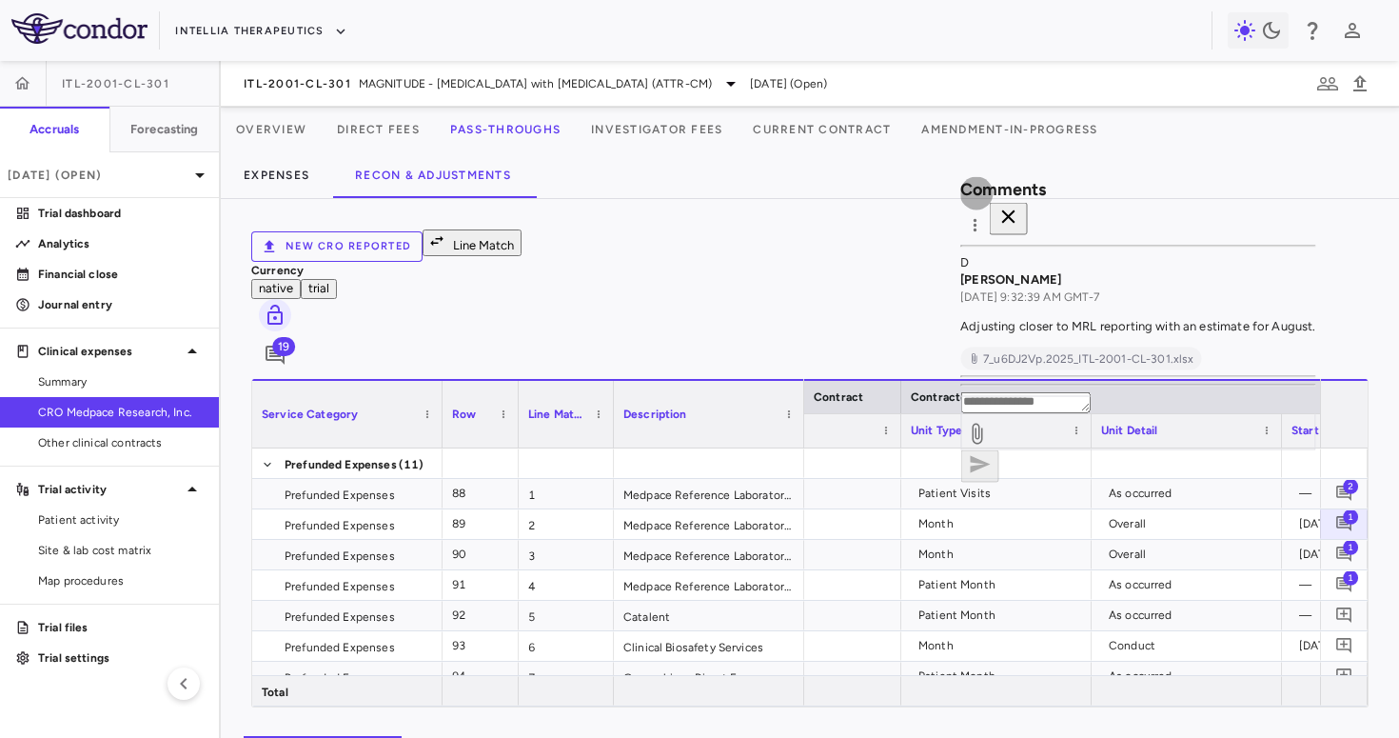
click at [1020, 206] on icon "button" at bounding box center [1008, 217] width 23 height 23
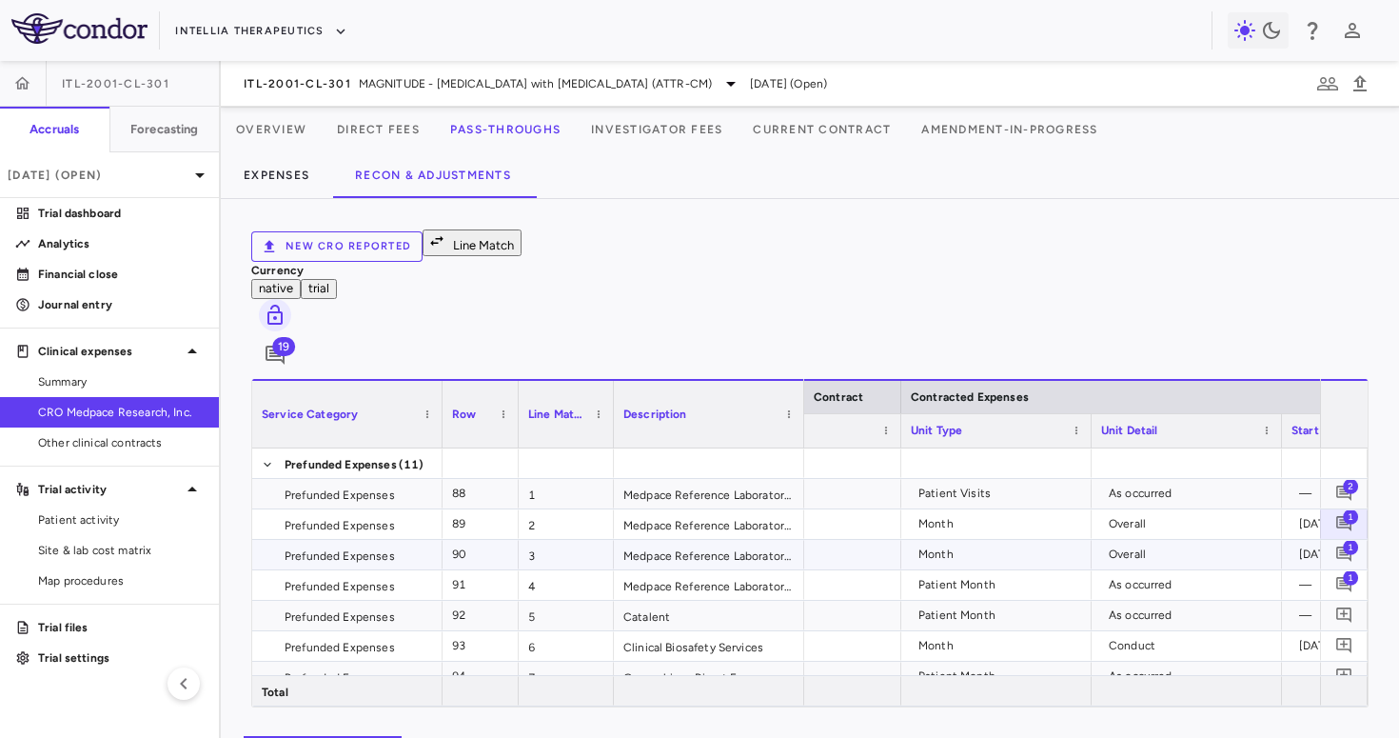
click at [1350, 540] on span "1" at bounding box center [1350, 547] width 15 height 15
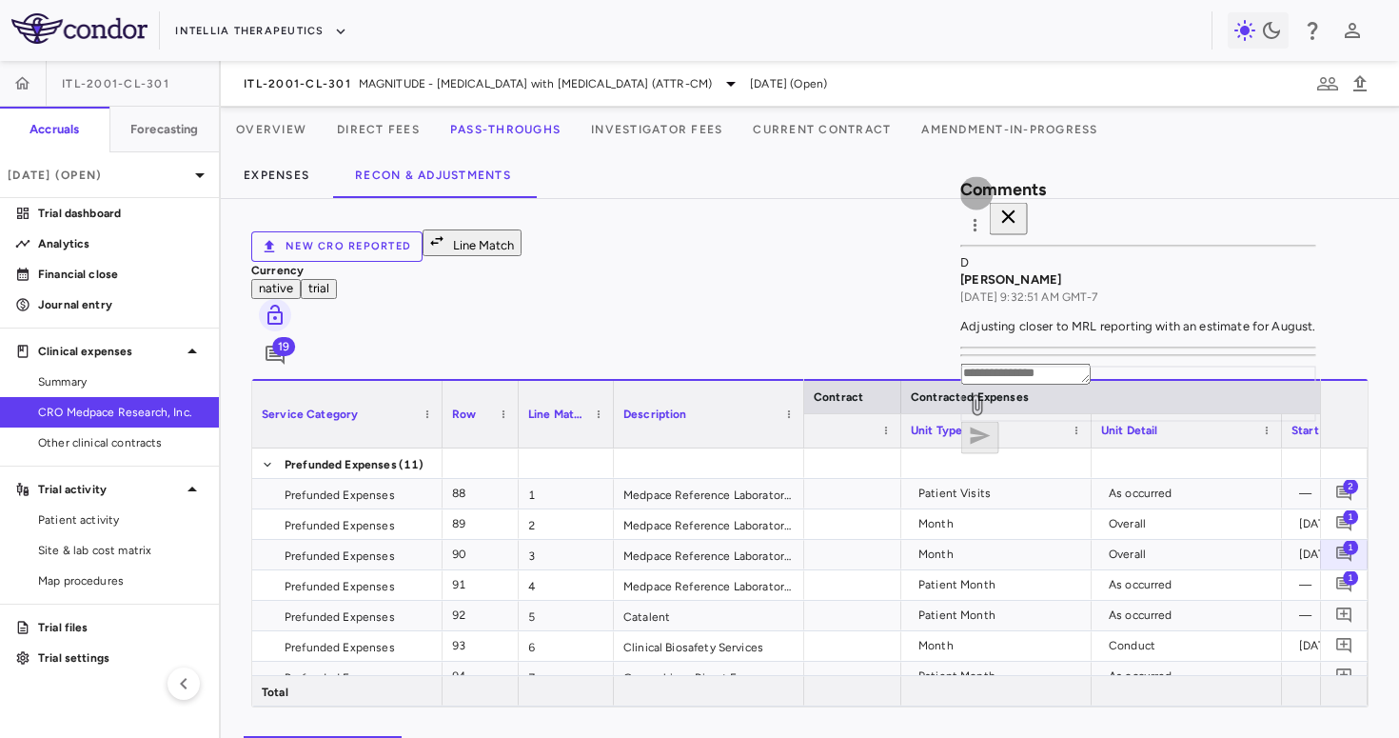
click at [1020, 217] on icon "button" at bounding box center [1008, 217] width 23 height 23
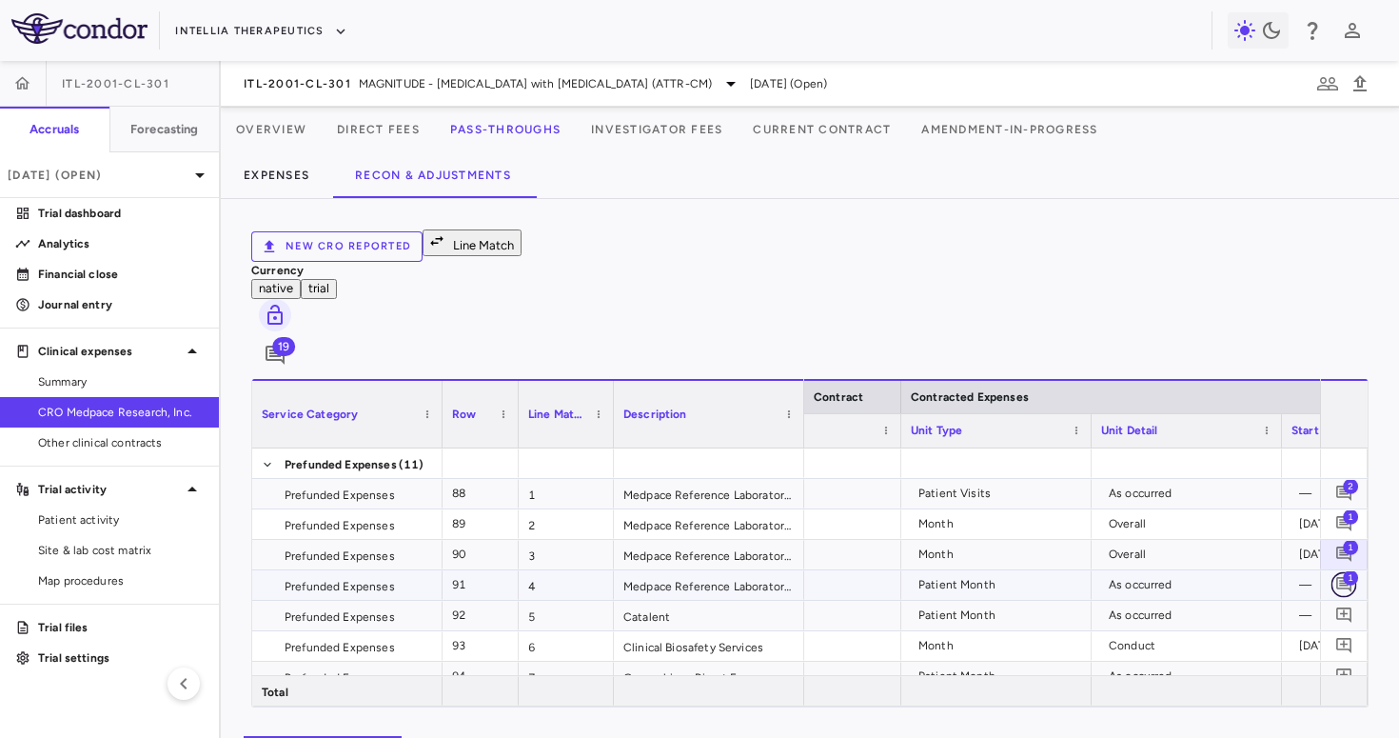
click at [1347, 576] on icon "Add comment" at bounding box center [1345, 585] width 18 height 18
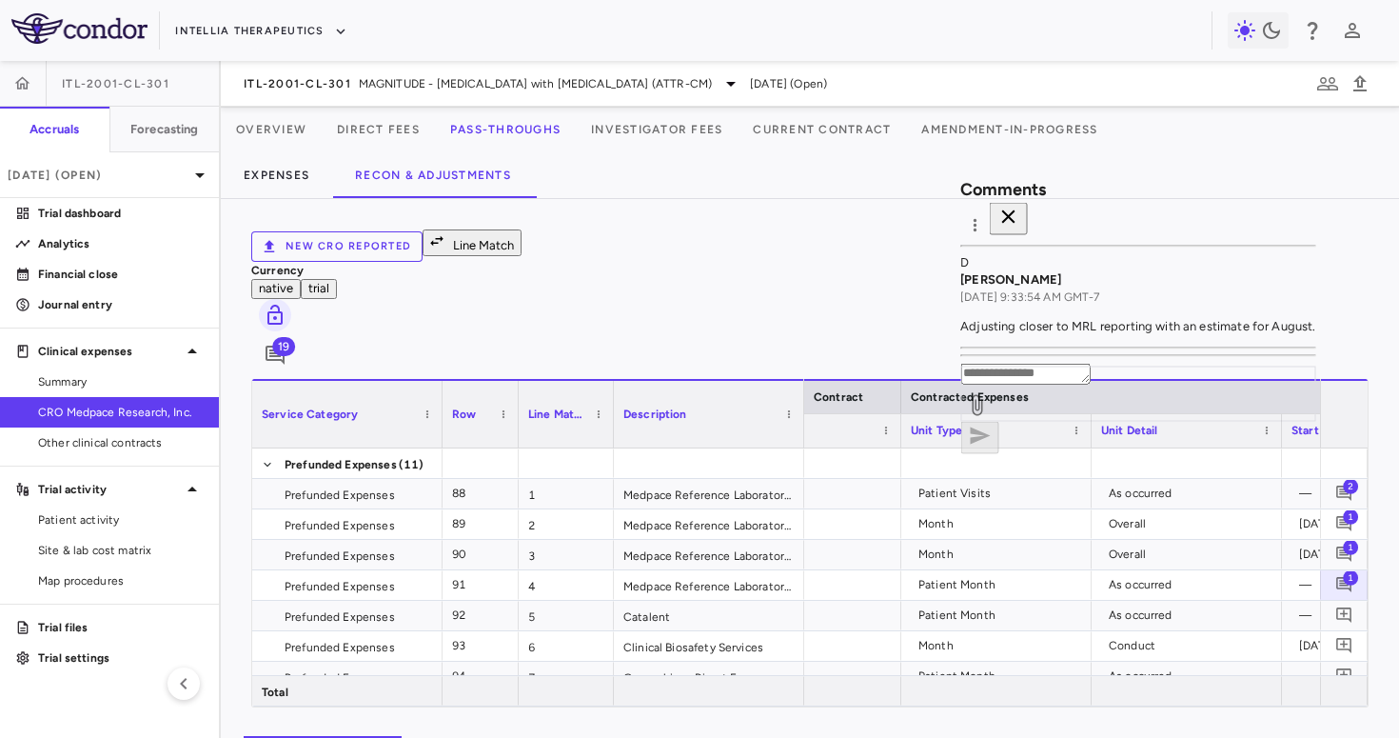
click at [1027, 209] on button "button" at bounding box center [1008, 219] width 38 height 32
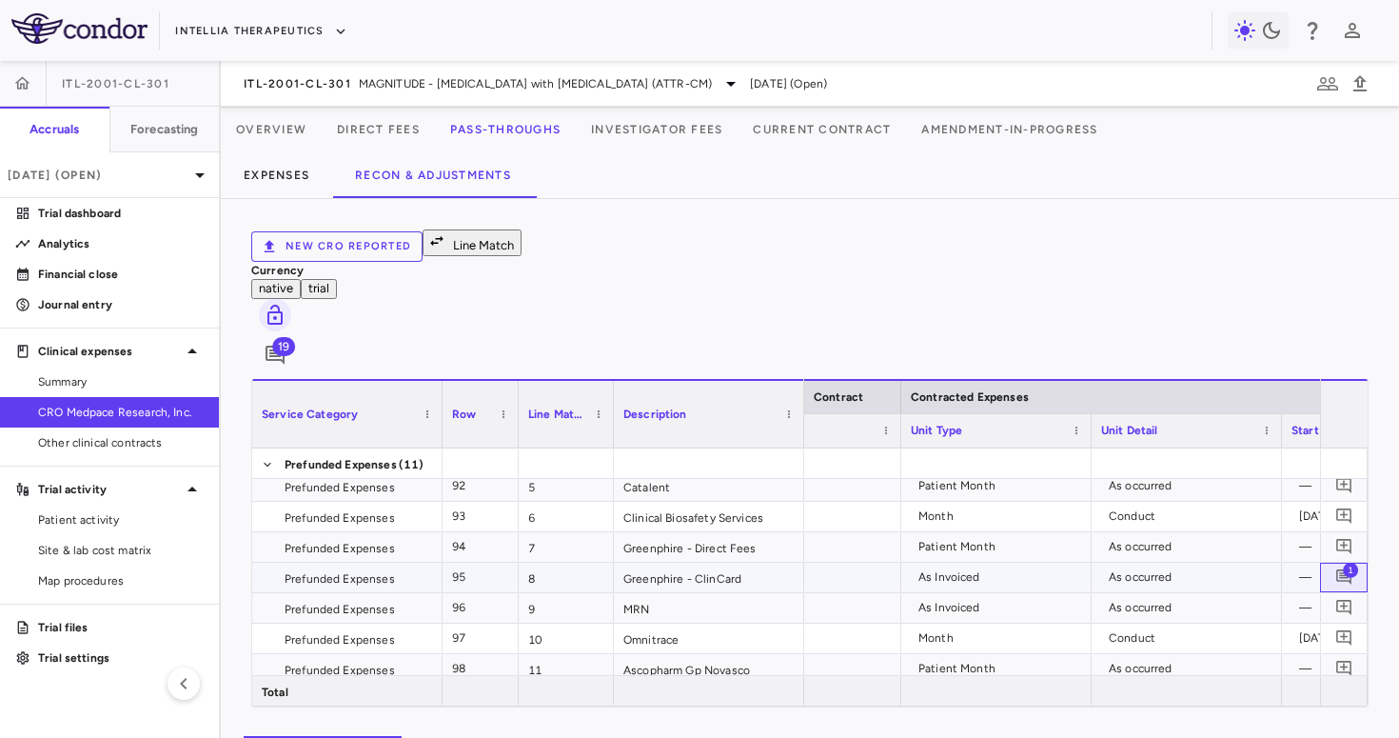
click at [1332, 565] on span "1" at bounding box center [1345, 578] width 26 height 26
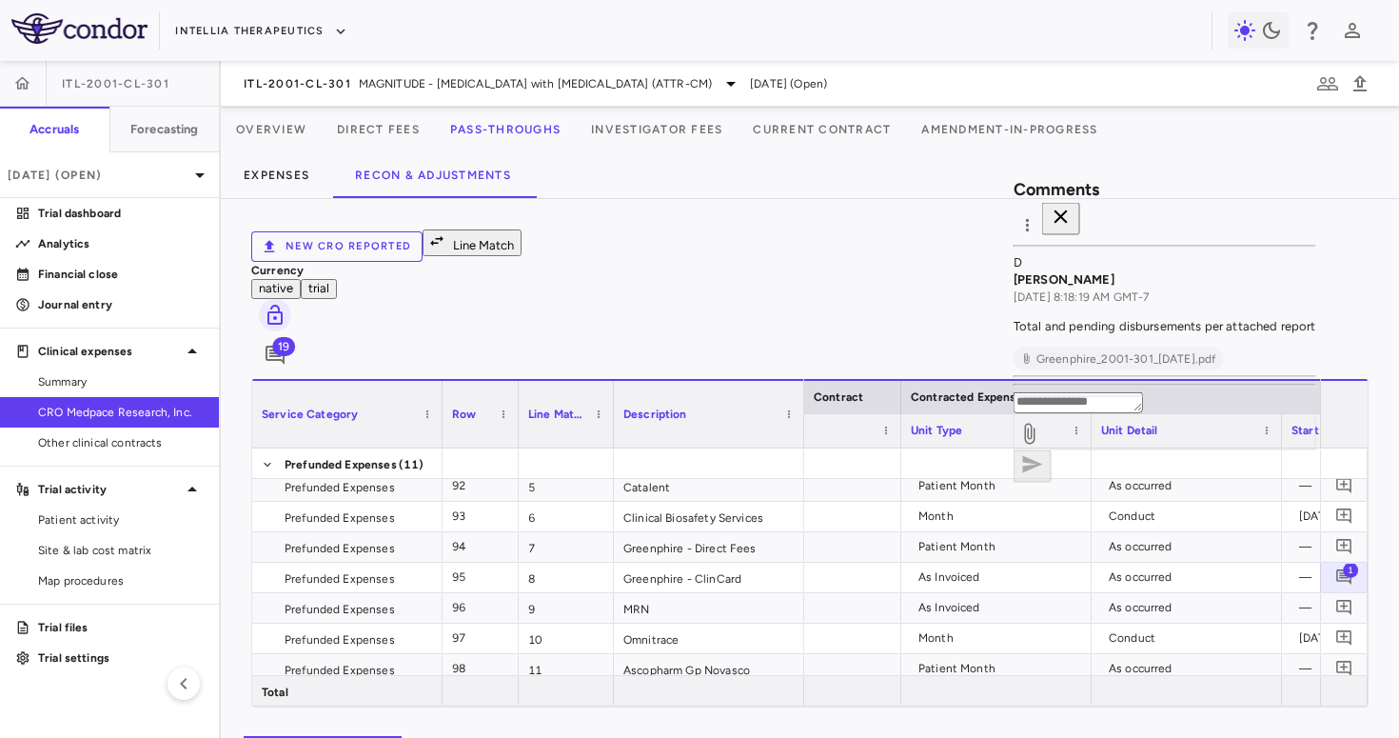
click at [1068, 210] on icon "button" at bounding box center [1061, 216] width 13 height 13
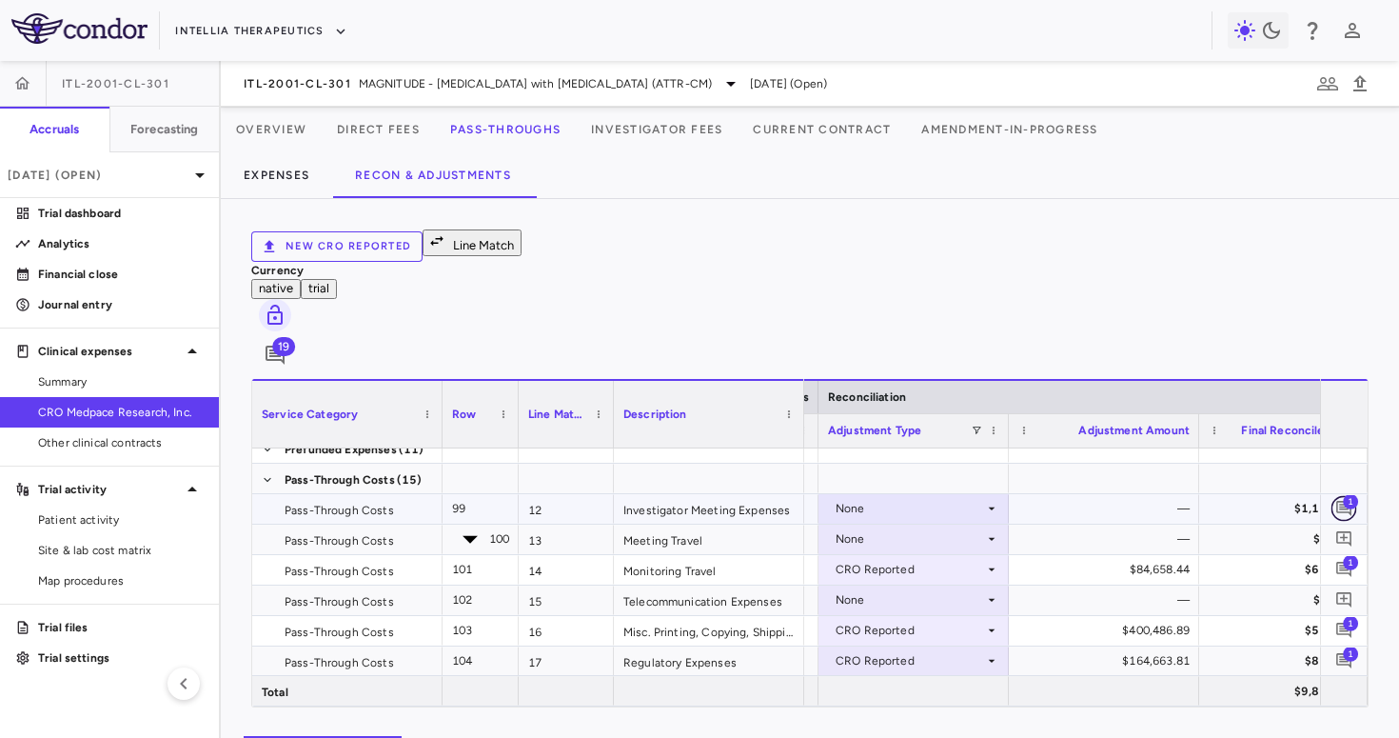
click at [1343, 500] on icon "Add comment" at bounding box center [1345, 509] width 18 height 18
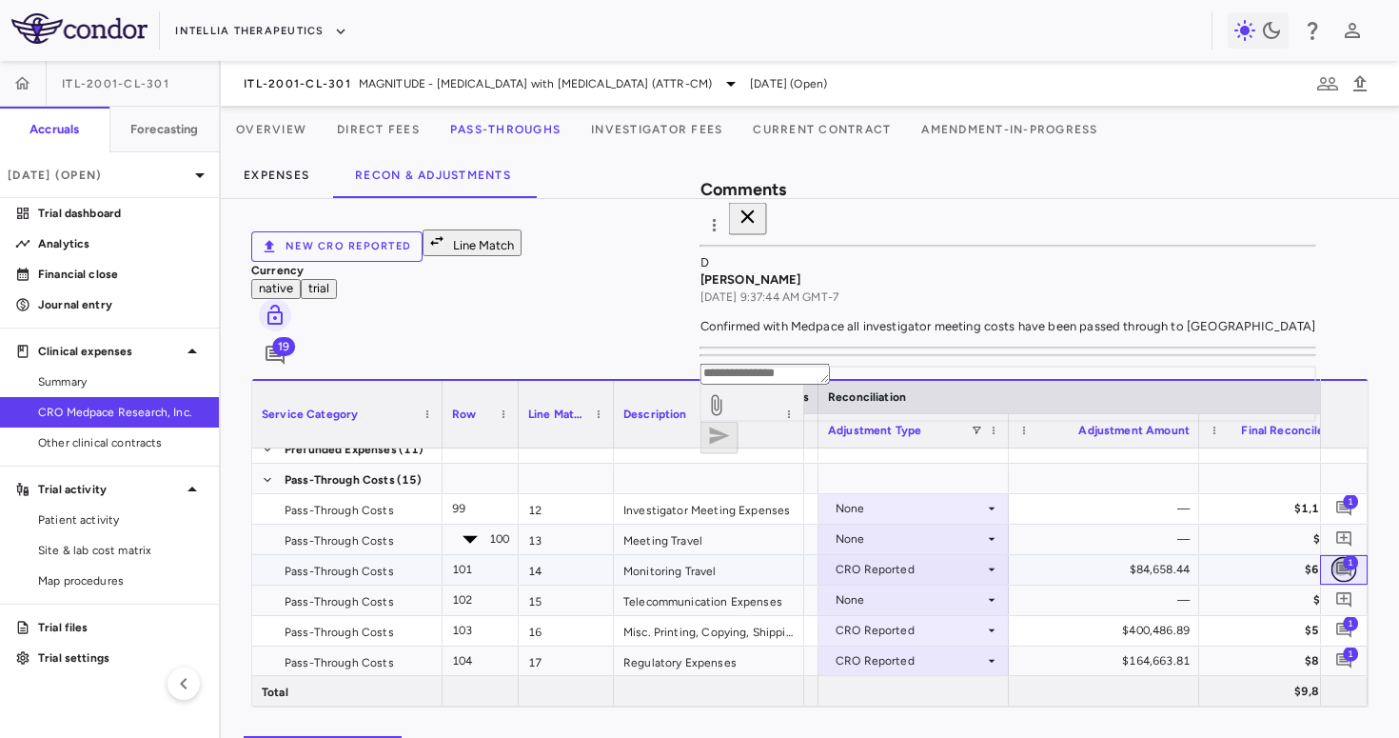
click at [1341, 562] on icon "Add comment" at bounding box center [1344, 569] width 15 height 15
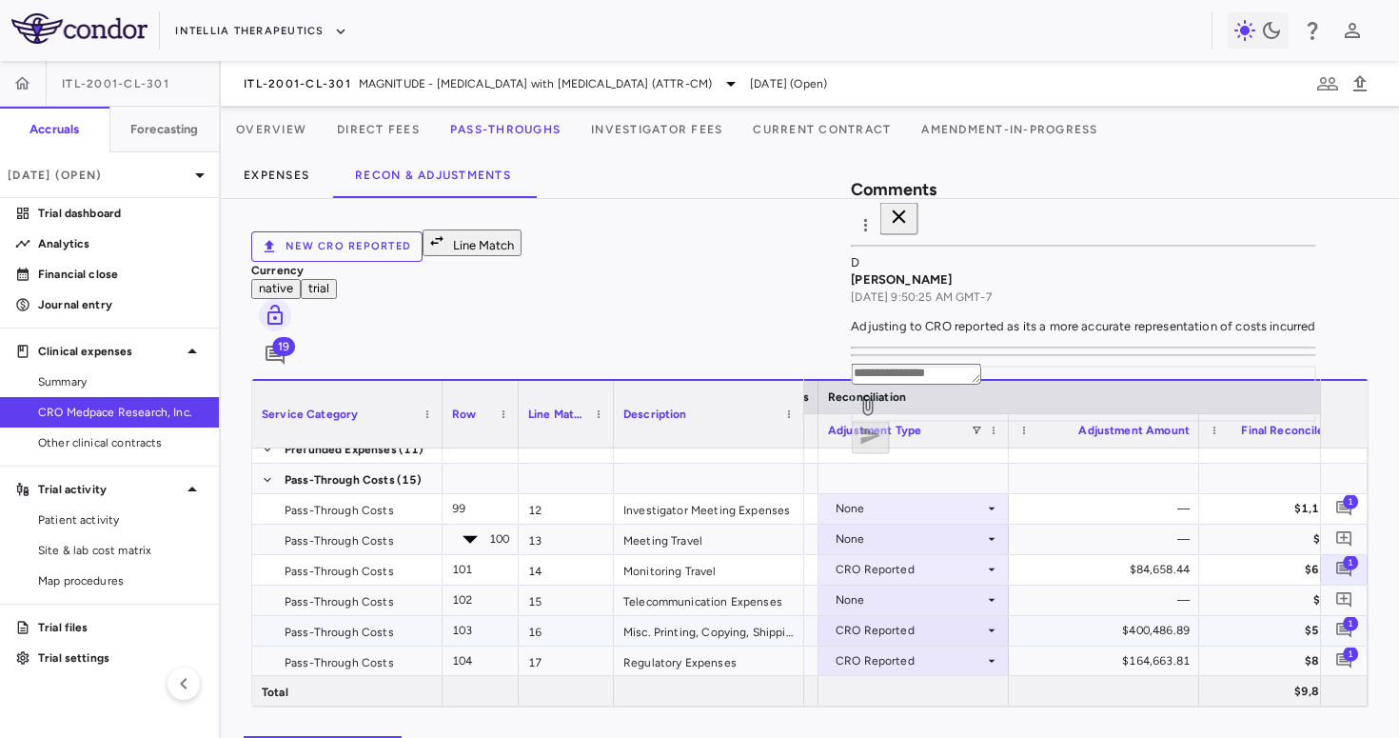
click at [1347, 616] on span "1" at bounding box center [1350, 623] width 15 height 15
click at [1348, 646] on span "1" at bounding box center [1350, 653] width 15 height 15
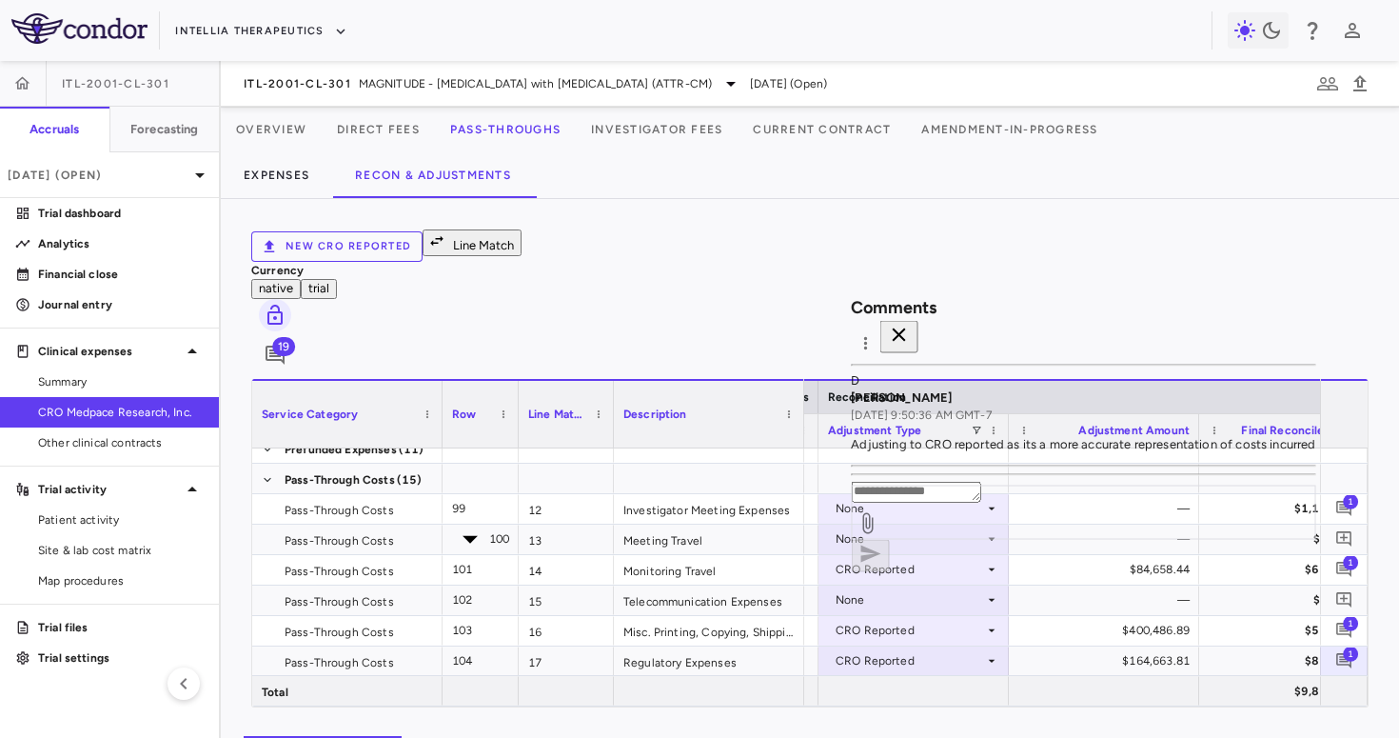
click at [910, 324] on icon "button" at bounding box center [898, 335] width 23 height 23
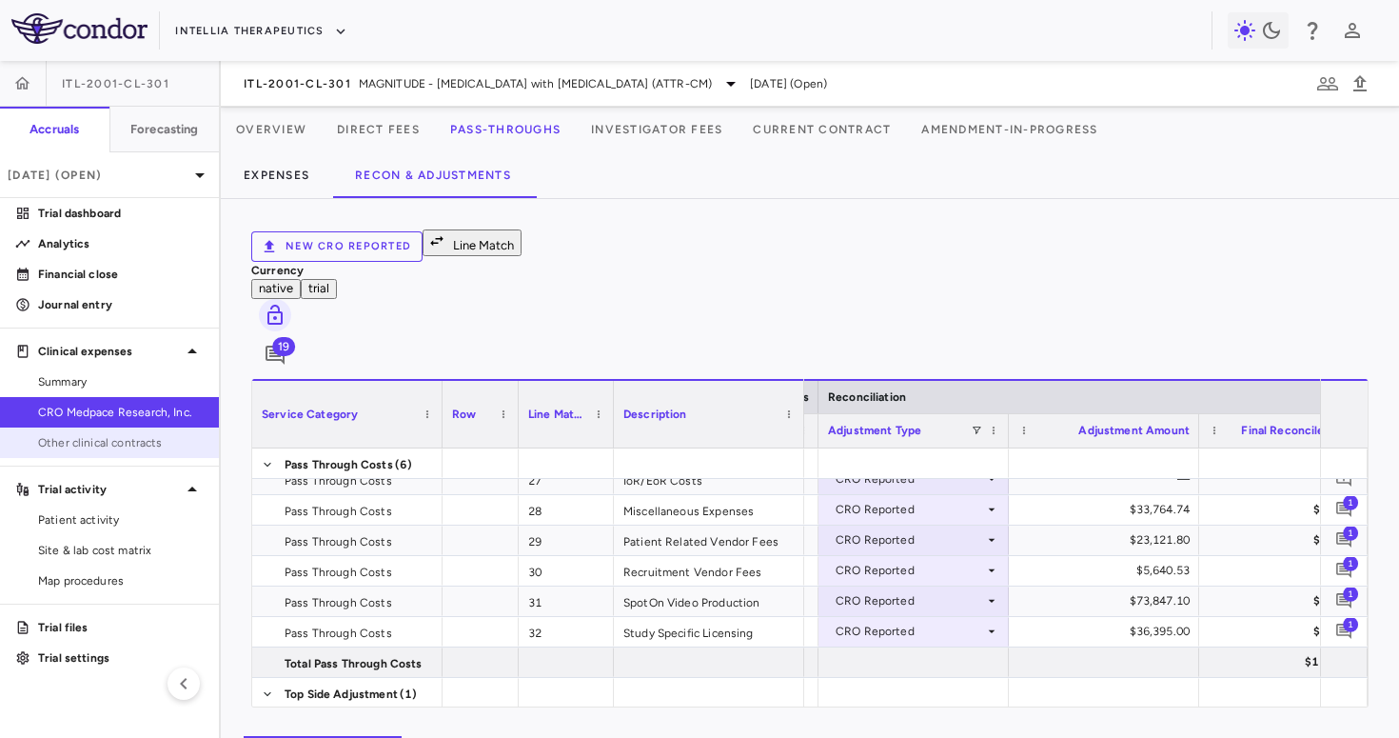
click at [122, 435] on span "Other clinical contracts" at bounding box center [121, 442] width 166 height 17
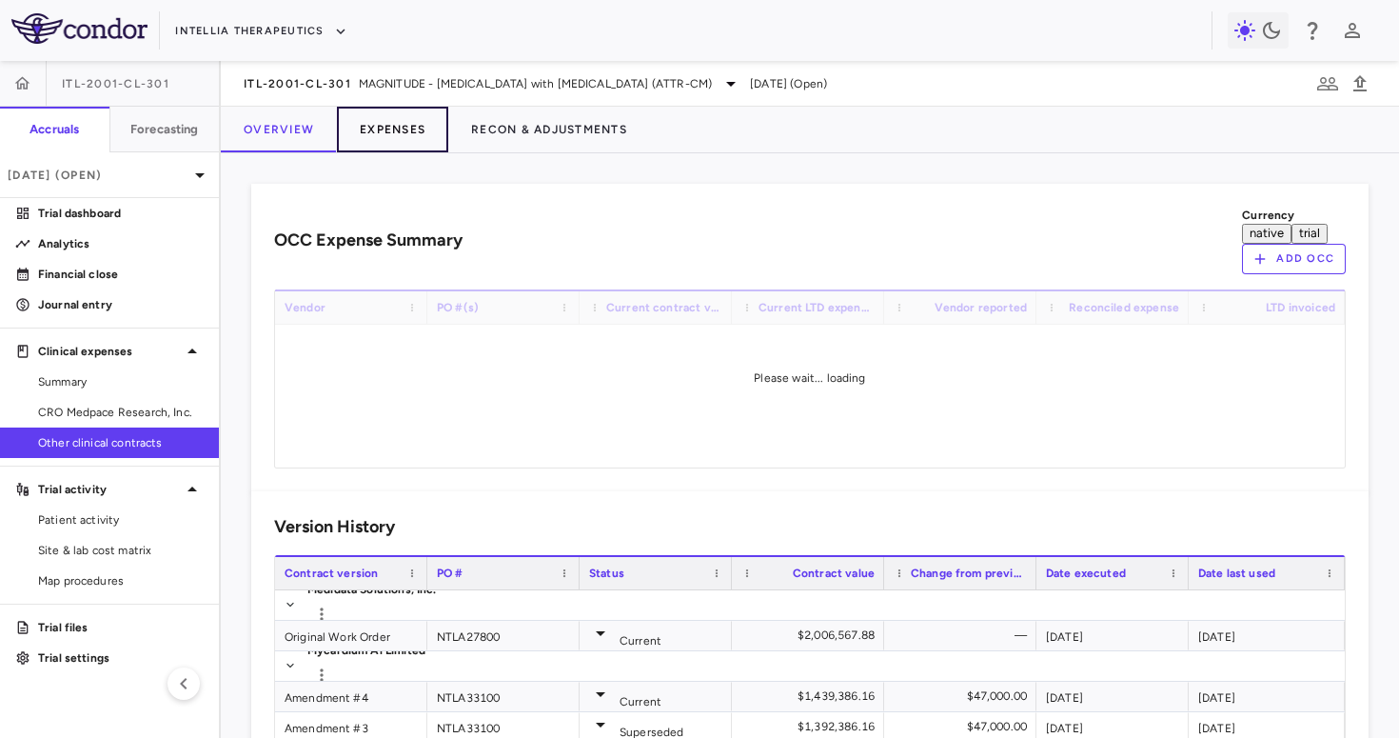
click at [414, 137] on button "Expenses" at bounding box center [392, 130] width 111 height 46
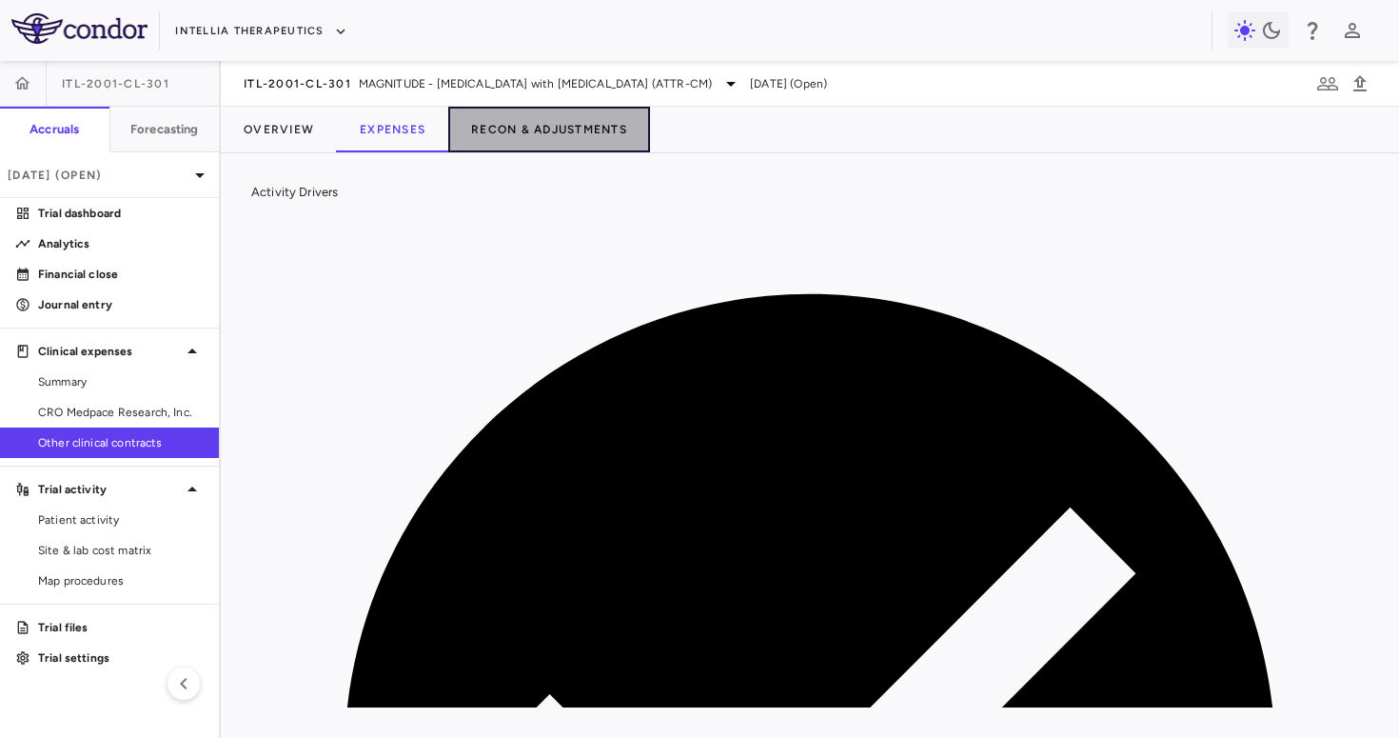
click at [541, 137] on button "Recon & Adjustments" at bounding box center [549, 130] width 202 height 46
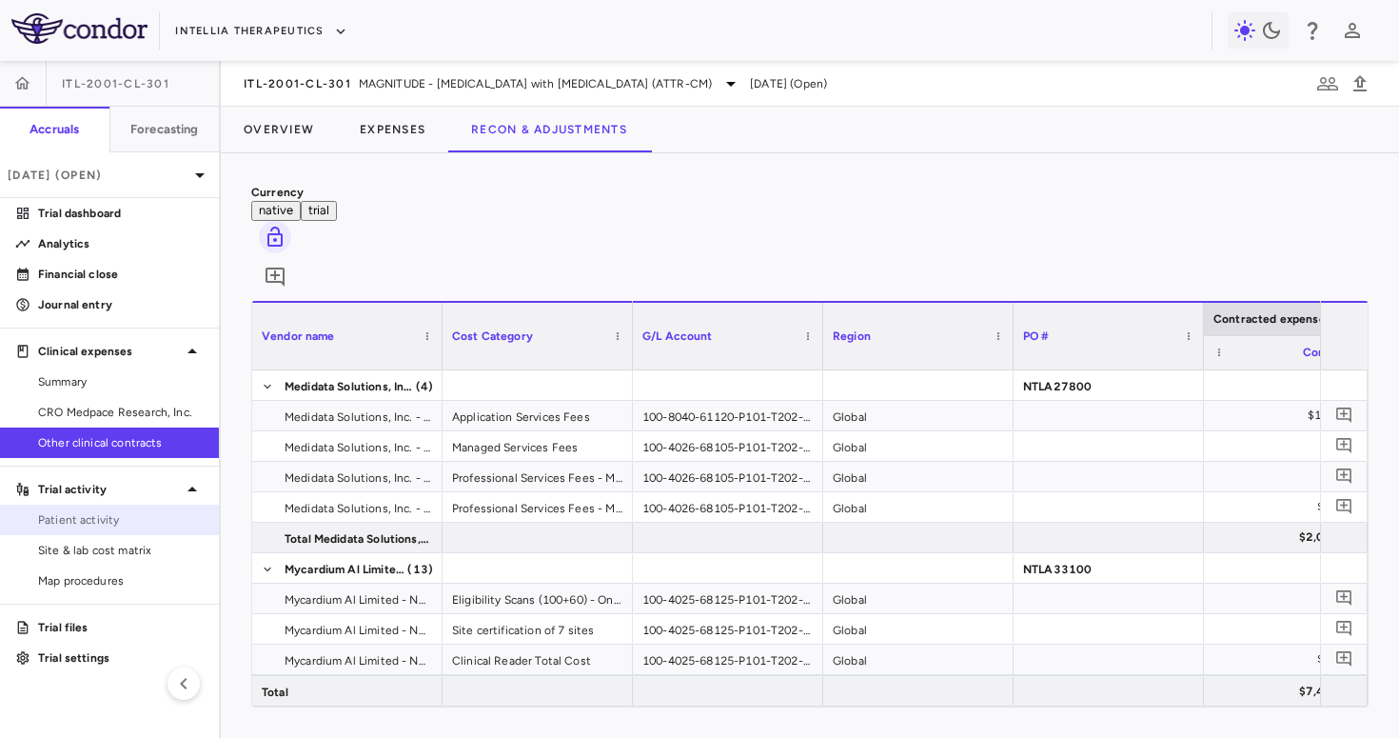
click at [72, 525] on span "Patient activity" at bounding box center [121, 519] width 166 height 17
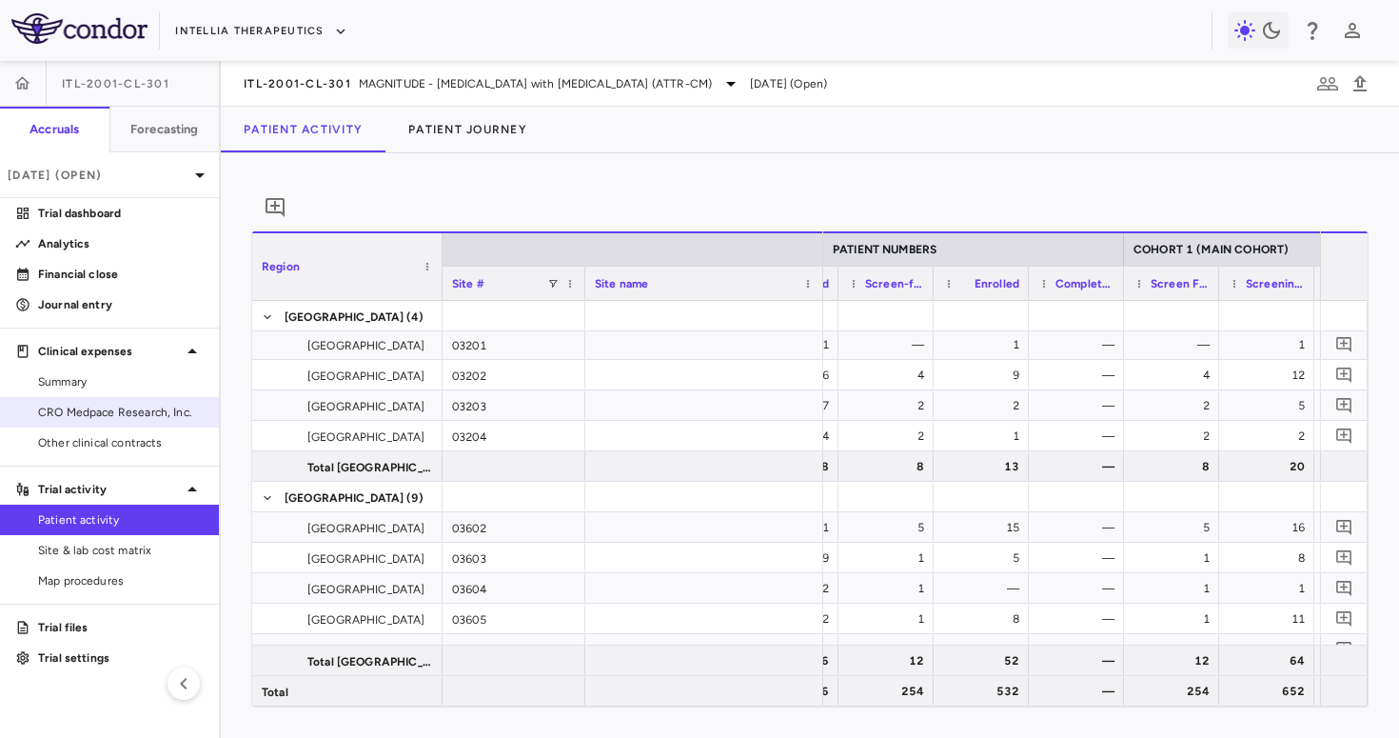
click at [176, 417] on span "CRO Medpace Research, Inc." at bounding box center [121, 412] width 166 height 17
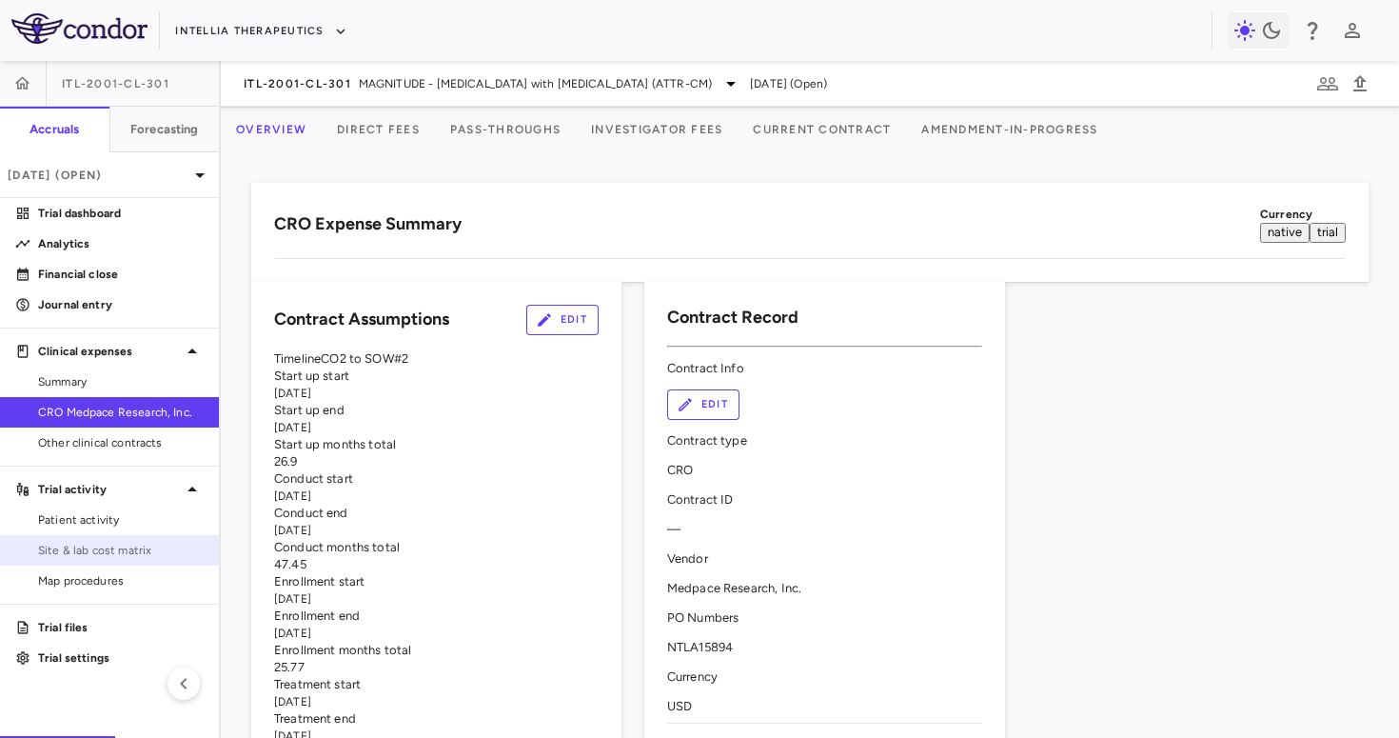
click at [109, 554] on span "Site & lab cost matrix" at bounding box center [121, 550] width 166 height 17
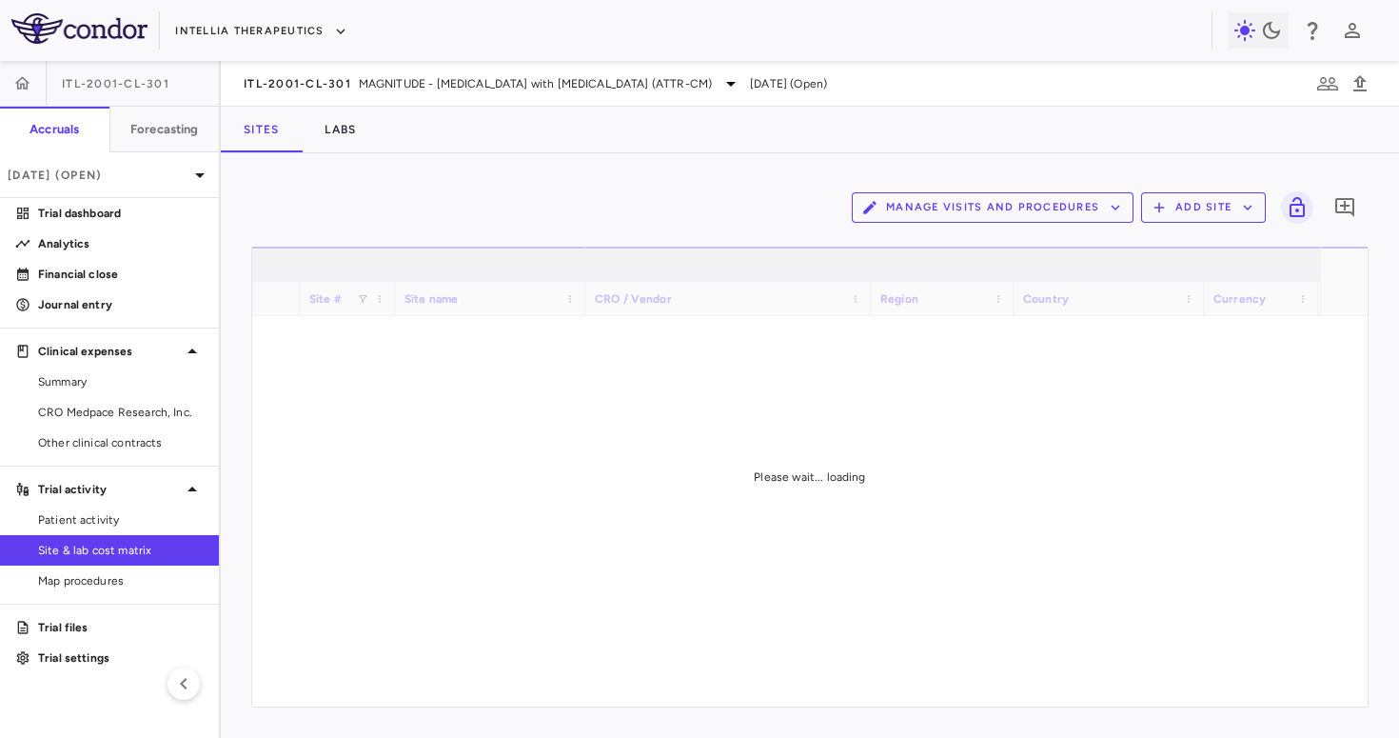
click at [977, 207] on button "Manage Visits and Procedures" at bounding box center [993, 207] width 282 height 30
click at [951, 235] on ul "Visit Schedules Manage Procedure Categories" at bounding box center [961, 252] width 210 height 34
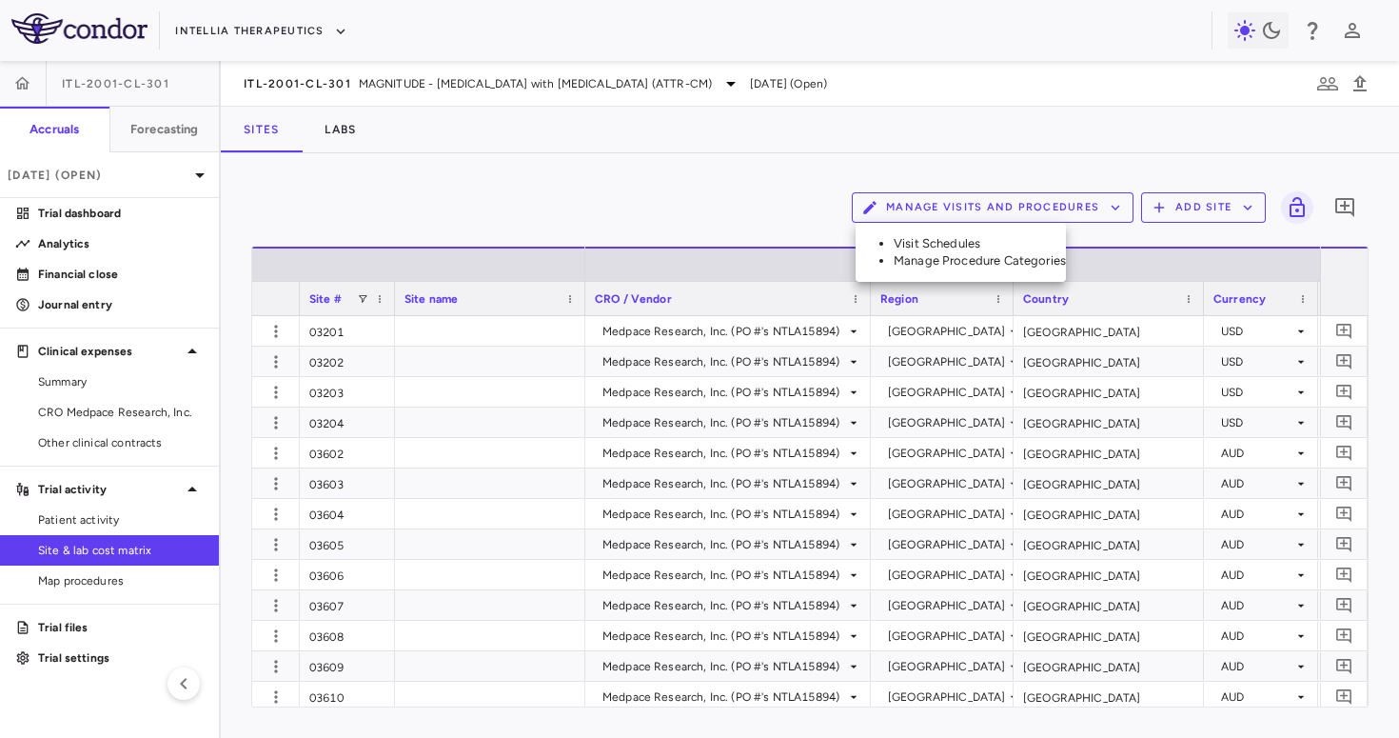
click at [943, 238] on li "Visit Schedules" at bounding box center [980, 243] width 172 height 17
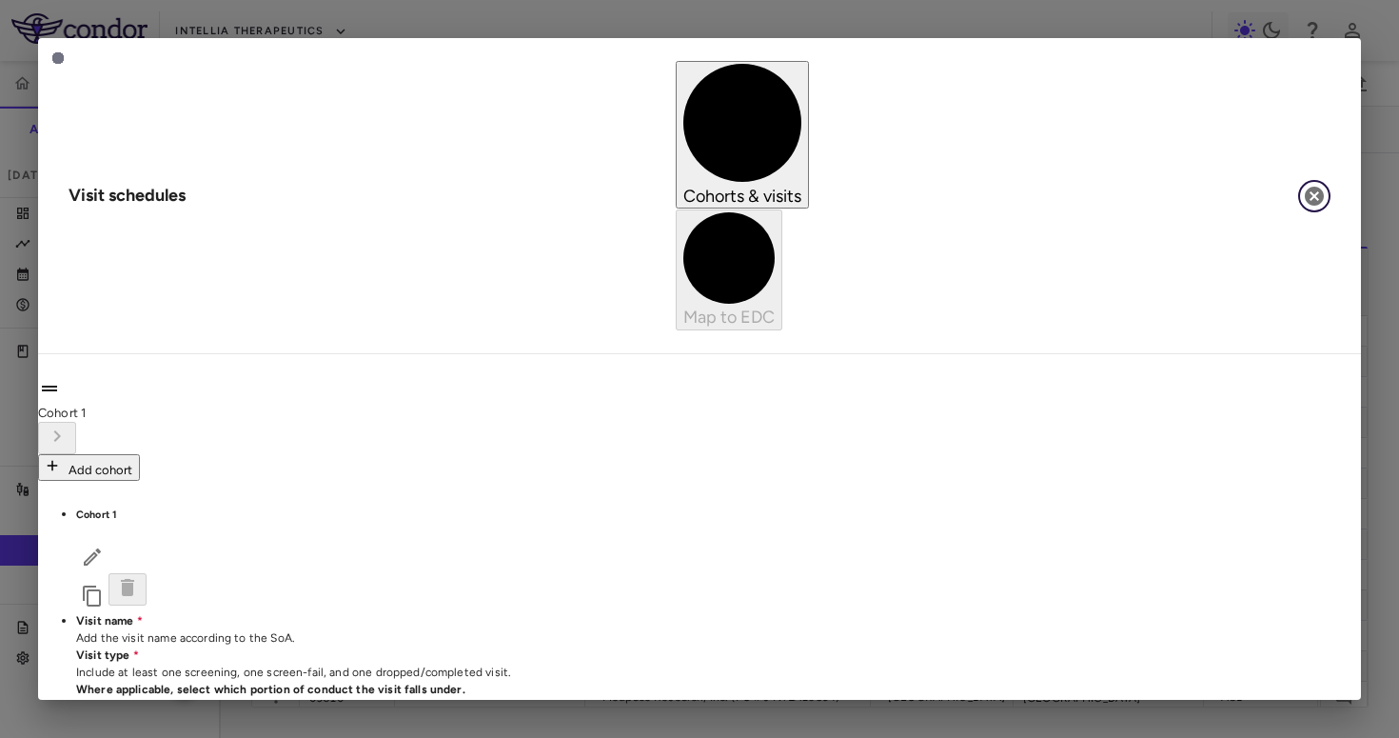
click at [1314, 185] on icon "button" at bounding box center [1314, 196] width 23 height 23
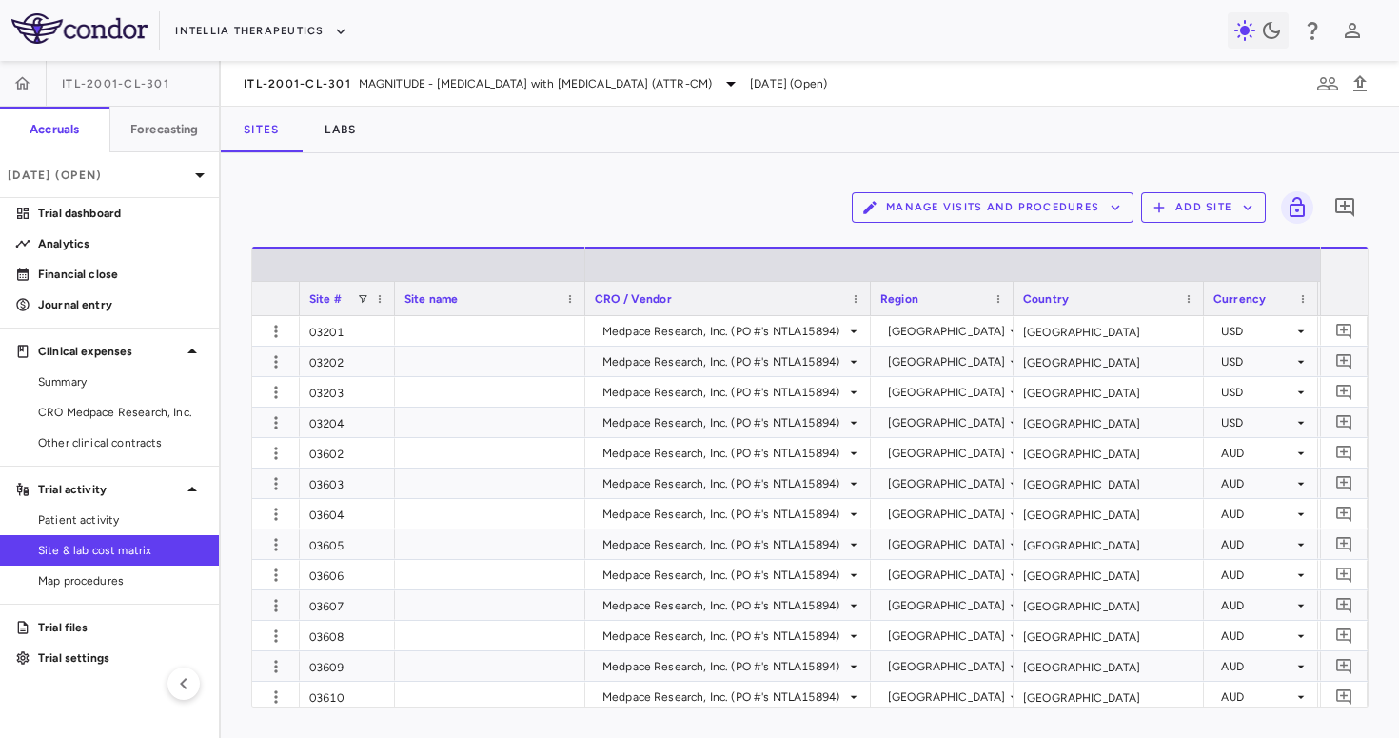
click at [919, 190] on div "Manage Visits and Procedures Add Site 0" at bounding box center [810, 208] width 1118 height 48
click at [910, 229] on div "Manage Visits and Procedures Add Site 0" at bounding box center [810, 208] width 1118 height 48
click at [910, 217] on button "Manage Visits and Procedures" at bounding box center [993, 207] width 282 height 30
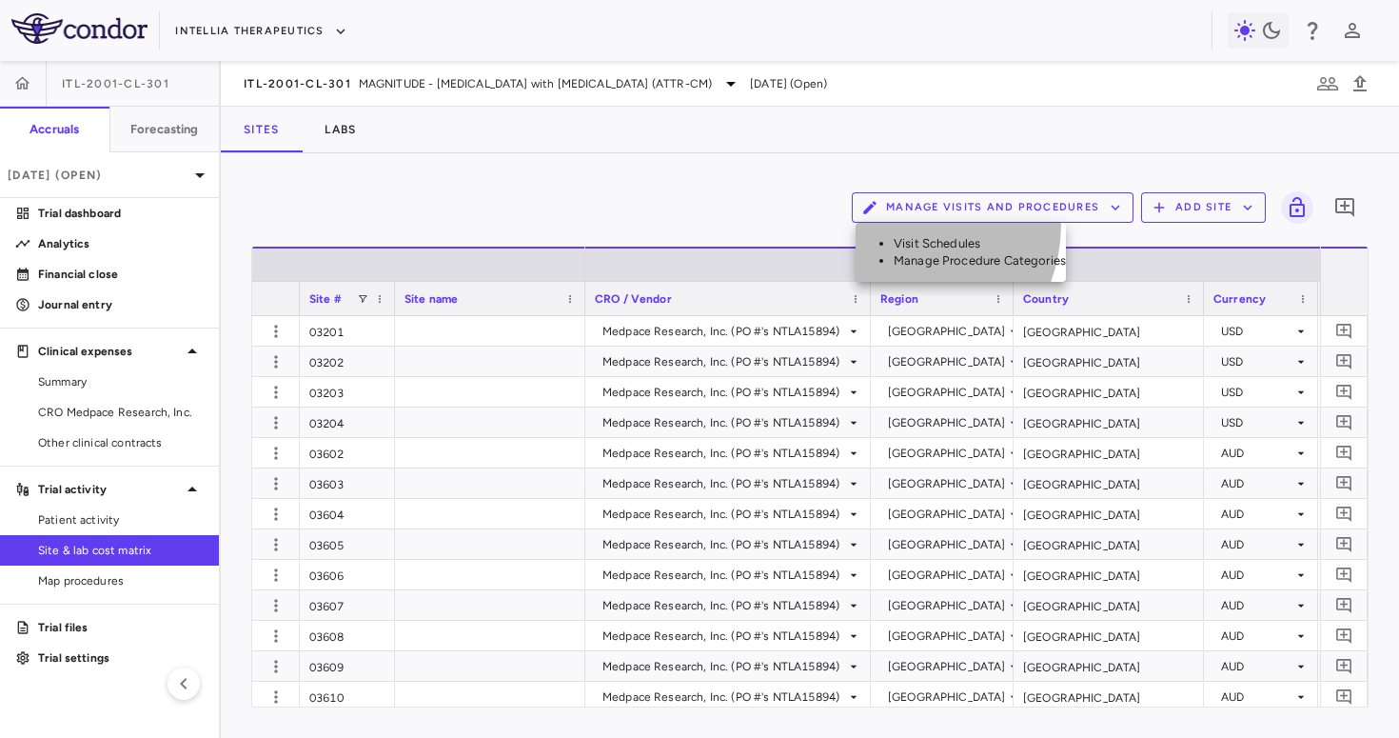
click at [909, 235] on li "Visit Schedules" at bounding box center [980, 243] width 172 height 17
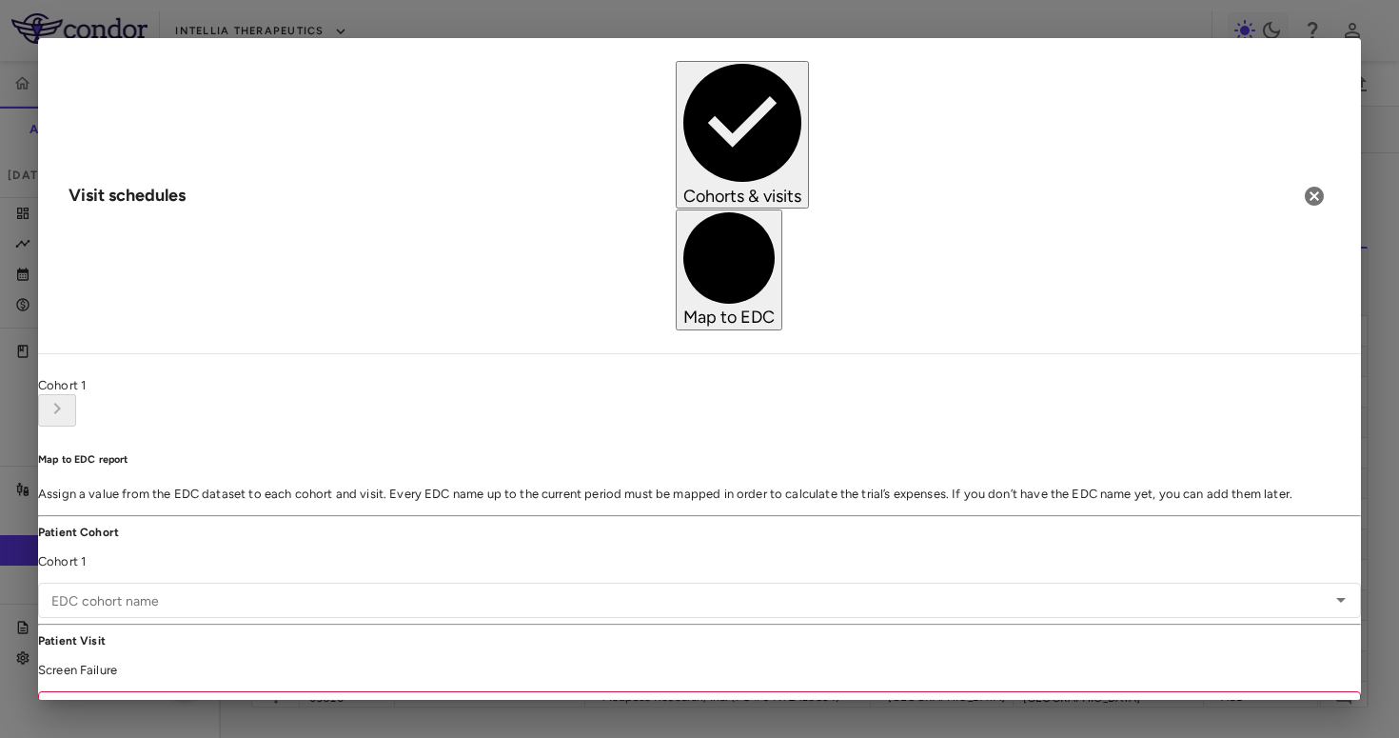
type input "**********"
type input "*********"
type input "********"
type input "*****"
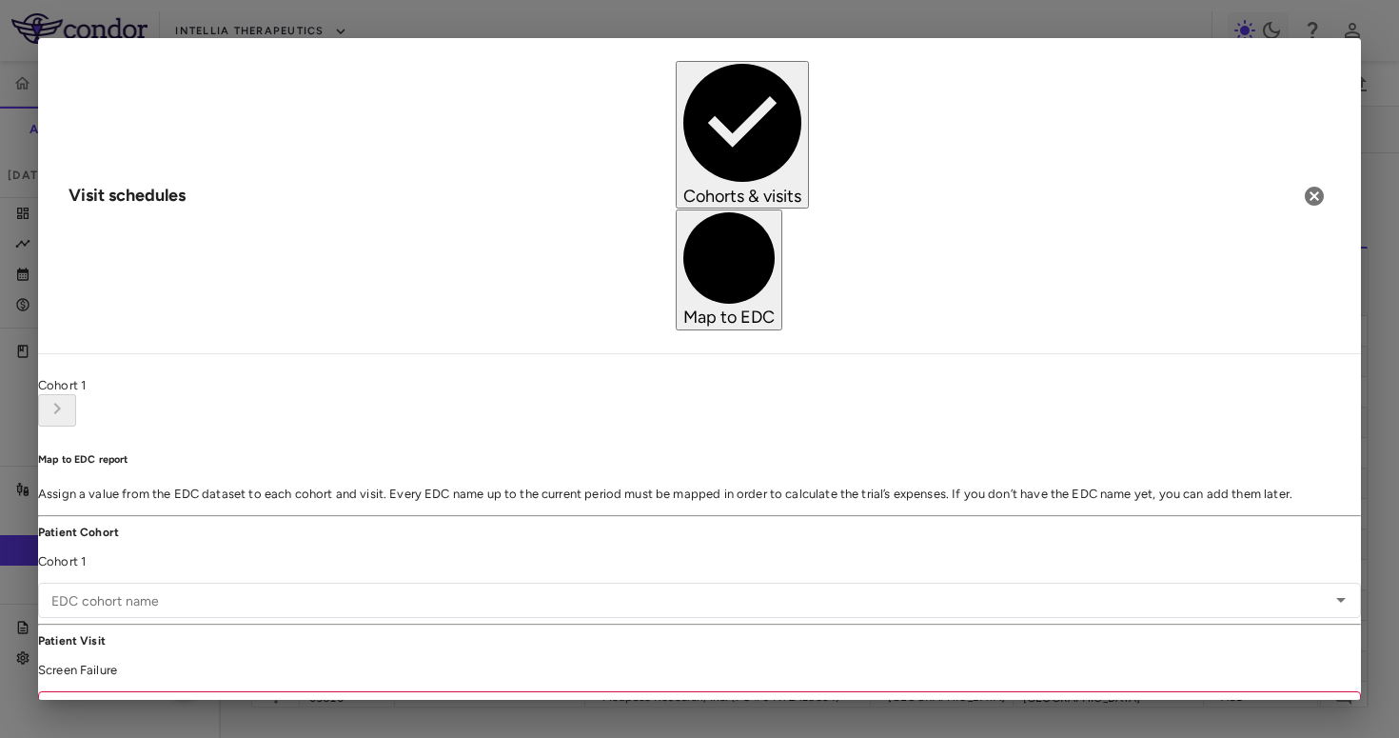
type input "*****"
type input "******"
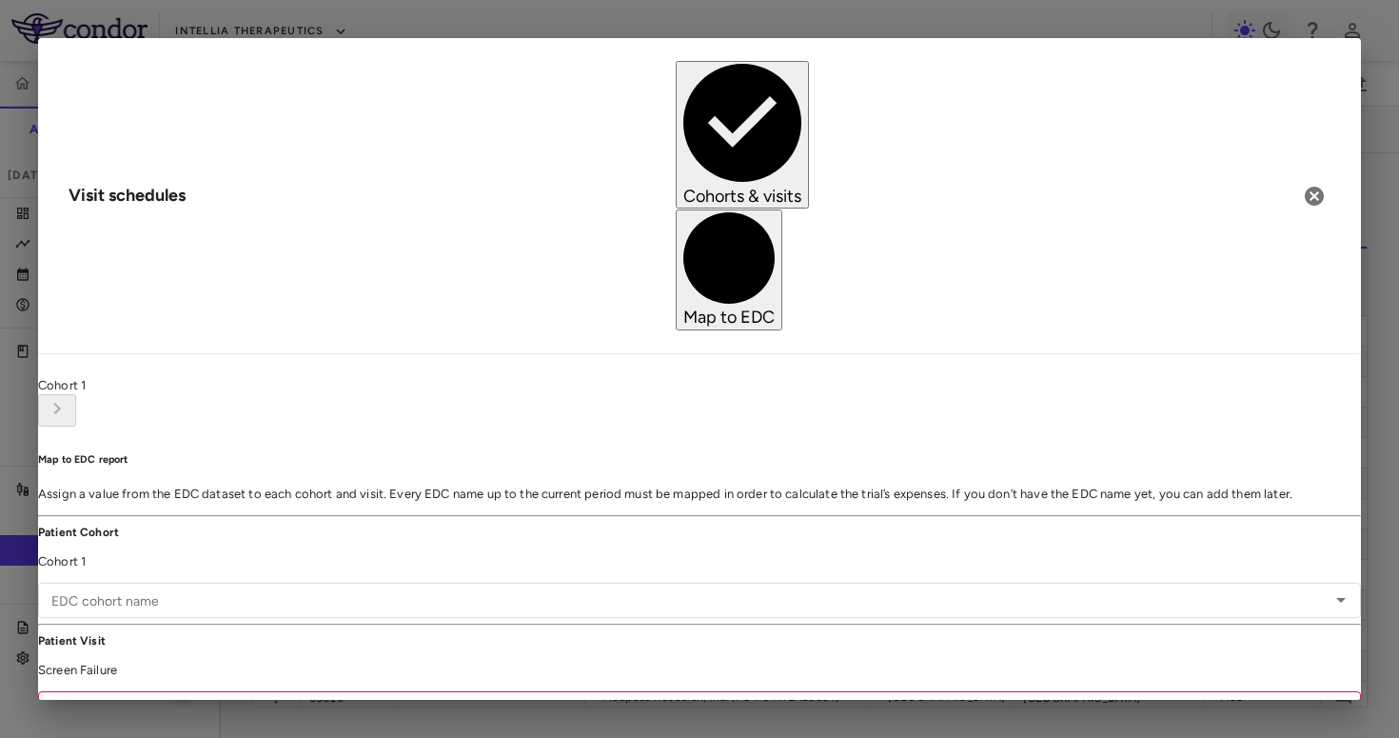
type input "******"
type input "*******"
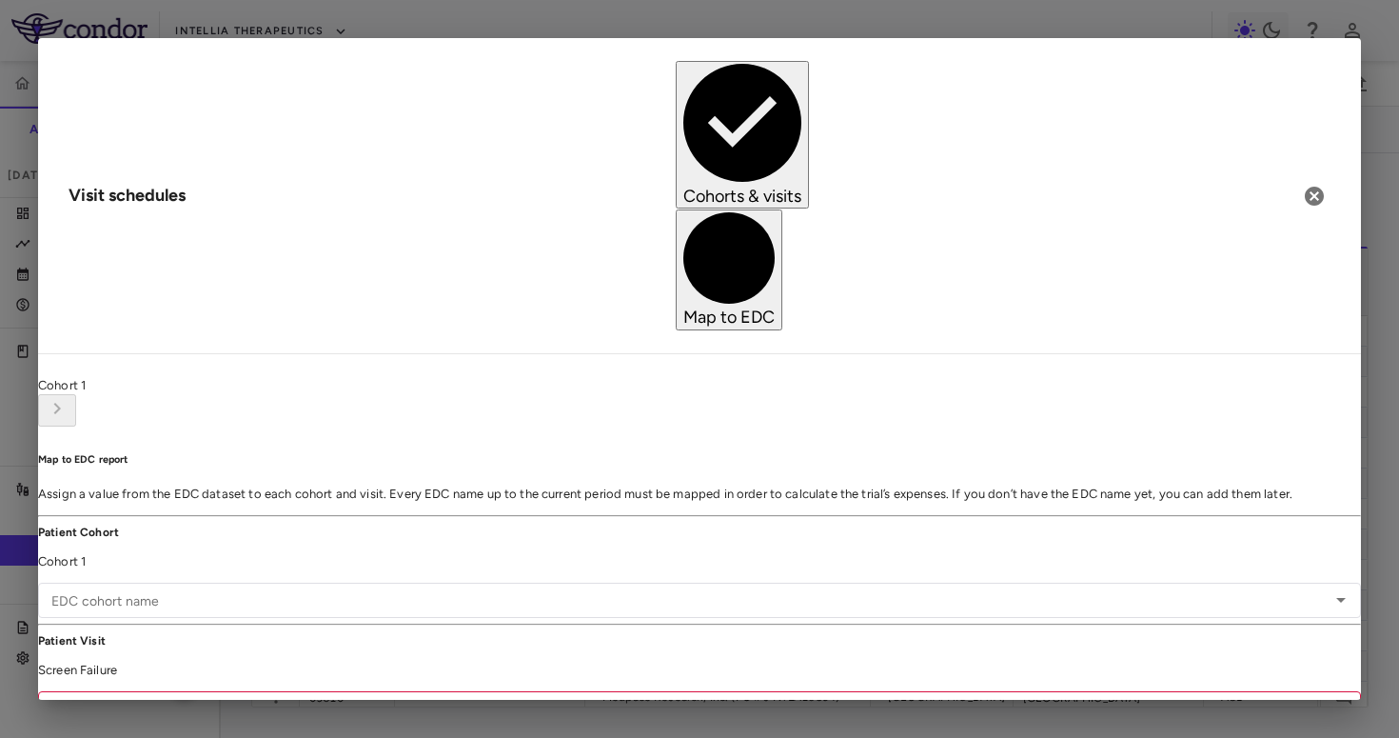
type input "*******"
type input "**********"
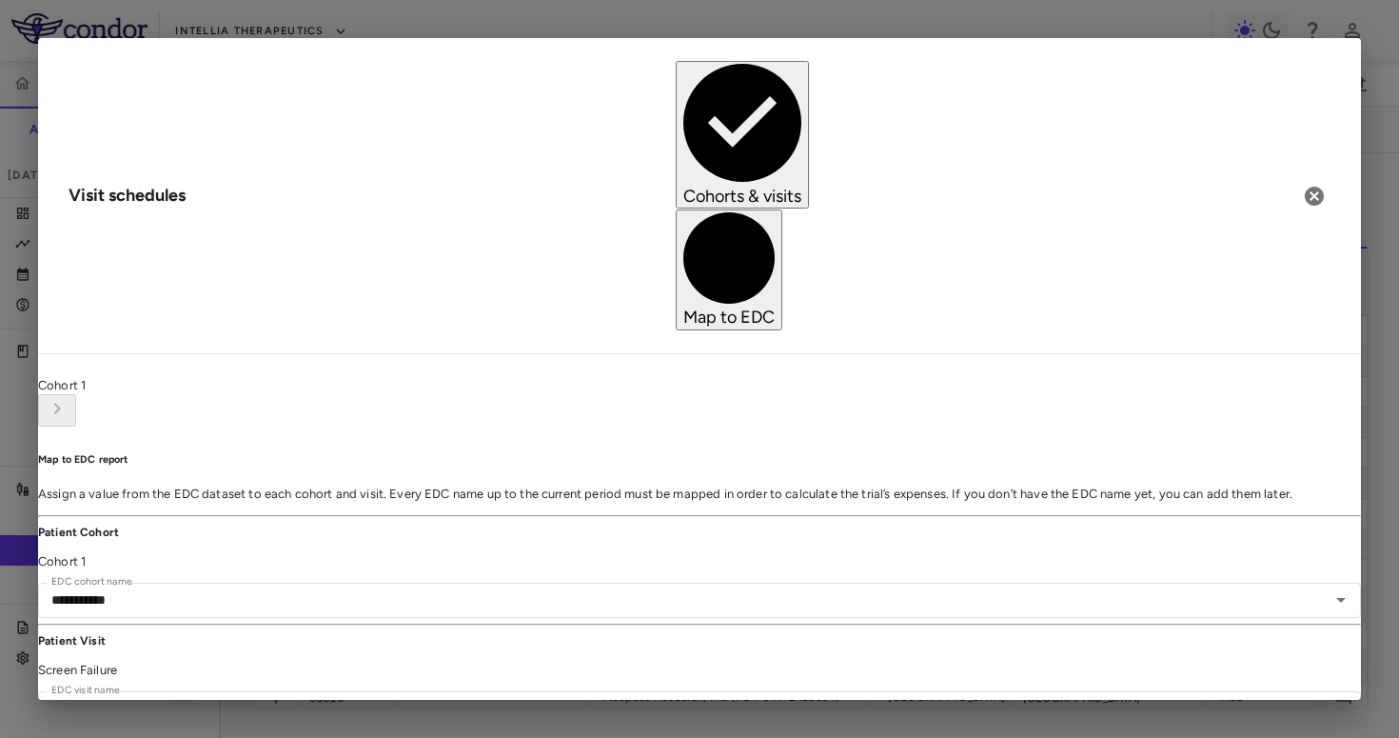
click at [1315, 187] on icon "button" at bounding box center [1314, 196] width 19 height 19
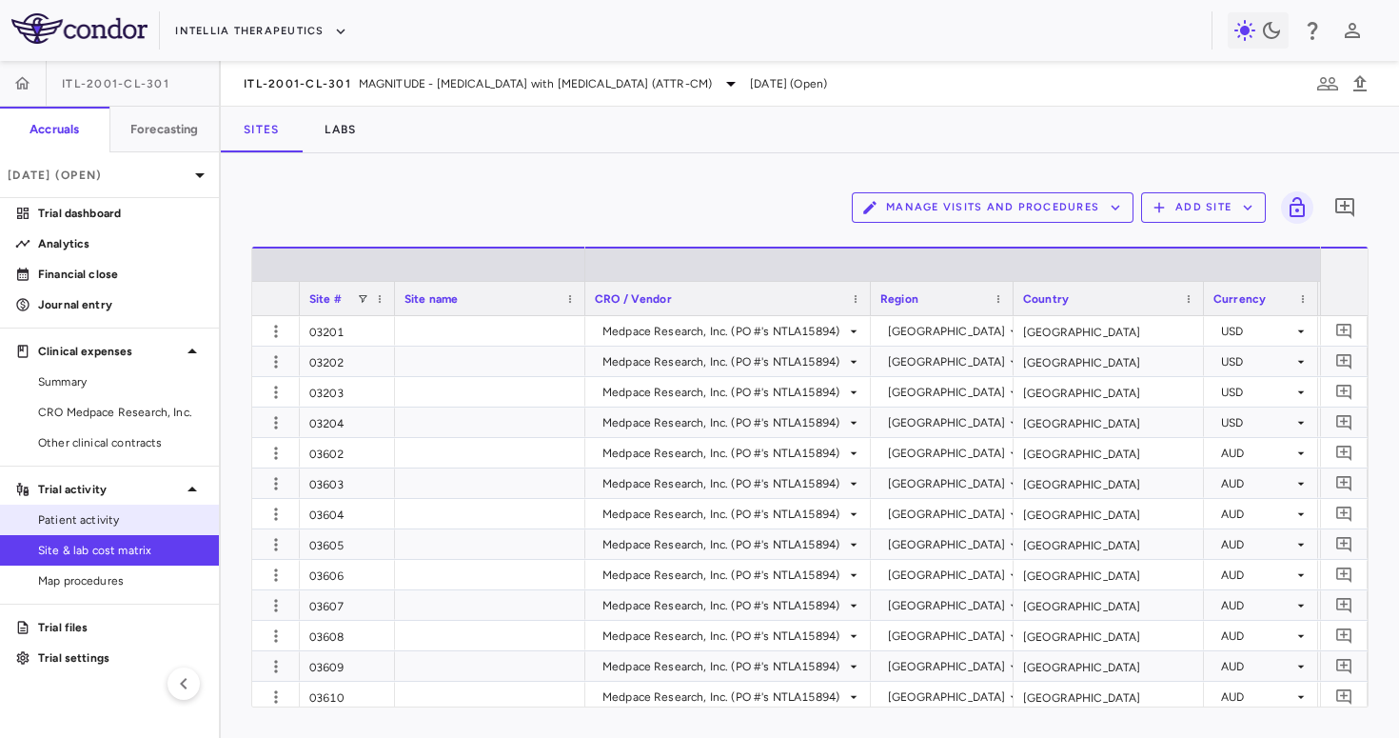
click at [144, 527] on span "Patient activity" at bounding box center [121, 519] width 166 height 17
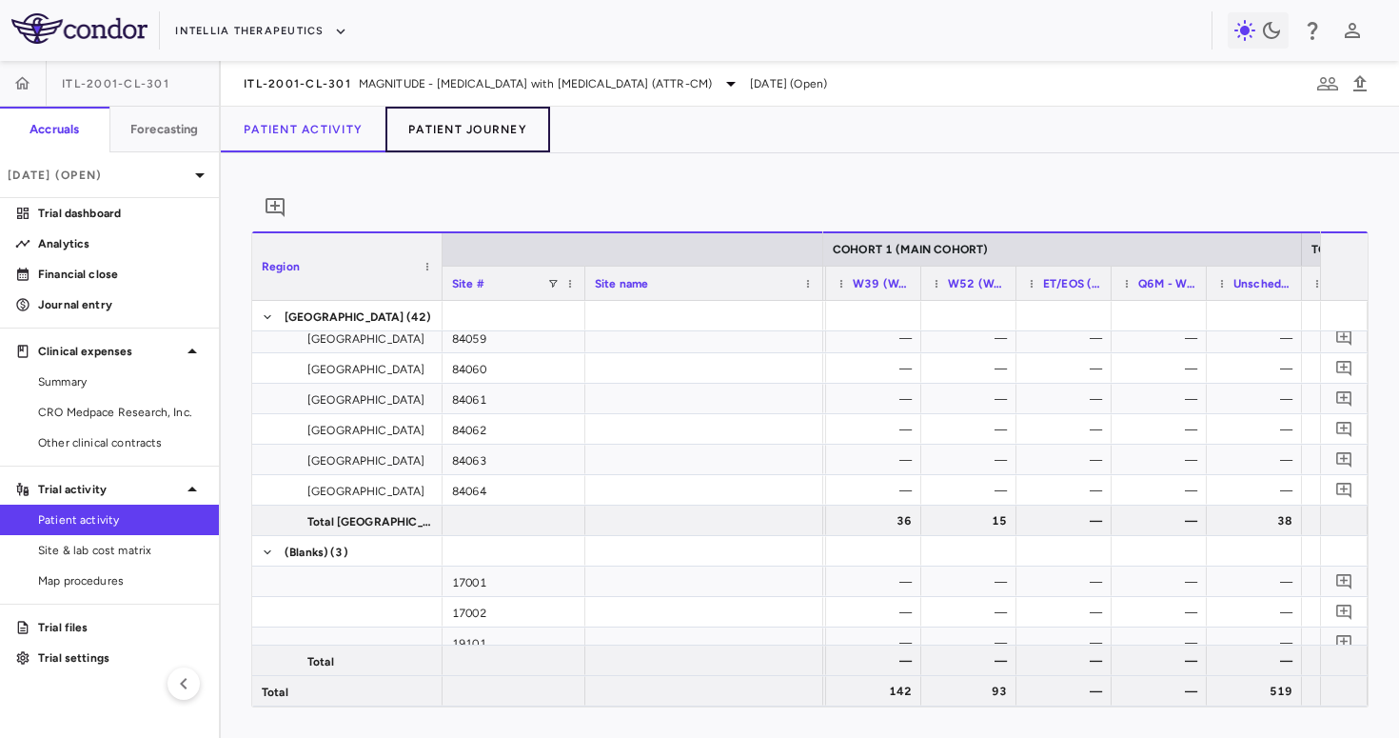
click at [450, 116] on button "Patient Journey" at bounding box center [468, 130] width 165 height 46
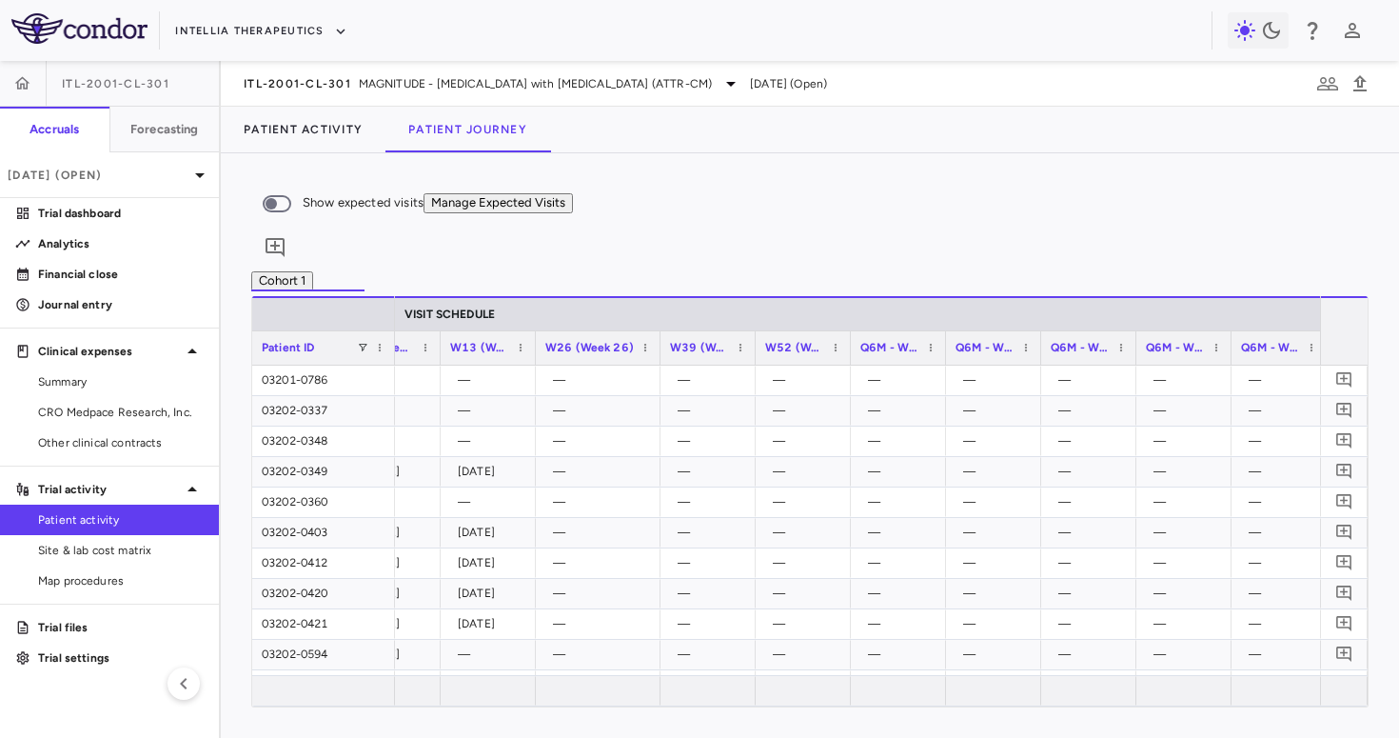
drag, startPoint x: 629, startPoint y: 336, endPoint x: 661, endPoint y: 336, distance: 31.4
drag, startPoint x: 850, startPoint y: 338, endPoint x: 922, endPoint y: 339, distance: 71.4
click at [863, 339] on div at bounding box center [860, 347] width 8 height 33
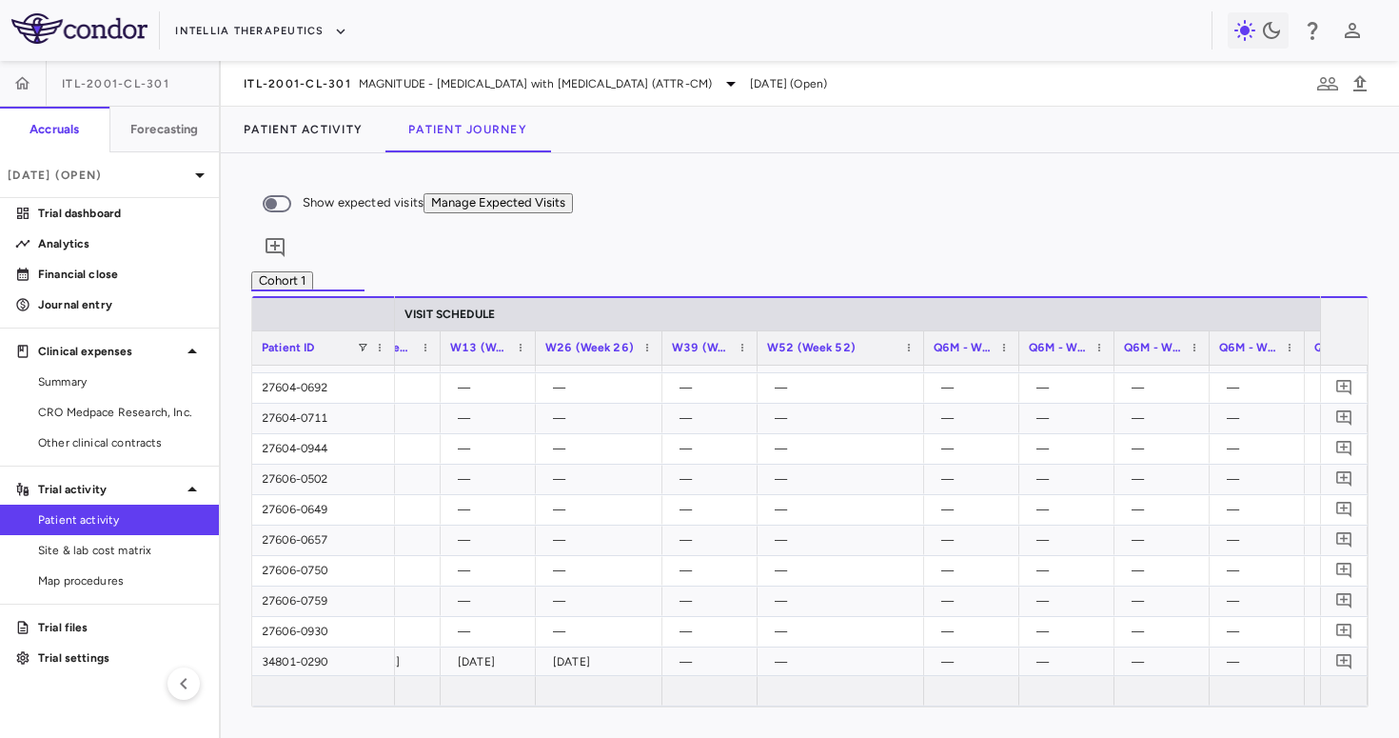
click at [879, 342] on div "W52 (Week 52)" at bounding box center [832, 348] width 130 height 24
click at [880, 340] on div "W52 (Week 52) 1" at bounding box center [832, 348] width 130 height 24
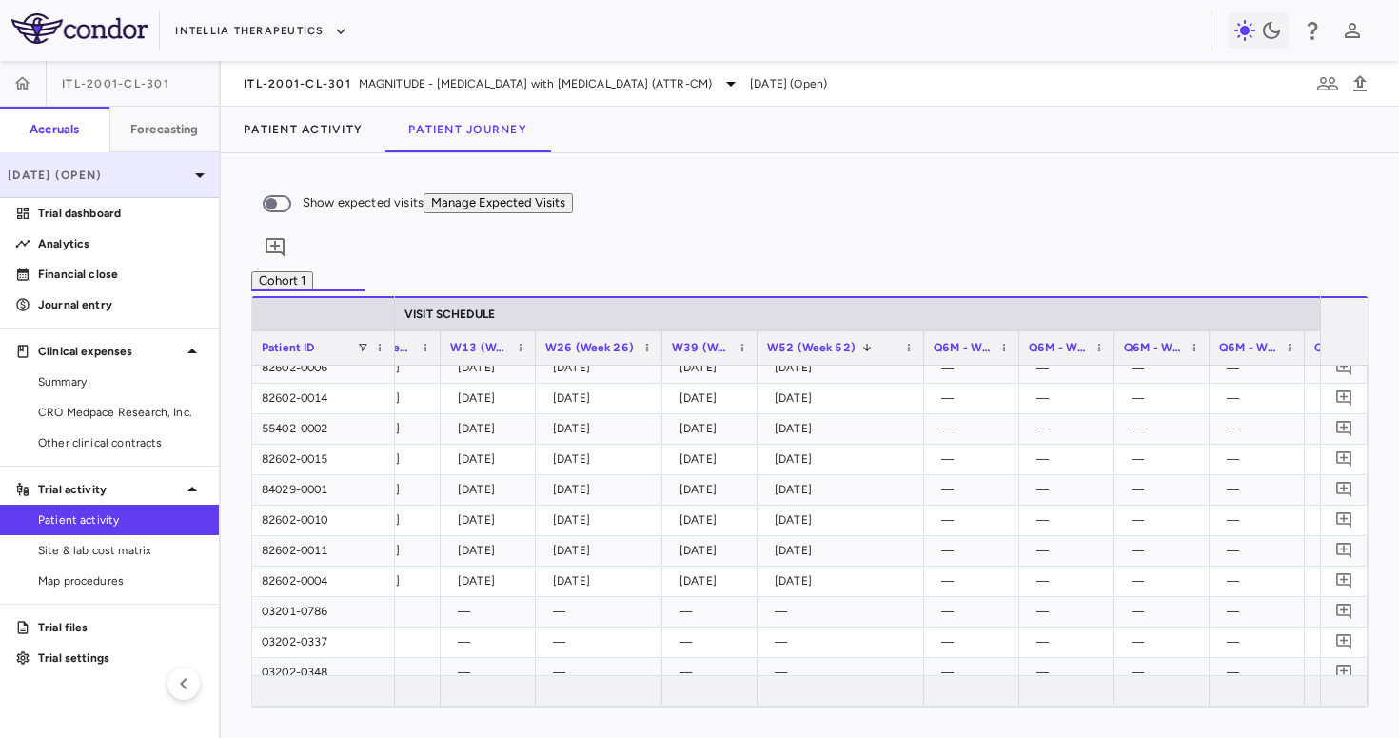
click at [149, 179] on p "[DATE] (Open)" at bounding box center [98, 175] width 181 height 17
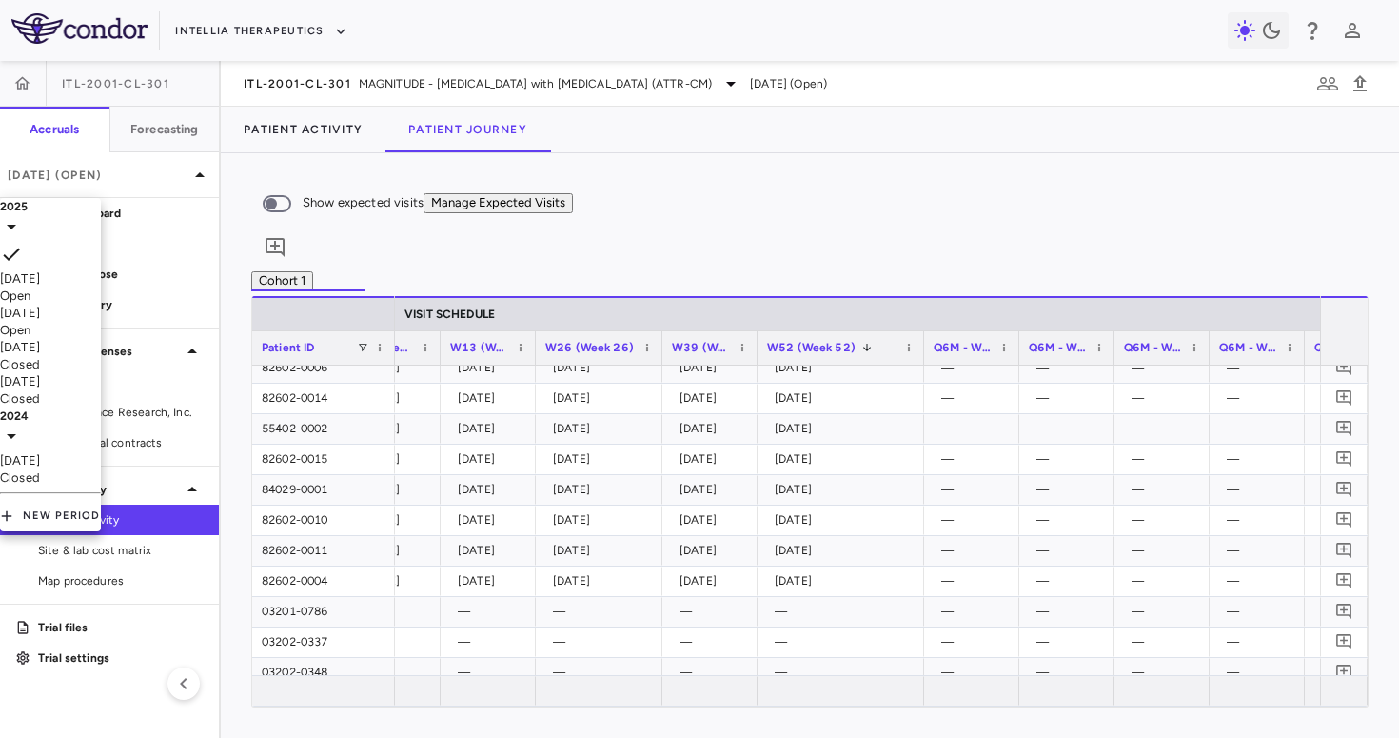
click at [379, 86] on div at bounding box center [699, 369] width 1399 height 738
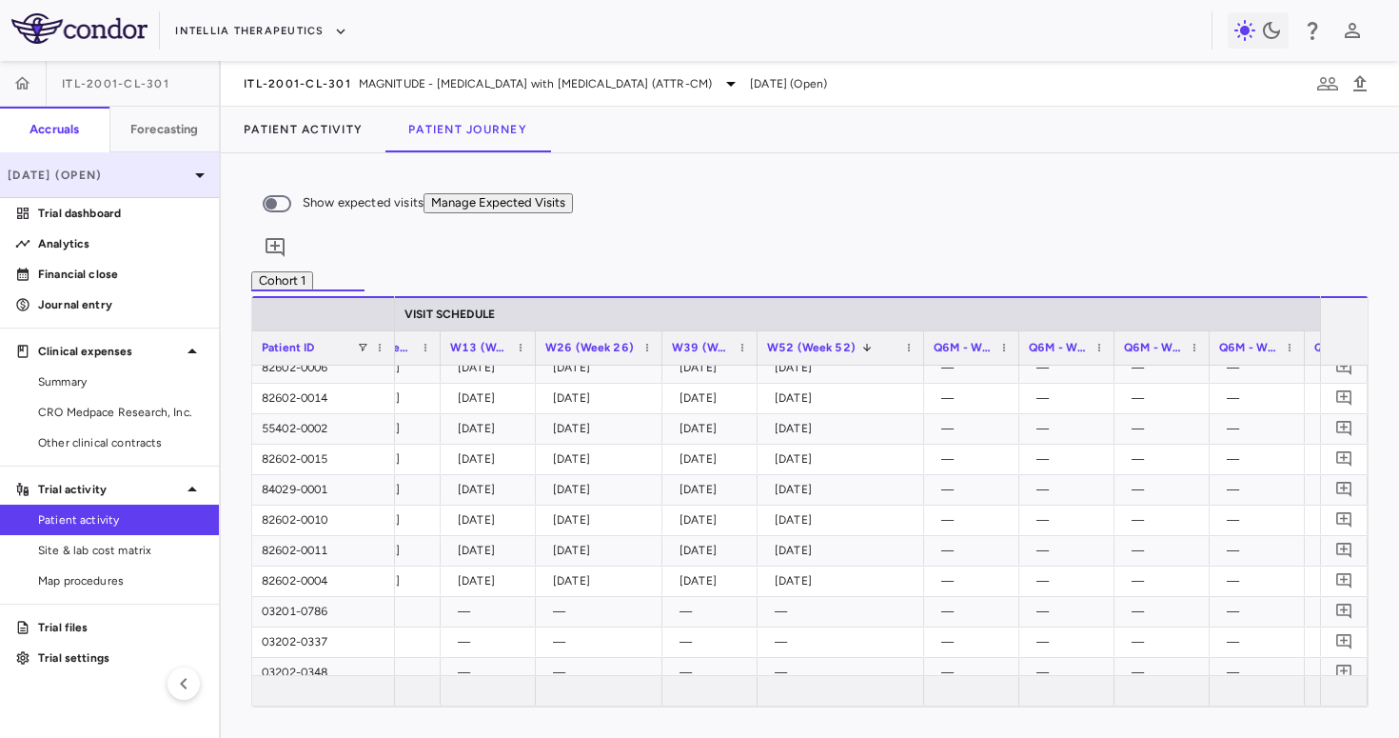
click at [146, 155] on div "[DATE] (Open)" at bounding box center [109, 175] width 219 height 46
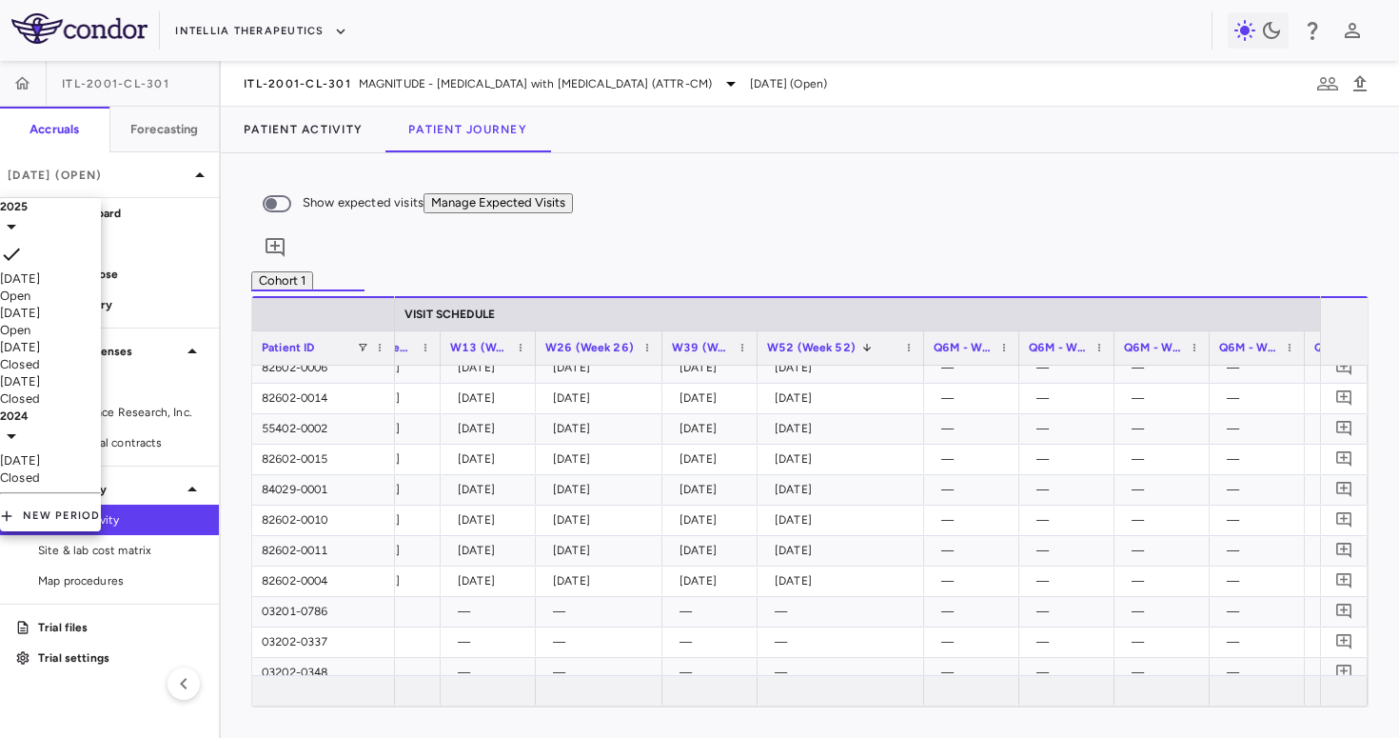
click at [85, 312] on div "Jul 2025" at bounding box center [50, 313] width 101 height 17
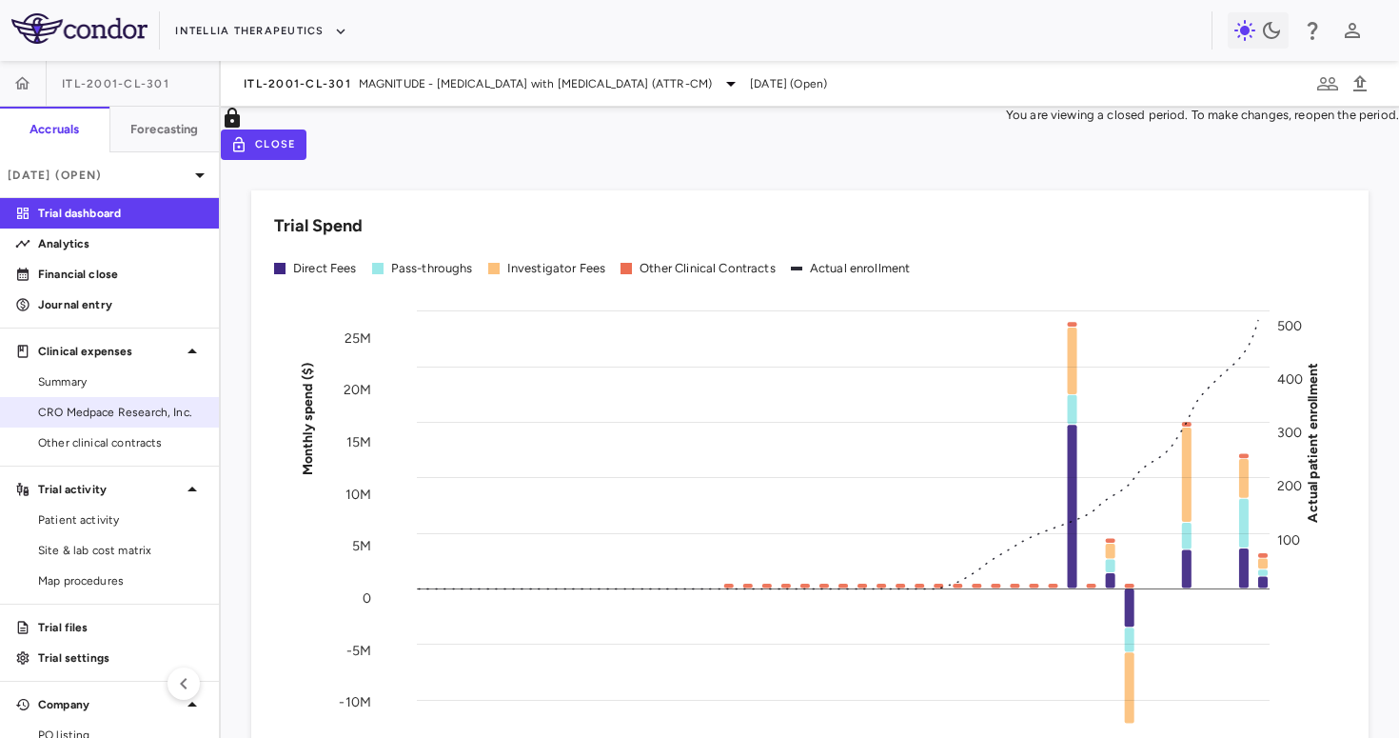
click at [103, 416] on span "CRO Medpace Research, Inc." at bounding box center [121, 412] width 166 height 17
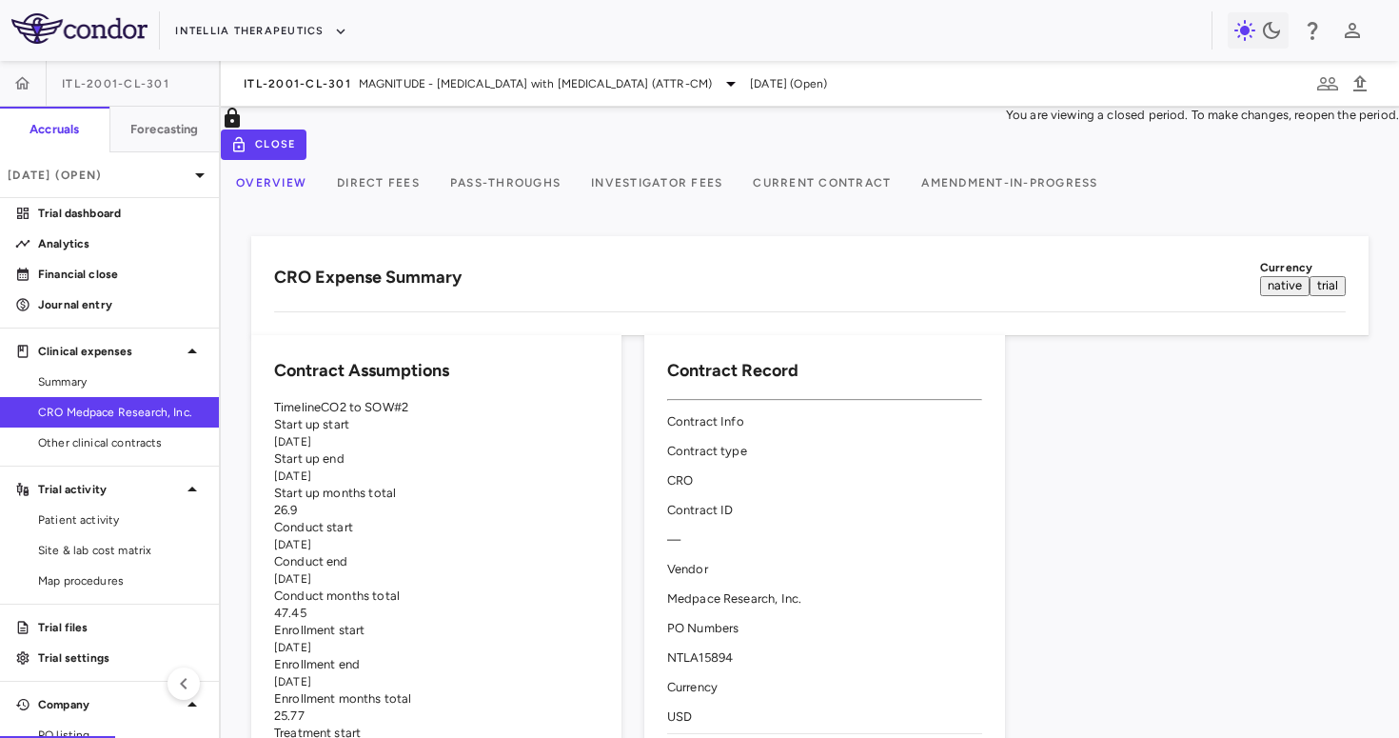
click at [518, 201] on button "Pass-Throughs" at bounding box center [505, 183] width 141 height 46
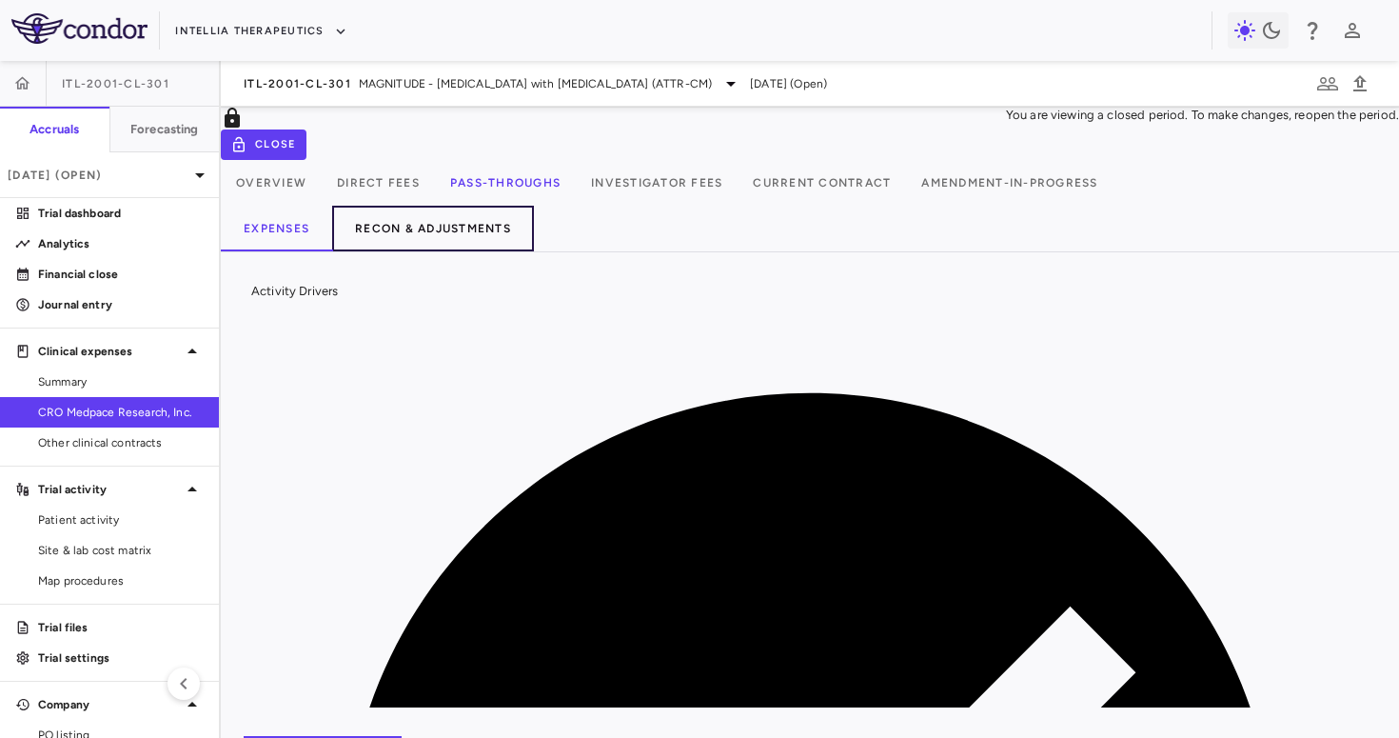
click at [483, 242] on button "Recon & Adjustments" at bounding box center [433, 229] width 202 height 46
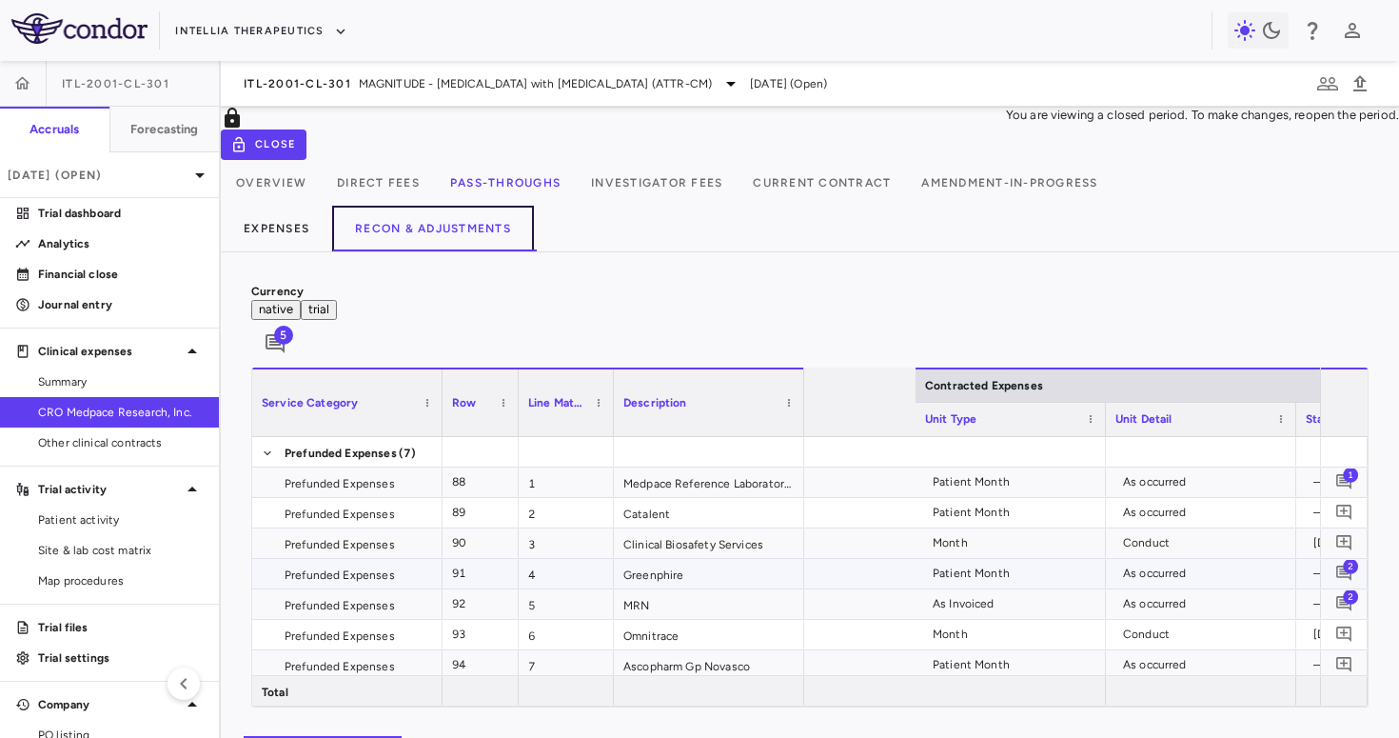
scroll to position [0, 729]
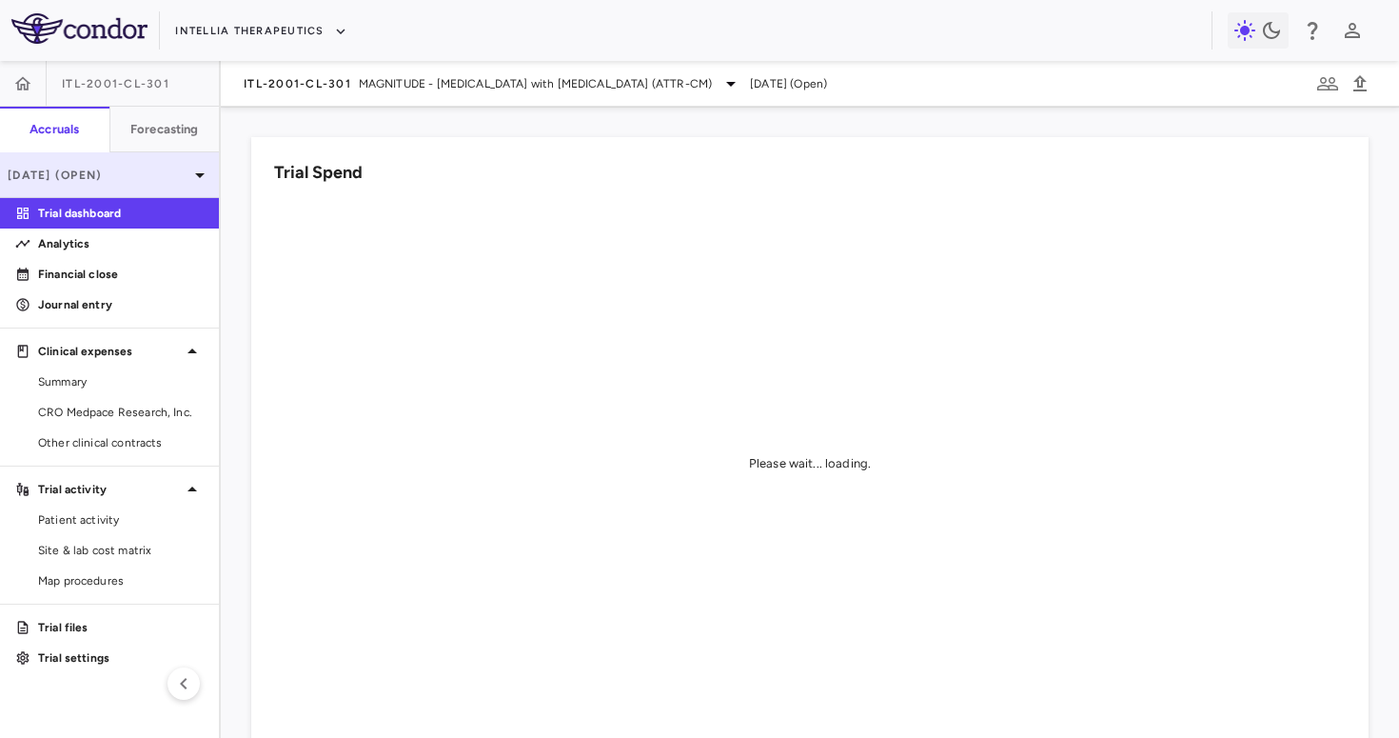
click at [170, 188] on div "[DATE] (Open)" at bounding box center [109, 175] width 219 height 46
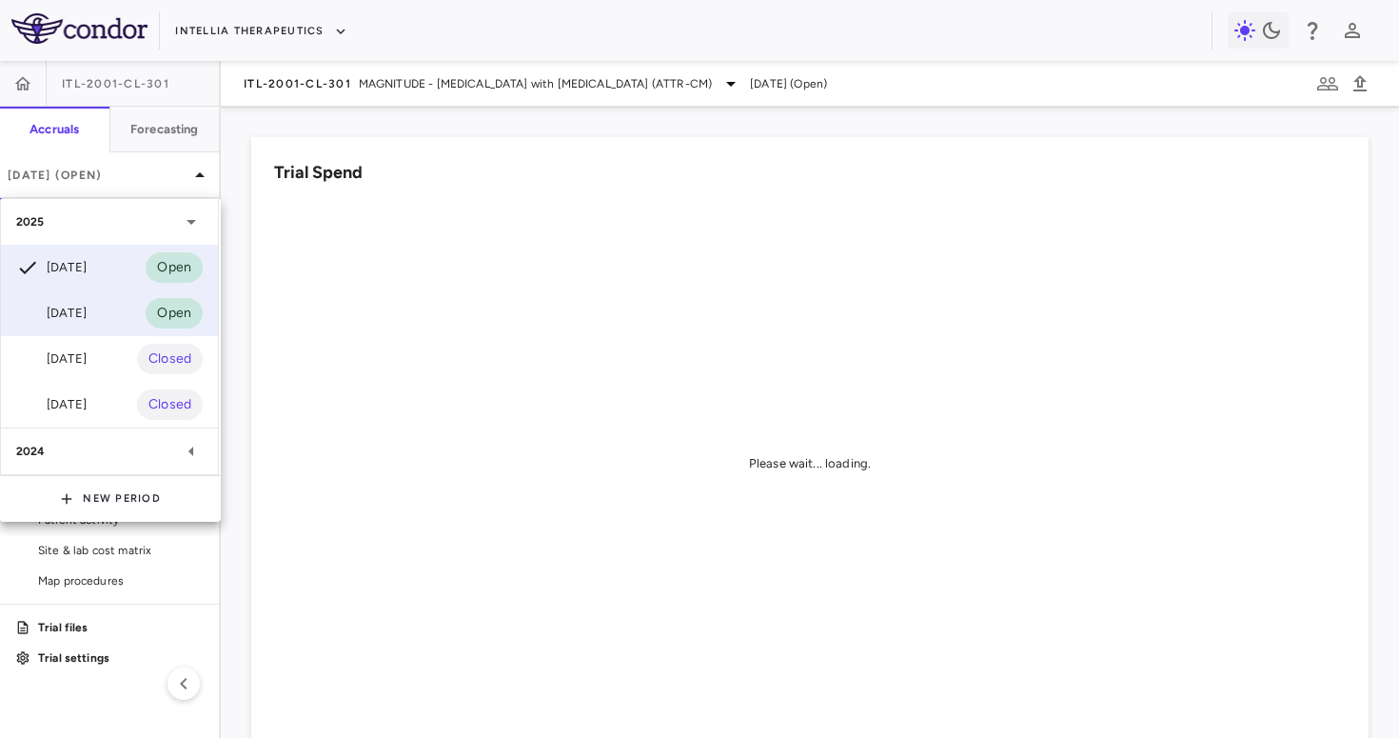
click at [117, 305] on div "[DATE] Open" at bounding box center [109, 313] width 217 height 46
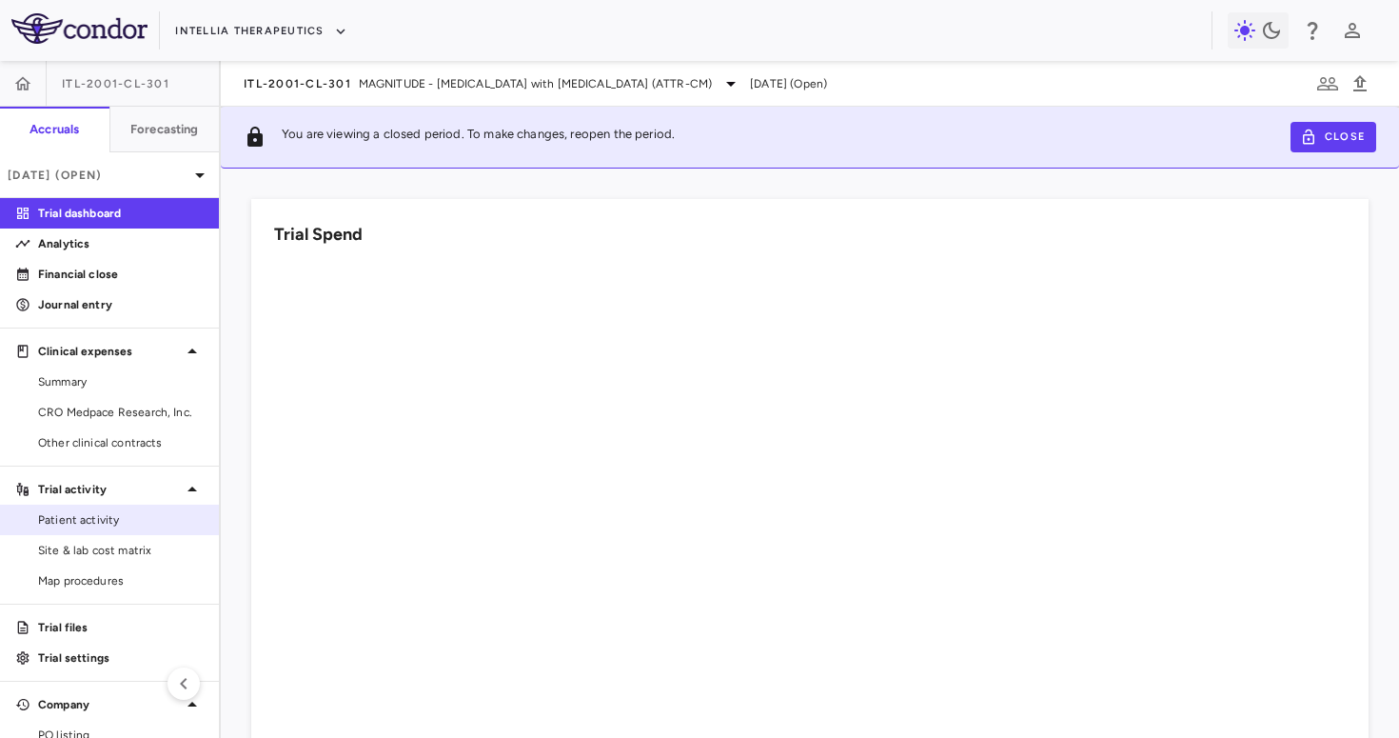
click at [95, 531] on link "Patient activity" at bounding box center [109, 520] width 219 height 29
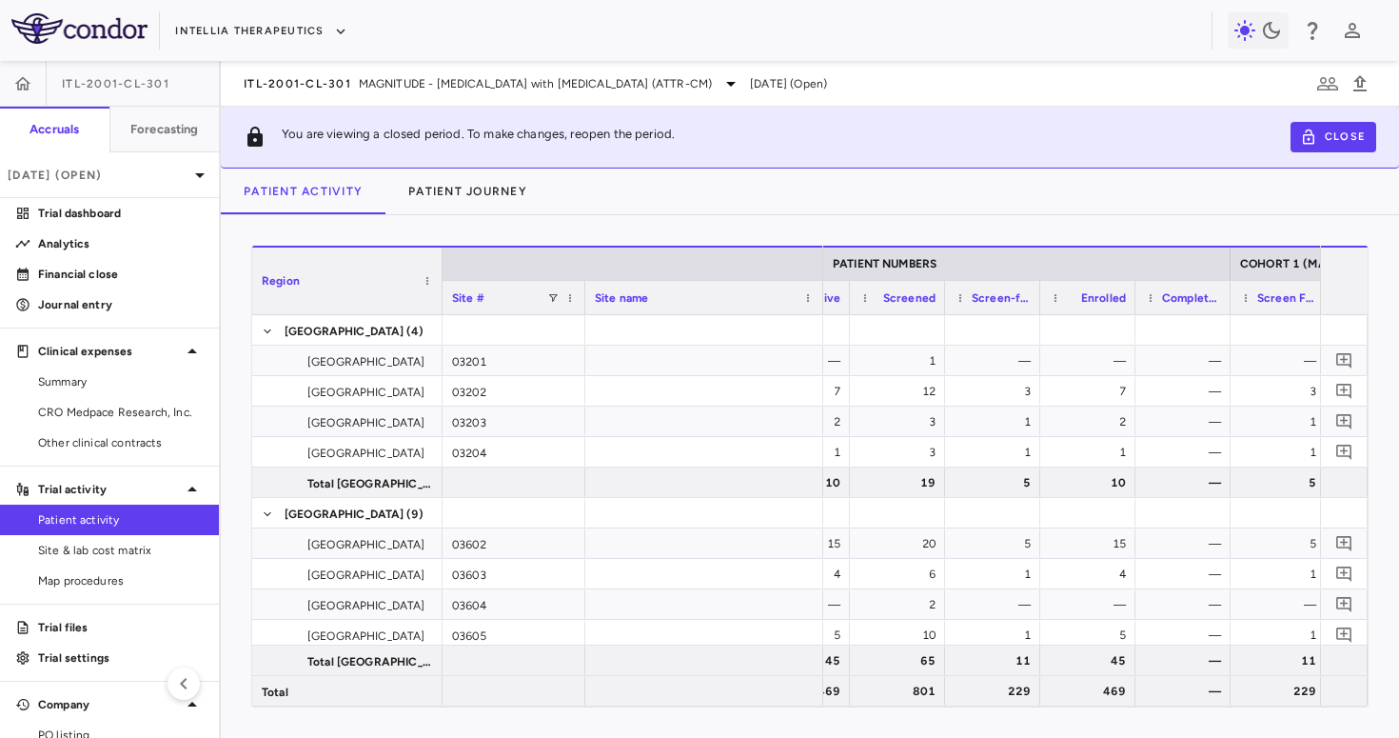
click at [98, 525] on span "Patient activity" at bounding box center [121, 519] width 166 height 17
click at [97, 545] on span "Site & lab cost matrix" at bounding box center [121, 550] width 166 height 17
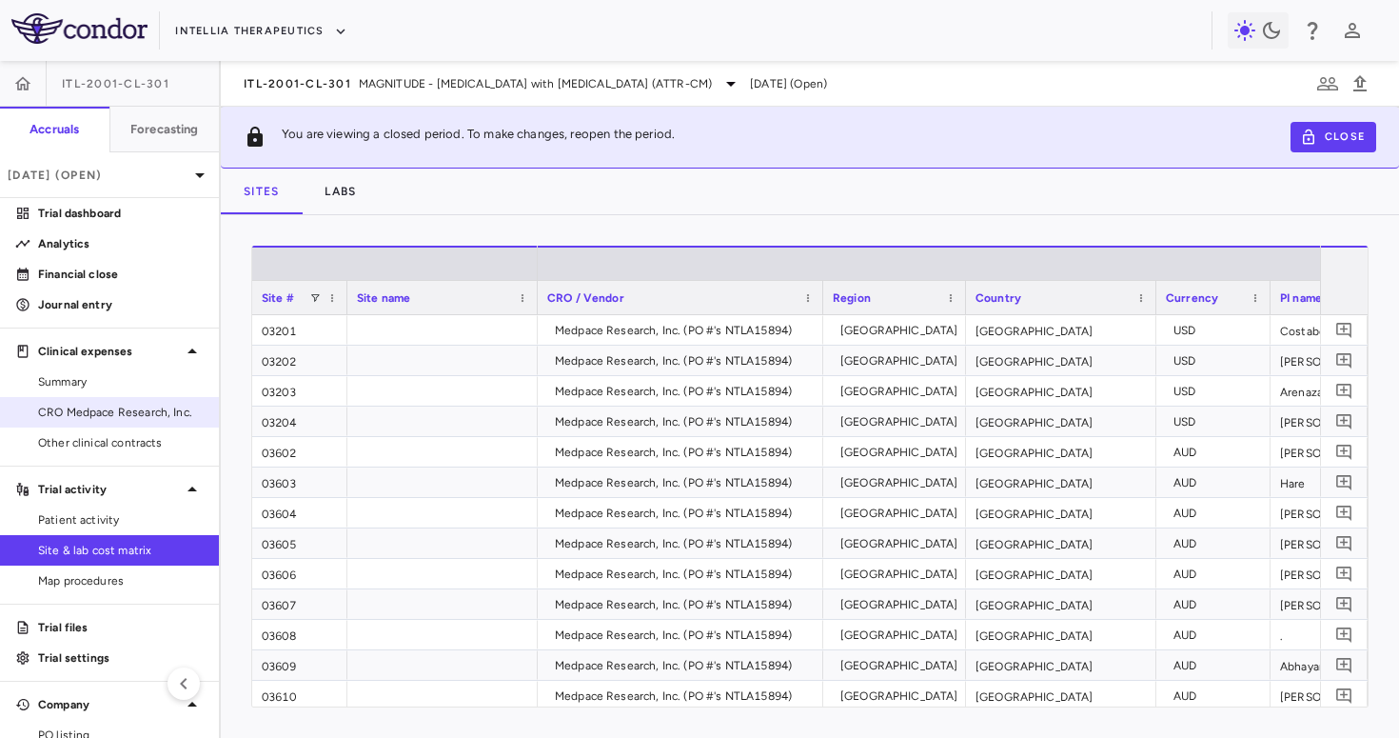
click at [119, 415] on span "CRO Medpace Research, Inc." at bounding box center [121, 412] width 166 height 17
